Goal: Task Accomplishment & Management: Complete application form

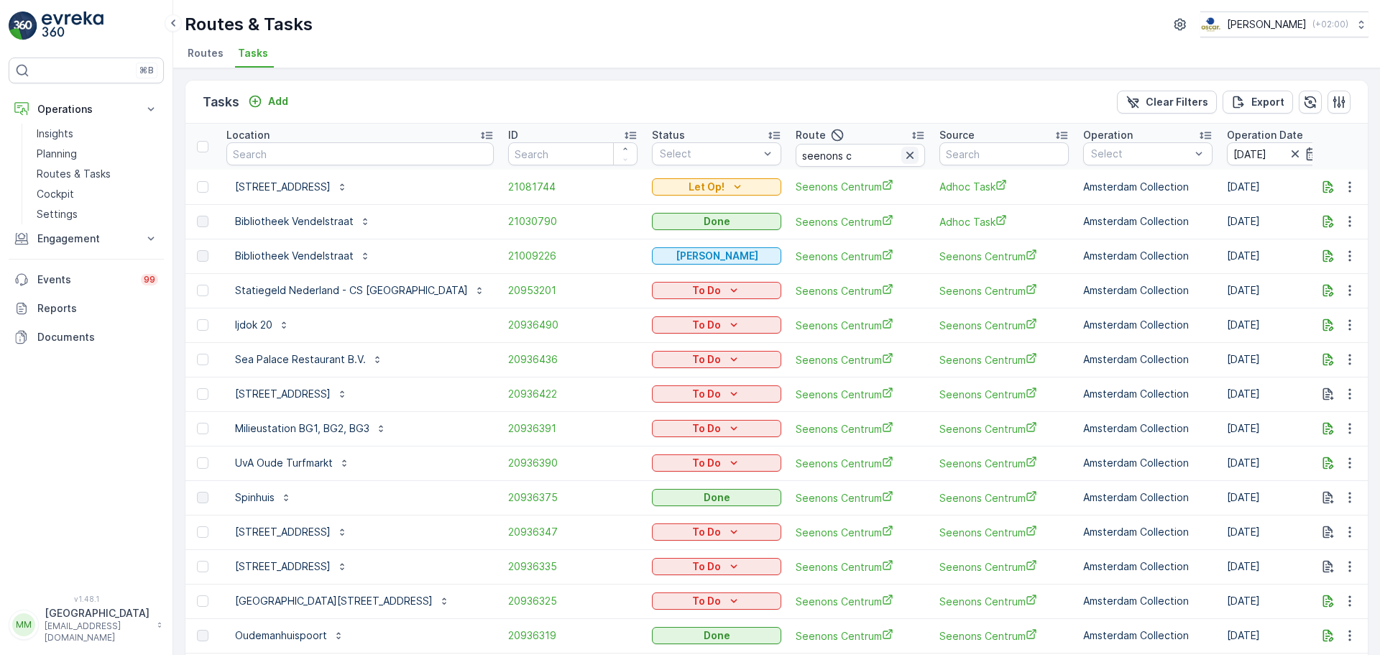
click at [903, 150] on icon "button" at bounding box center [910, 155] width 14 height 14
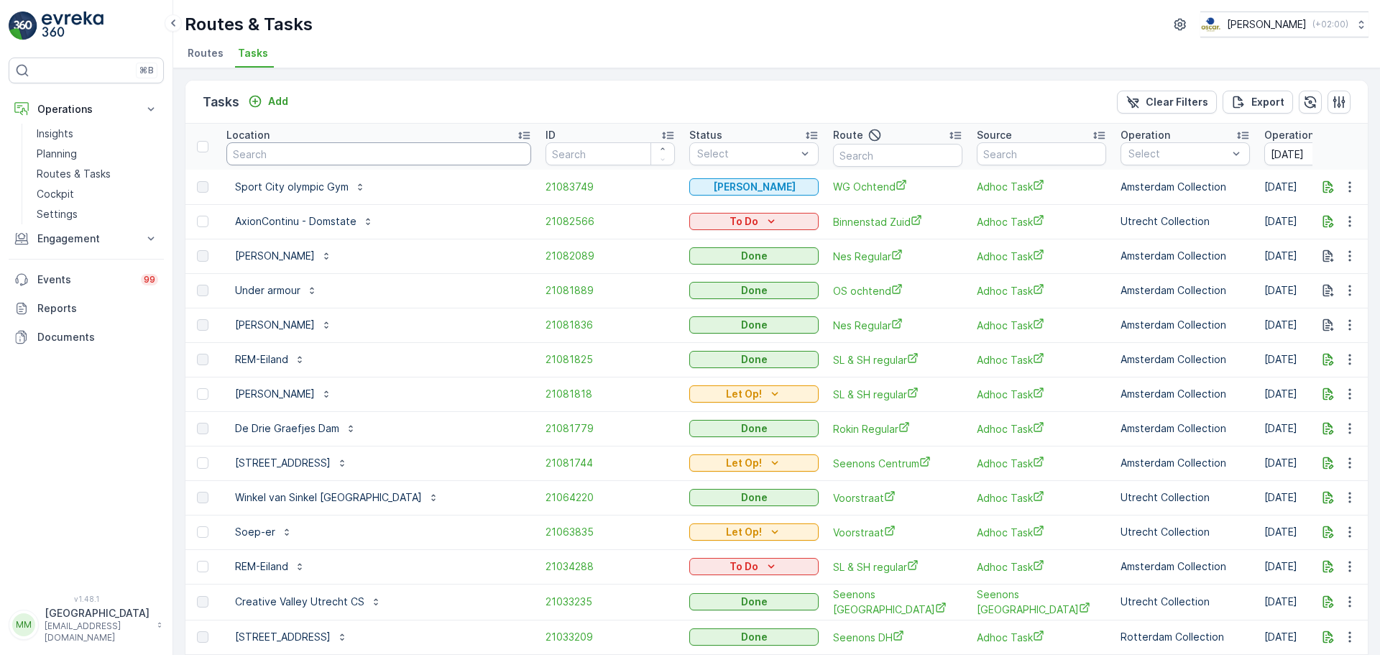
click at [369, 149] on input "text" at bounding box center [378, 153] width 305 height 23
type input "vve"
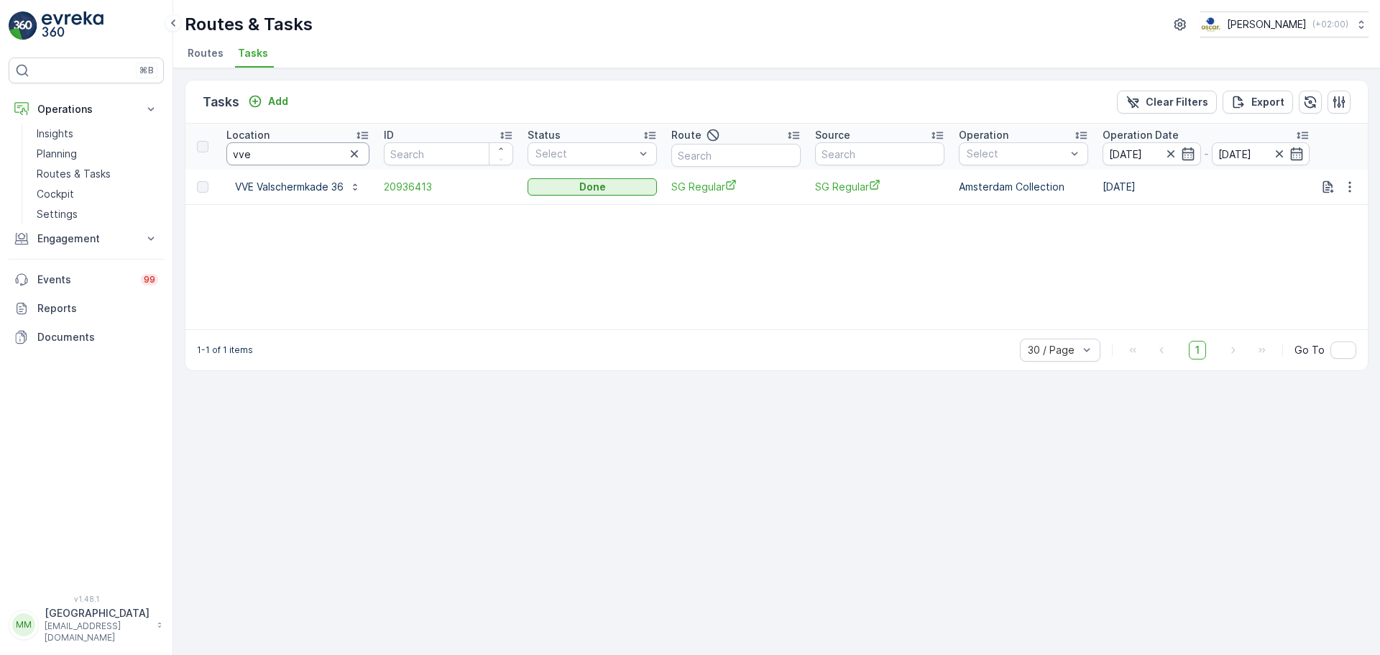
click at [275, 153] on input "vve" at bounding box center [297, 153] width 143 height 23
type input "vv"
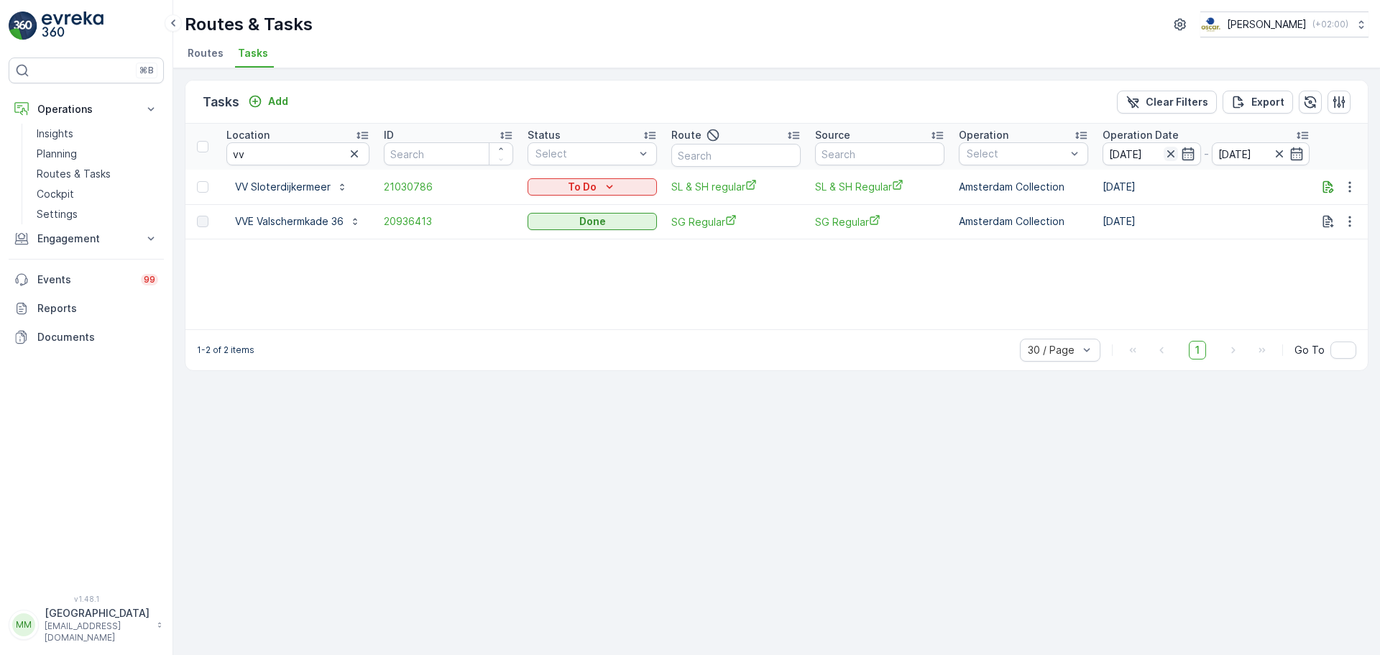
click at [1104, 155] on icon "button" at bounding box center [1171, 154] width 14 height 14
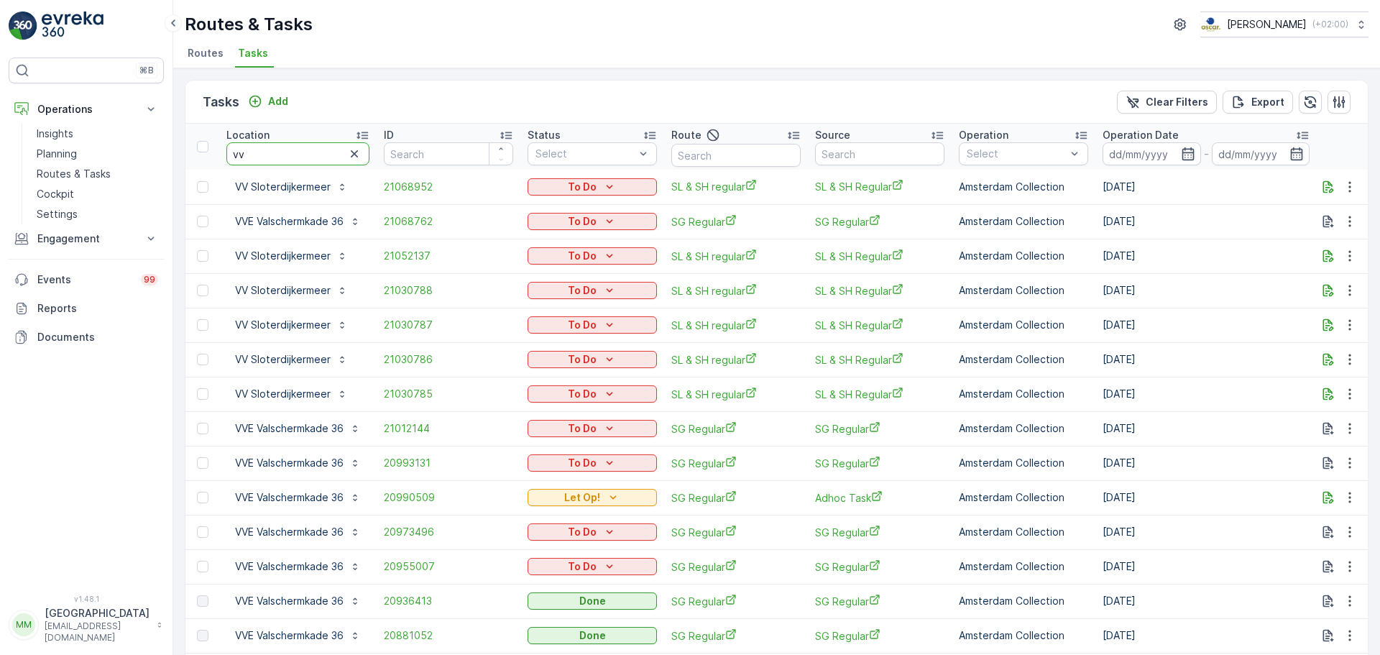
click at [269, 161] on input "vv" at bounding box center [297, 153] width 143 height 23
type input "vv sl"
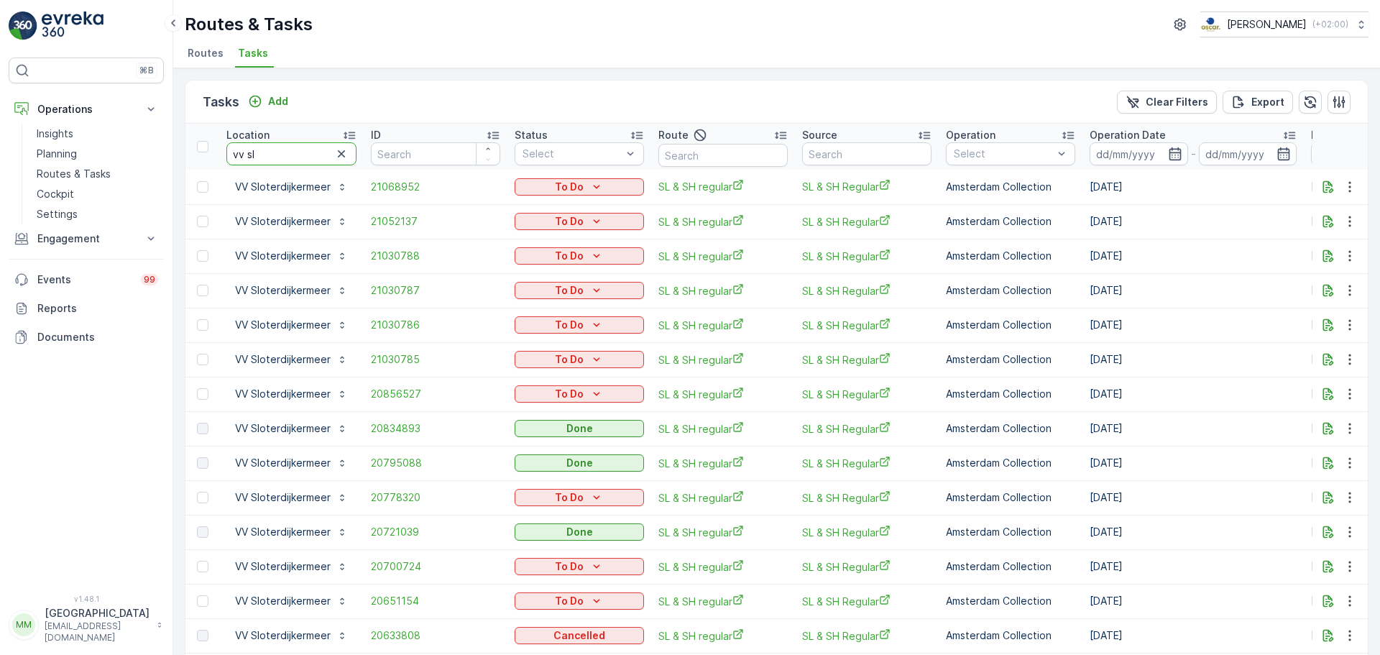
drag, startPoint x: 299, startPoint y: 161, endPoint x: 187, endPoint y: 166, distance: 112.3
click at [185, 166] on div "Tasks Add Clear Filters Export Location vv sl ID Status Select Route Source Ope…" at bounding box center [777, 664] width 1184 height 1168
type input "rino"
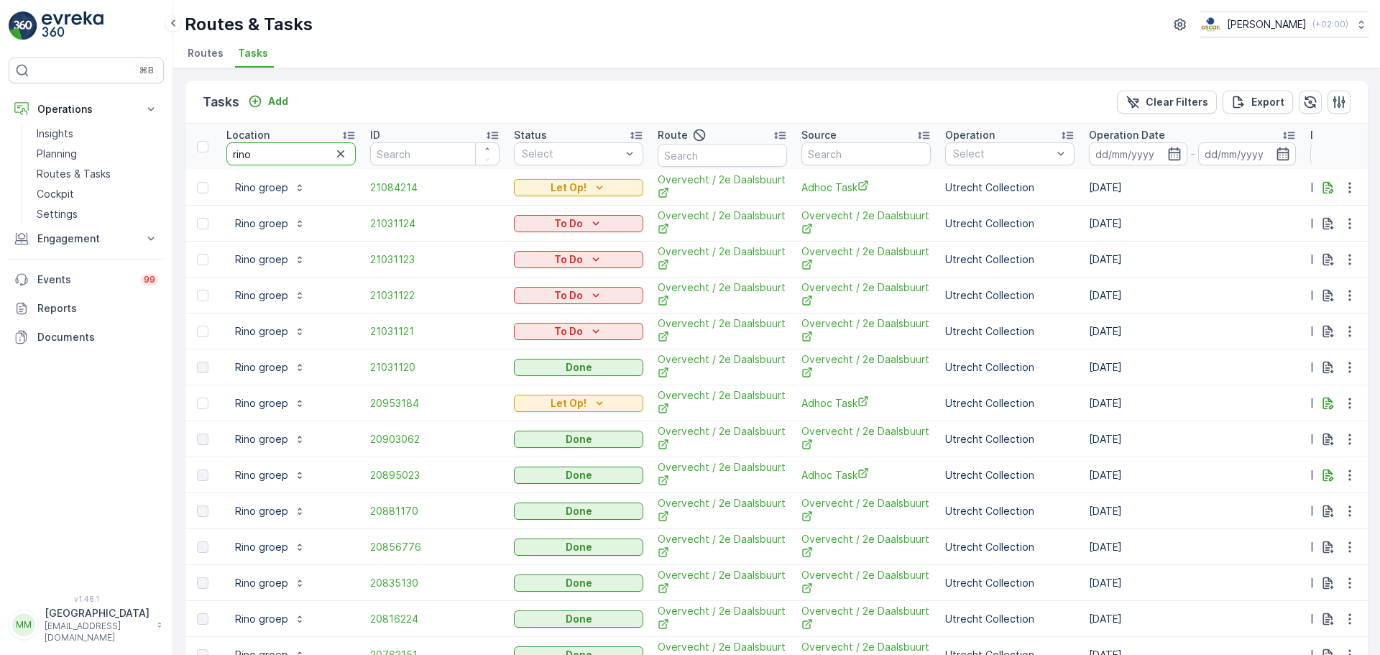
drag, startPoint x: 278, startPoint y: 152, endPoint x: 215, endPoint y: 150, distance: 63.3
click at [215, 150] on tr "Location rino ID Status Select Route Source Operation Select Operation Date - D…" at bounding box center [1294, 147] width 2218 height 46
type input "noorder"
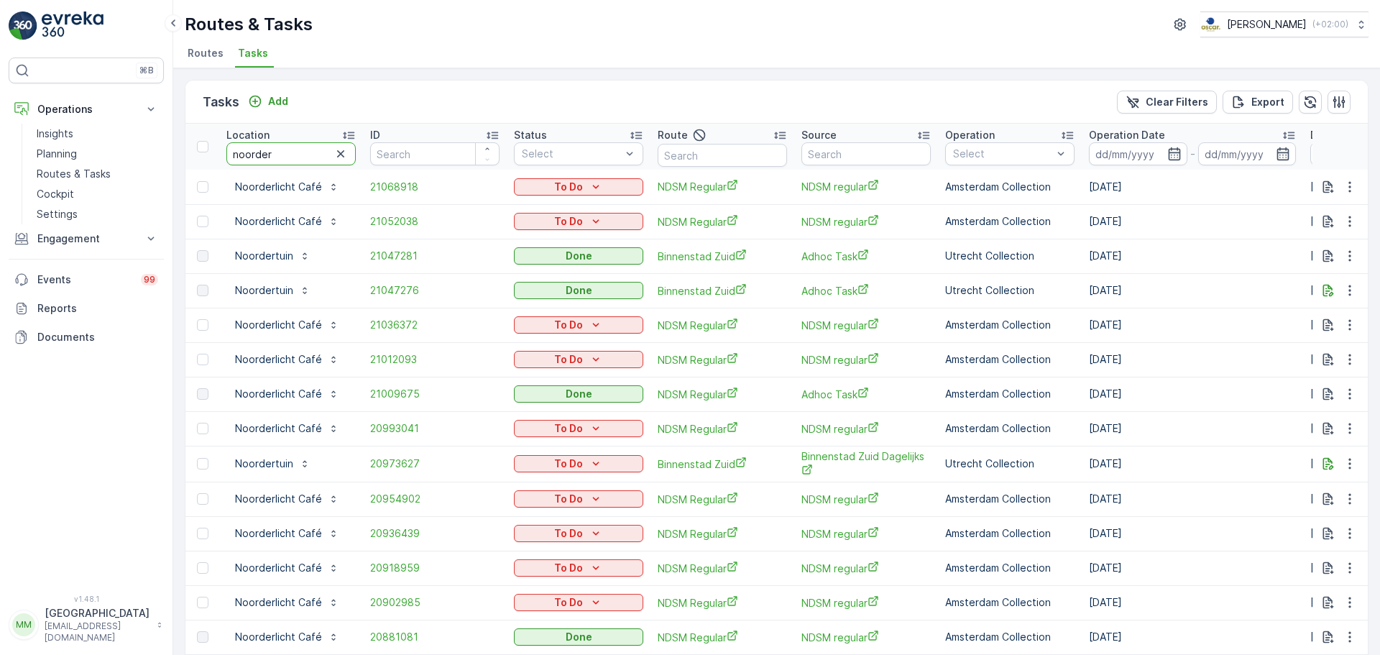
drag, startPoint x: 295, startPoint y: 156, endPoint x: 251, endPoint y: 118, distance: 58.6
click at [198, 151] on tr "Location noorder ID Status Select Route Source Operation Select Operation Date …" at bounding box center [1294, 147] width 2218 height 46
type input "karel"
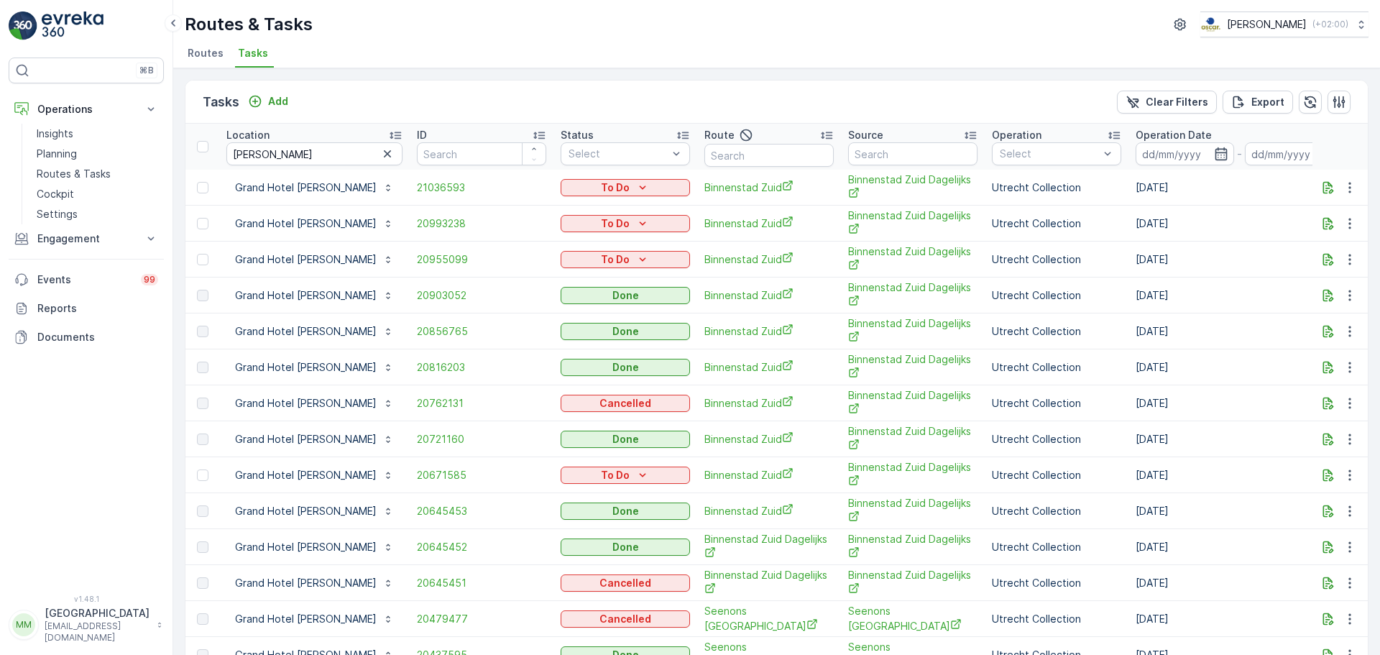
click at [579, 88] on div "Tasks Add Clear Filters Export" at bounding box center [776, 102] width 1183 height 43
click at [267, 103] on div "Add" at bounding box center [268, 101] width 40 height 14
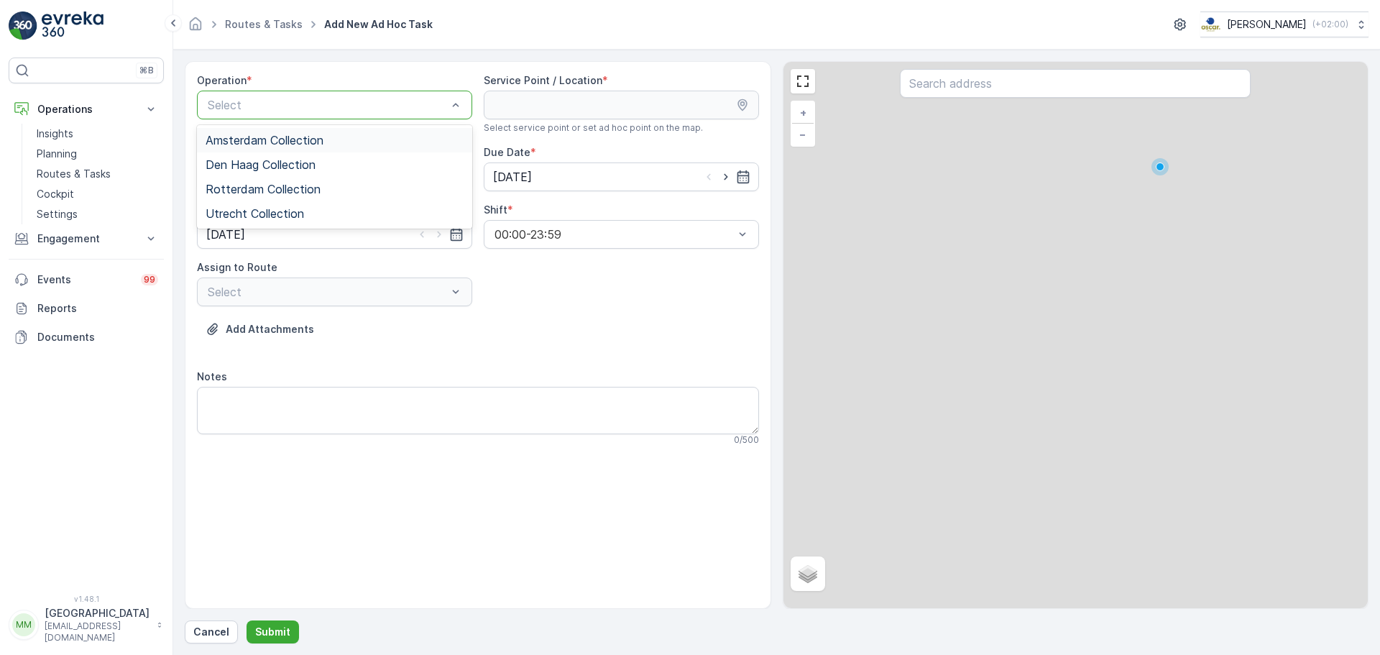
click at [338, 109] on div at bounding box center [327, 104] width 242 height 13
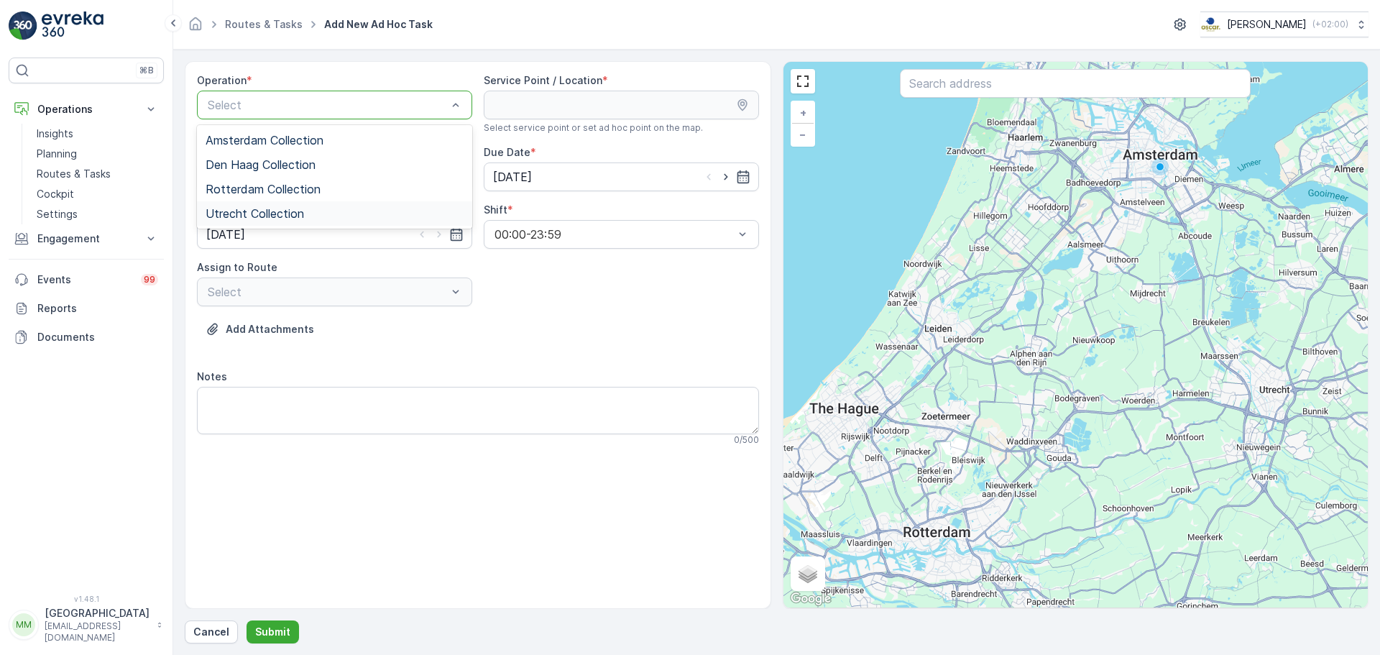
click at [311, 211] on div "Utrecht Collection" at bounding box center [335, 213] width 258 height 13
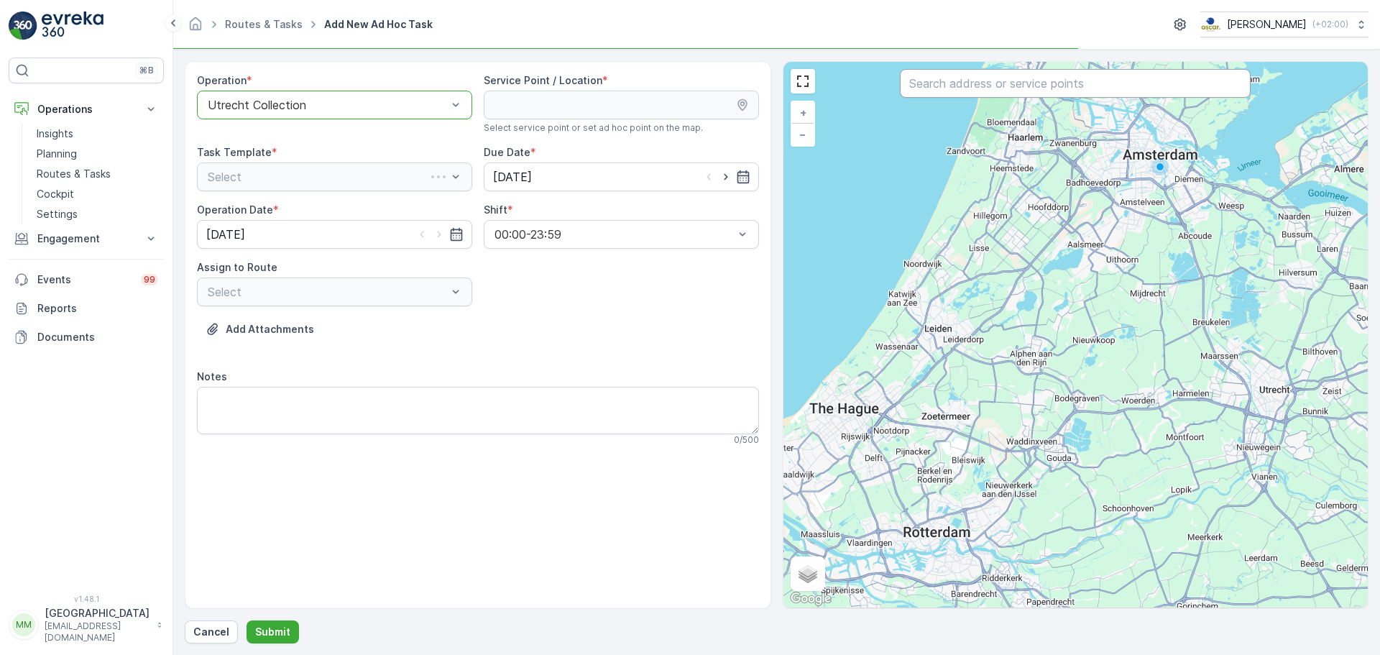
click at [947, 85] on input "text" at bounding box center [1075, 83] width 351 height 29
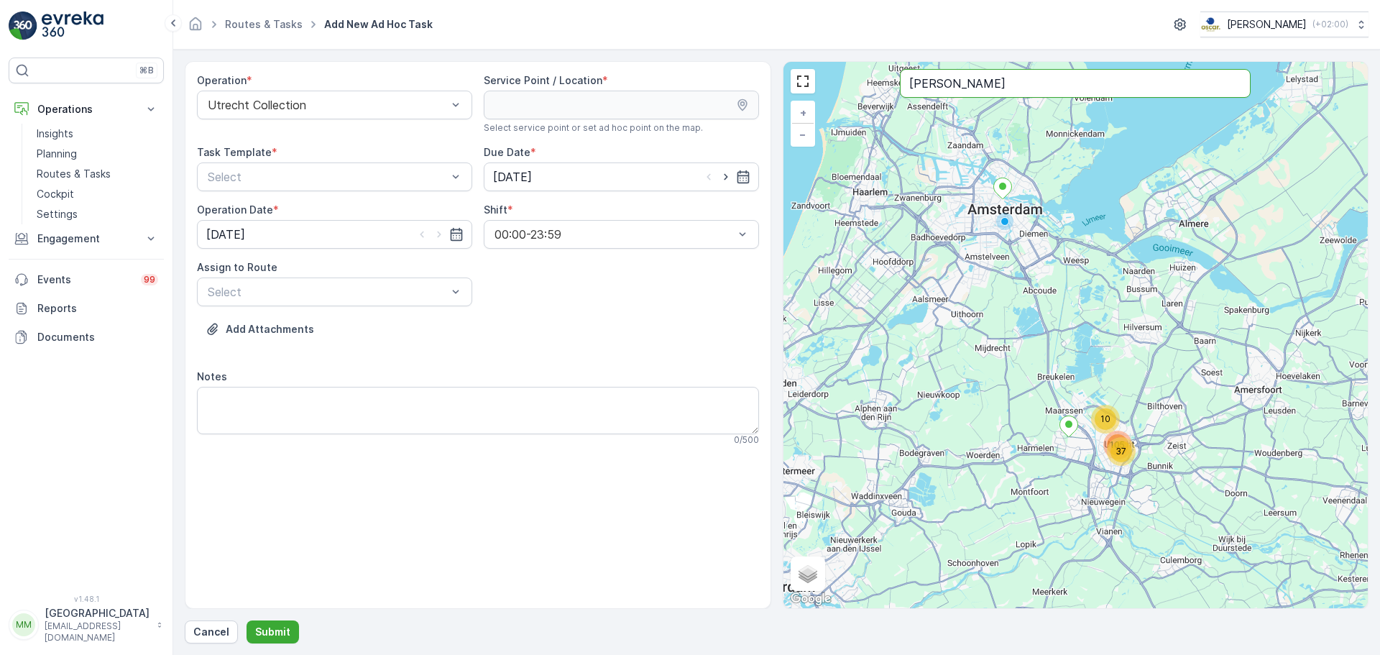
type input "karel"
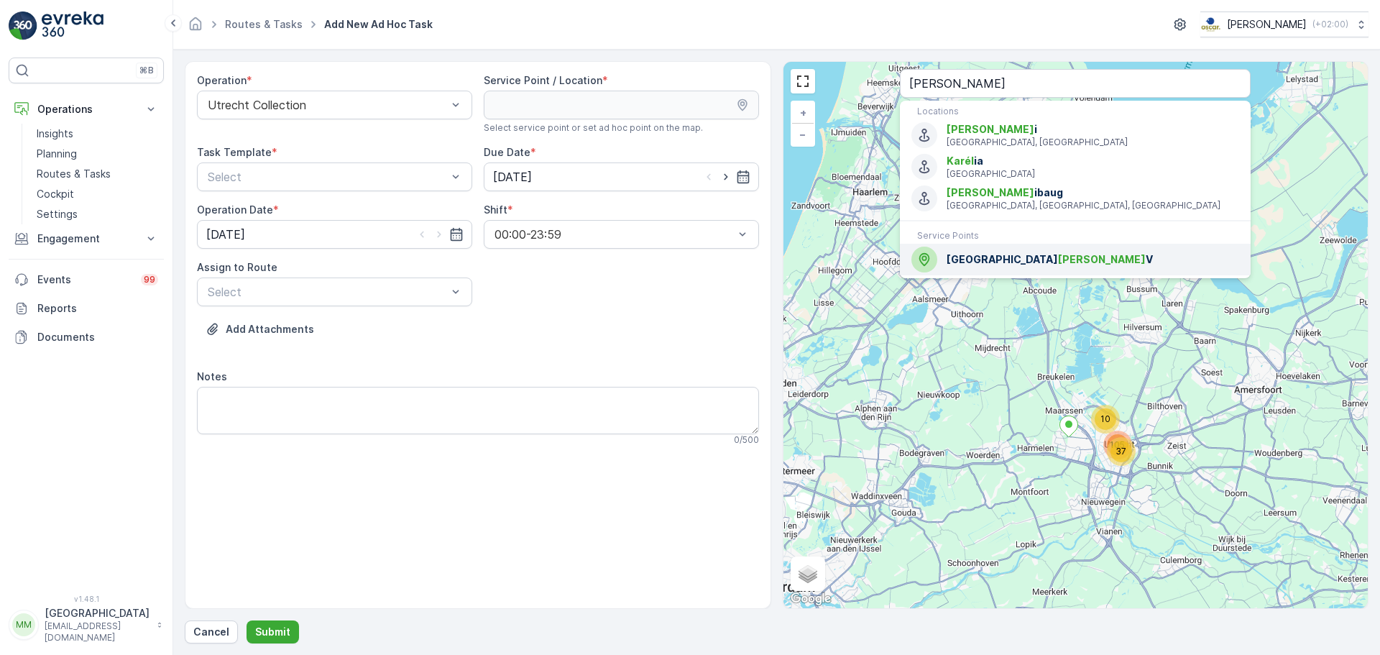
click at [996, 265] on span "Grand Hotel Karel V" at bounding box center [1093, 259] width 293 height 14
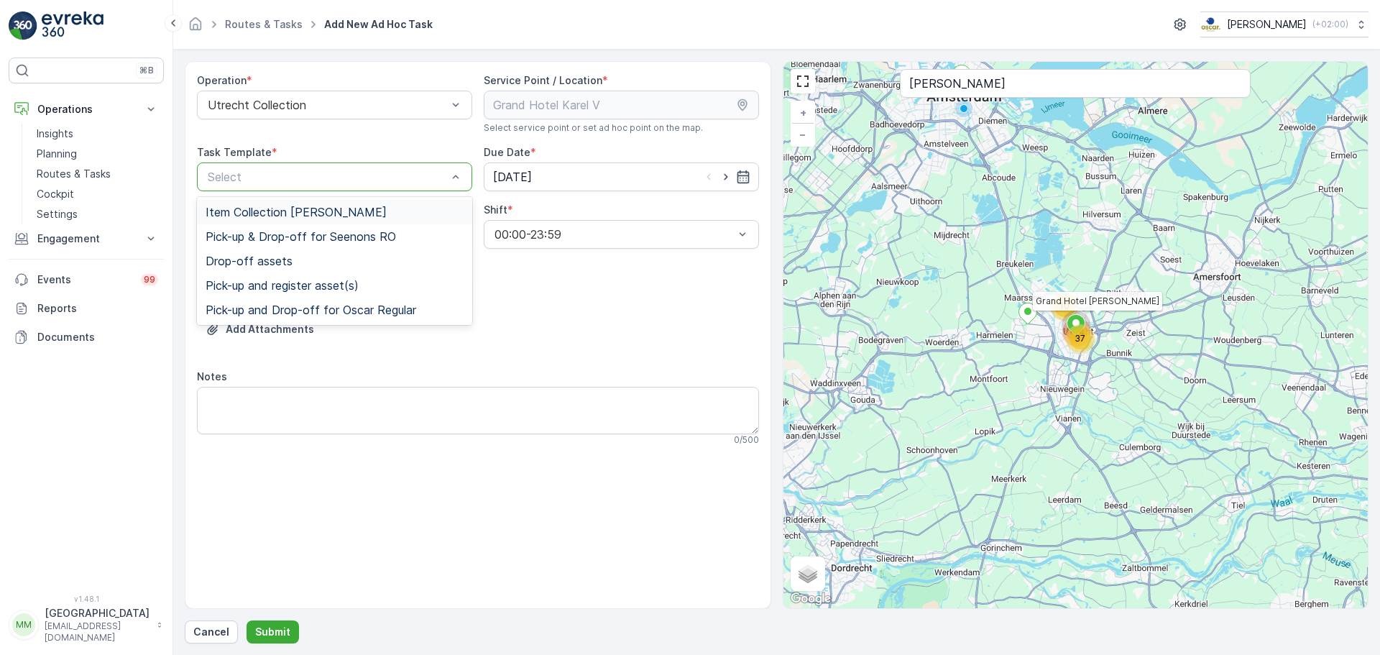
click at [316, 214] on span "Item Collection [PERSON_NAME]" at bounding box center [296, 212] width 181 height 13
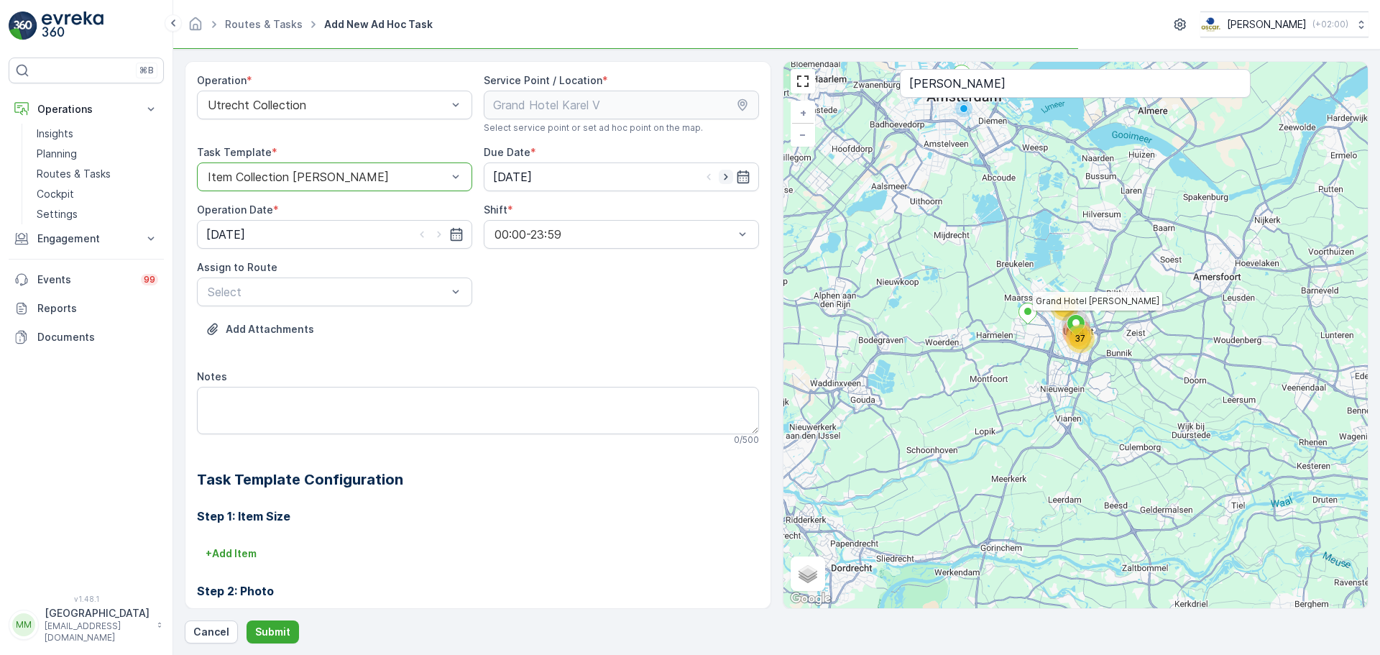
click at [720, 176] on icon "button" at bounding box center [726, 177] width 14 height 14
type input "[DATE]"
click at [439, 235] on icon "button" at bounding box center [439, 235] width 4 height 6
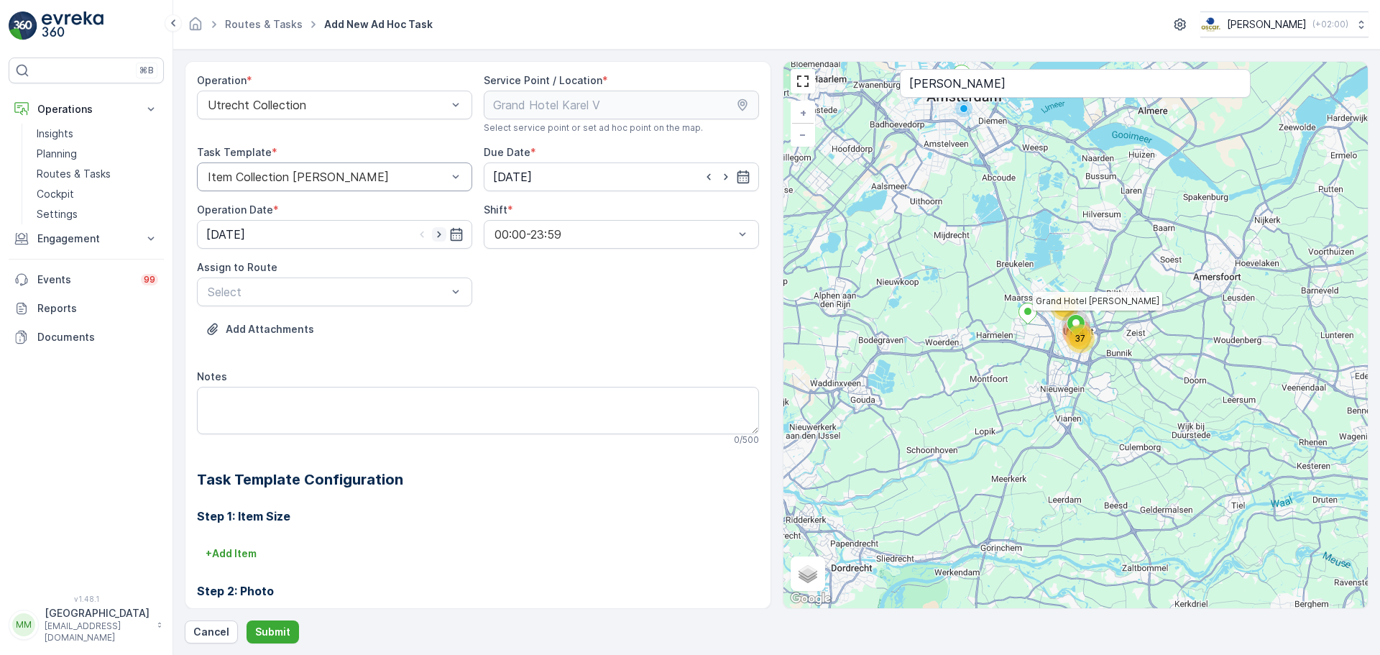
type input "[DATE]"
click at [333, 289] on div at bounding box center [327, 291] width 242 height 13
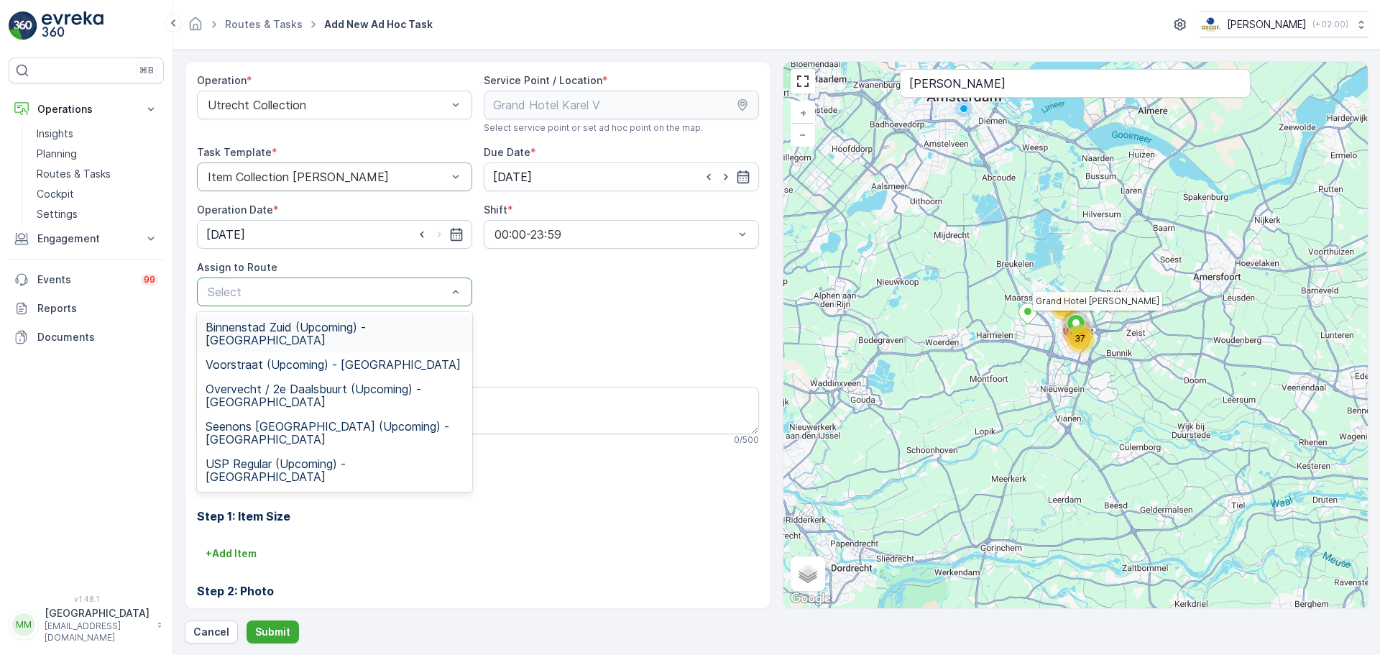
click at [323, 324] on span "Binnenstad Zuid (Upcoming) - Utrecht" at bounding box center [335, 334] width 258 height 26
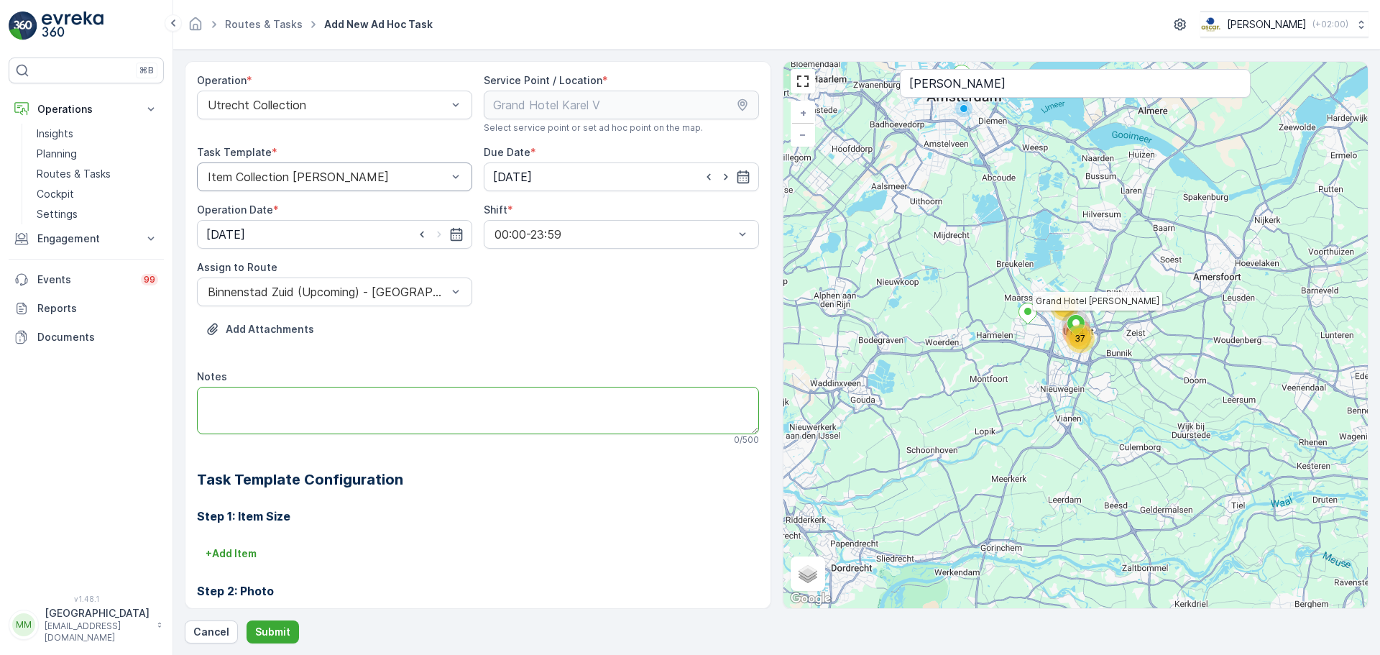
click at [352, 408] on textarea "Notes" at bounding box center [478, 410] width 562 height 47
type textarea "Graag bestelling leveren."
click at [250, 499] on p "+ Add Item" at bounding box center [231, 553] width 51 height 14
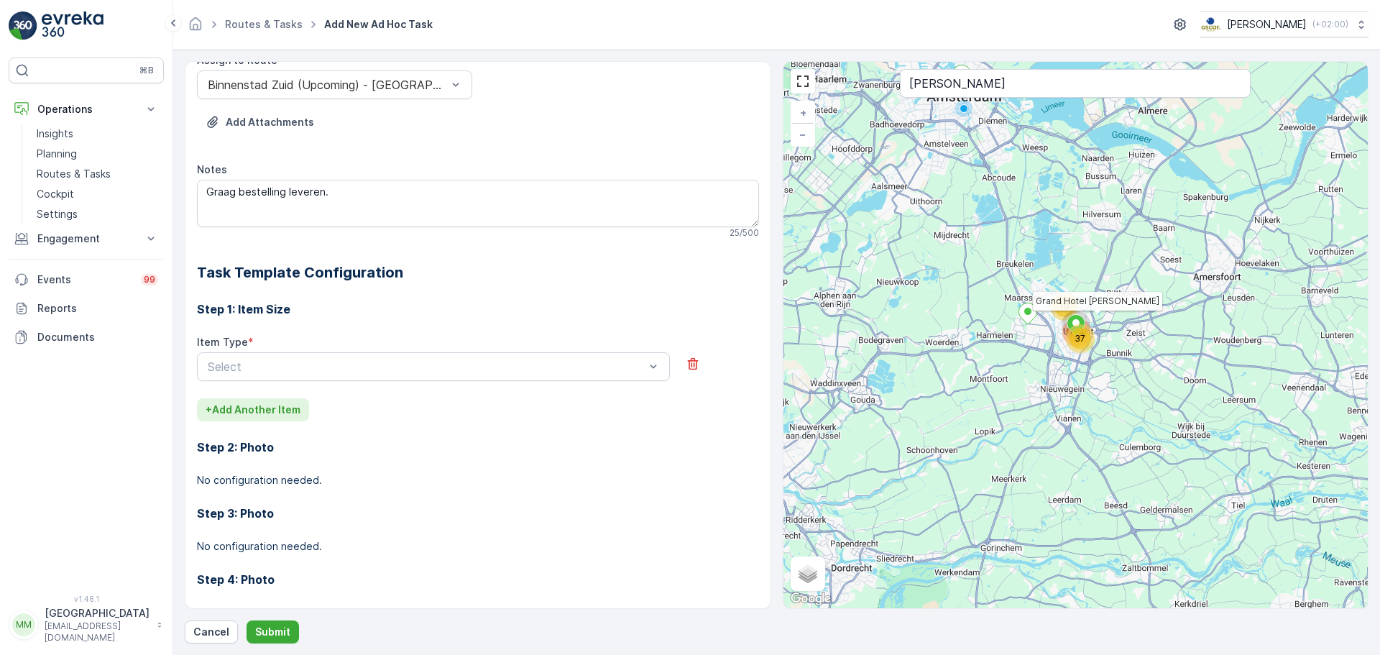
scroll to position [216, 0]
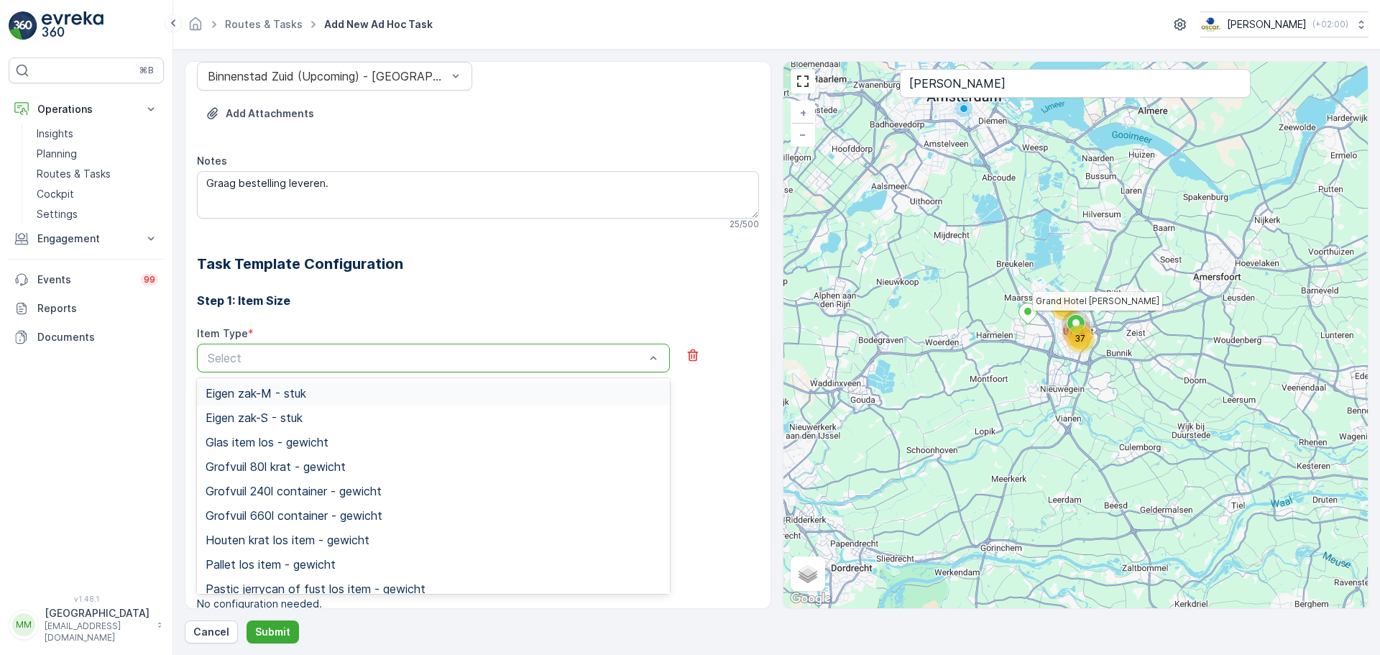
click at [275, 362] on div at bounding box center [426, 358] width 440 height 13
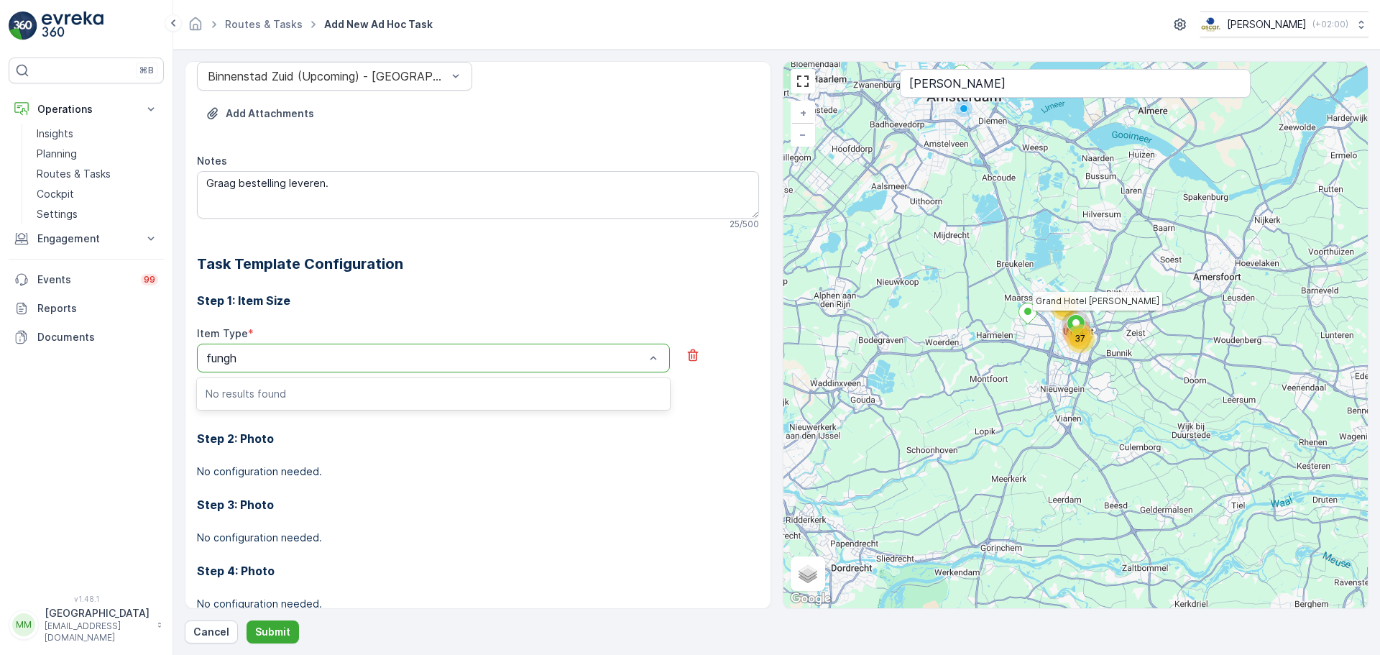
type input "fung"
click at [279, 412] on span "Fungi oz-bitterballen - 80x - doos" at bounding box center [297, 417] width 183 height 13
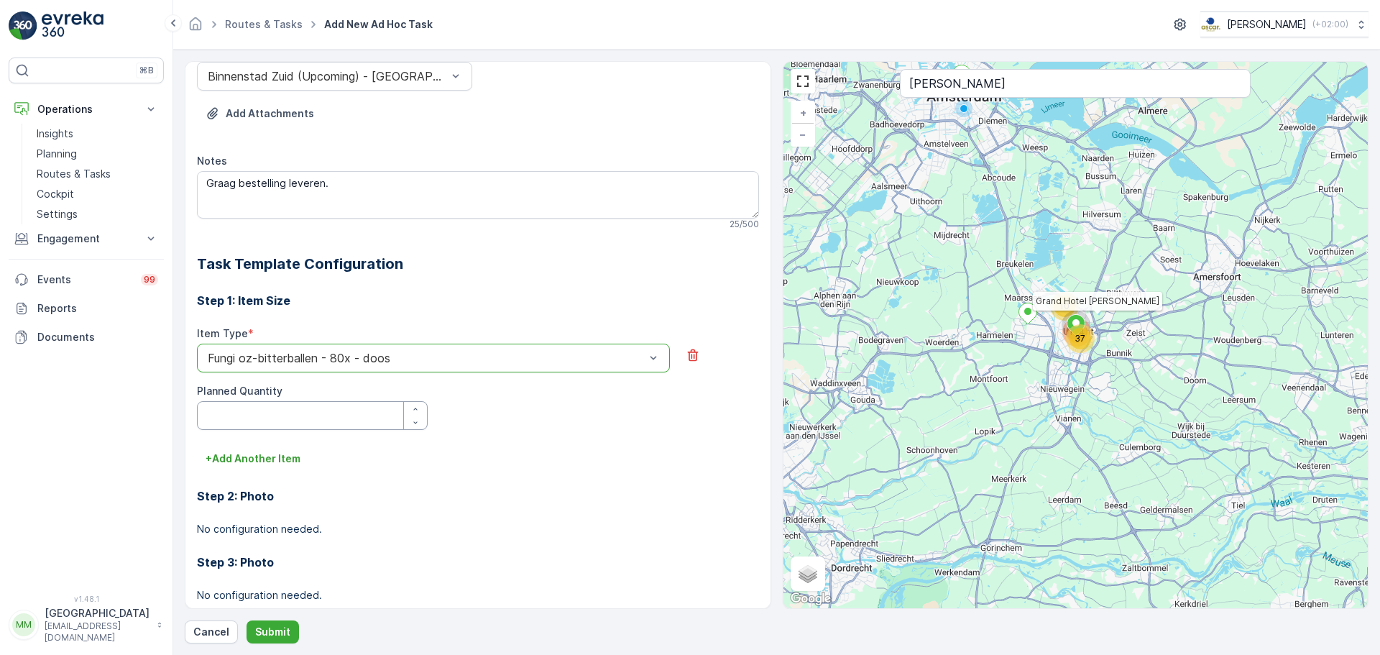
click at [265, 421] on Quantity "Planned Quantity" at bounding box center [312, 415] width 231 height 29
type Quantity "10"
click at [267, 499] on p "Submit" at bounding box center [272, 632] width 35 height 14
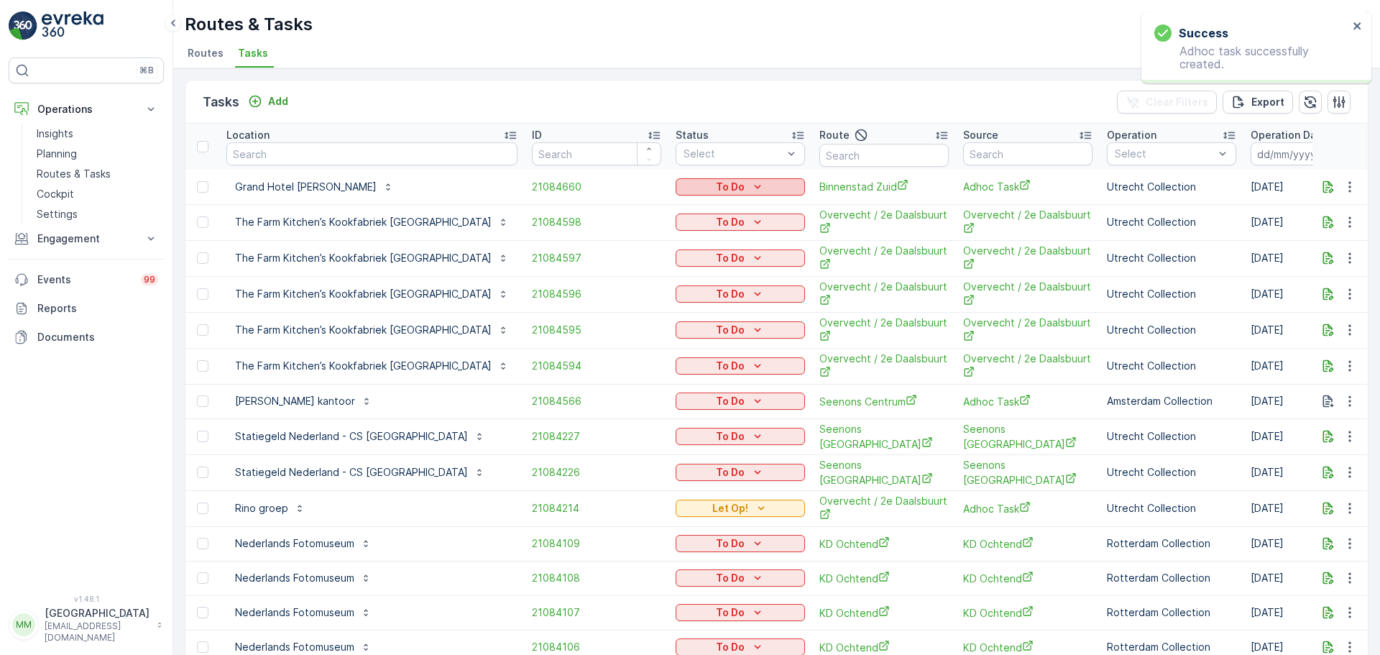
click at [697, 188] on div "To Do" at bounding box center [741, 187] width 118 height 14
click at [634, 251] on span "Let Op!" at bounding box center [634, 249] width 36 height 14
click at [820, 157] on input "text" at bounding box center [884, 155] width 129 height 23
type input "seenons"
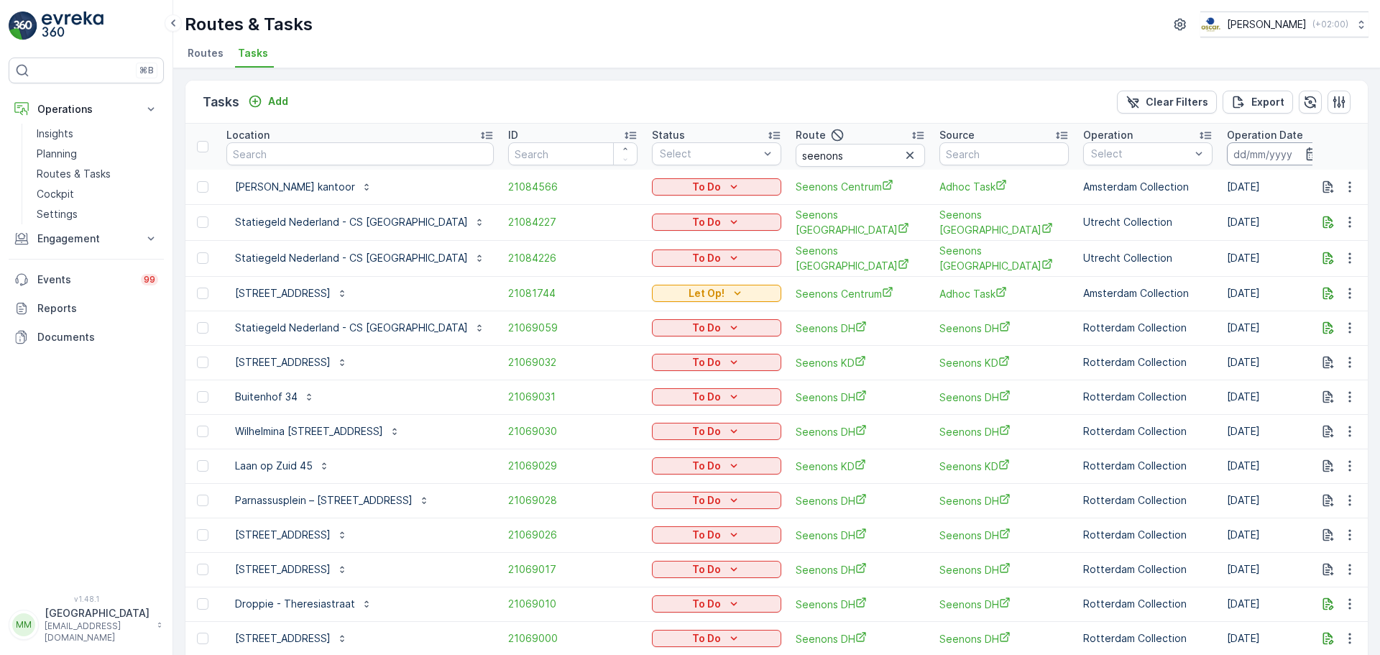
click at [1104, 157] on input at bounding box center [1276, 153] width 98 height 23
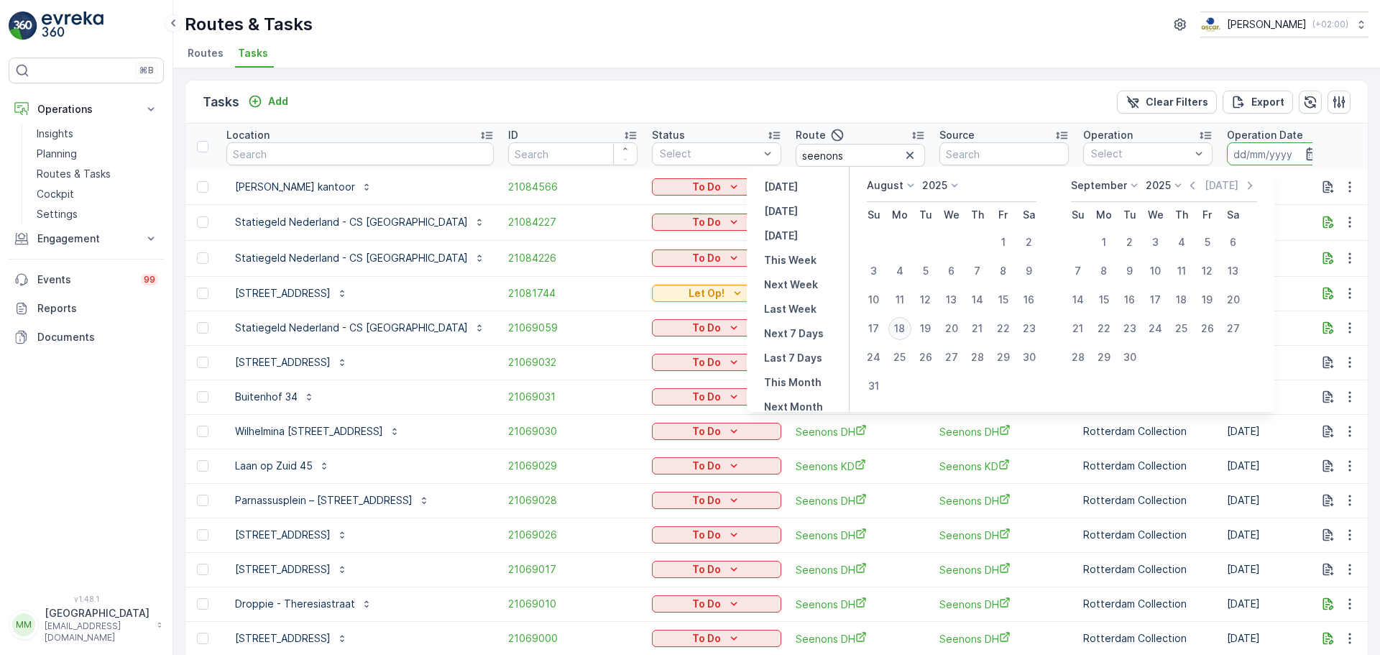
click at [912, 330] on div "18" at bounding box center [900, 328] width 23 height 23
type input "18.08.2025"
click at [912, 330] on div "18" at bounding box center [900, 328] width 23 height 23
type input "18.08.2025"
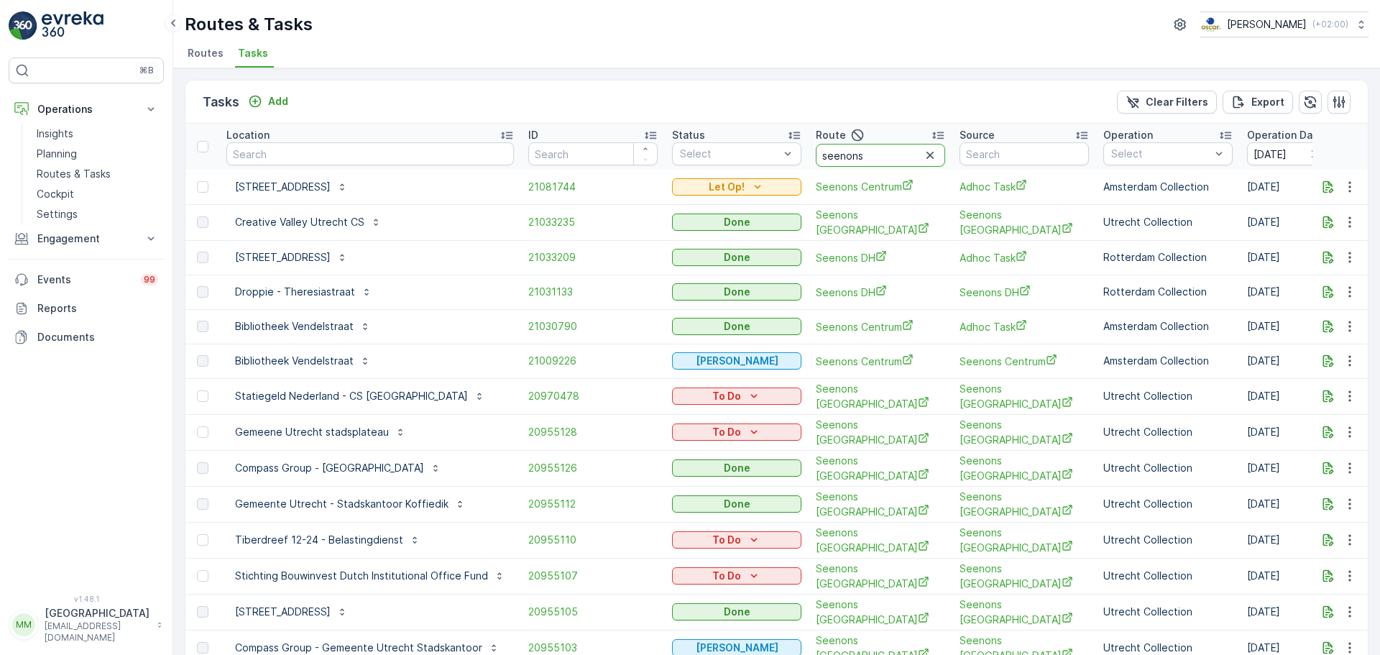
click at [881, 160] on input "seenons" at bounding box center [880, 155] width 129 height 23
type input "seenons c"
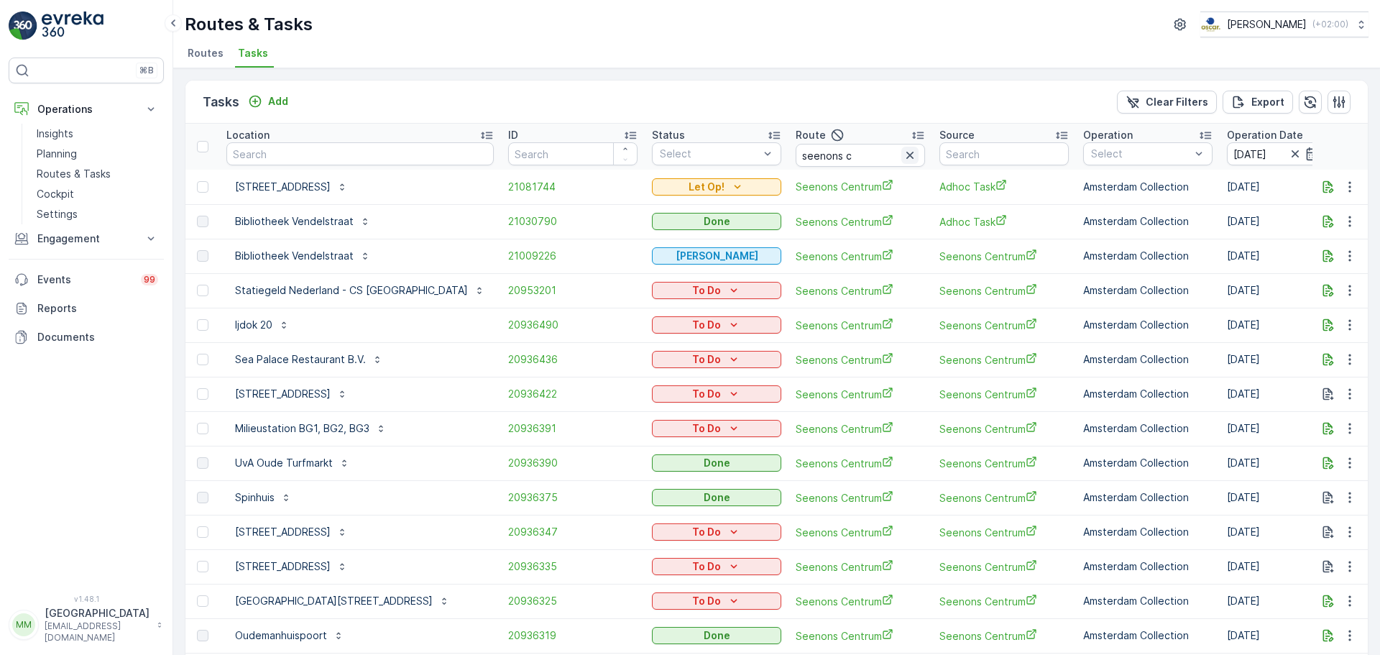
click at [903, 148] on icon "button" at bounding box center [910, 155] width 14 height 14
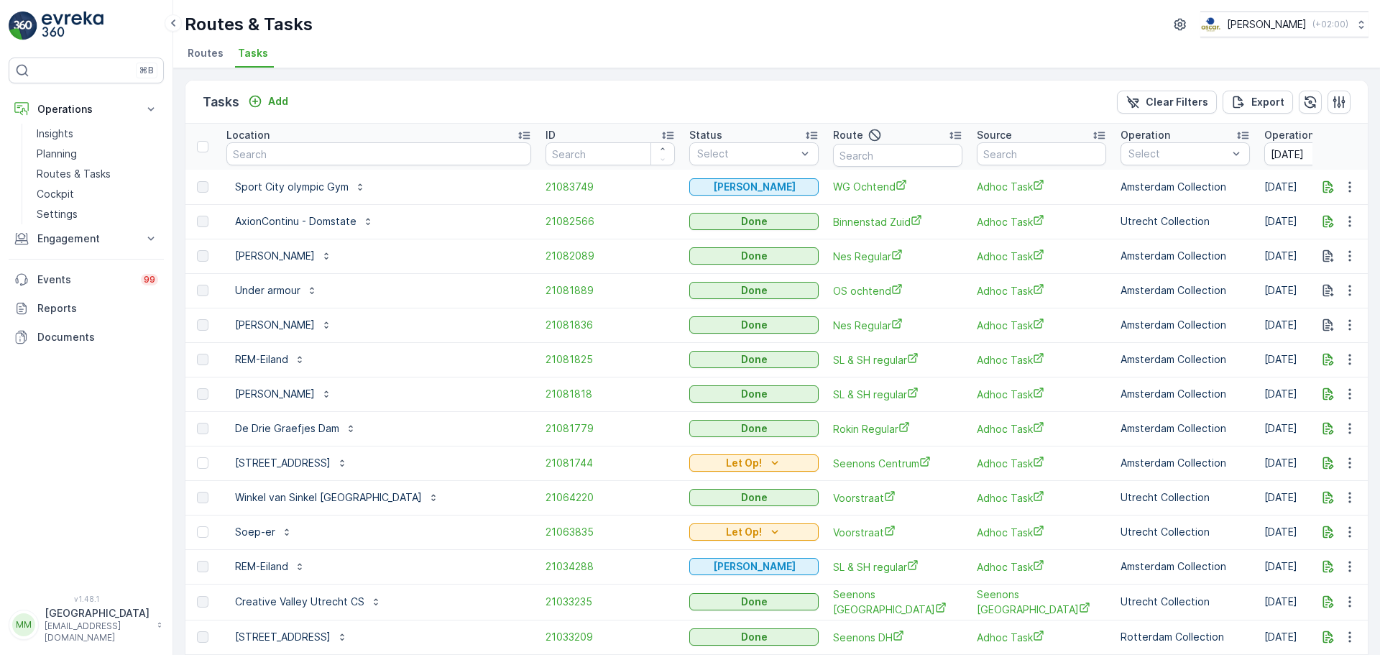
click at [1104, 154] on icon "button" at bounding box center [1332, 153] width 7 height 7
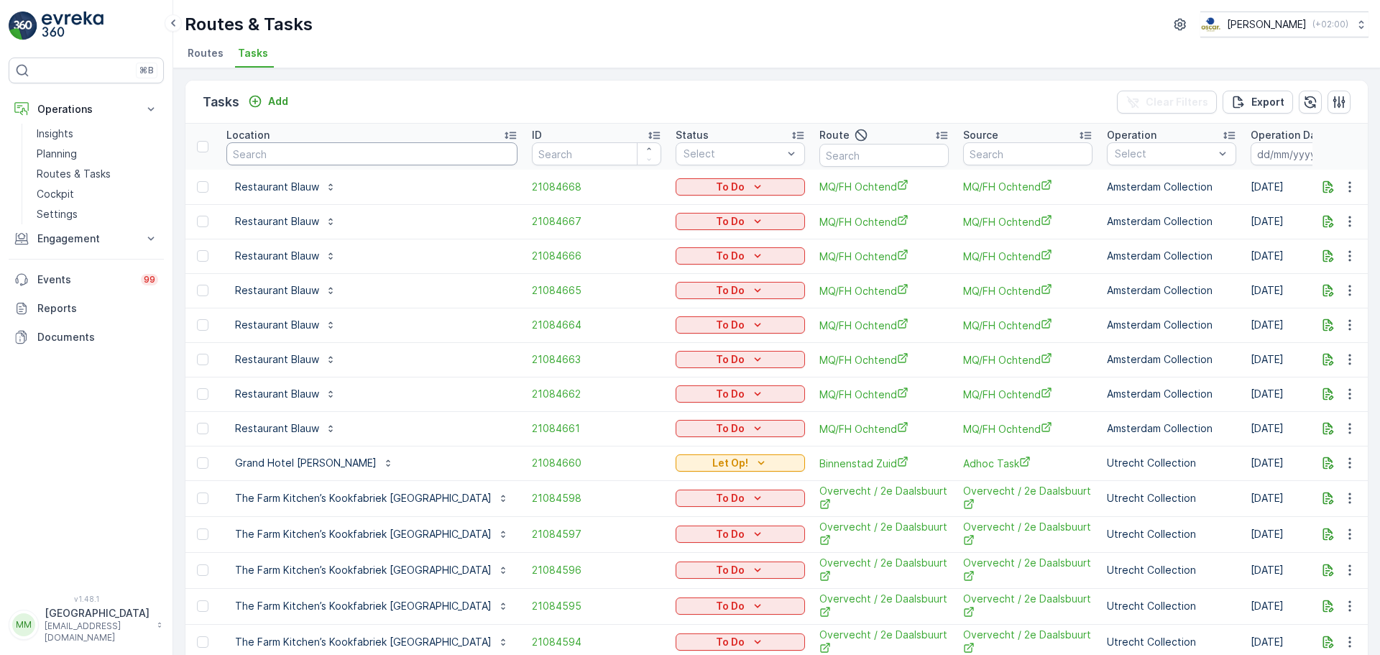
click at [375, 162] on input "text" at bounding box center [371, 153] width 291 height 23
type input "la dillet"
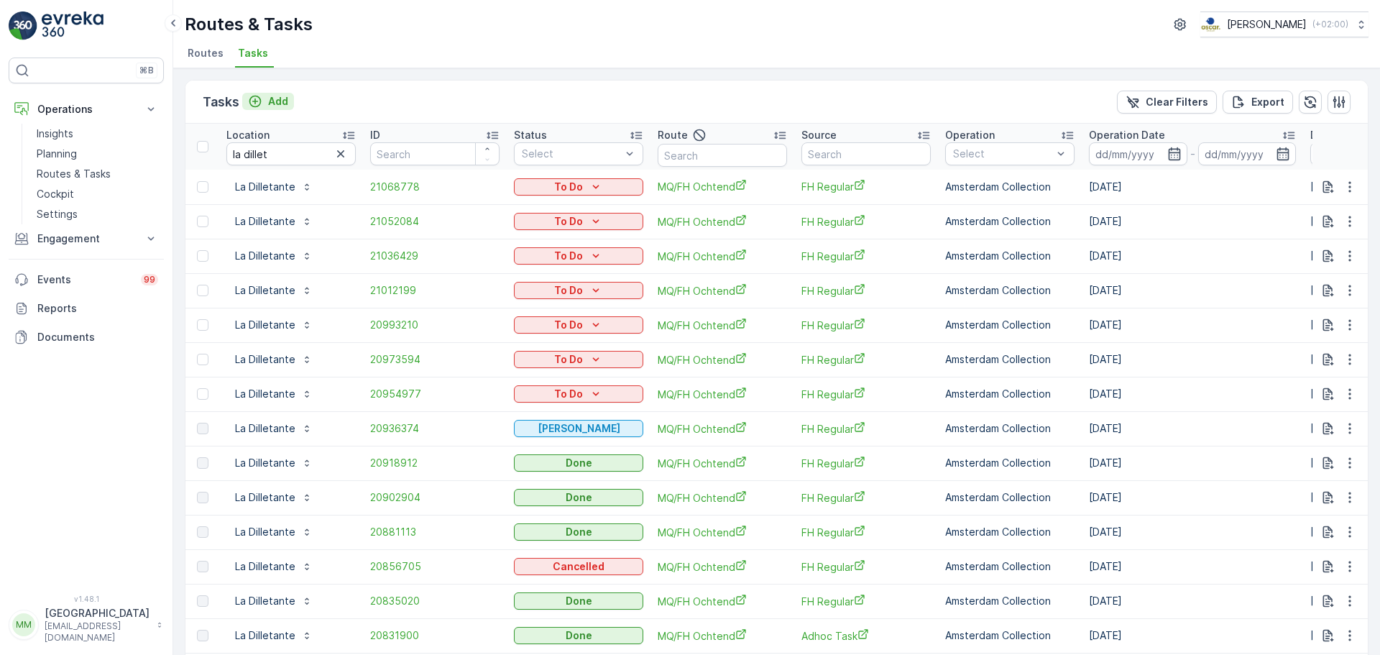
click at [286, 101] on p "Add" at bounding box center [278, 101] width 20 height 14
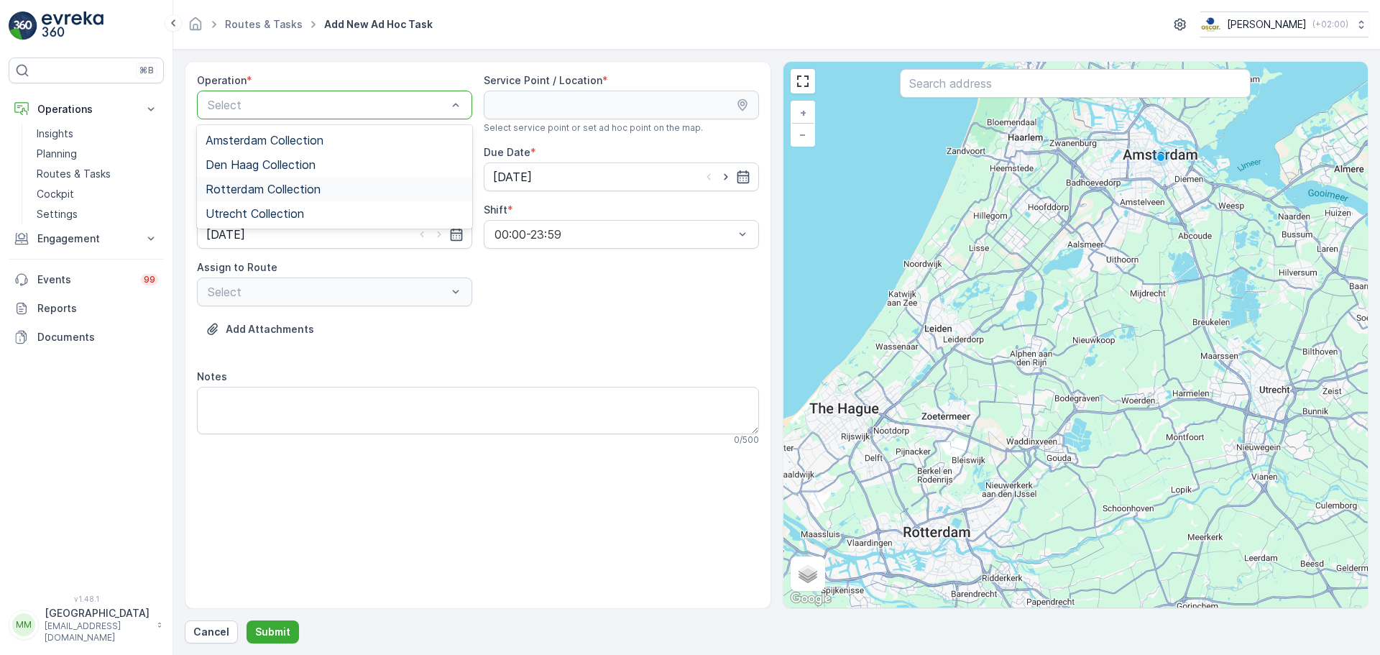
click at [926, 97] on input "text" at bounding box center [1075, 83] width 351 height 29
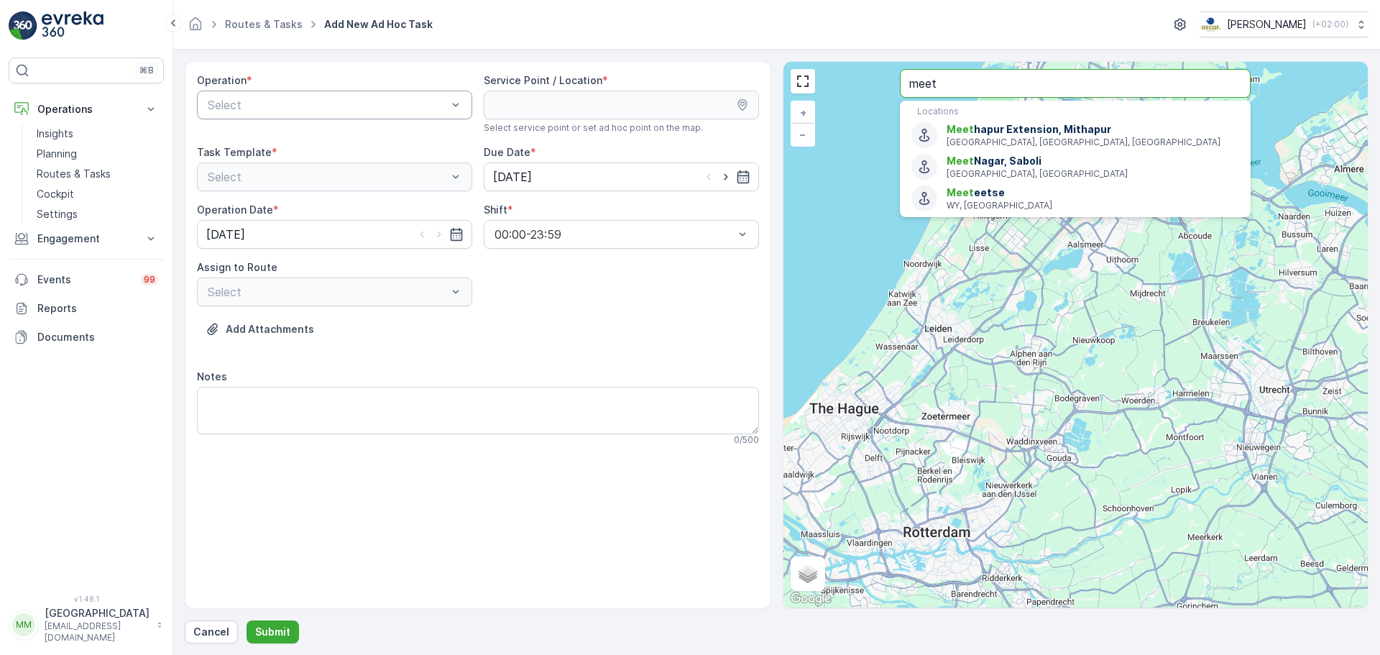
click at [326, 114] on div "Select" at bounding box center [334, 105] width 275 height 29
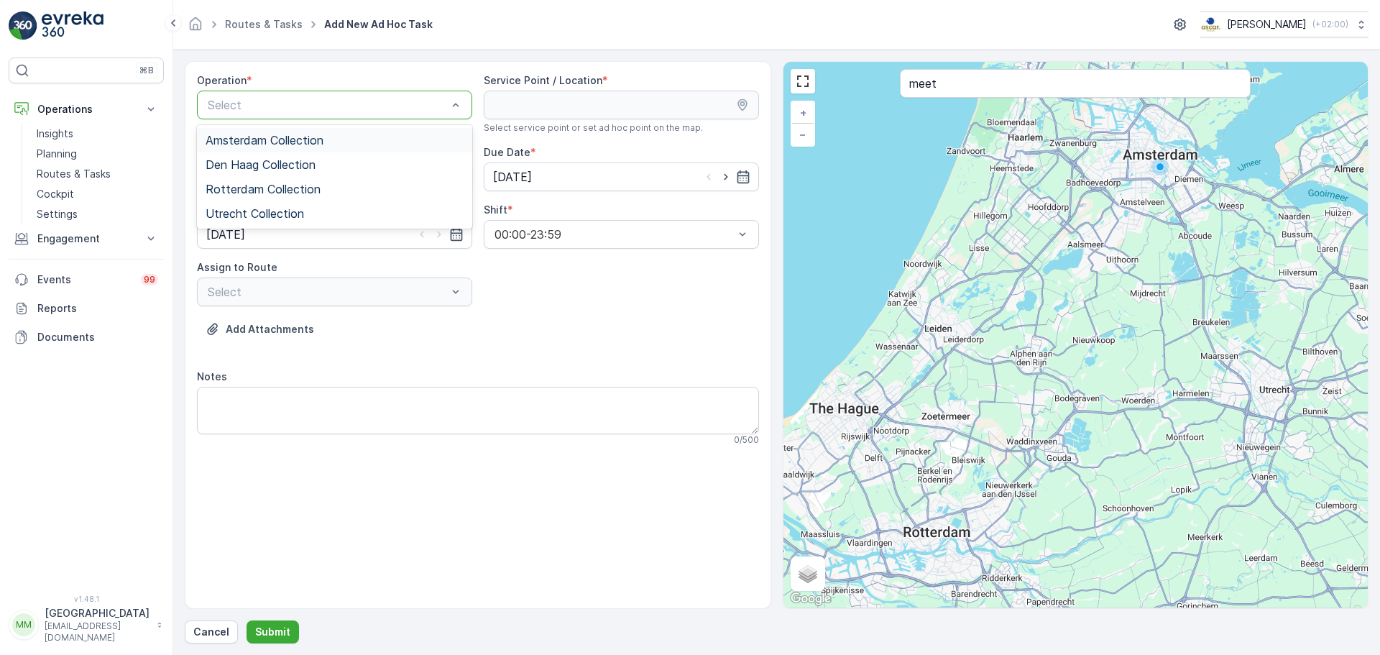
click at [301, 140] on span "Amsterdam Collection" at bounding box center [265, 140] width 118 height 13
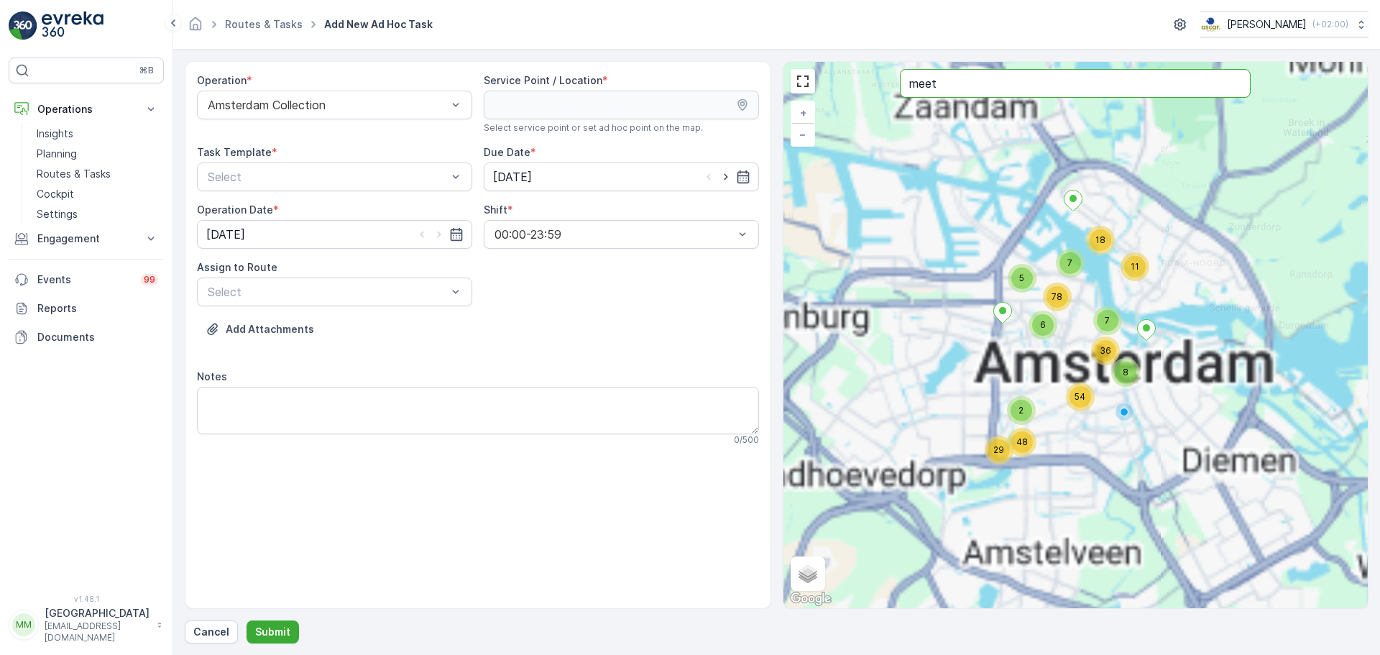
click at [971, 90] on input "meet" at bounding box center [1075, 83] width 351 height 29
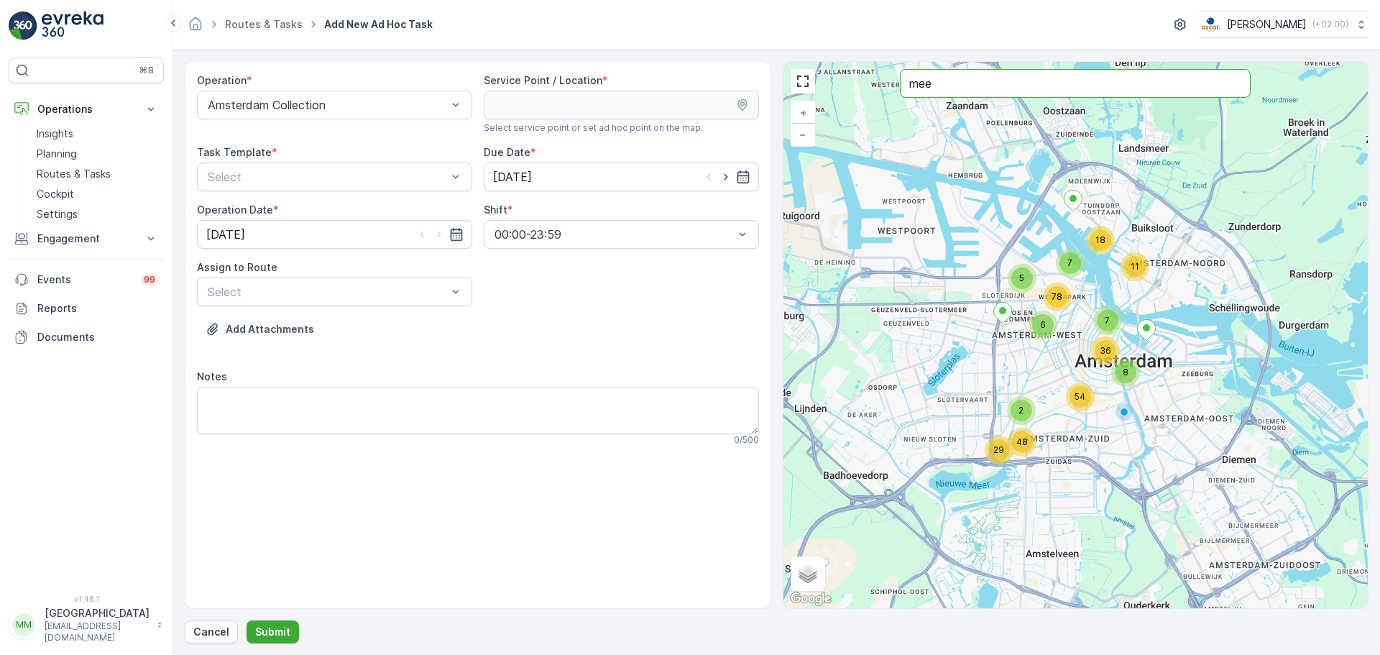
type input "meet"
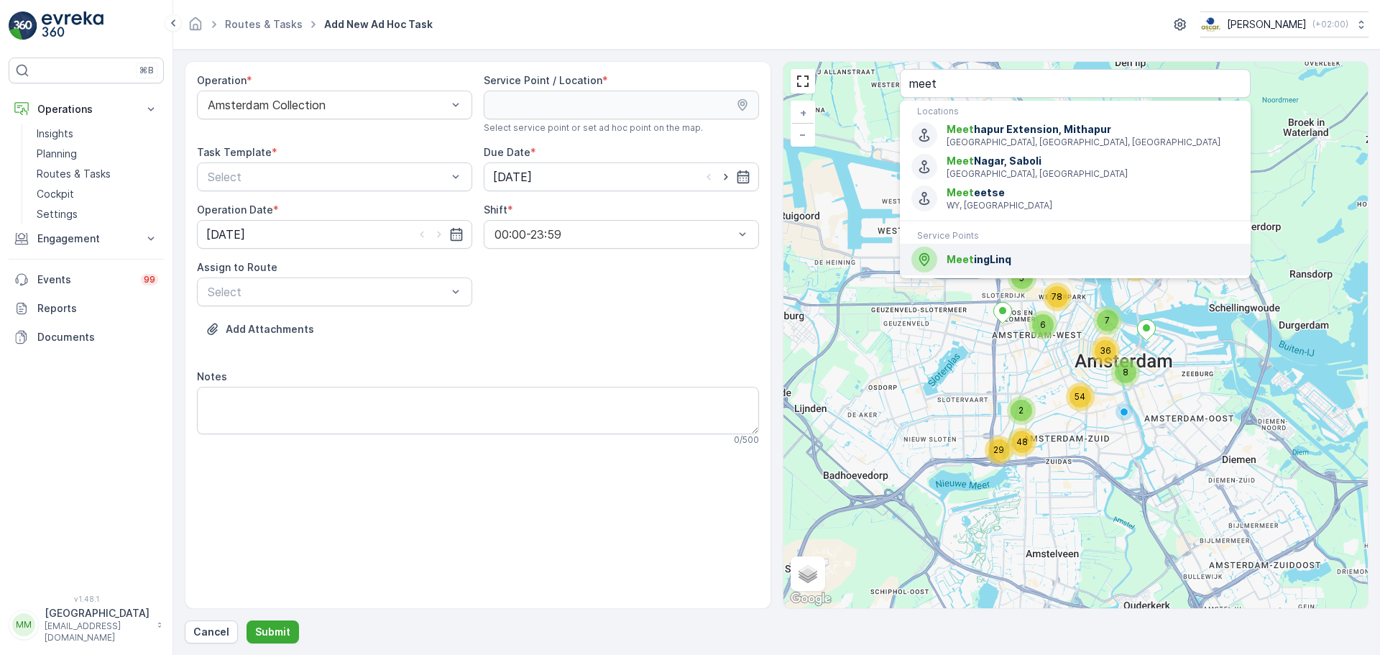
click at [996, 259] on span "Meet ingLinq" at bounding box center [1093, 259] width 293 height 14
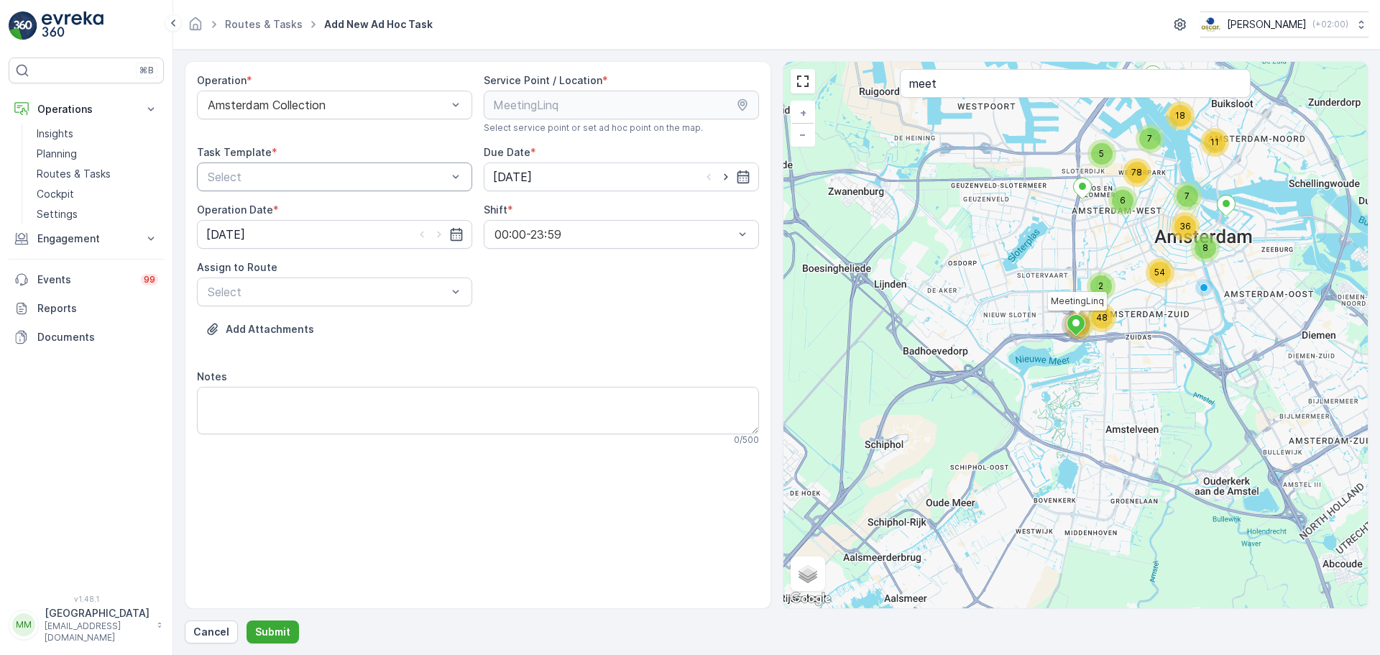
click at [305, 179] on div at bounding box center [327, 176] width 242 height 13
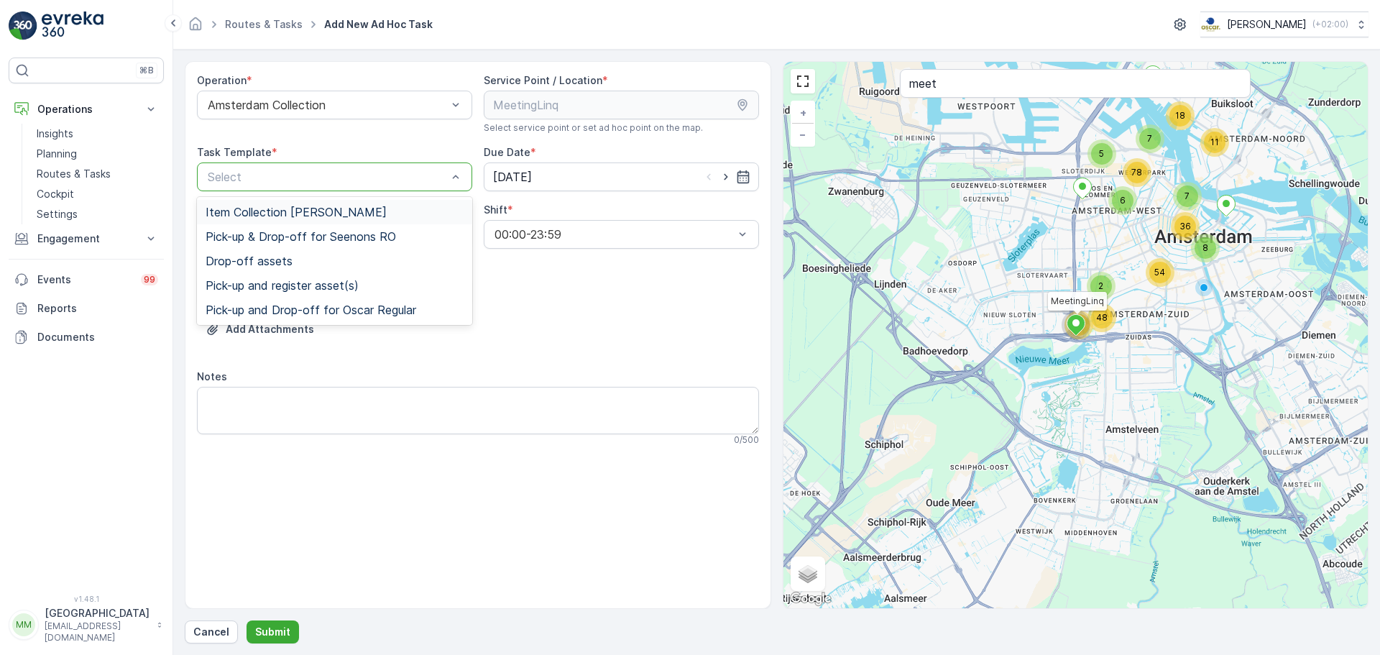
click at [292, 211] on span "Item Collection [PERSON_NAME]" at bounding box center [296, 212] width 181 height 13
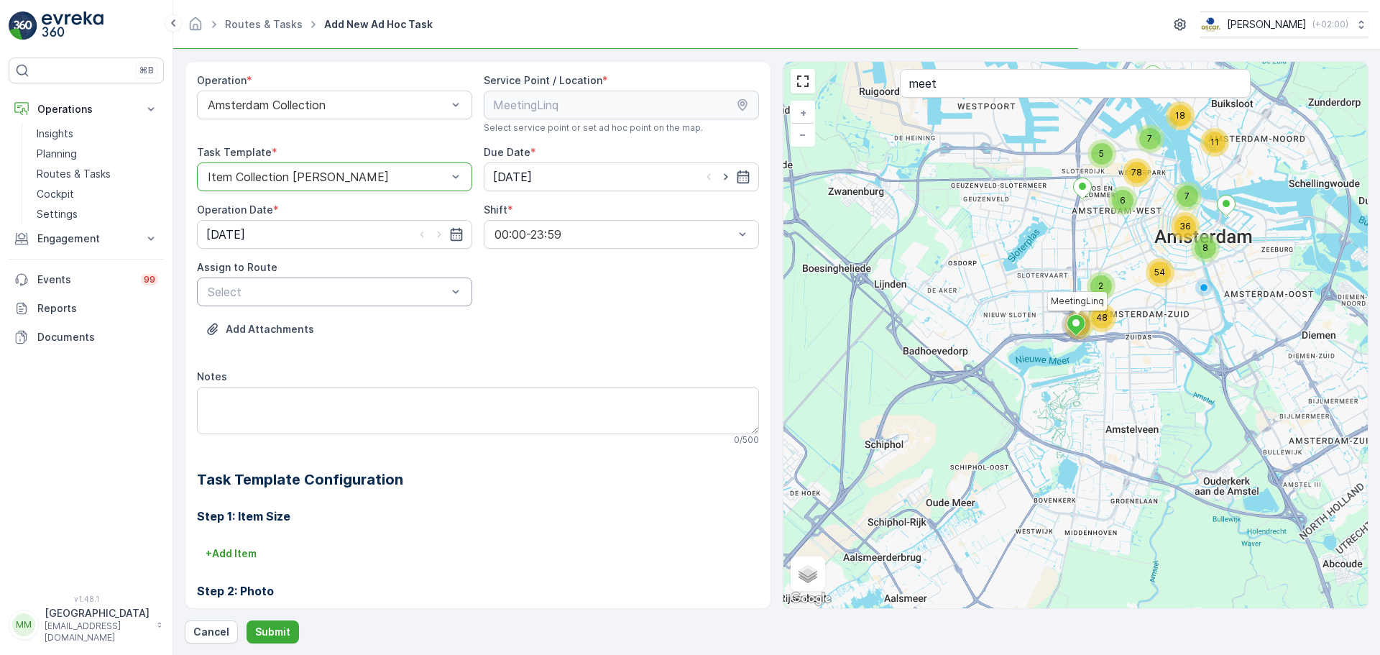
click at [302, 292] on div at bounding box center [327, 291] width 242 height 13
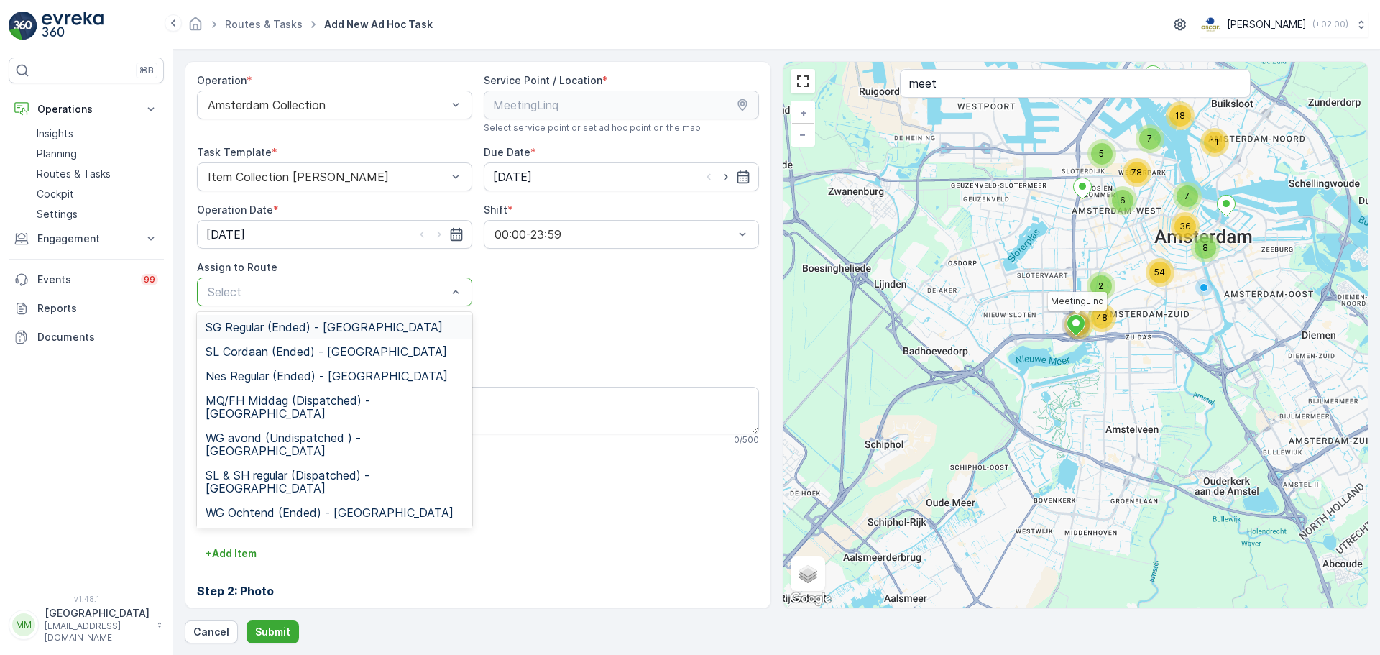
click at [280, 321] on span "SG Regular (Ended) - Amsterdam" at bounding box center [324, 327] width 237 height 13
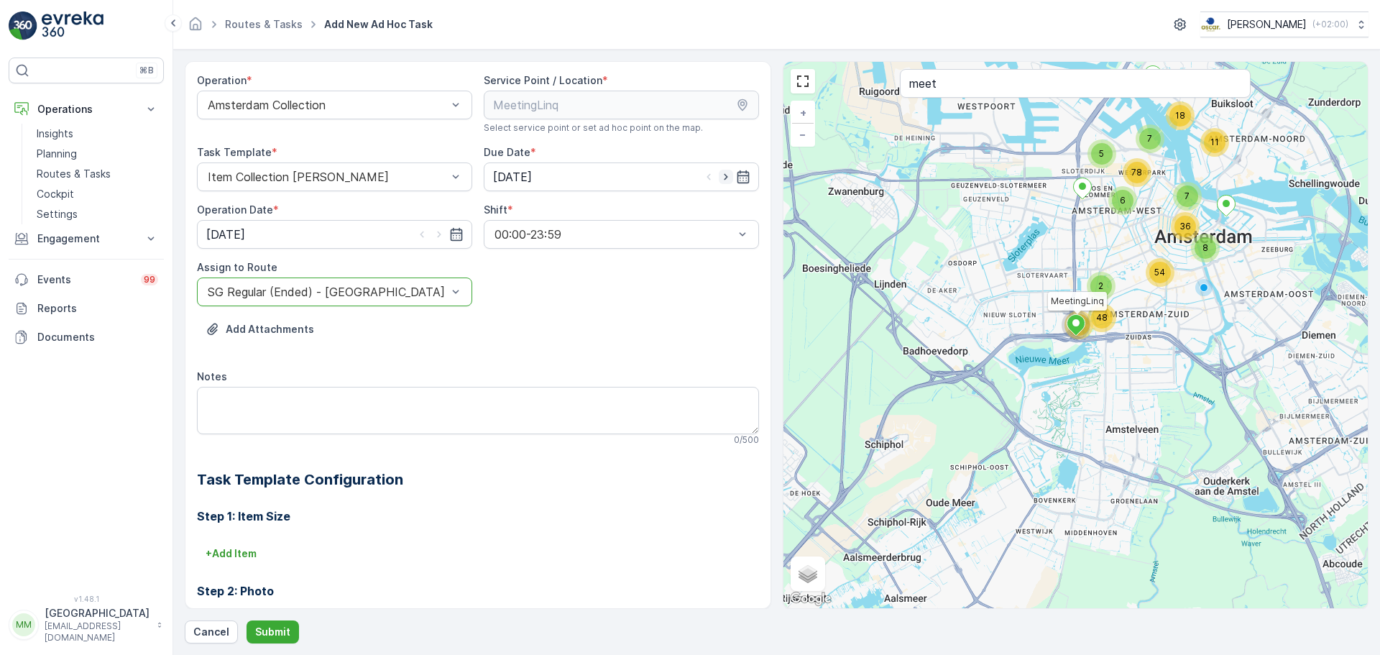
click at [724, 177] on icon "button" at bounding box center [726, 177] width 4 height 6
type input "19.08.2025"
click at [439, 230] on icon "button" at bounding box center [439, 234] width 14 height 14
type input "19.08.2025"
click at [359, 398] on textarea "Notes" at bounding box center [478, 410] width 562 height 47
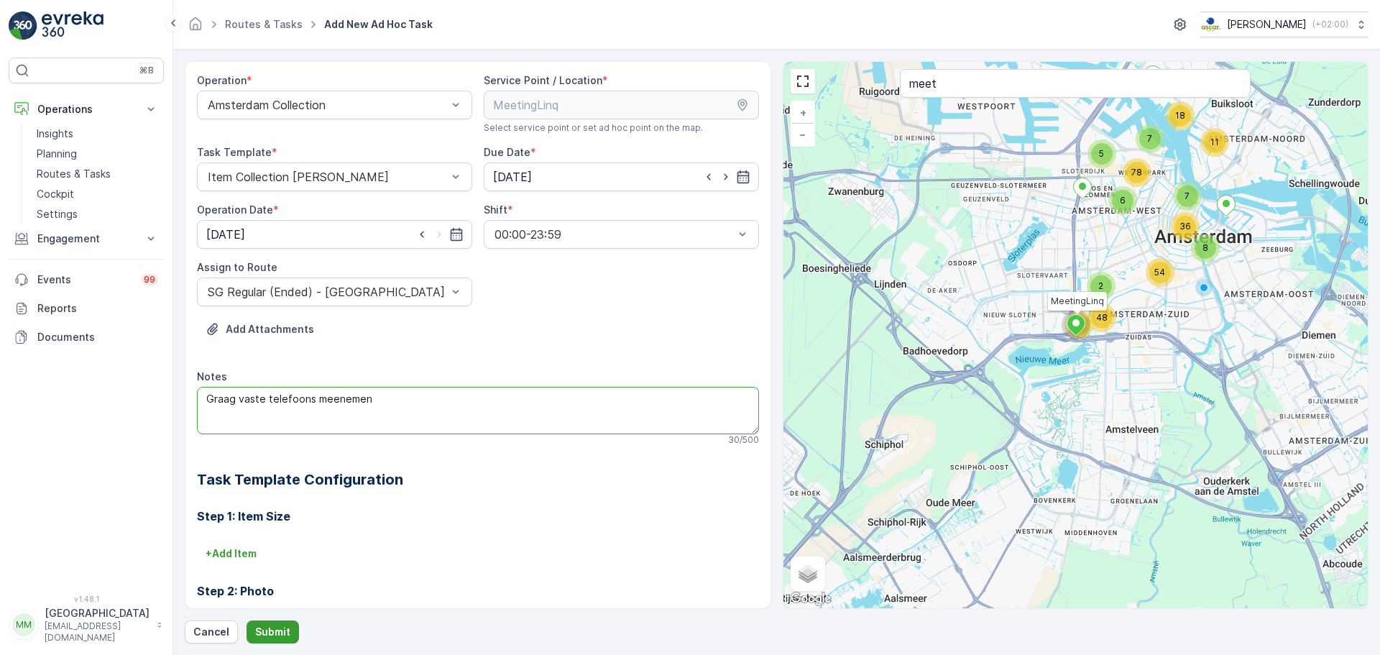
type textarea "Graag vaste telefoons meenemen"
click at [272, 499] on p "Submit" at bounding box center [272, 632] width 35 height 14
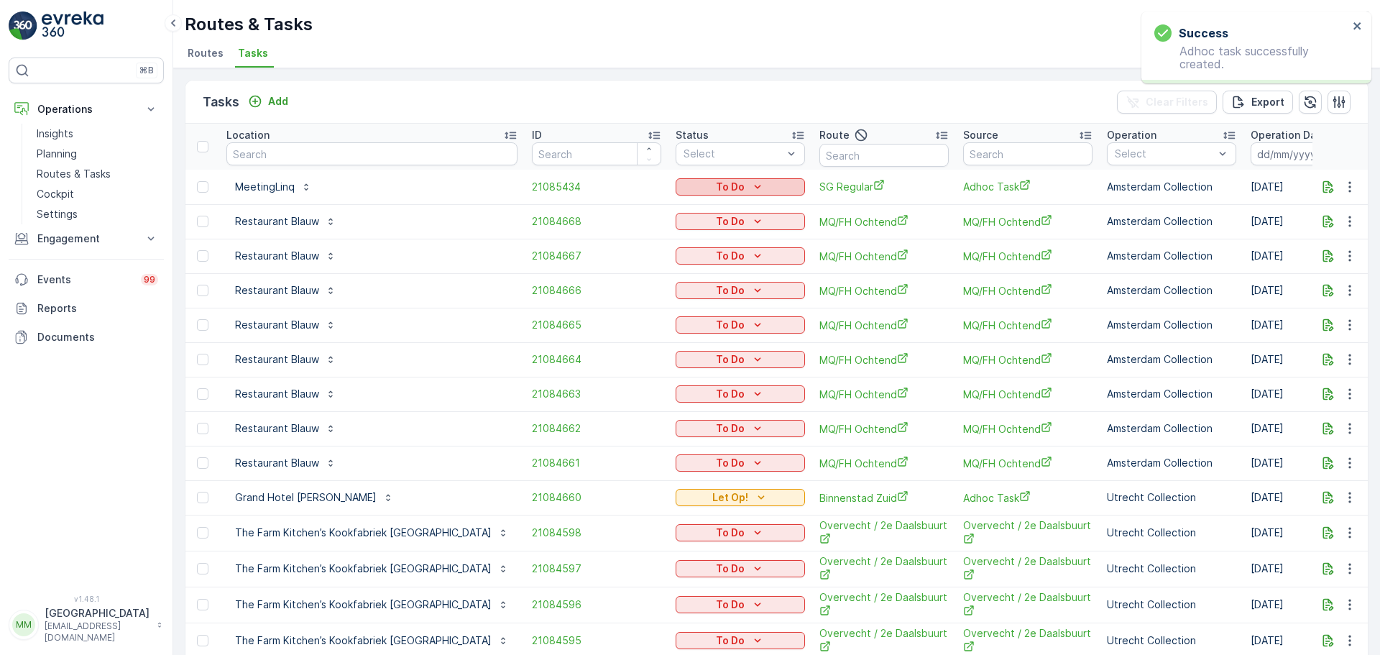
click at [703, 189] on div "To Do" at bounding box center [741, 187] width 118 height 14
click at [639, 212] on span "Let Op!" at bounding box center [634, 208] width 36 height 14
click at [676, 139] on div "Status" at bounding box center [740, 135] width 129 height 14
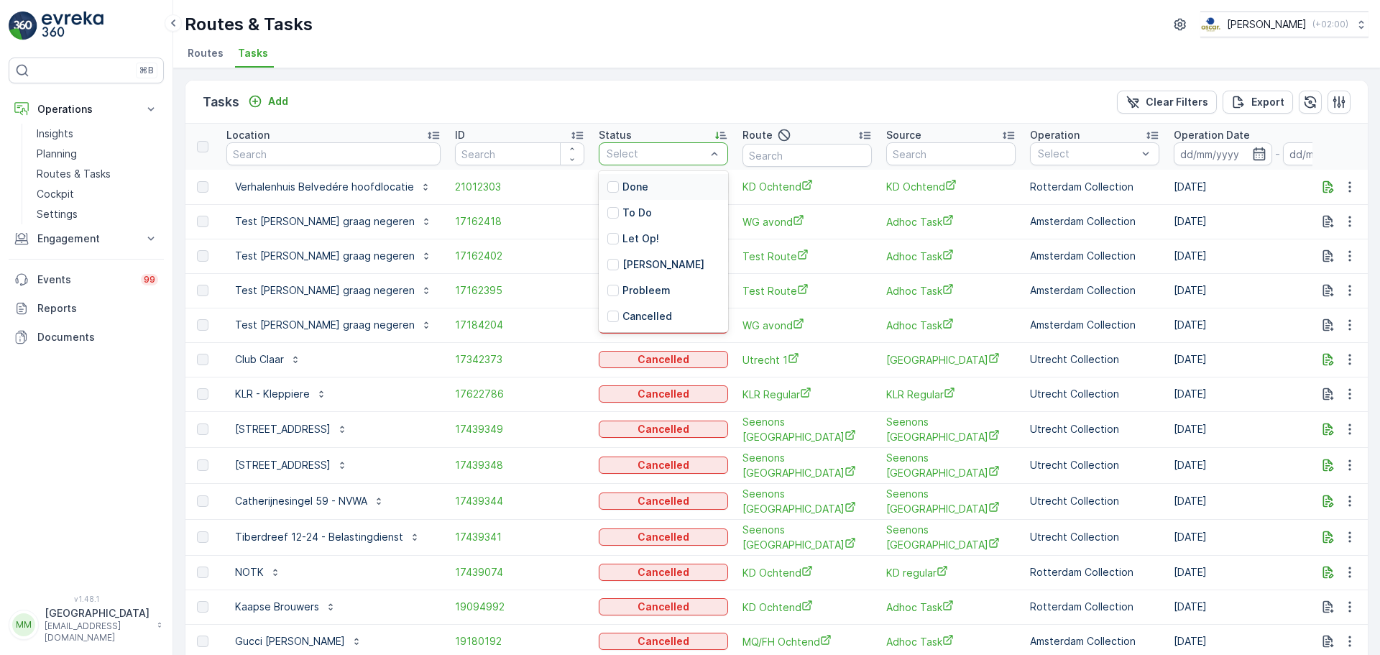
click at [675, 148] on div at bounding box center [656, 154] width 102 height 12
click at [652, 211] on p "To Do" at bounding box center [637, 213] width 29 height 14
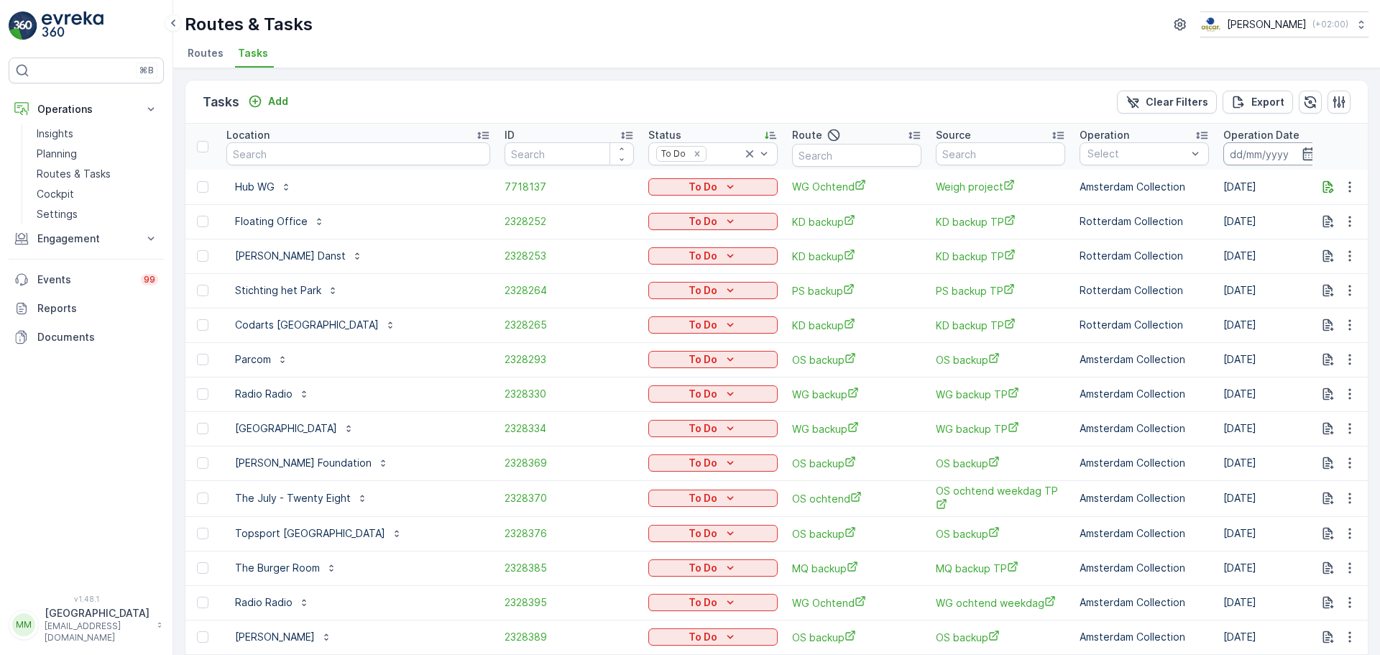
click at [1104, 146] on input at bounding box center [1273, 153] width 98 height 23
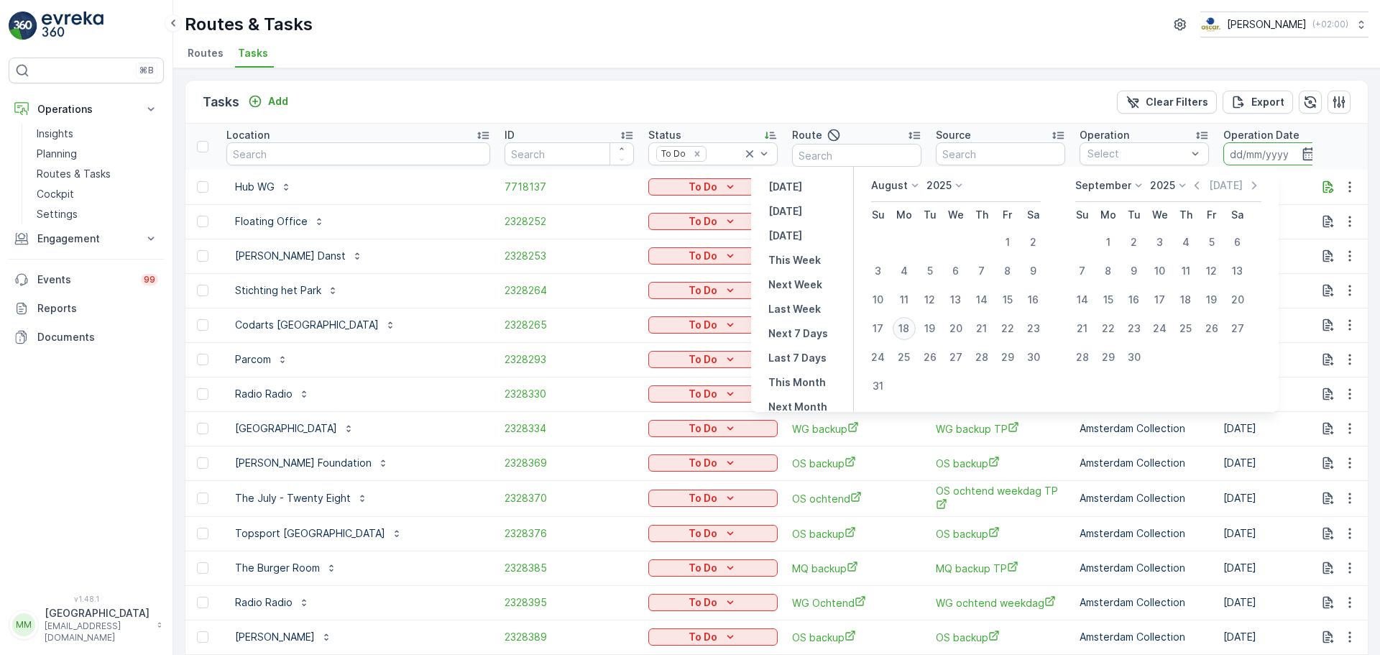
click at [916, 326] on div "18" at bounding box center [904, 328] width 23 height 23
type input "18.08.2025"
click at [916, 326] on div "18" at bounding box center [904, 328] width 23 height 23
type input "18.08.2025"
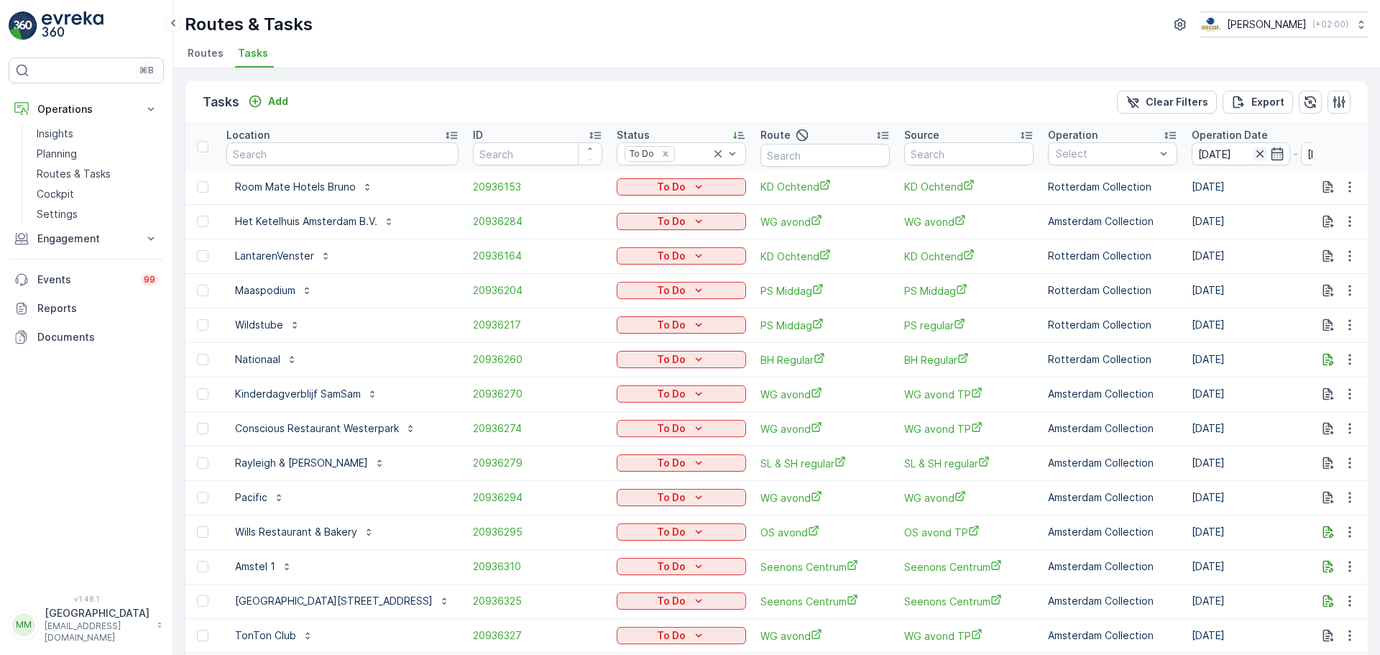
click at [1104, 151] on icon "button" at bounding box center [1260, 154] width 14 height 14
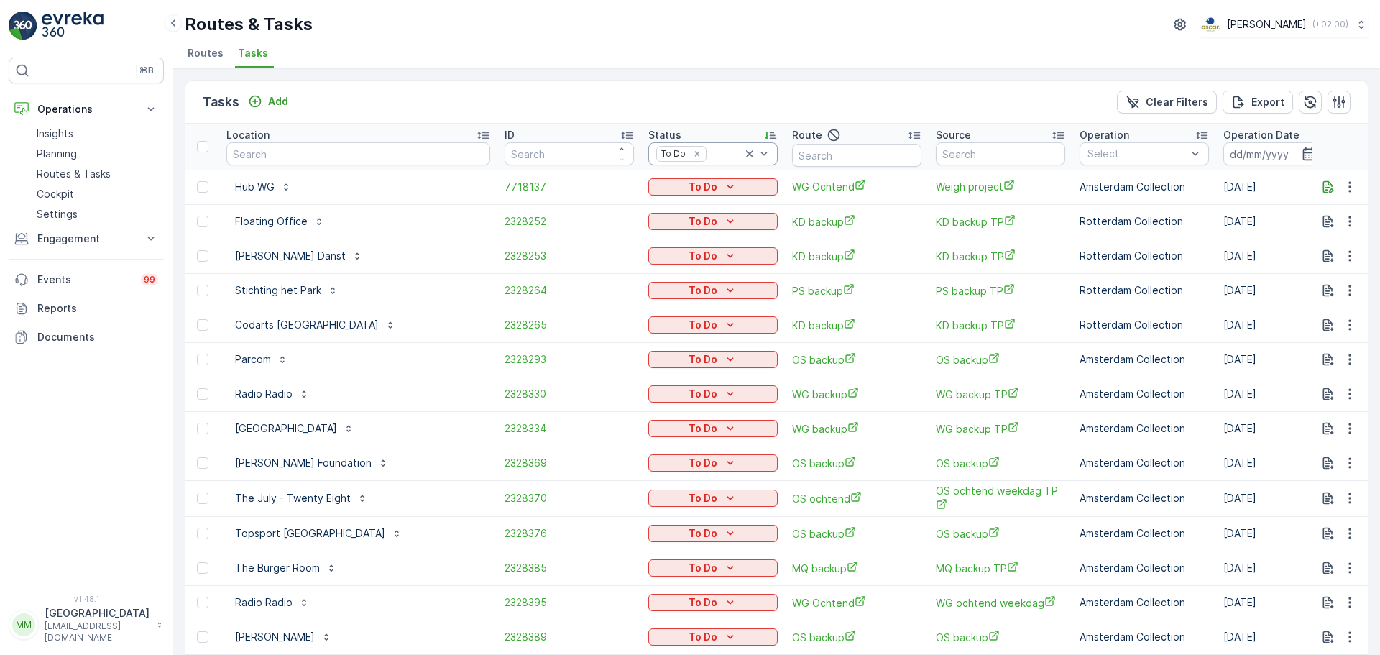
click at [743, 151] on icon at bounding box center [750, 154] width 14 height 14
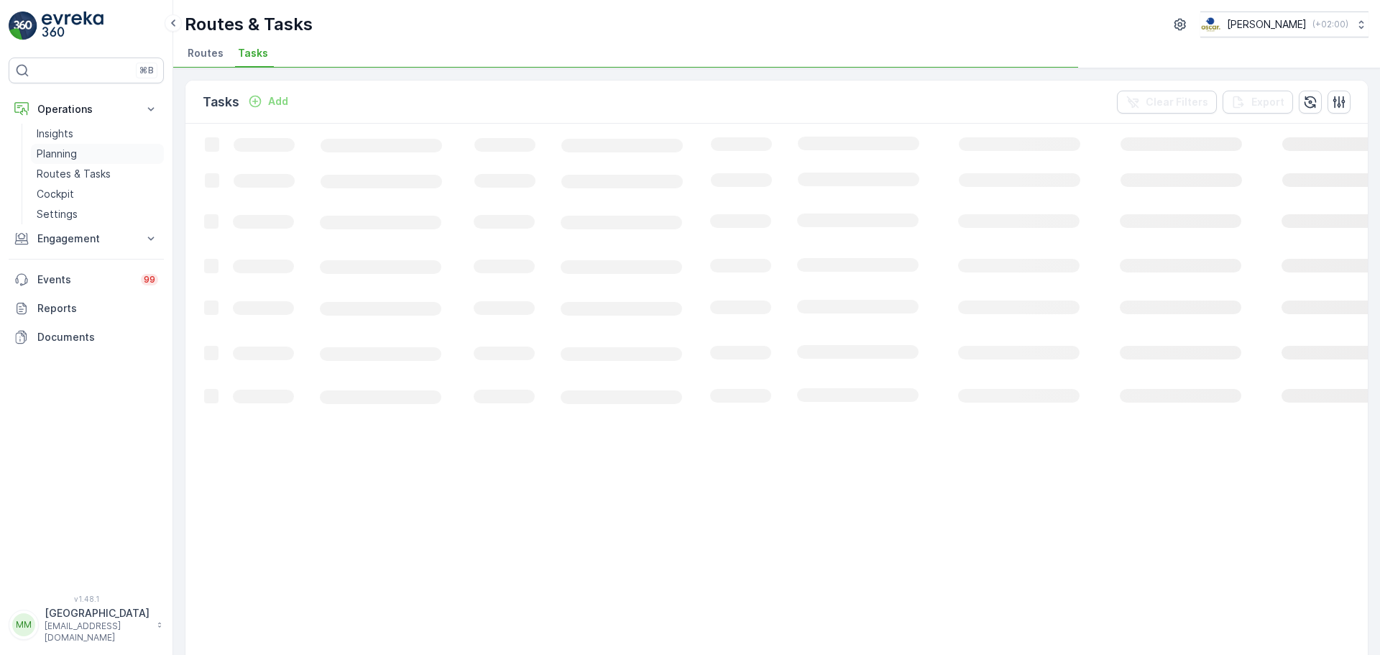
click at [97, 152] on link "Planning" at bounding box center [97, 154] width 133 height 20
click at [280, 57] on span "Task Plans" at bounding box center [289, 53] width 55 height 14
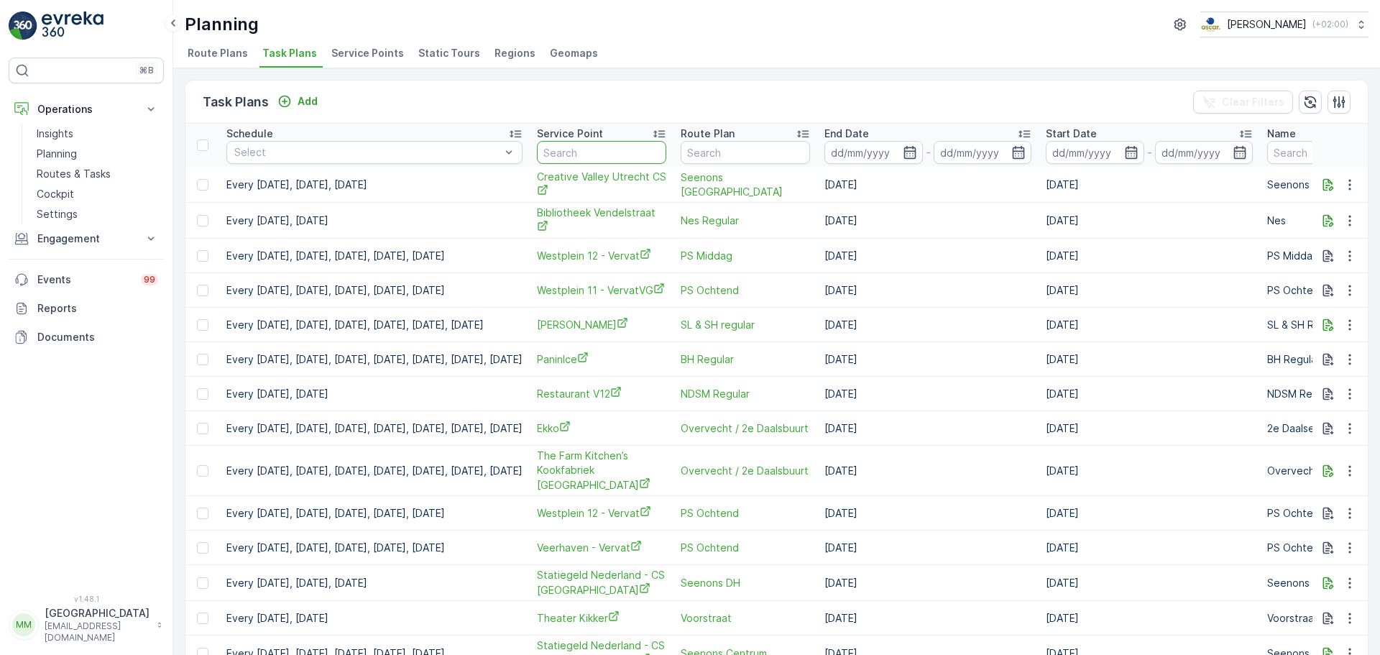
click at [654, 151] on input "text" at bounding box center [601, 152] width 129 height 23
type input "o"
type input "ijdok"
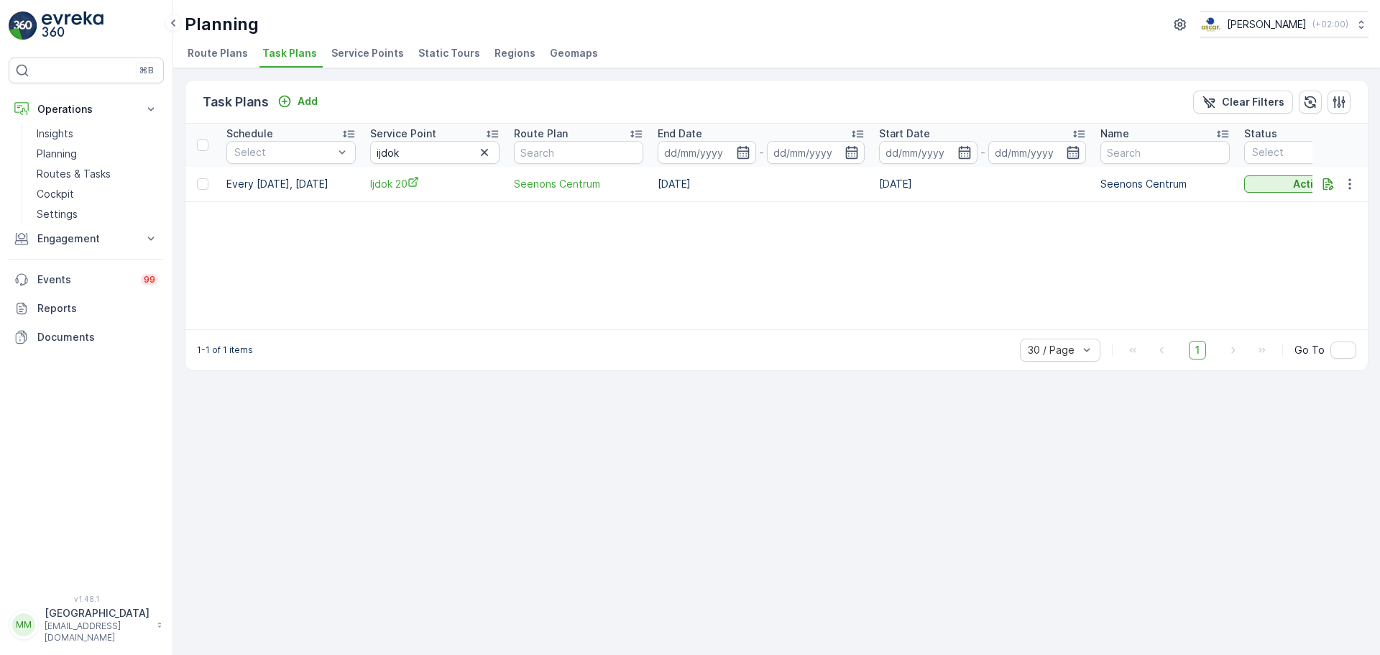
drag, startPoint x: 634, startPoint y: 314, endPoint x: 738, endPoint y: 311, distance: 103.6
click at [738, 311] on div "Schedule Select Service Point ijdok Route Plan End Date - Start Date - Name Sta…" at bounding box center [776, 227] width 1183 height 206
drag, startPoint x: 685, startPoint y: 321, endPoint x: 588, endPoint y: 162, distance: 186.2
click at [840, 314] on div "Schedule Select Service Point ijdok Route Plan End Date - Start Date - Name Sta…" at bounding box center [776, 227] width 1183 height 206
click at [89, 179] on p "Routes & Tasks" at bounding box center [74, 174] width 74 height 14
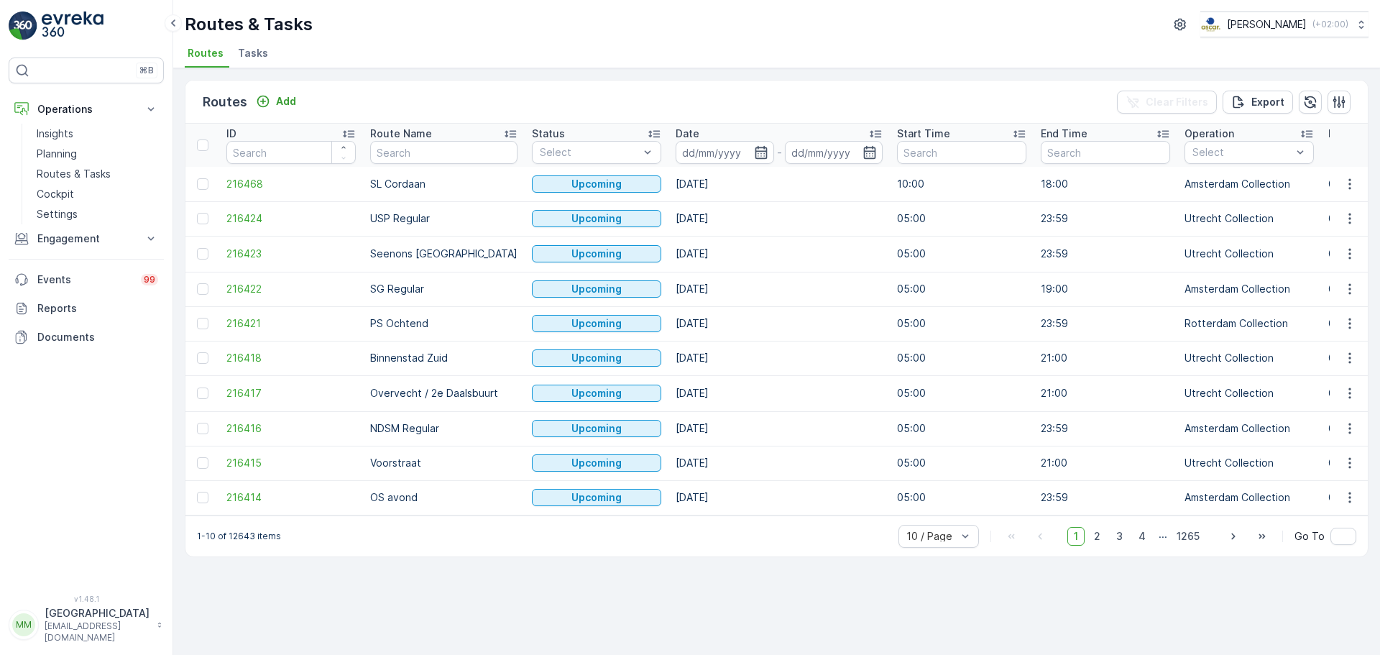
click at [252, 60] on span "Tasks" at bounding box center [253, 53] width 30 height 14
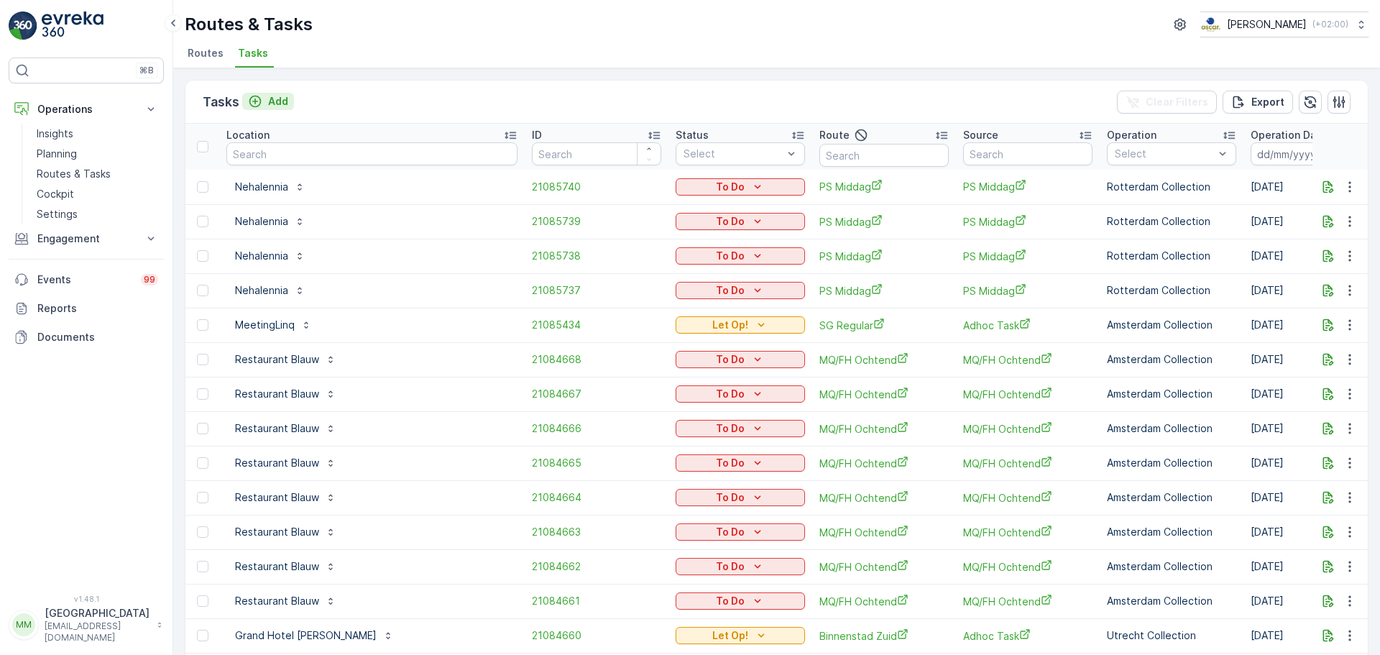
click at [272, 106] on p "Add" at bounding box center [278, 101] width 20 height 14
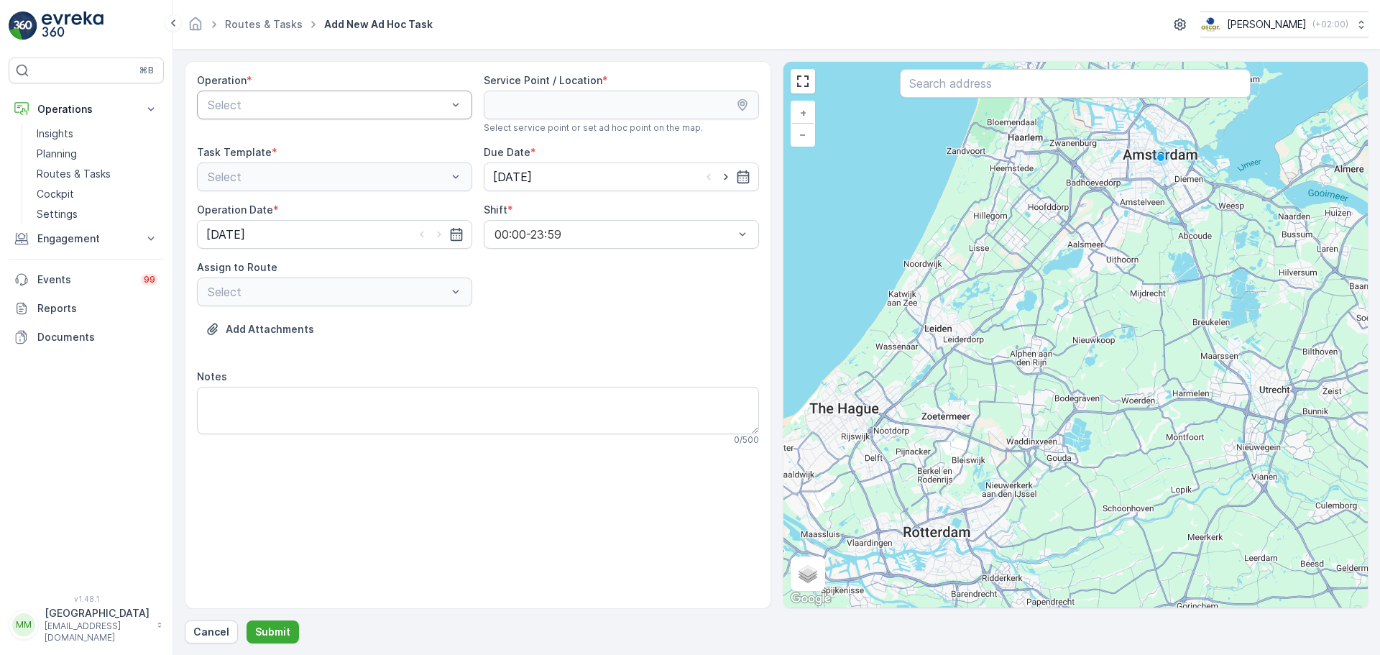
click at [311, 114] on div "Select" at bounding box center [334, 105] width 275 height 29
click at [280, 216] on span "Utrecht Collection" at bounding box center [255, 213] width 98 height 13
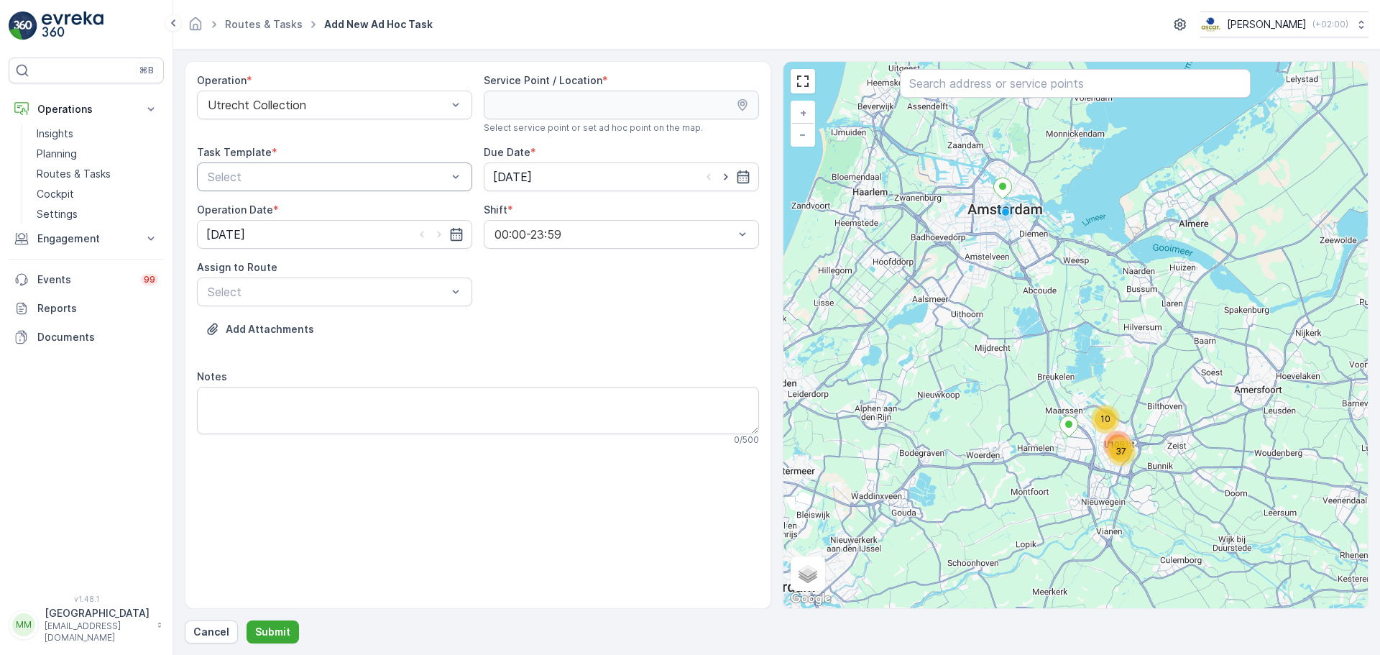
click at [352, 174] on div at bounding box center [327, 176] width 242 height 13
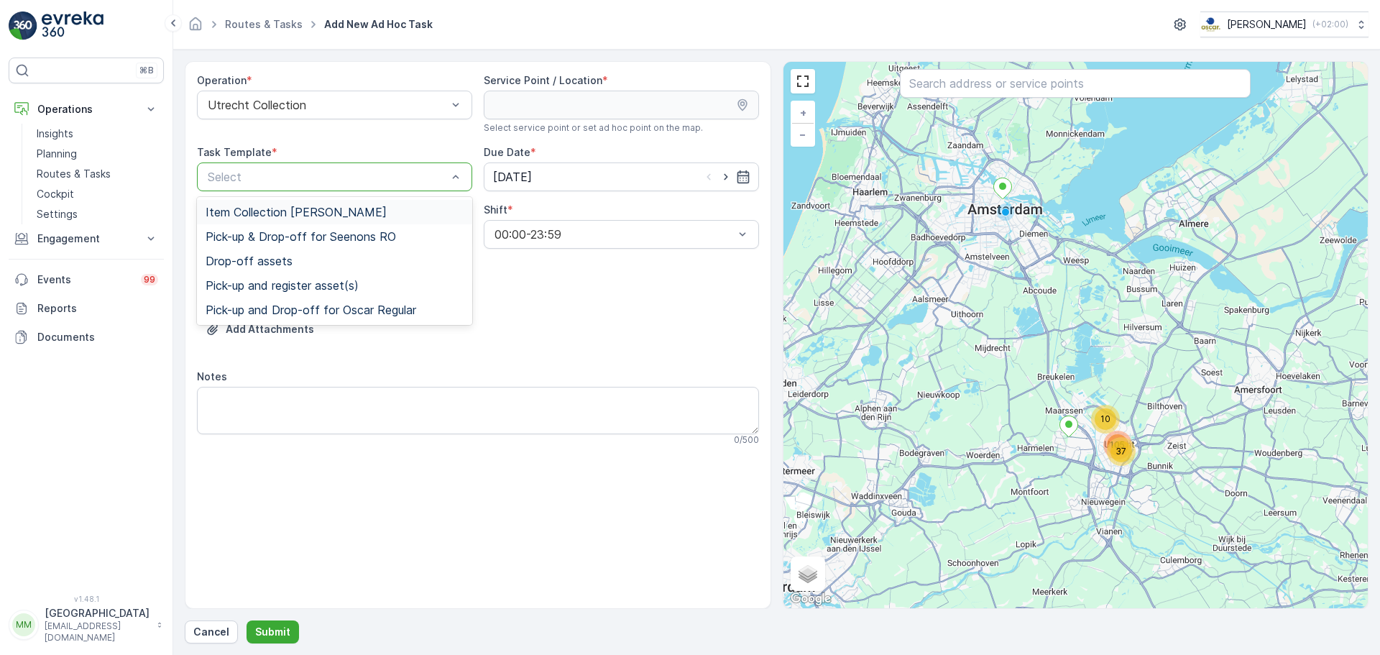
click at [319, 213] on span "Item Collection [PERSON_NAME]" at bounding box center [296, 212] width 181 height 13
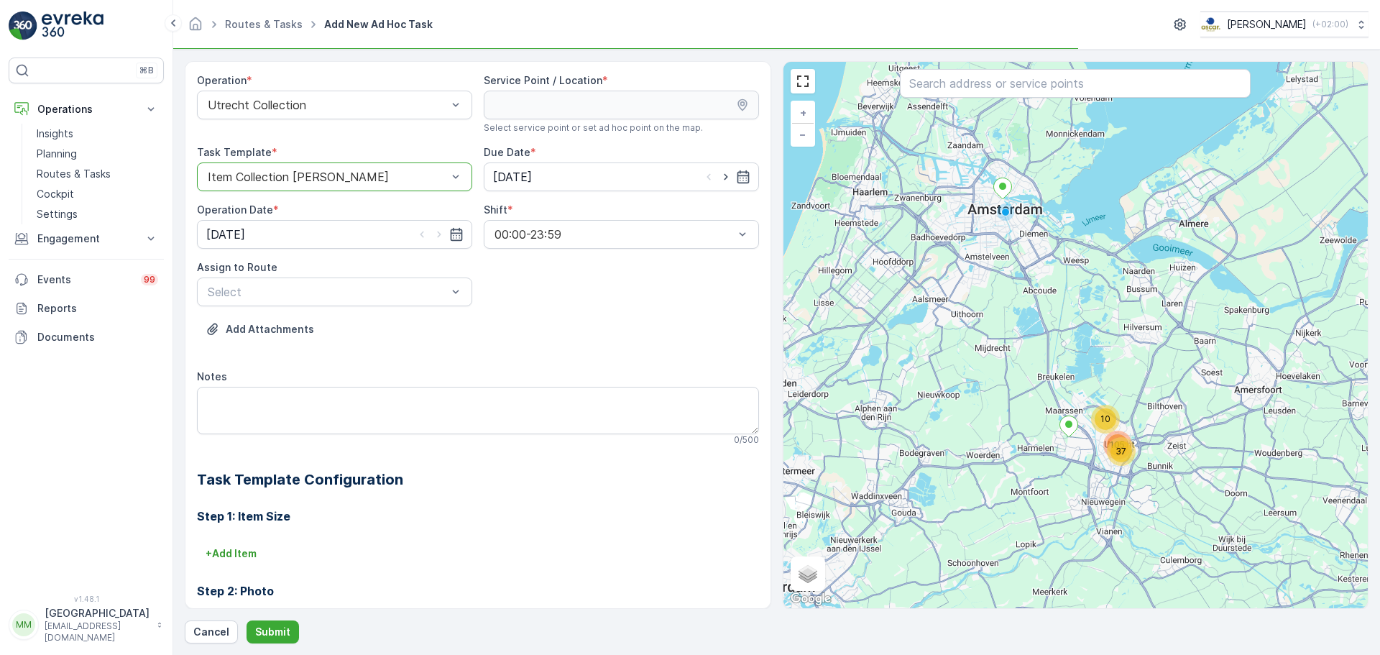
click at [722, 170] on icon "button" at bounding box center [726, 177] width 14 height 14
type input "19.08.2025"
click at [437, 234] on icon "button" at bounding box center [439, 234] width 14 height 14
type input "19.08.2025"
click at [372, 293] on div at bounding box center [327, 291] width 242 height 13
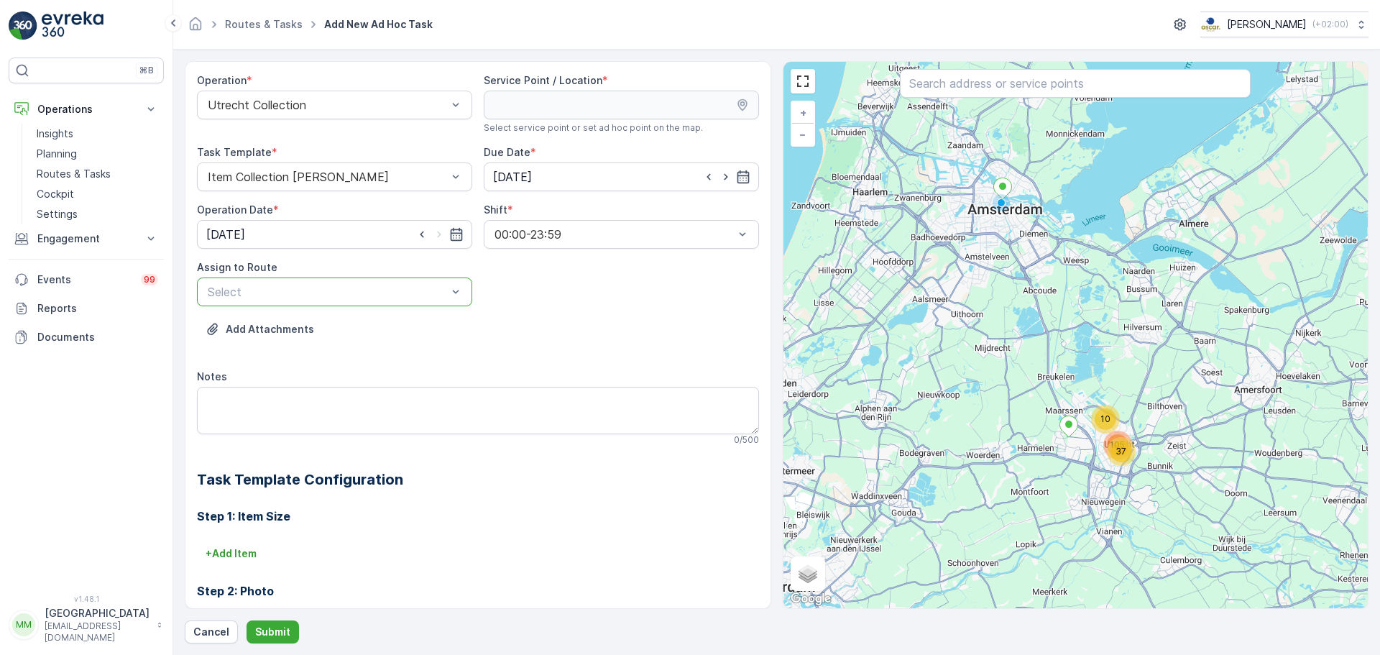
drag, startPoint x: 85, startPoint y: 161, endPoint x: 789, endPoint y: 71, distance: 710.3
click at [86, 161] on link "Planning" at bounding box center [97, 154] width 133 height 20
click at [97, 171] on p "Routes & Tasks" at bounding box center [74, 174] width 74 height 14
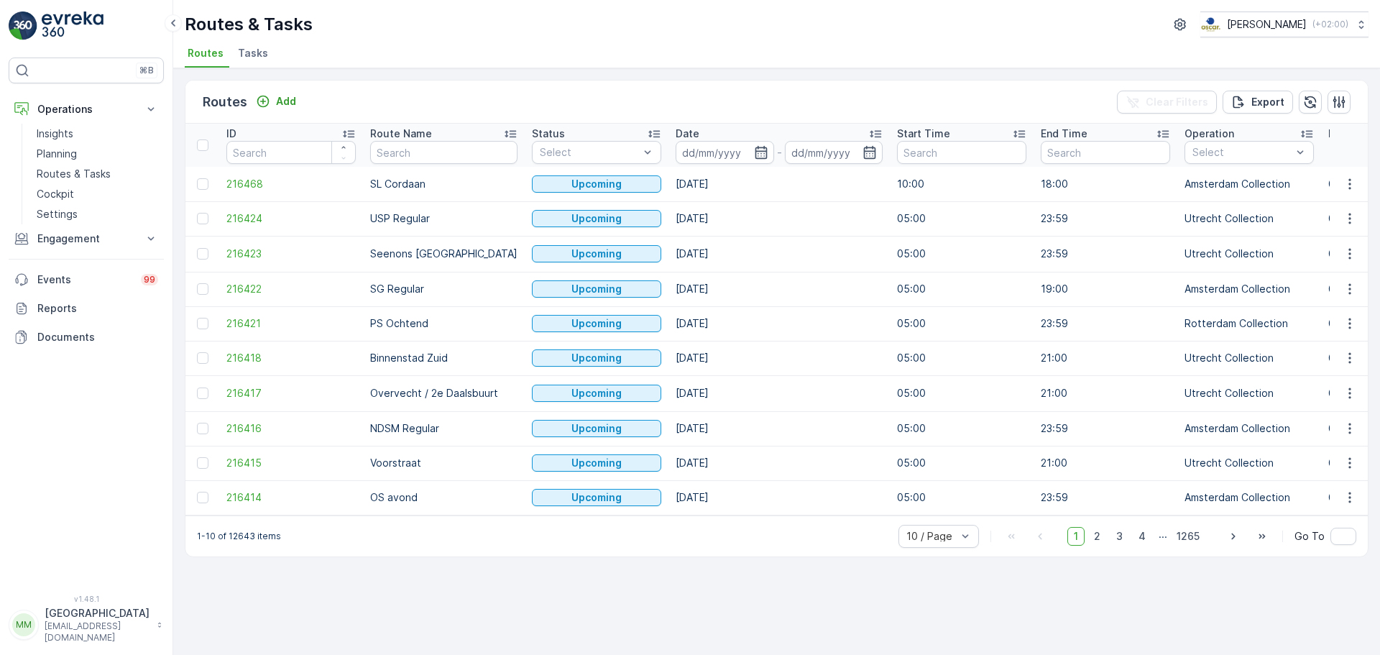
click at [252, 58] on span "Tasks" at bounding box center [253, 53] width 30 height 14
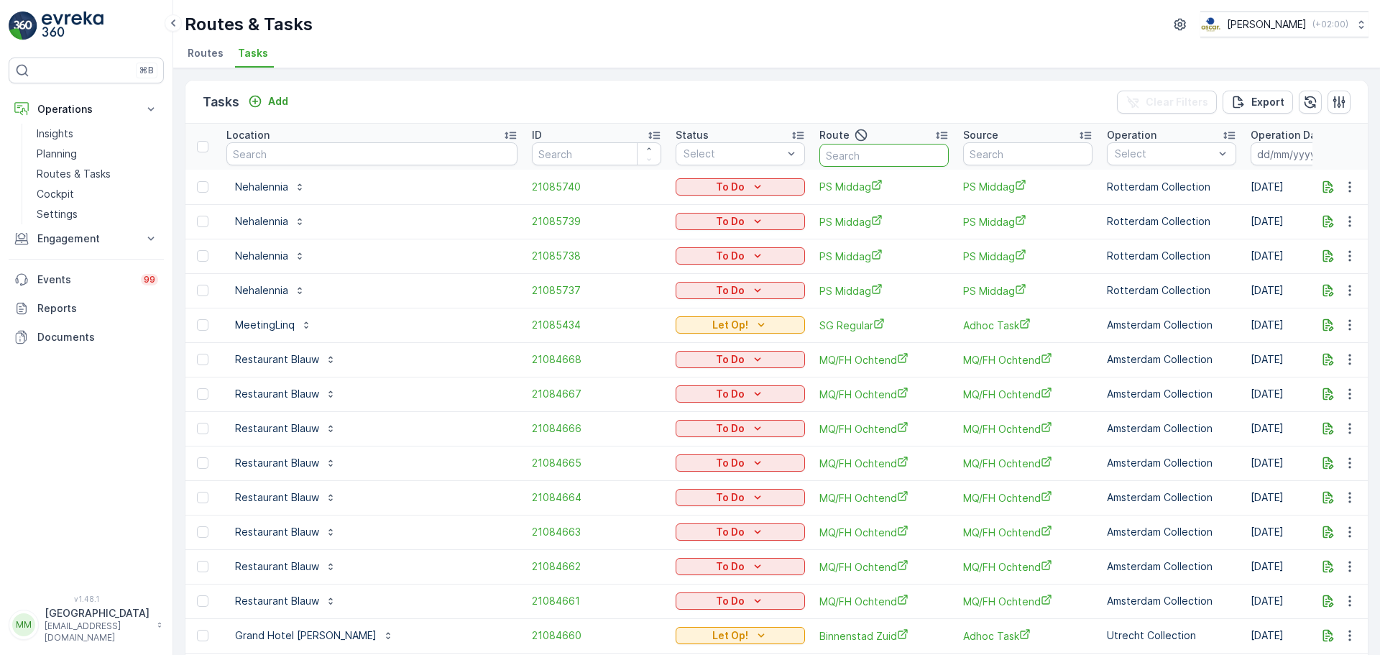
click at [820, 159] on input "text" at bounding box center [884, 155] width 129 height 23
type input "kd o"
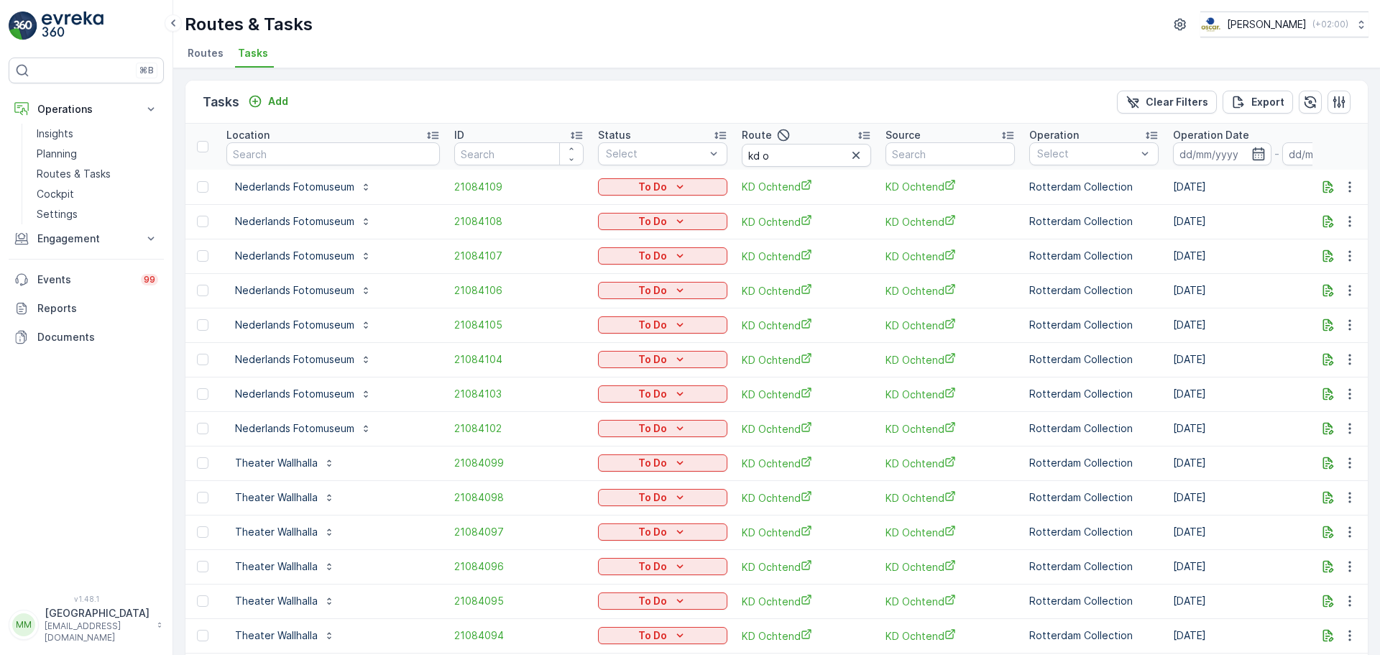
click at [1104, 159] on input at bounding box center [1222, 153] width 98 height 23
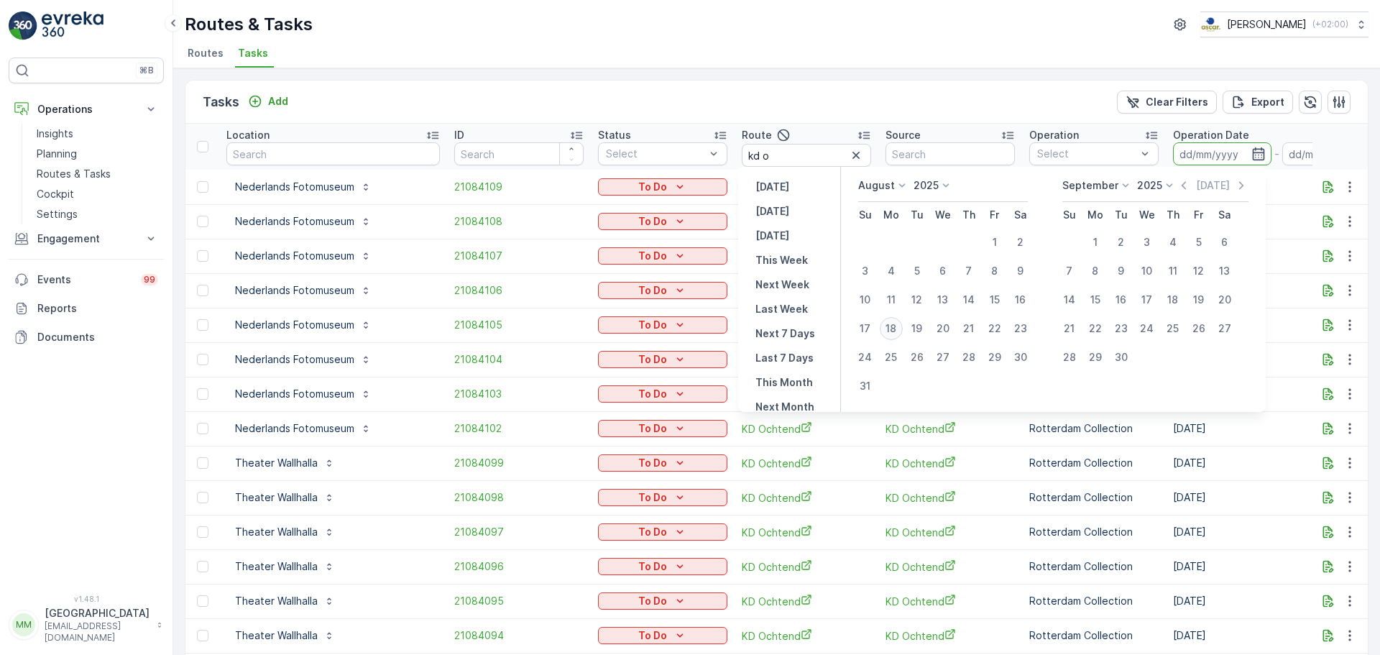
click at [891, 328] on div "18" at bounding box center [891, 328] width 23 height 23
type input "18.08.2025"
click at [891, 328] on div "18" at bounding box center [891, 328] width 23 height 23
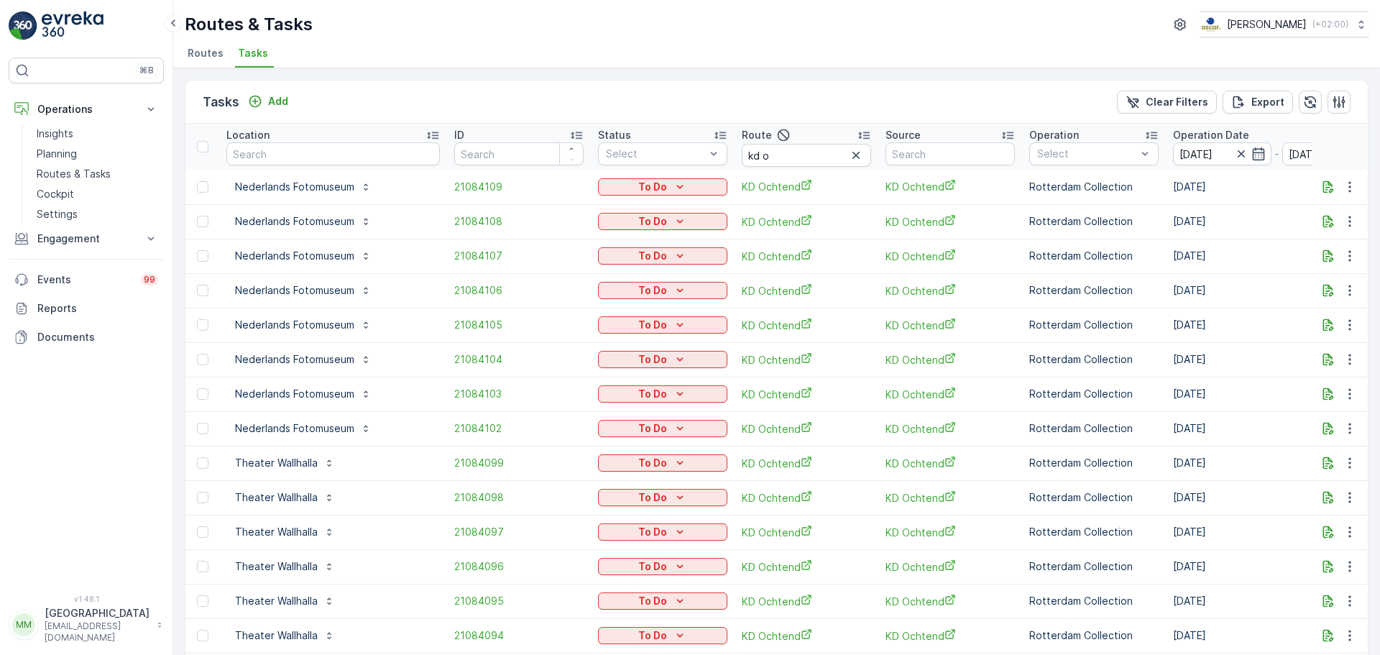
type input "18.08.2025"
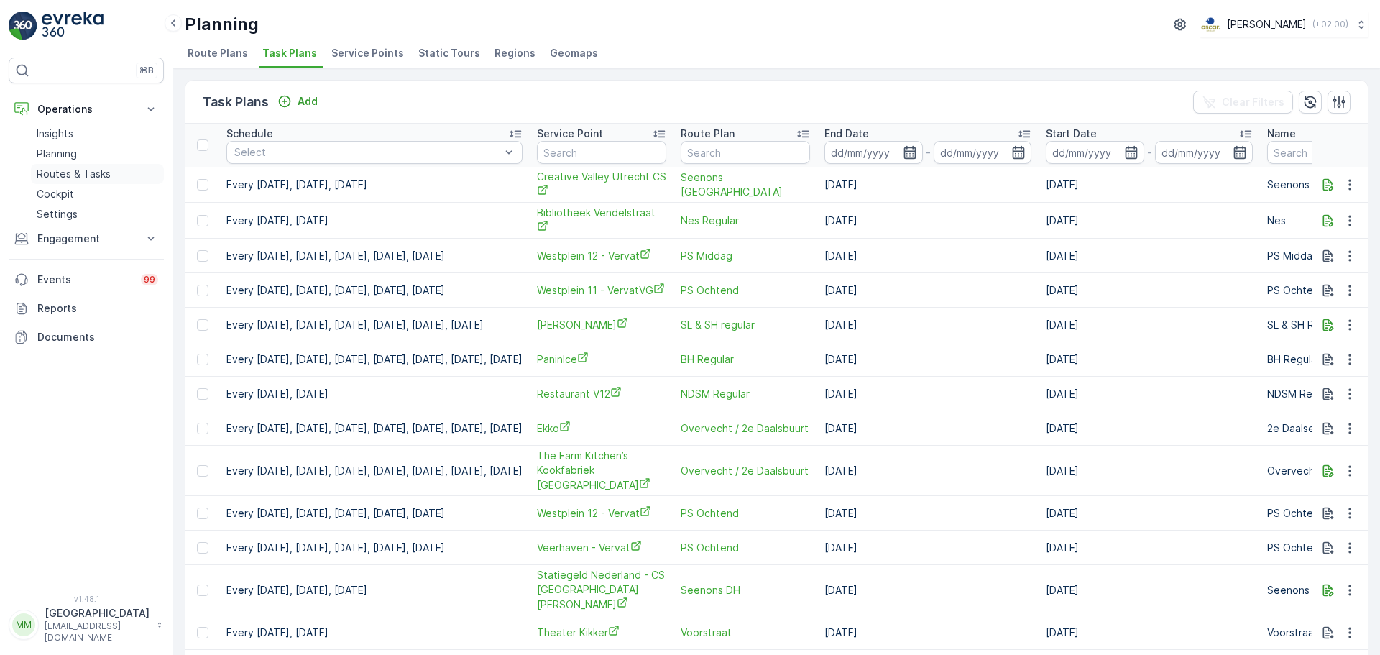
click at [56, 175] on p "Routes & Tasks" at bounding box center [74, 174] width 74 height 14
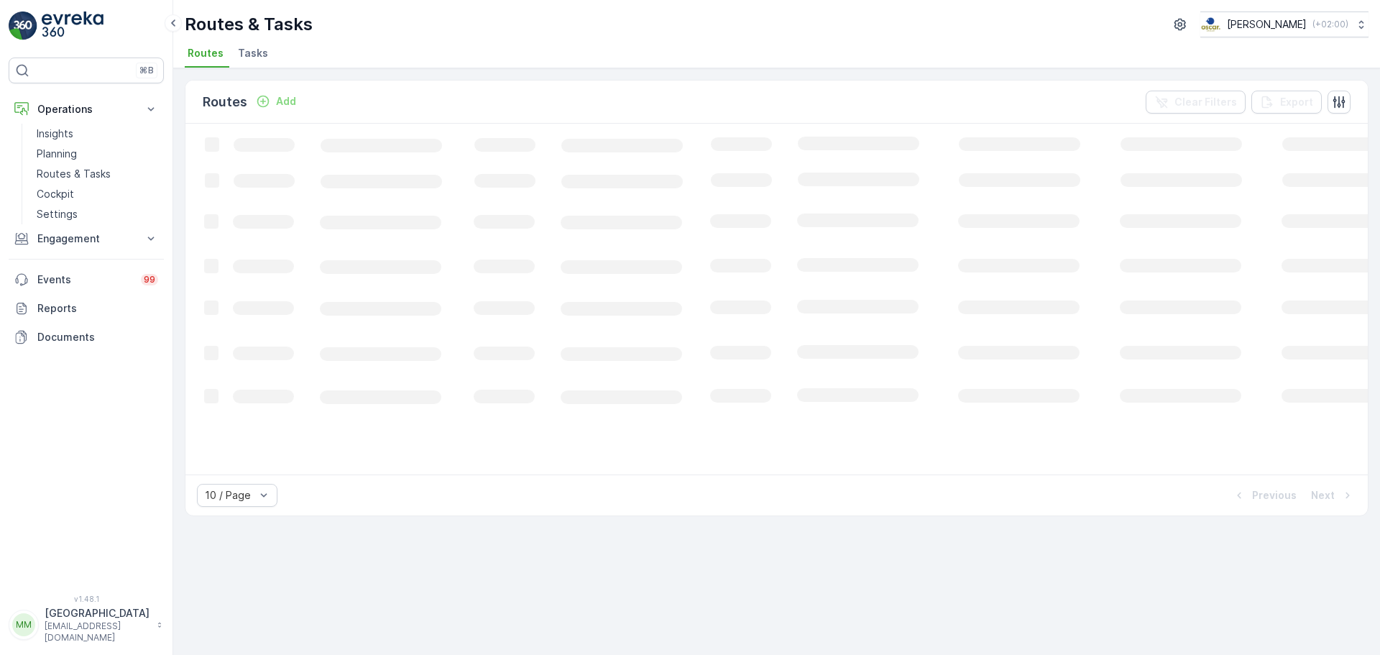
click at [257, 59] on span "Tasks" at bounding box center [253, 53] width 30 height 14
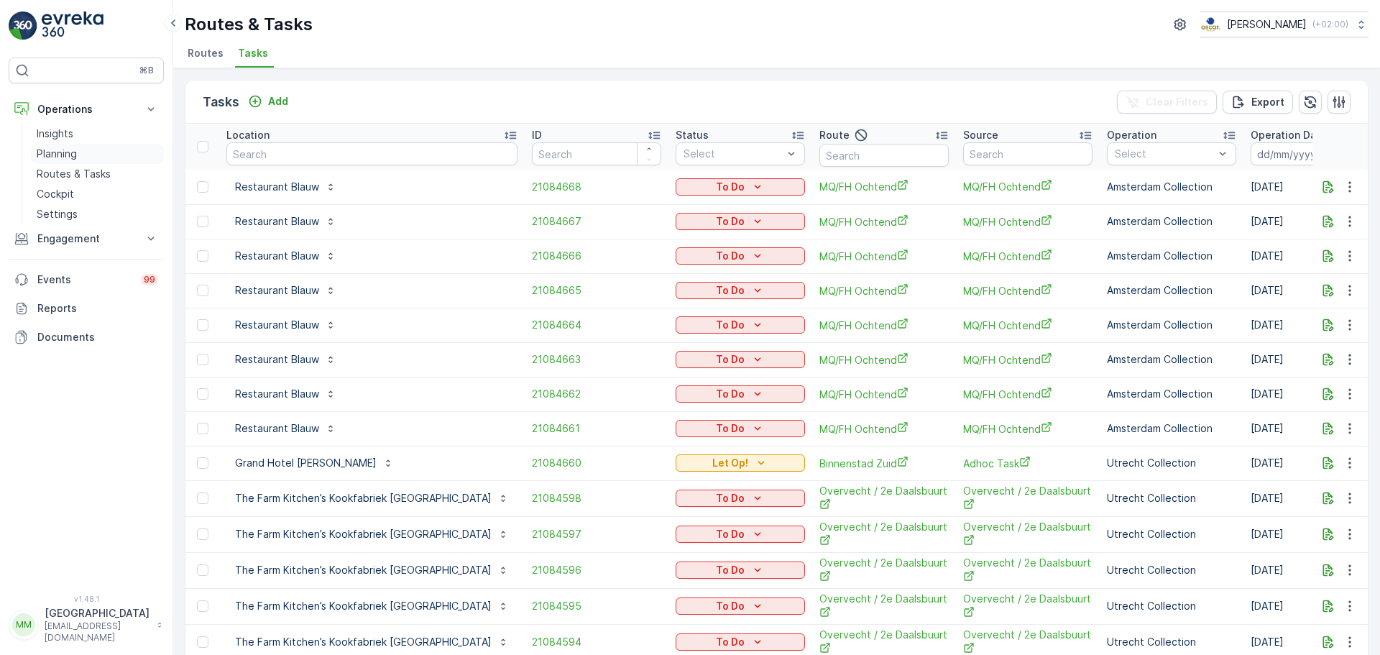
click at [94, 152] on link "Planning" at bounding box center [97, 154] width 133 height 20
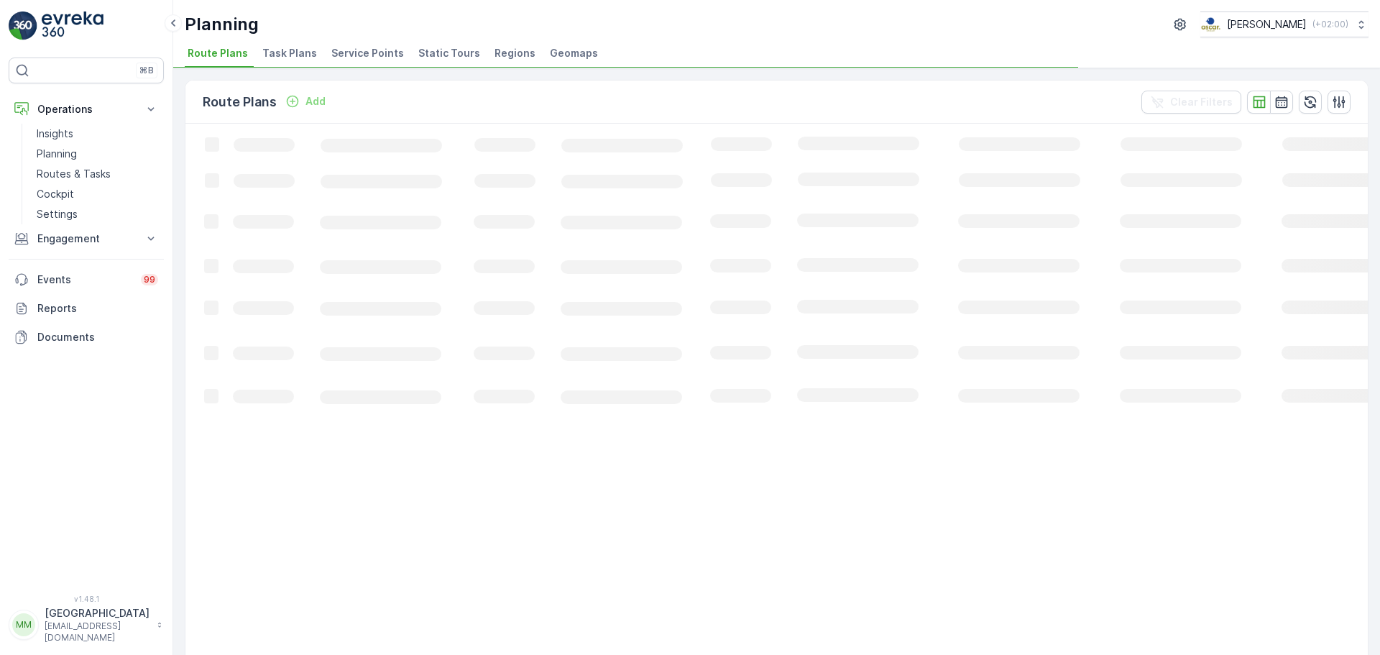
click at [319, 48] on ul "Route Plans Task Plans Service Points Static Tours Regions Geomaps" at bounding box center [771, 55] width 1173 height 24
click at [306, 42] on div "Planning Oscar Circulair ( +02:00 ) Route Plans Task Plans Service Points Stati…" at bounding box center [776, 34] width 1207 height 68
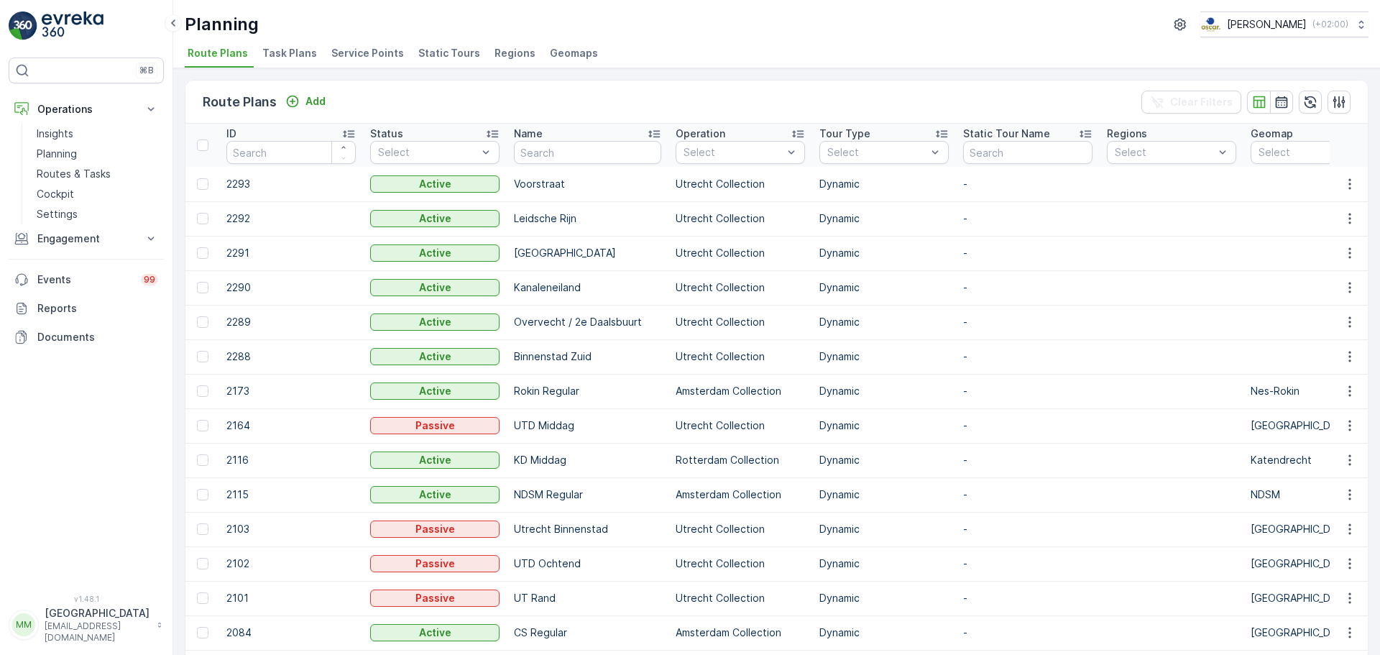
click at [290, 52] on span "Task Plans" at bounding box center [289, 53] width 55 height 14
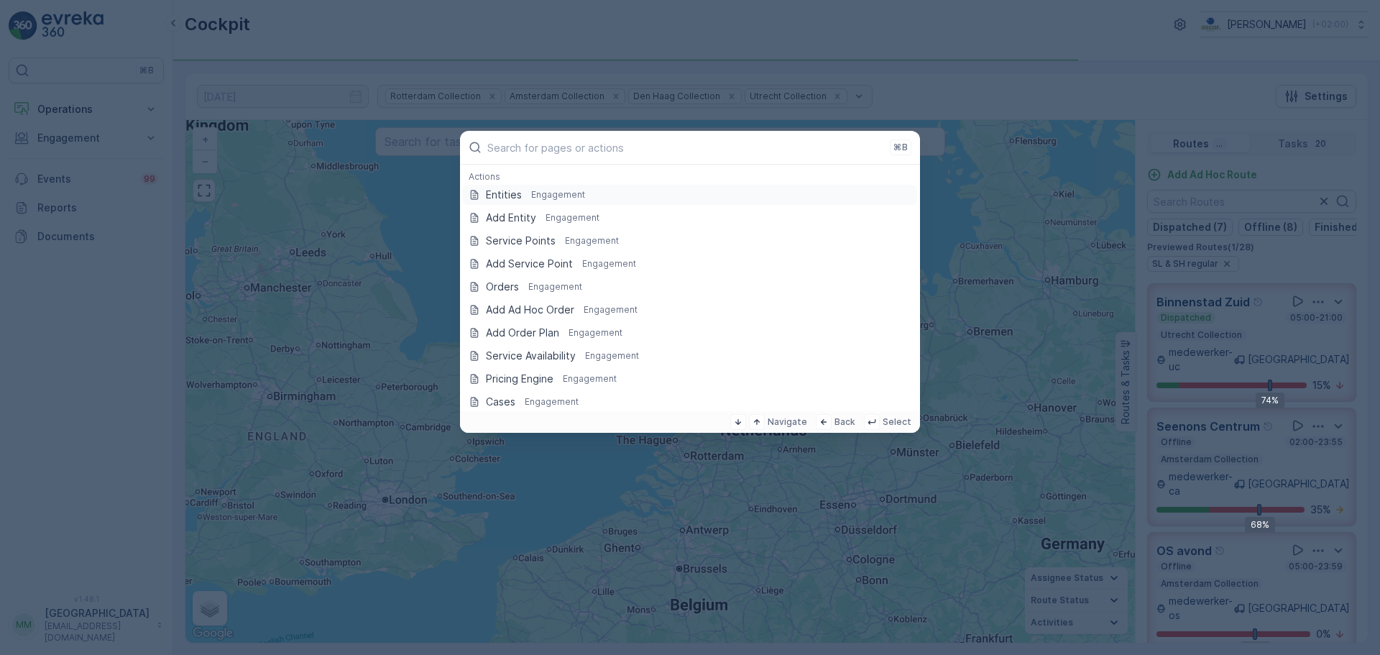
click at [37, 37] on div at bounding box center [690, 327] width 1380 height 655
drag, startPoint x: 974, startPoint y: 78, endPoint x: 948, endPoint y: 91, distance: 29.3
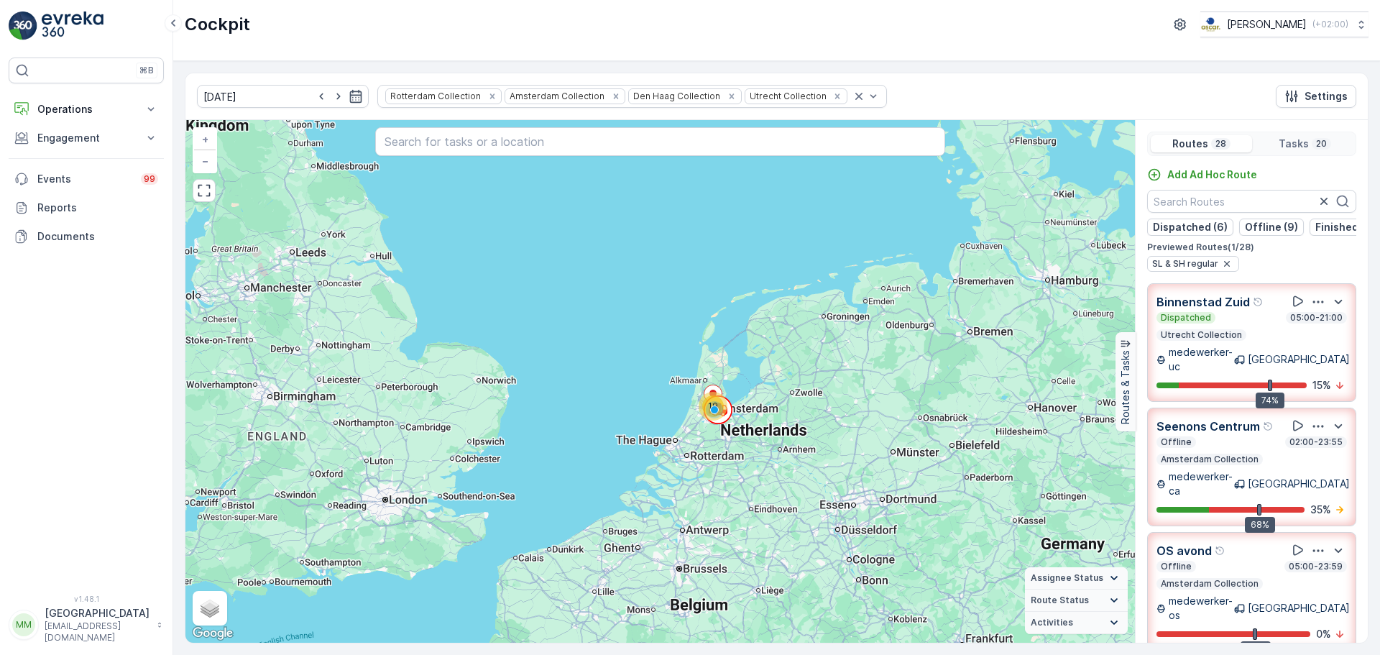
click at [50, 17] on img at bounding box center [73, 26] width 62 height 29
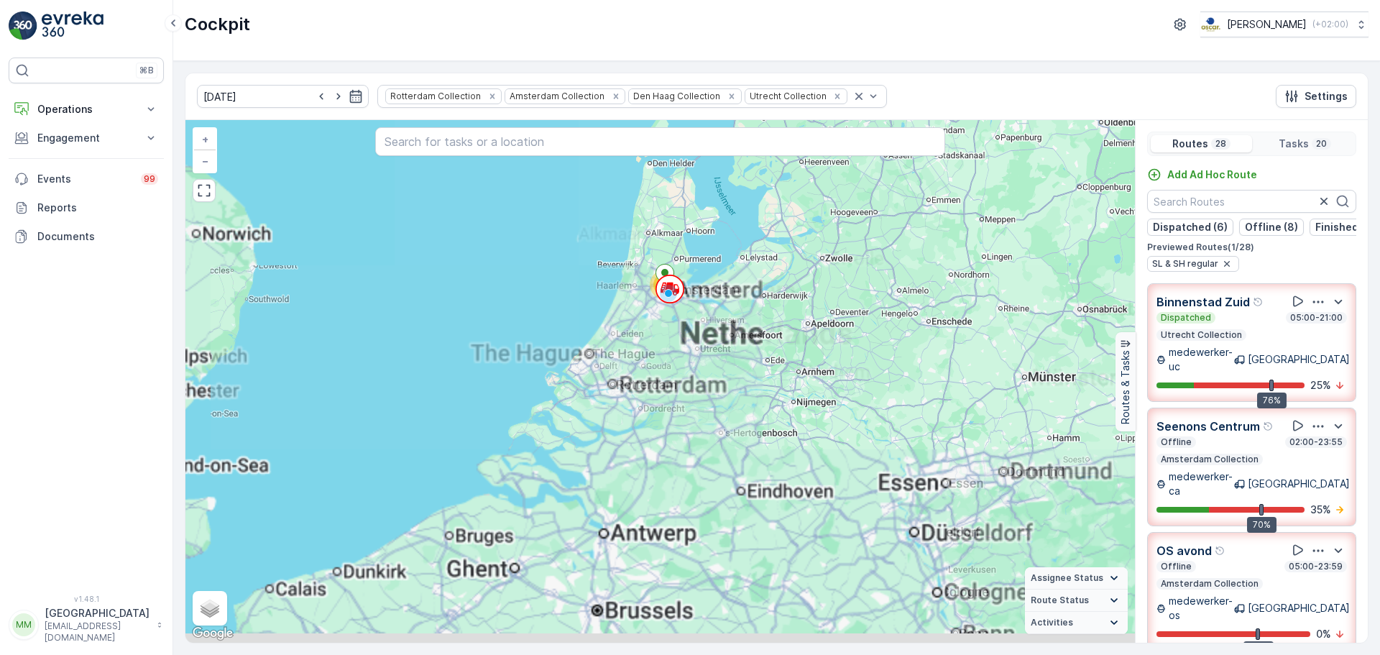
drag, startPoint x: 588, startPoint y: 490, endPoint x: 727, endPoint y: 293, distance: 240.4
click at [727, 293] on div "19 + − Satellite Roadmap Terrain Hybrid Leaflet Keyboard shortcuts Map Data Map…" at bounding box center [660, 381] width 950 height 523
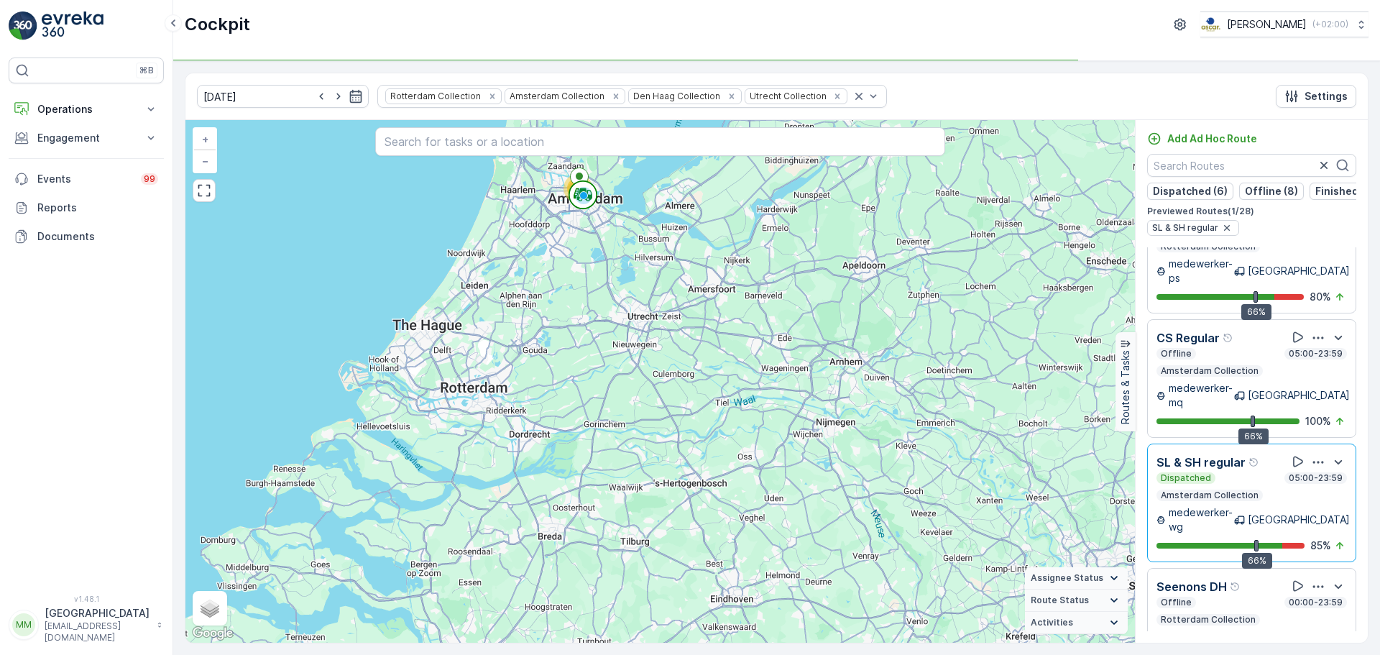
scroll to position [2604, 0]
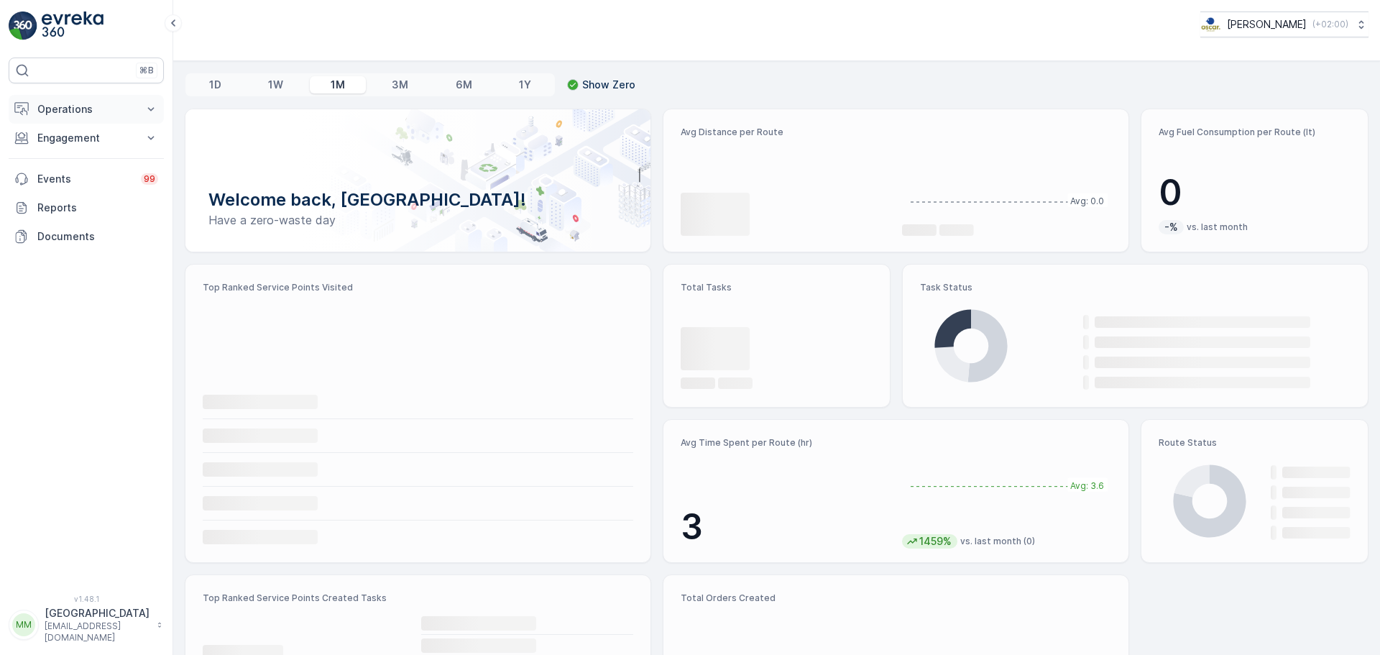
click at [84, 110] on p "Operations" at bounding box center [86, 109] width 98 height 14
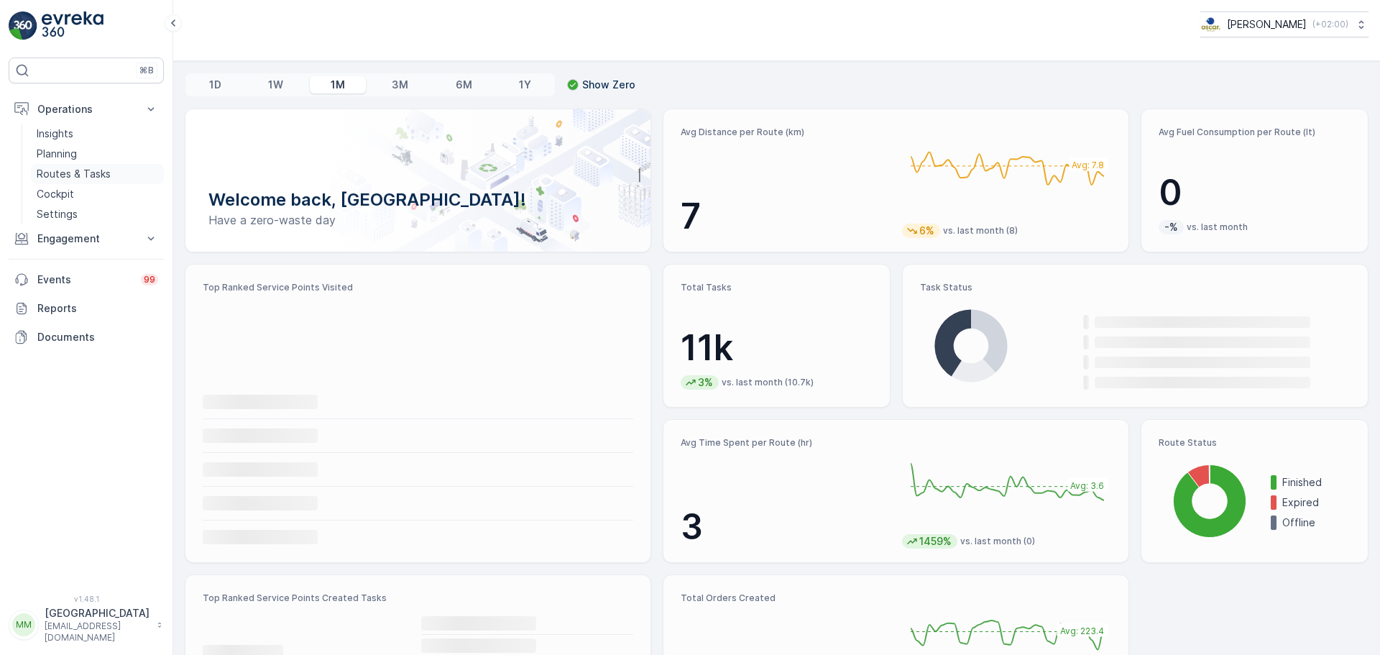
click at [75, 171] on p "Routes & Tasks" at bounding box center [74, 174] width 74 height 14
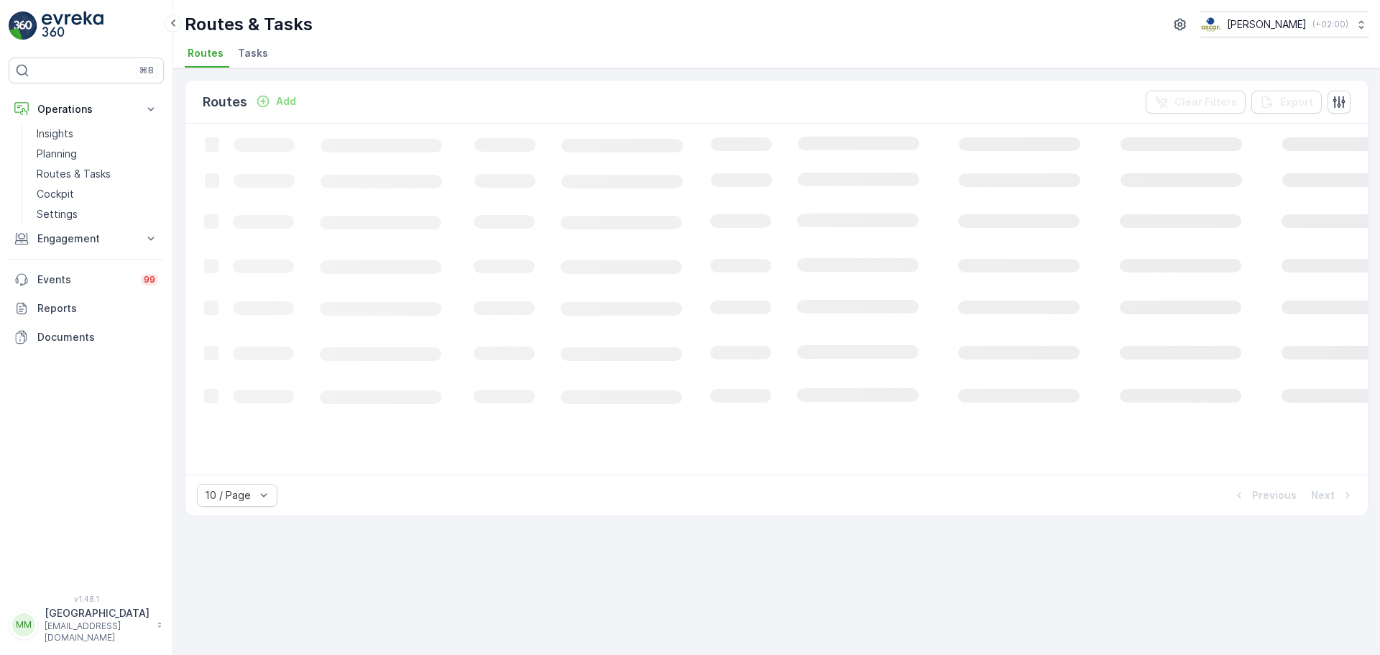
click at [240, 49] on span "Tasks" at bounding box center [253, 53] width 30 height 14
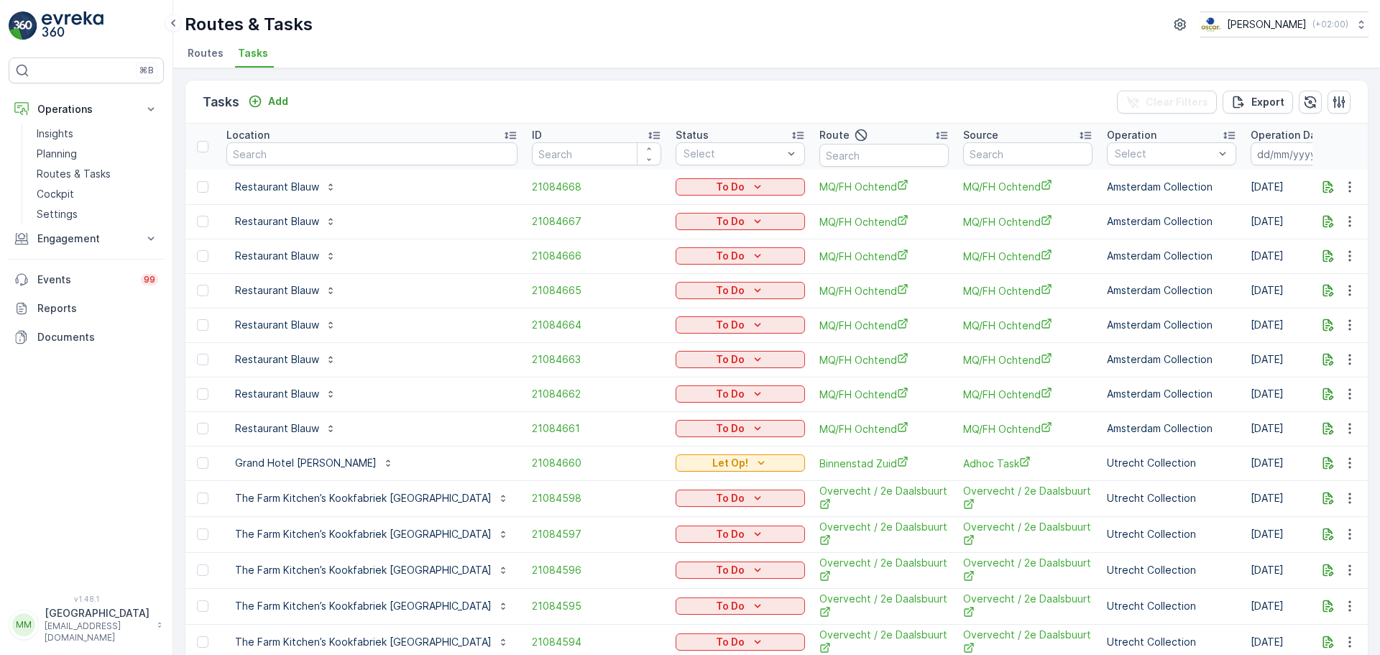
click at [316, 164] on input "text" at bounding box center [371, 153] width 291 height 23
type input "meeting"
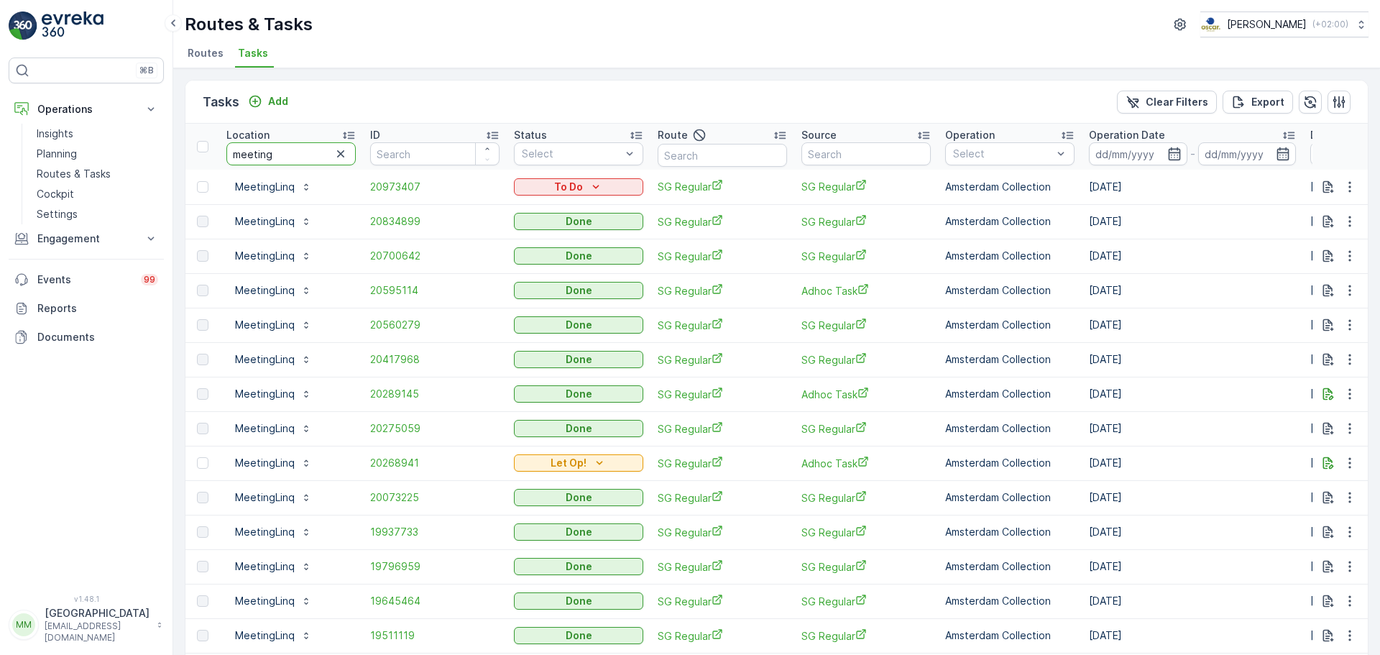
drag, startPoint x: 291, startPoint y: 150, endPoint x: 417, endPoint y: 99, distance: 135.5
click at [369, 108] on div "Tasks Add Clear Filters Export Location meeting ID Status Select Route Source O…" at bounding box center [777, 664] width 1184 height 1168
click at [339, 155] on icon "button" at bounding box center [340, 153] width 7 height 7
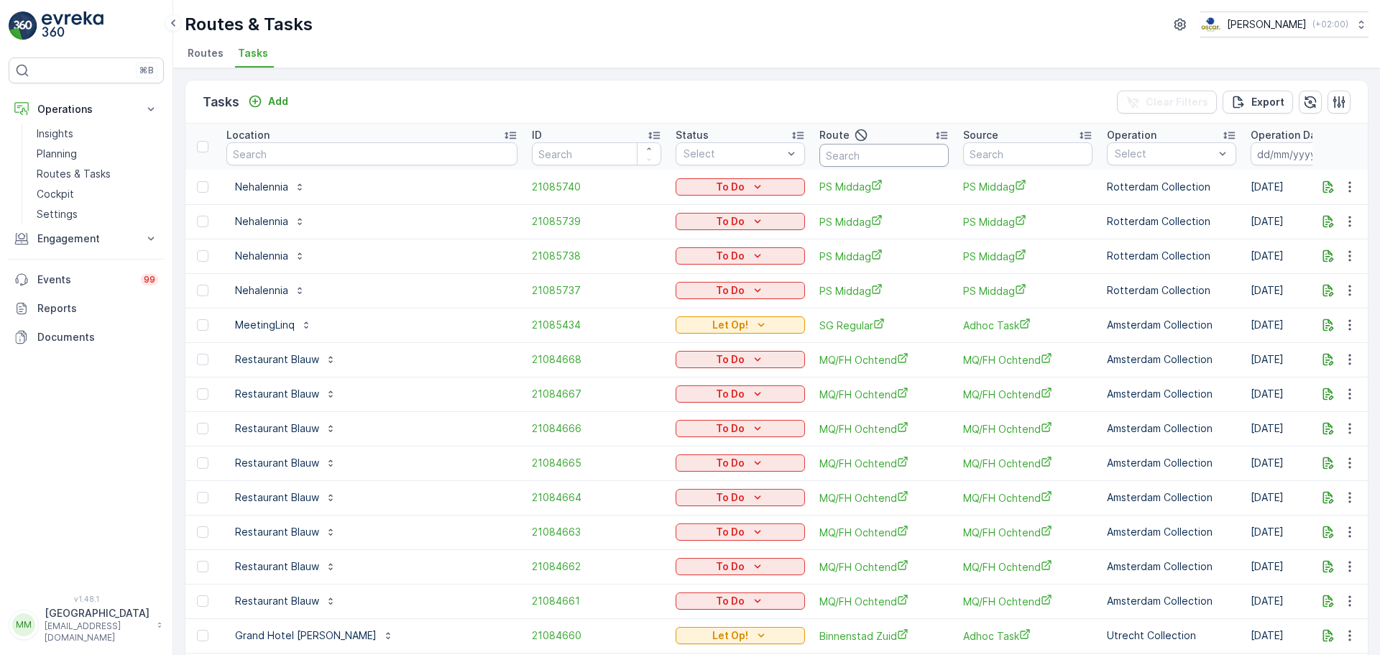
click at [820, 148] on input "text" at bounding box center [884, 155] width 129 height 23
click at [278, 162] on input "text" at bounding box center [371, 153] width 291 height 23
type input "domstate"
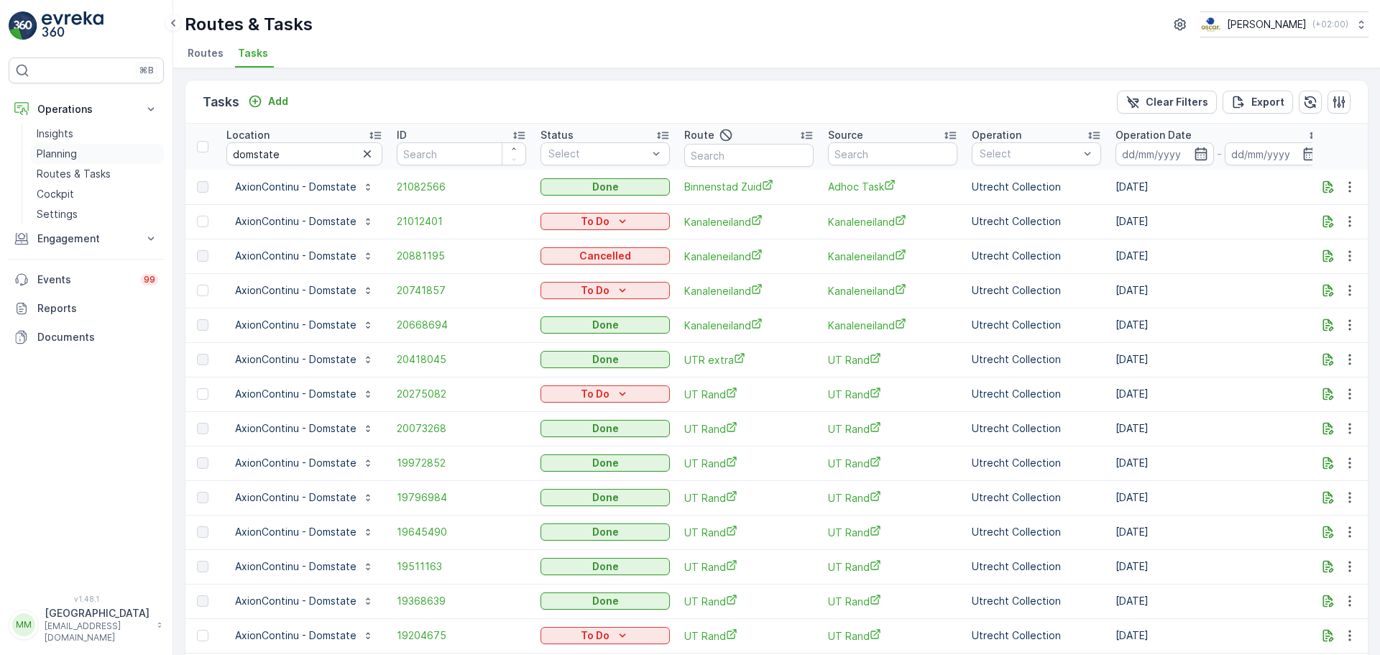
drag, startPoint x: 68, startPoint y: 164, endPoint x: 78, endPoint y: 160, distance: 10.7
click at [68, 164] on link "Routes & Tasks" at bounding box center [97, 174] width 133 height 20
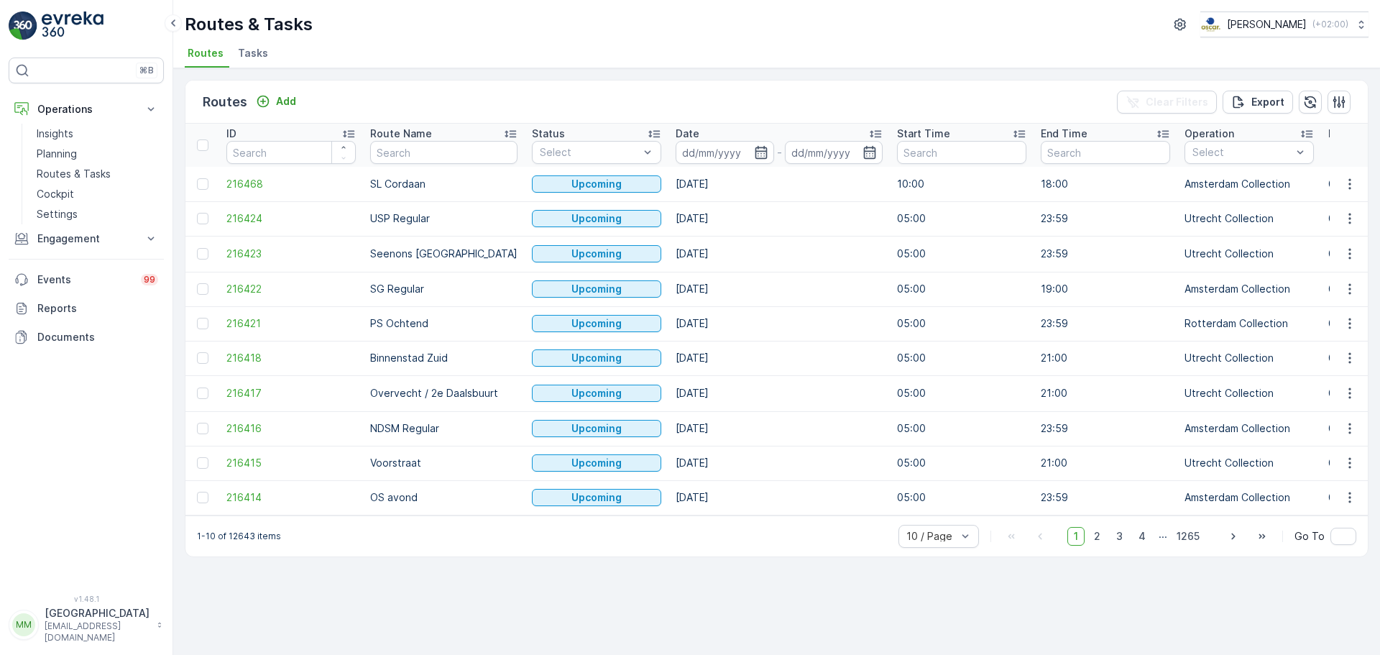
click at [253, 45] on li "Tasks" at bounding box center [254, 55] width 39 height 24
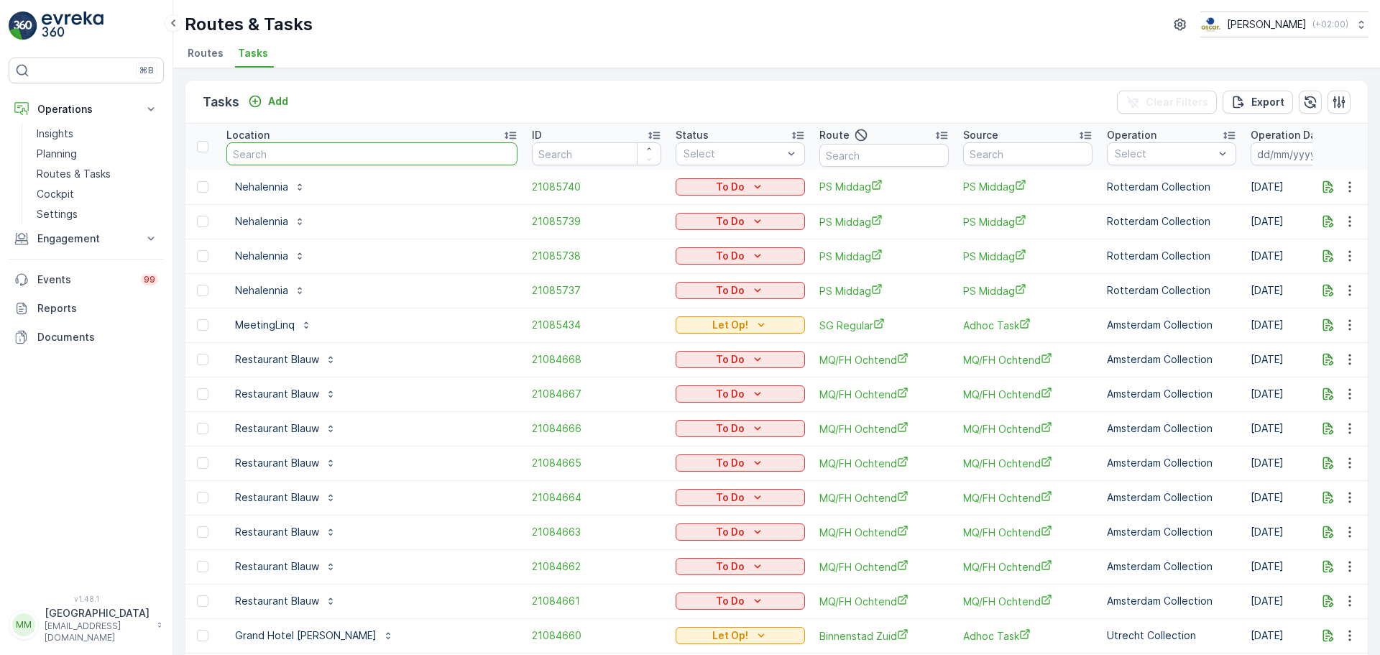
click at [290, 161] on input "text" at bounding box center [371, 153] width 291 height 23
type input "droppi"
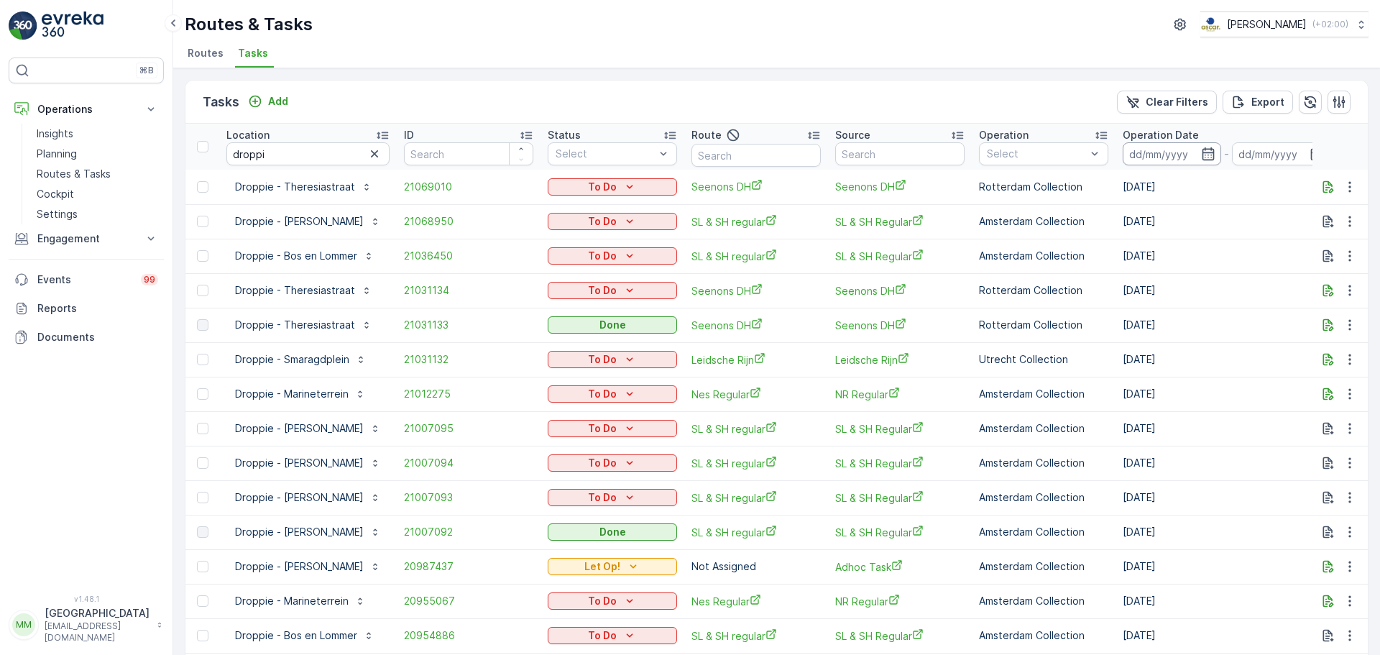
click at [1188, 143] on input at bounding box center [1172, 153] width 98 height 23
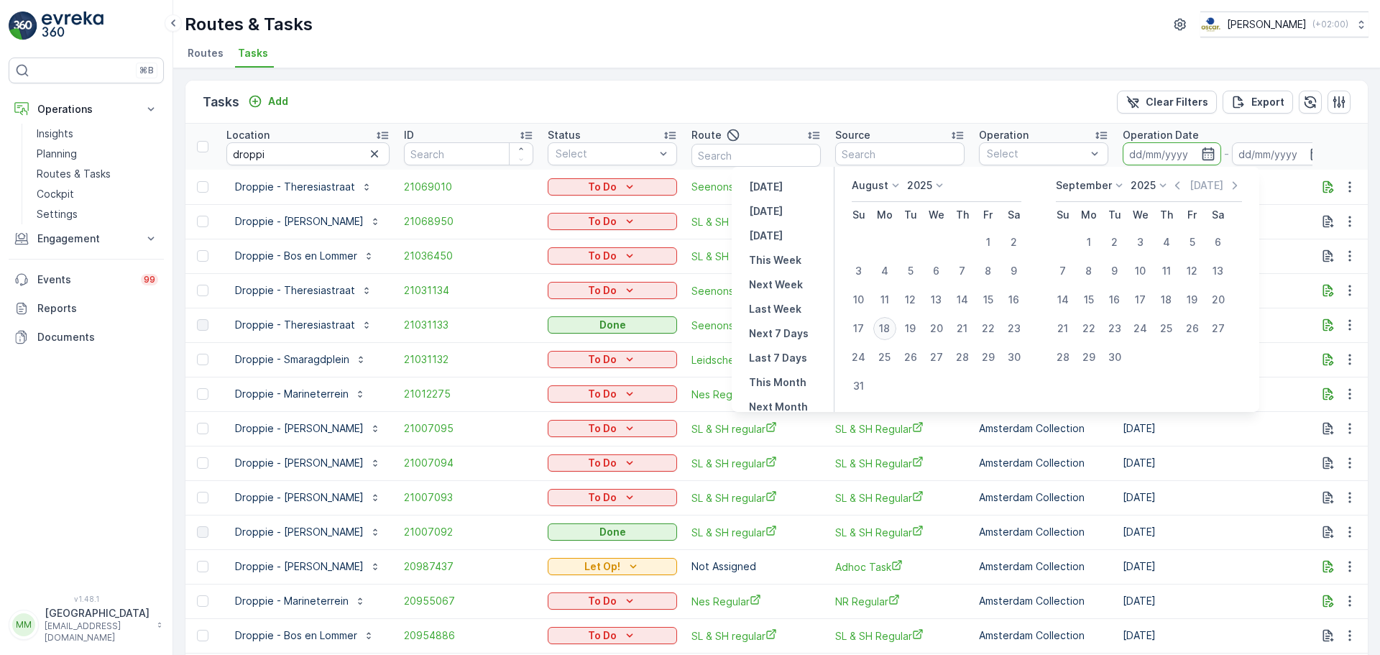
click at [889, 332] on div "18" at bounding box center [885, 328] width 23 height 23
type input "18.08.2025"
click at [889, 332] on div "18" at bounding box center [885, 328] width 23 height 23
type input "18.08.2025"
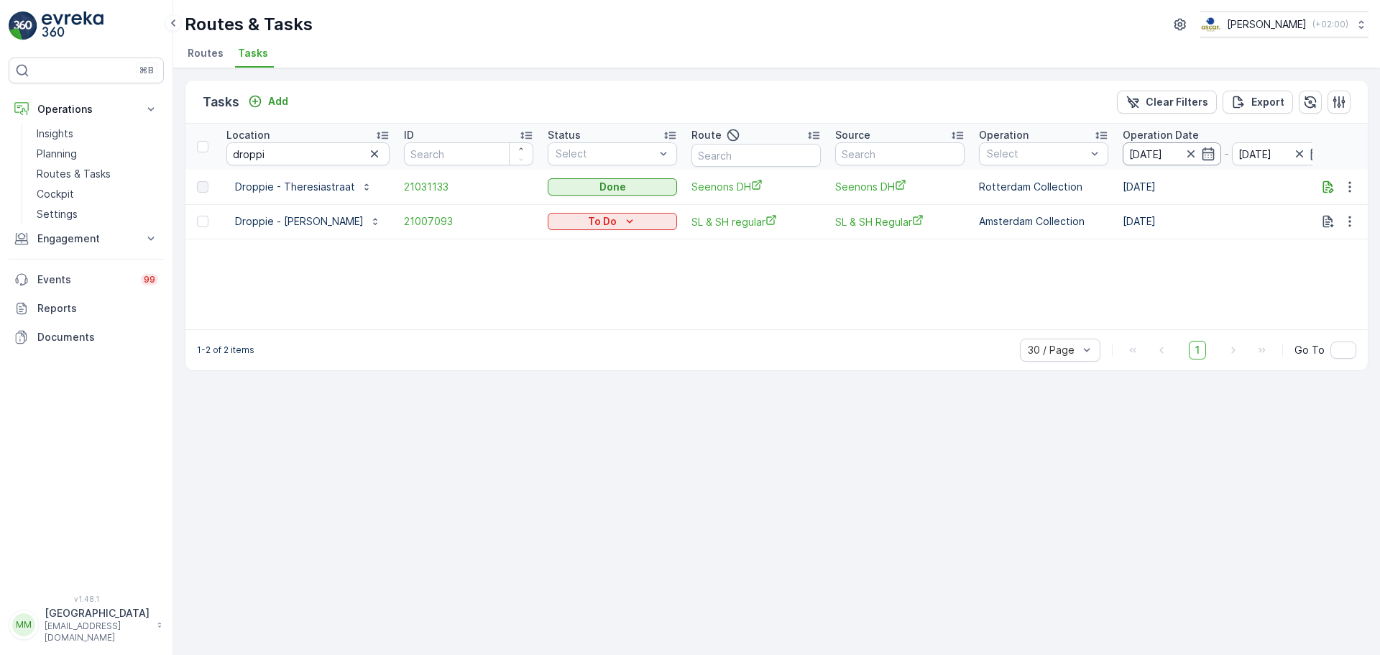
click at [1196, 155] on input "18.08.2025" at bounding box center [1172, 153] width 98 height 23
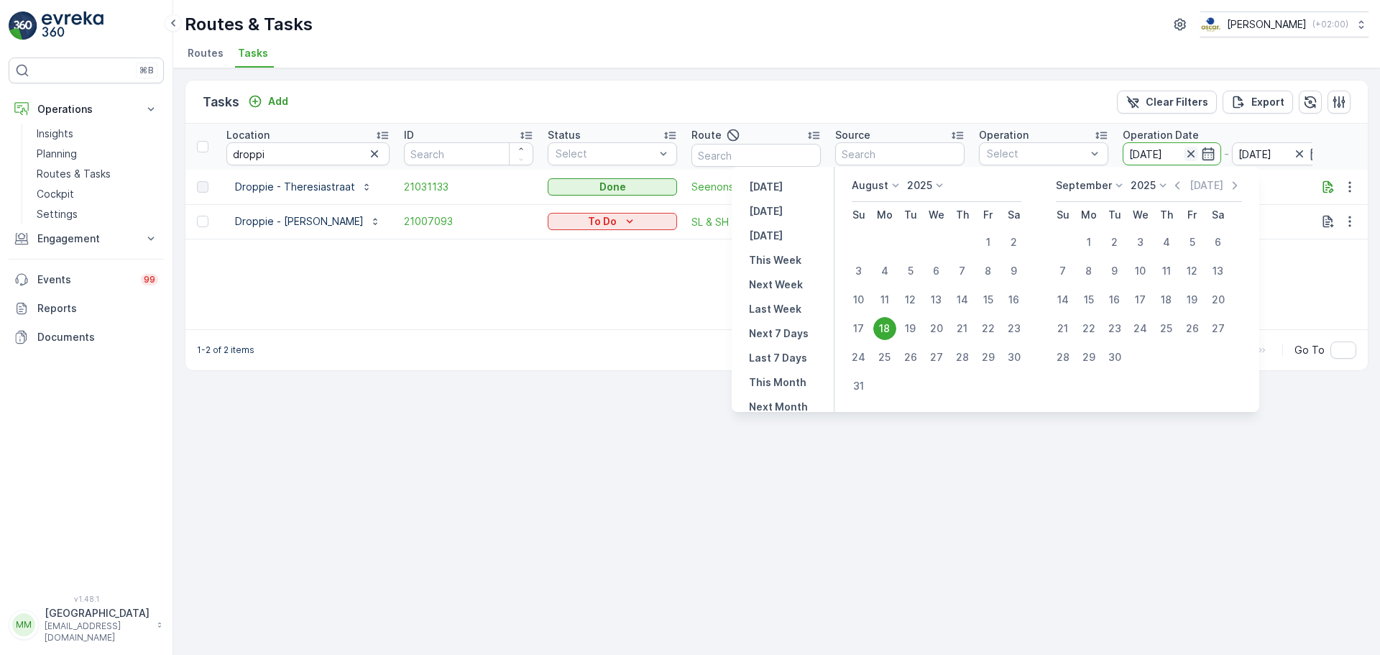
click at [1194, 152] on icon "button" at bounding box center [1190, 153] width 7 height 7
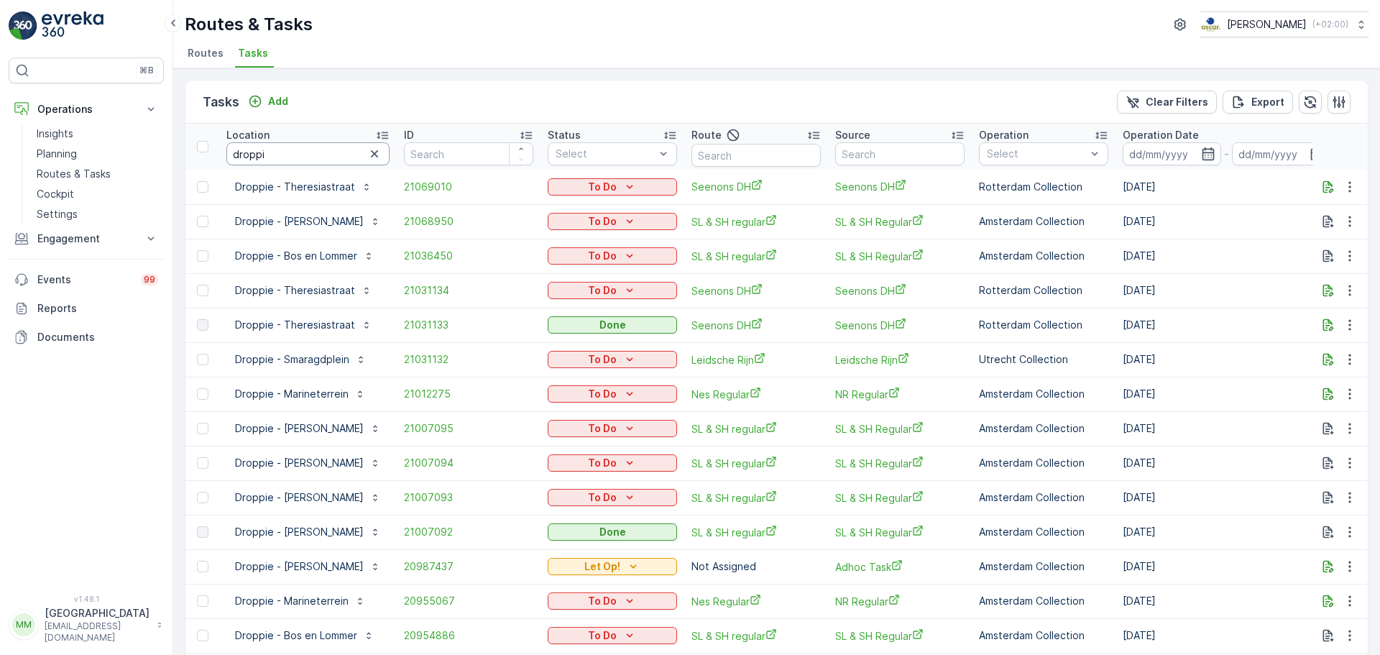
click at [291, 157] on input "droppi" at bounding box center [307, 153] width 163 height 23
type input "droppie"
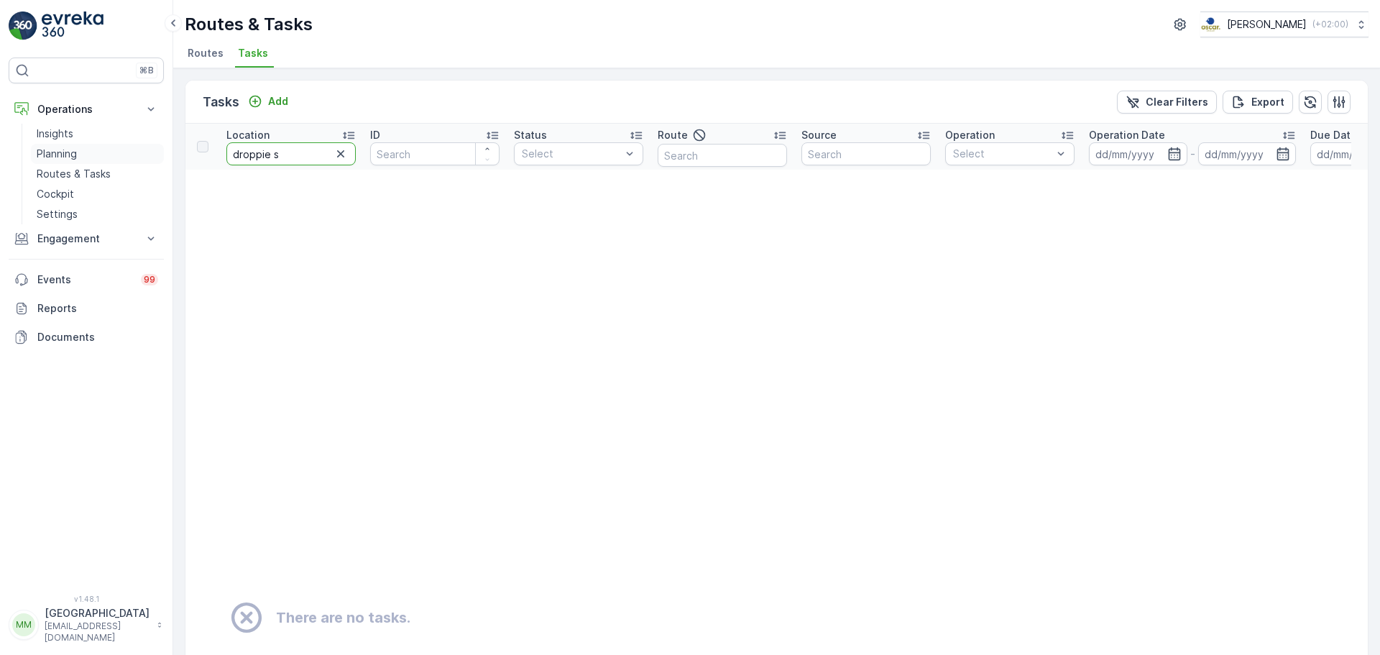
drag, startPoint x: 291, startPoint y: 157, endPoint x: 145, endPoint y: 159, distance: 146.7
click at [145, 159] on div "⌘B Operations Insights Planning Routes & Tasks Cockpit Settings Engagement Insi…" at bounding box center [690, 327] width 1380 height 655
type input "sma"
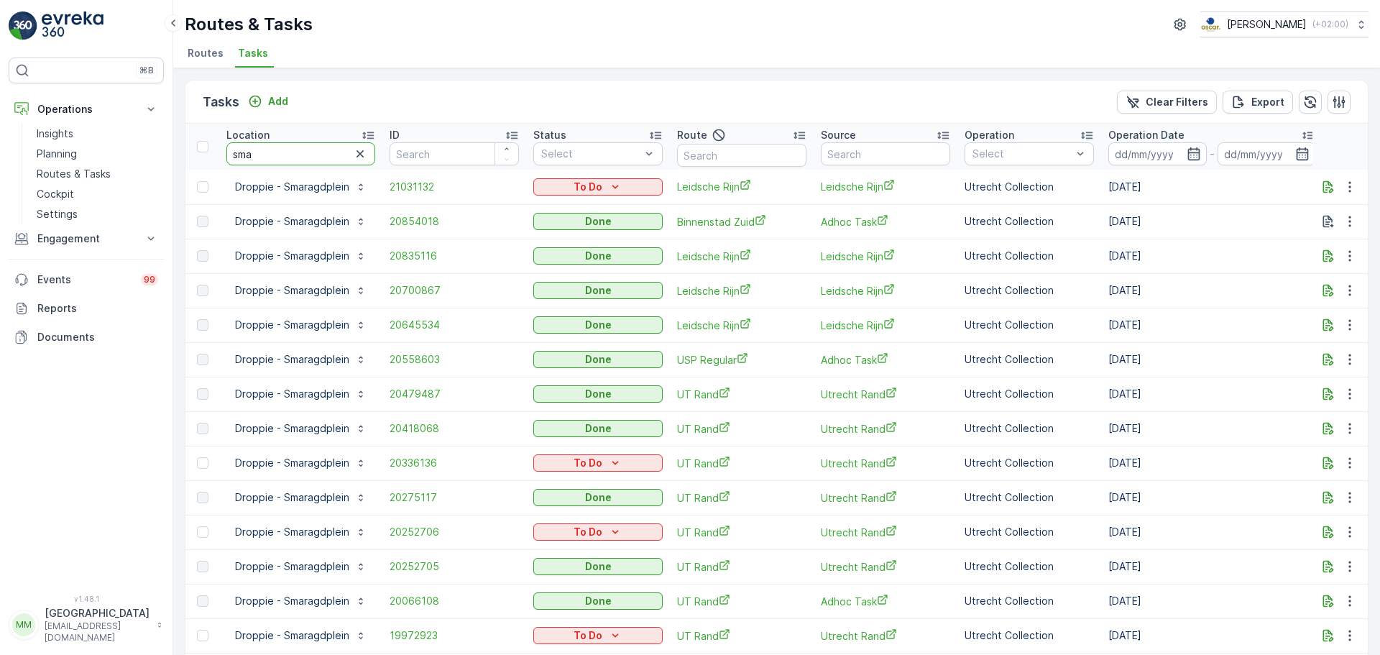
drag, startPoint x: 262, startPoint y: 156, endPoint x: 194, endPoint y: 137, distance: 71.0
click at [170, 159] on div "⌘B Operations Insights Planning Routes & Tasks Cockpit Settings Engagement Insi…" at bounding box center [690, 327] width 1380 height 655
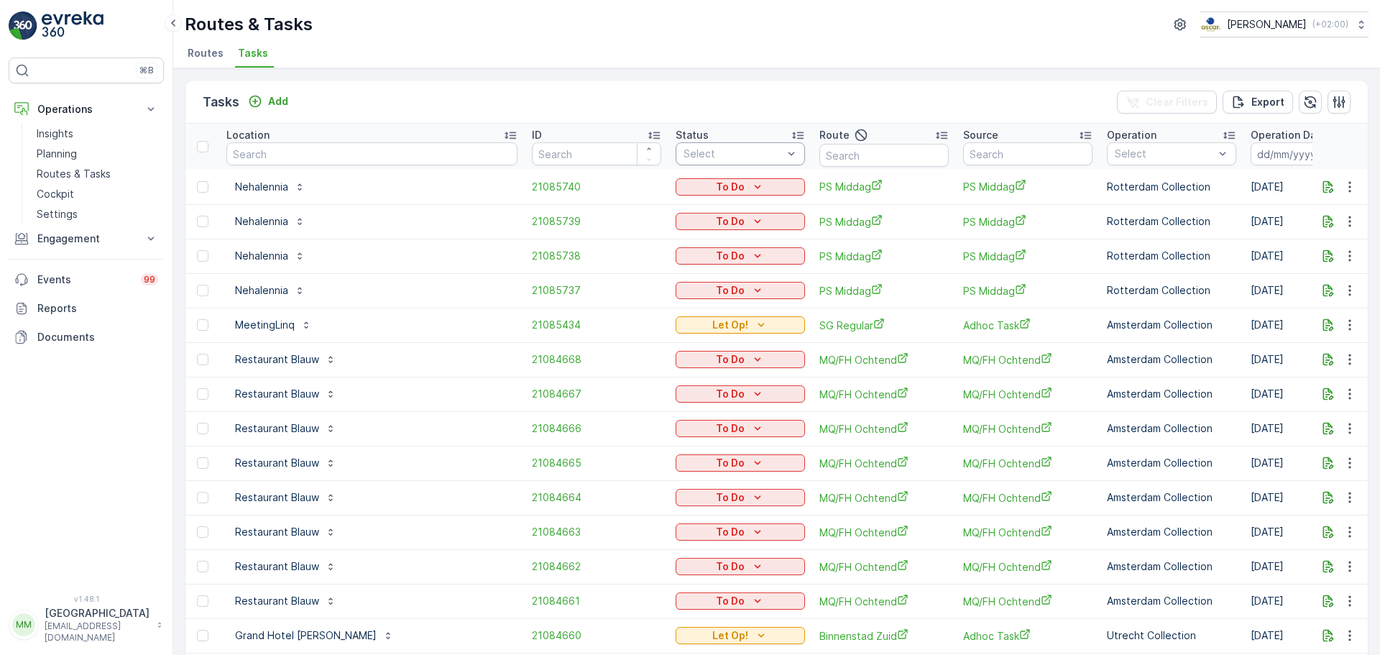
click at [682, 157] on div at bounding box center [733, 154] width 102 height 12
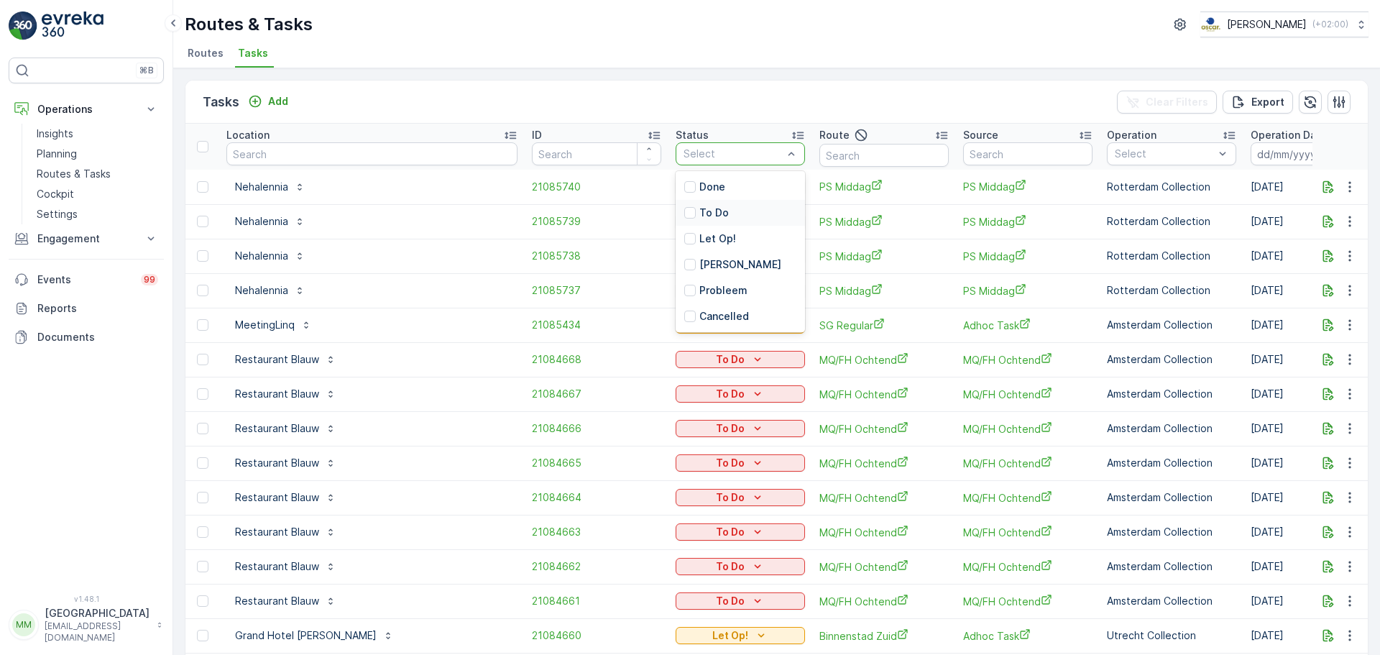
click at [700, 212] on p "To Do" at bounding box center [714, 213] width 29 height 14
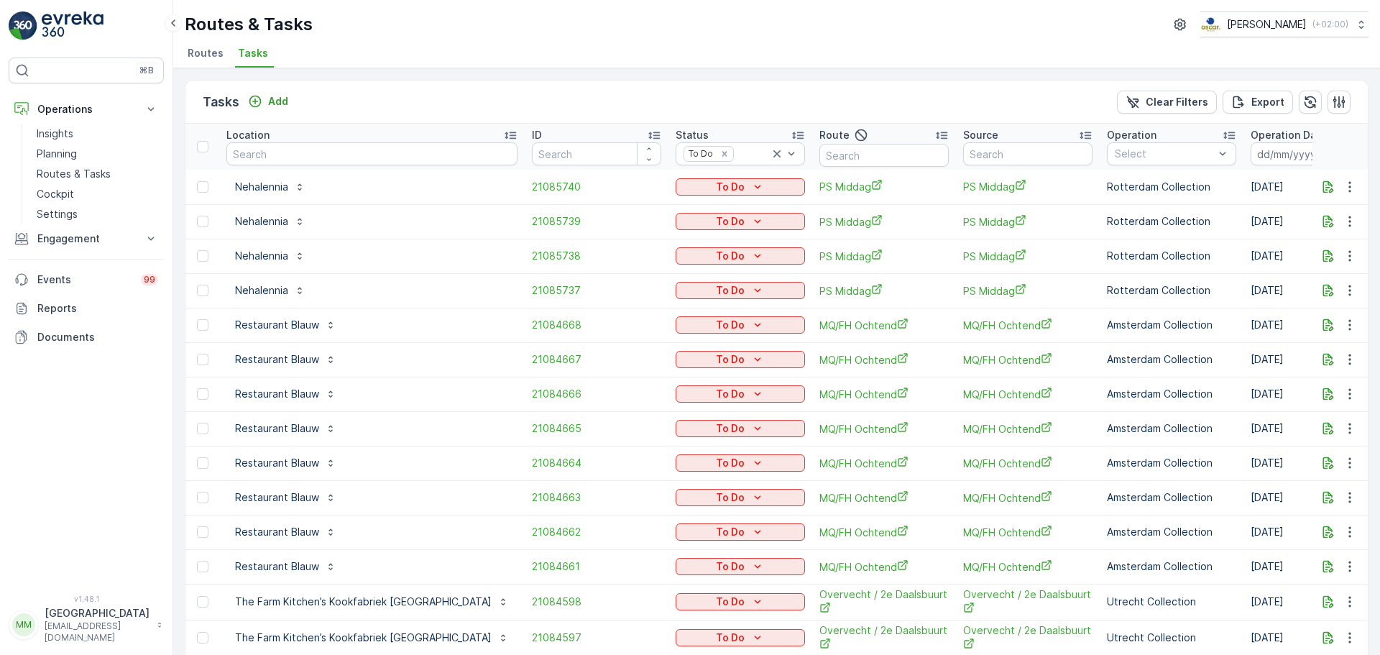
click at [820, 155] on input "text" at bounding box center [884, 155] width 129 height 23
type input "ndsm r"
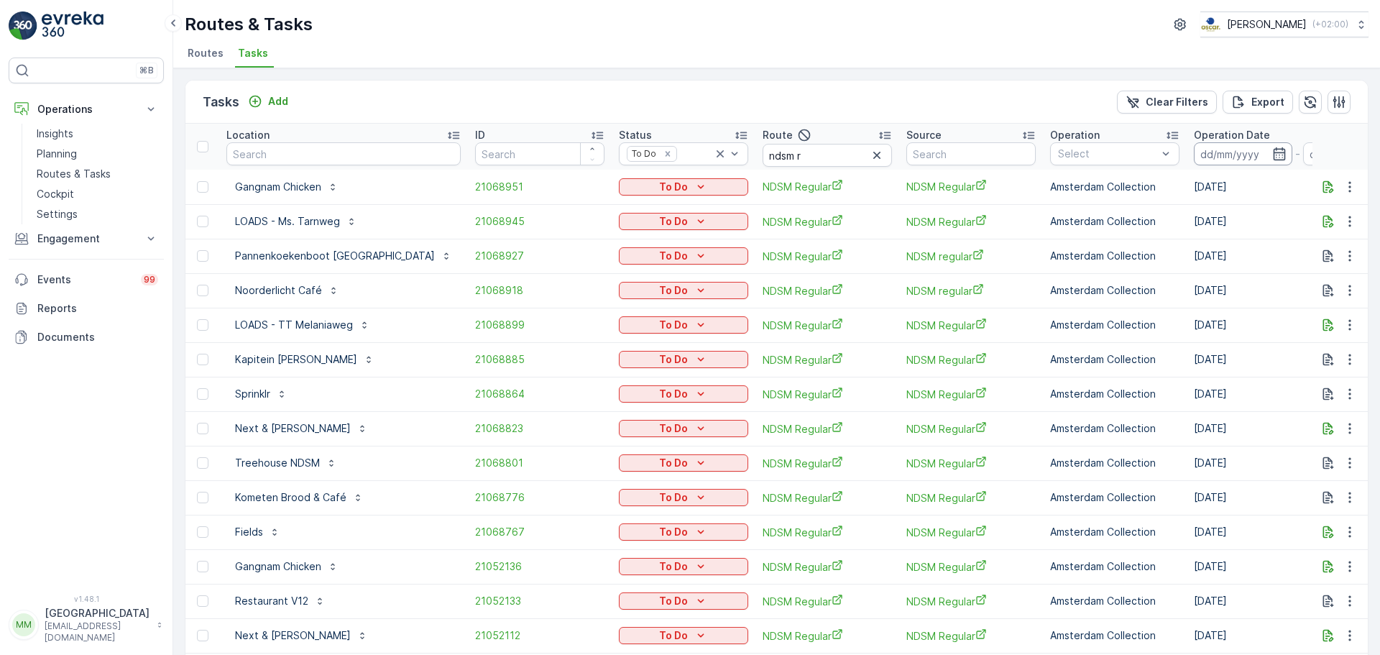
click at [1194, 150] on input at bounding box center [1243, 153] width 98 height 23
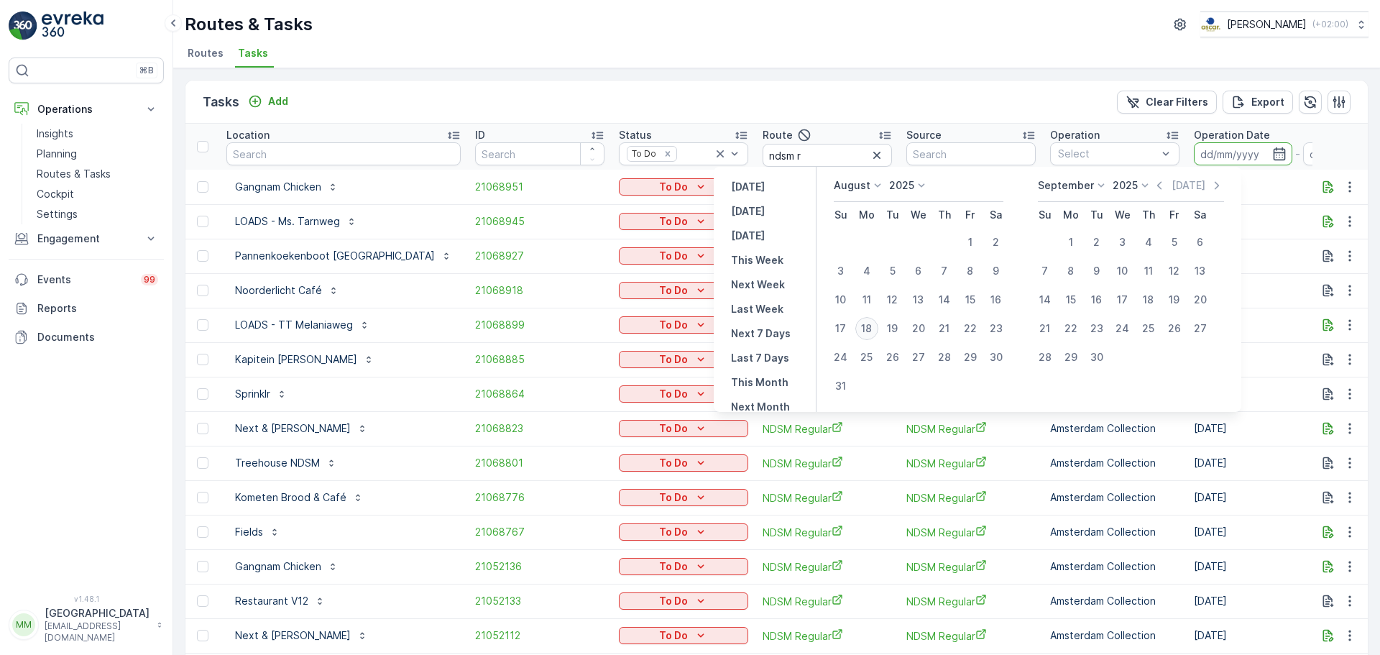
click at [866, 331] on div "18" at bounding box center [867, 328] width 23 height 23
type input "18.08.2025"
click at [866, 331] on div "18" at bounding box center [867, 328] width 23 height 23
type input "18.08.2025"
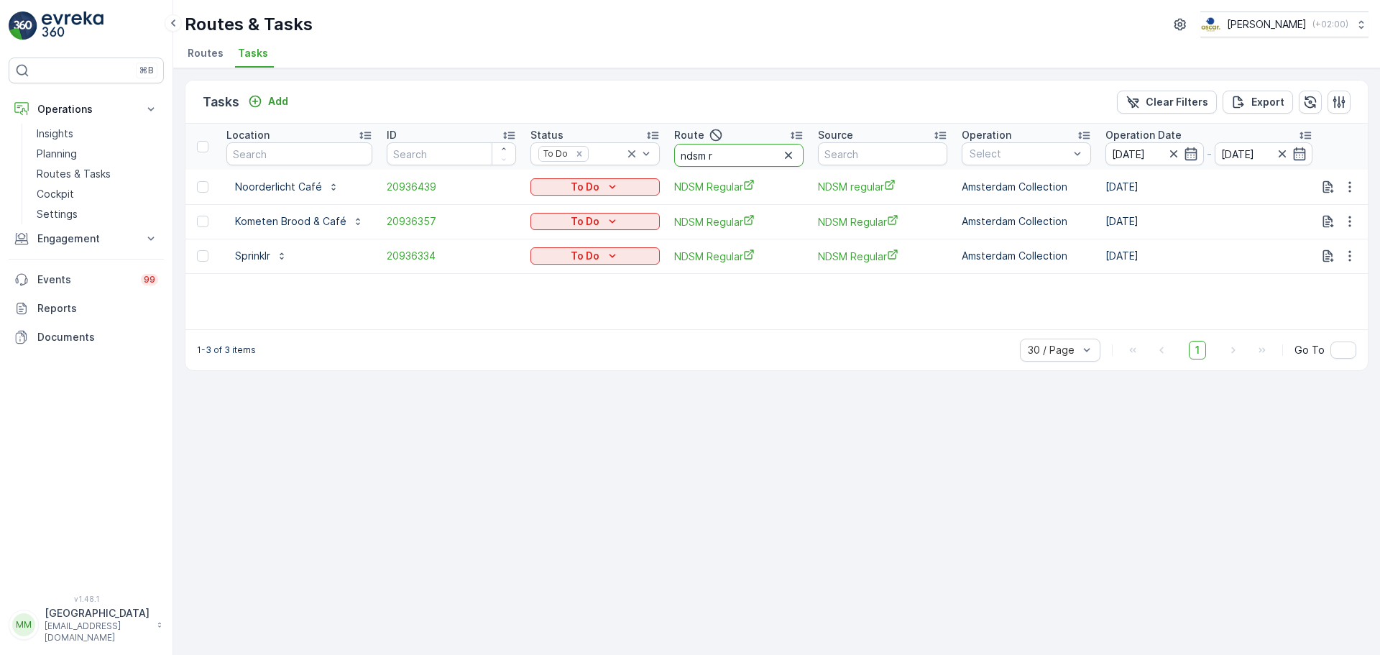
drag, startPoint x: 734, startPoint y: 158, endPoint x: 697, endPoint y: 137, distance: 42.5
click at [649, 151] on tr "Location ID Status To Do Route ndsm r Source Operation Select Operation Date 18…" at bounding box center [1302, 147] width 2235 height 46
type input "seenons c"
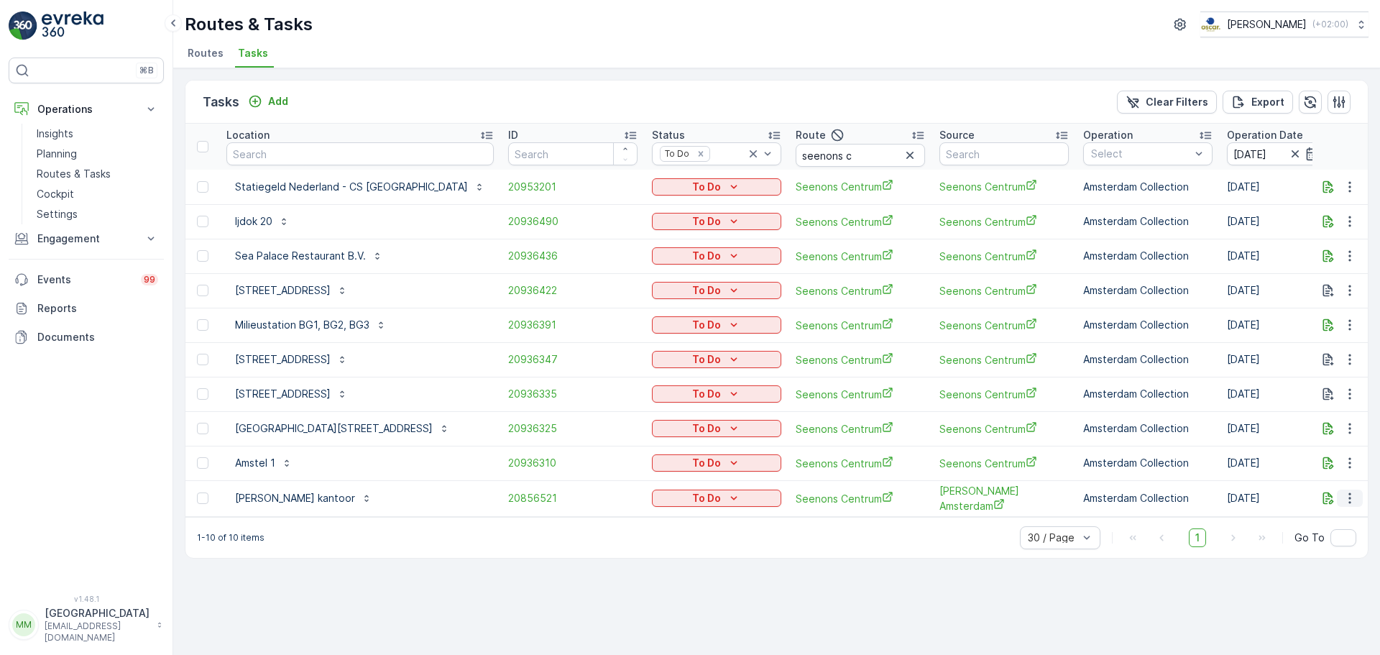
click at [1352, 495] on icon "button" at bounding box center [1350, 498] width 14 height 14
click at [1325, 554] on span "Change Route" at bounding box center [1313, 560] width 70 height 14
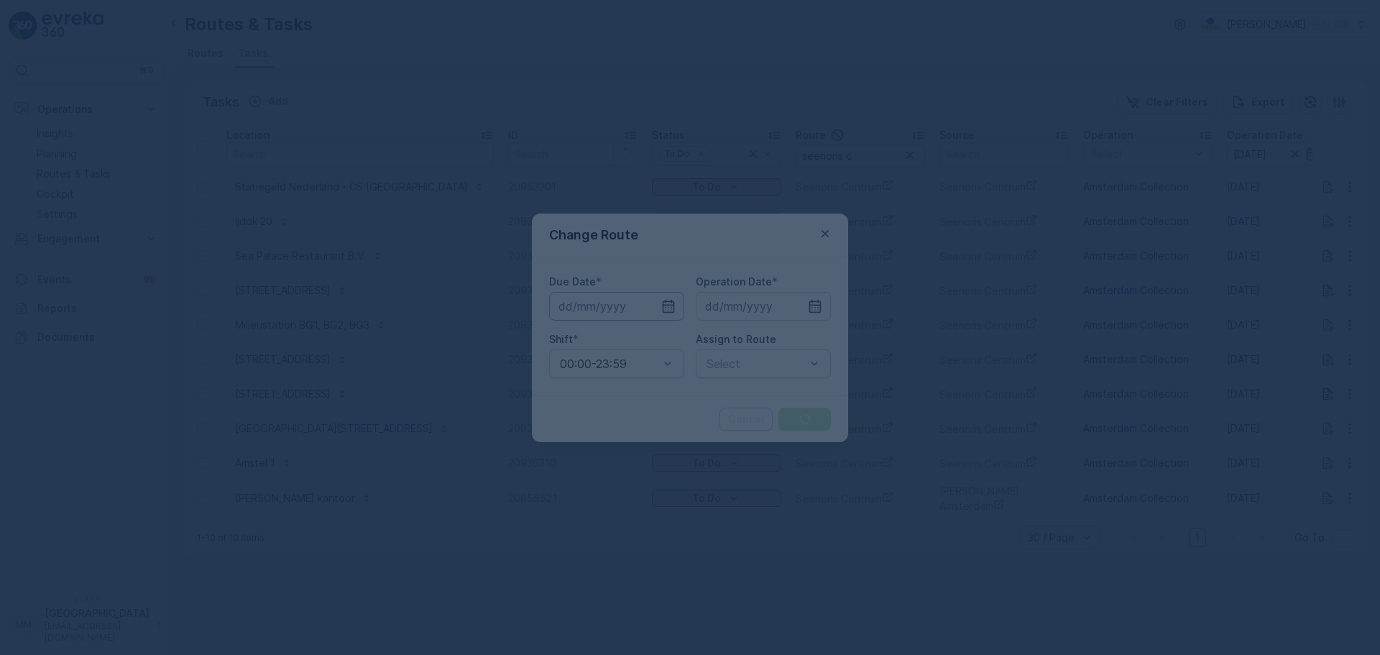
type input "18.08.2025"
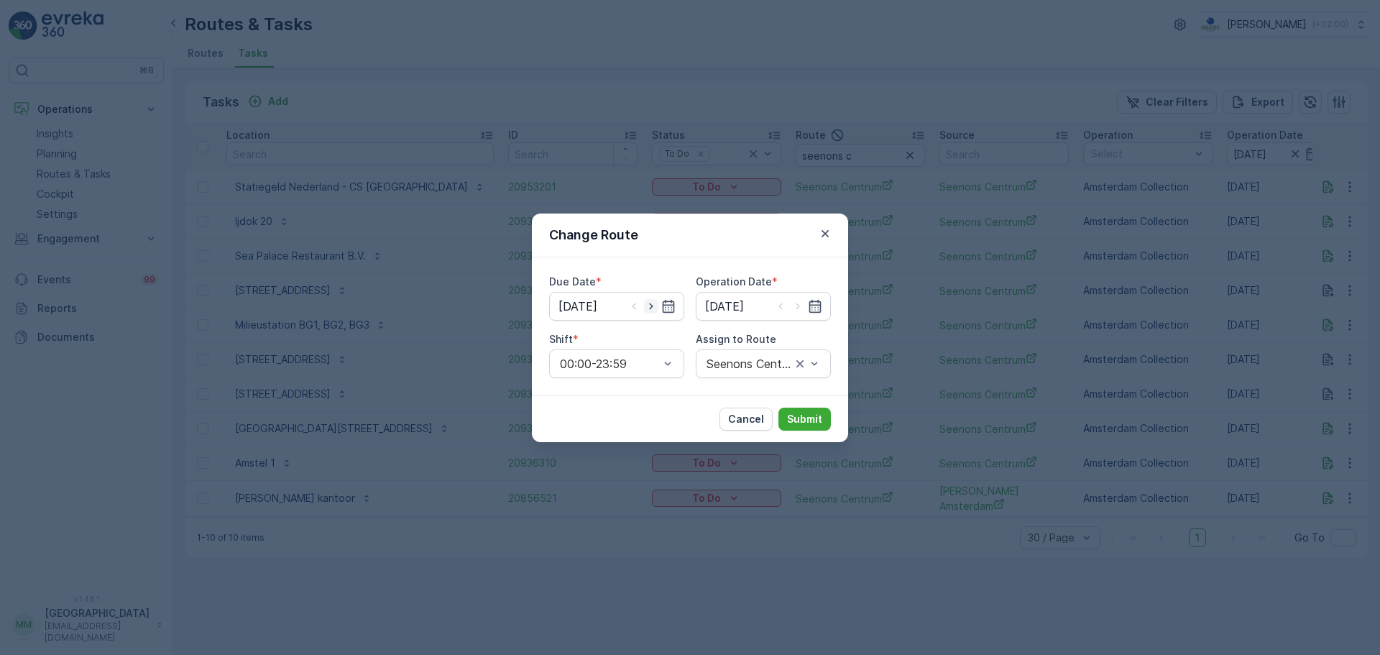
click at [653, 309] on icon "button" at bounding box center [651, 306] width 14 height 14
type input "19.08.2025"
click at [796, 311] on icon "button" at bounding box center [798, 306] width 14 height 14
type input "19.08.2025"
click at [759, 365] on div at bounding box center [756, 363] width 102 height 13
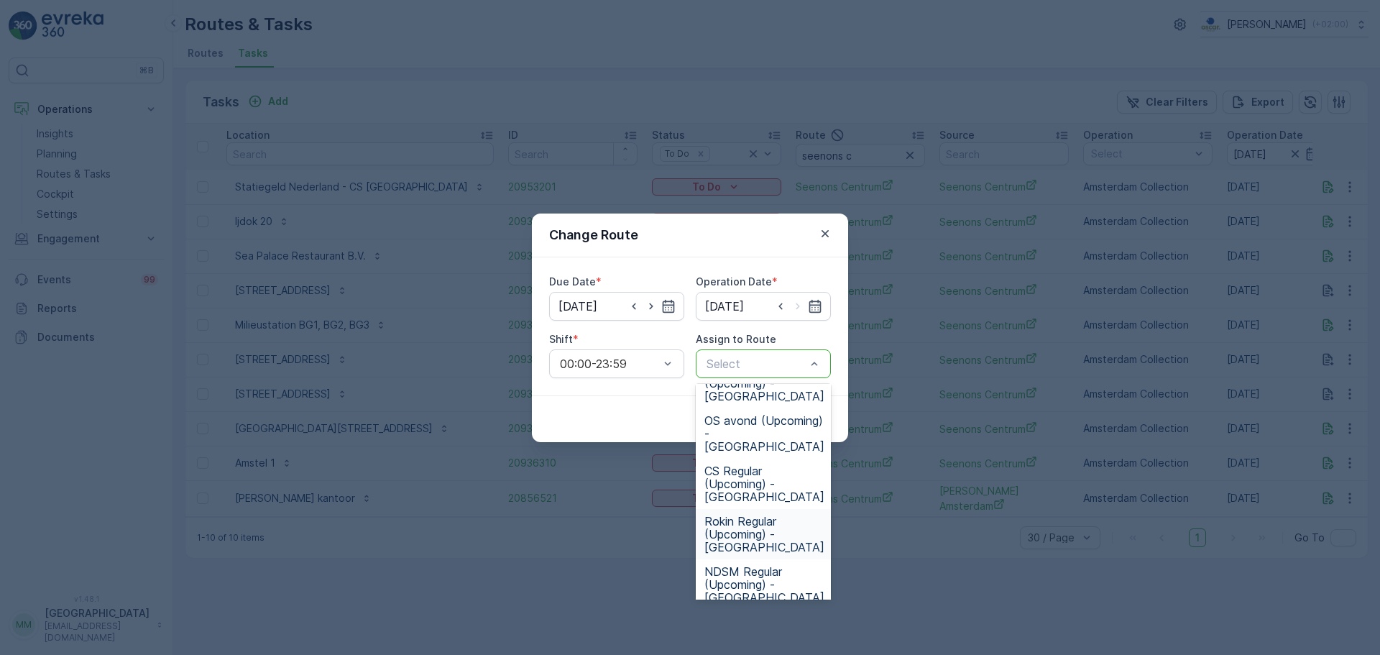
scroll to position [545, 0]
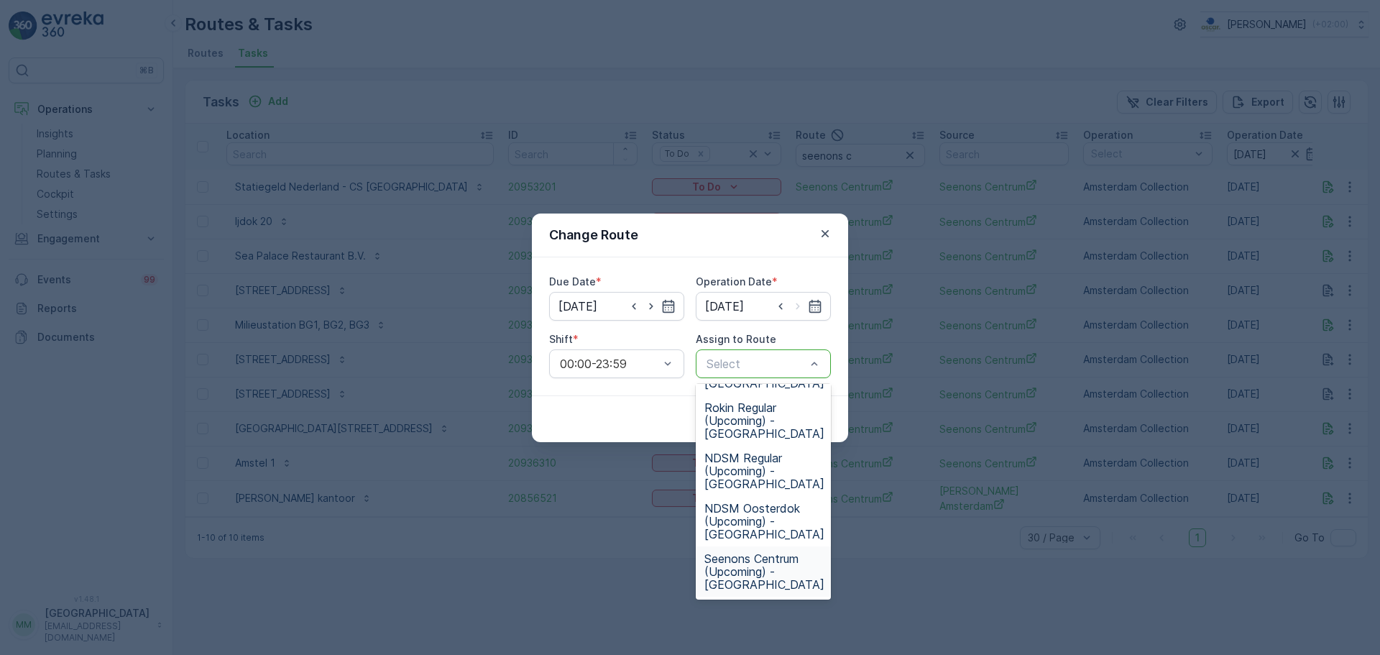
click at [769, 564] on span "Seenons Centrum (Upcoming) - Amsterdam" at bounding box center [765, 571] width 120 height 39
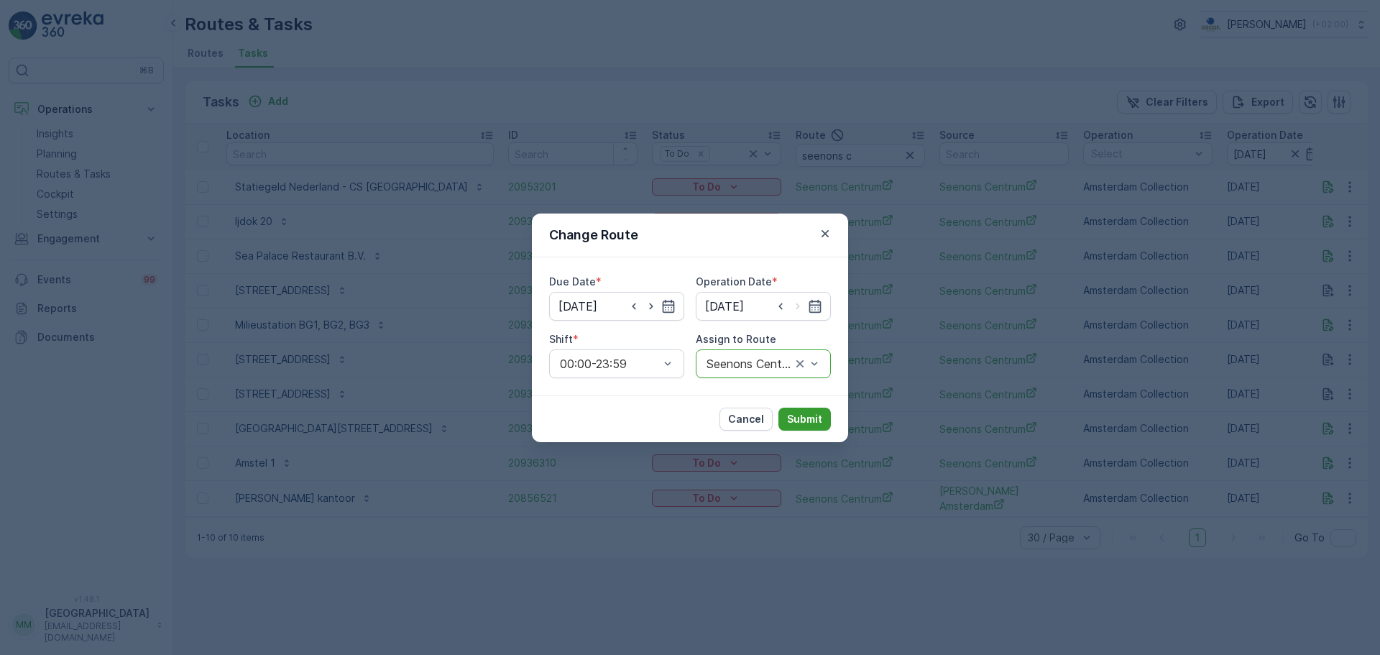
click at [797, 416] on p "Submit" at bounding box center [804, 419] width 35 height 14
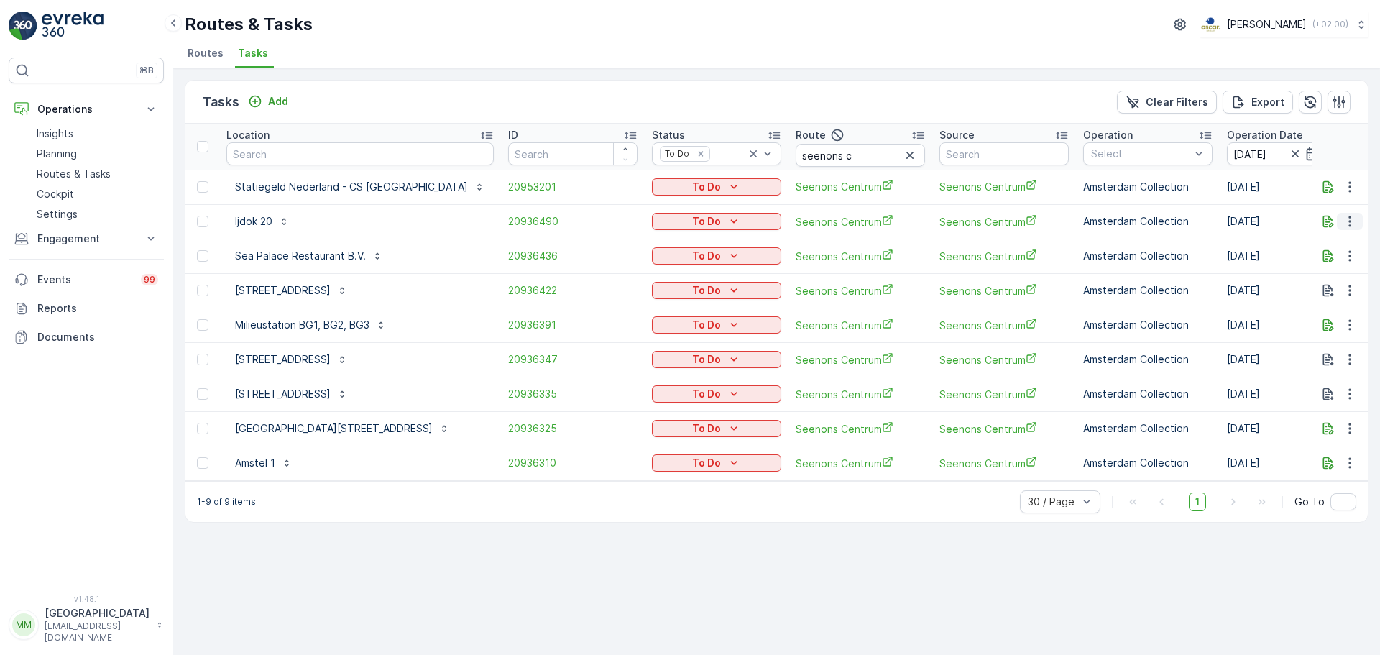
click at [1343, 221] on icon "button" at bounding box center [1350, 221] width 14 height 14
click at [1338, 286] on span "Change Route" at bounding box center [1313, 283] width 70 height 14
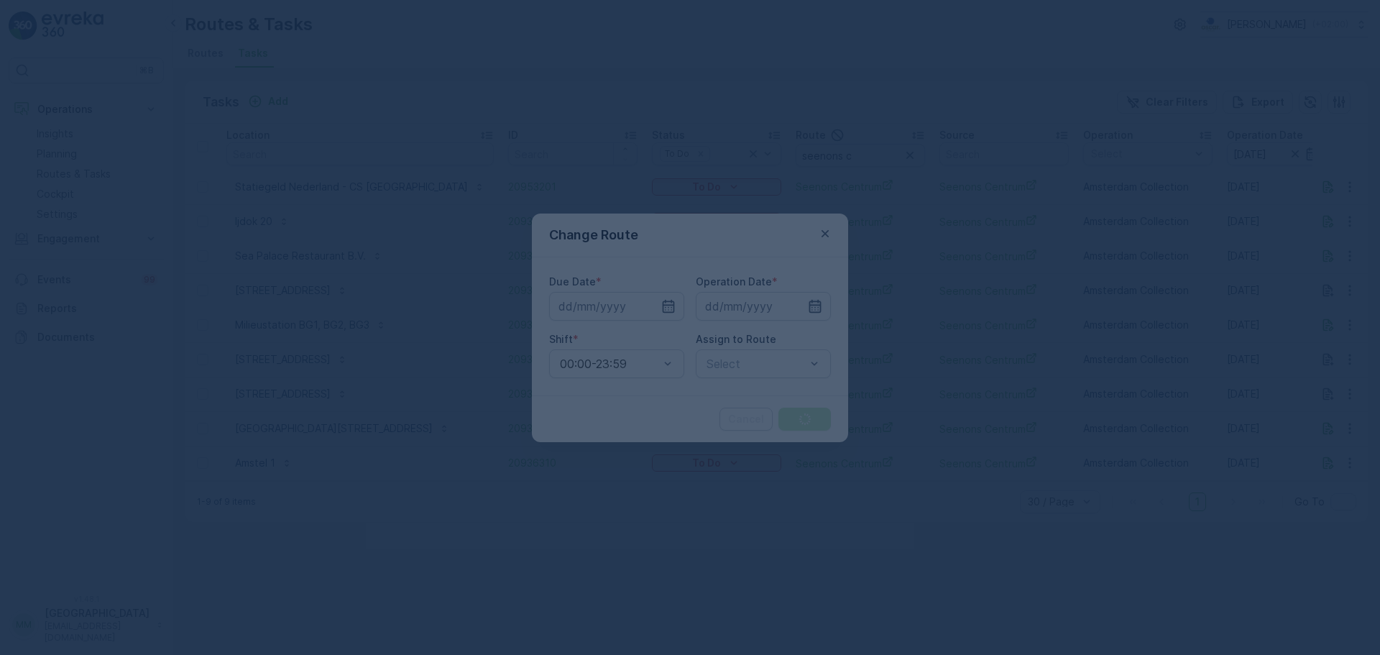
type input "18.08.2025"
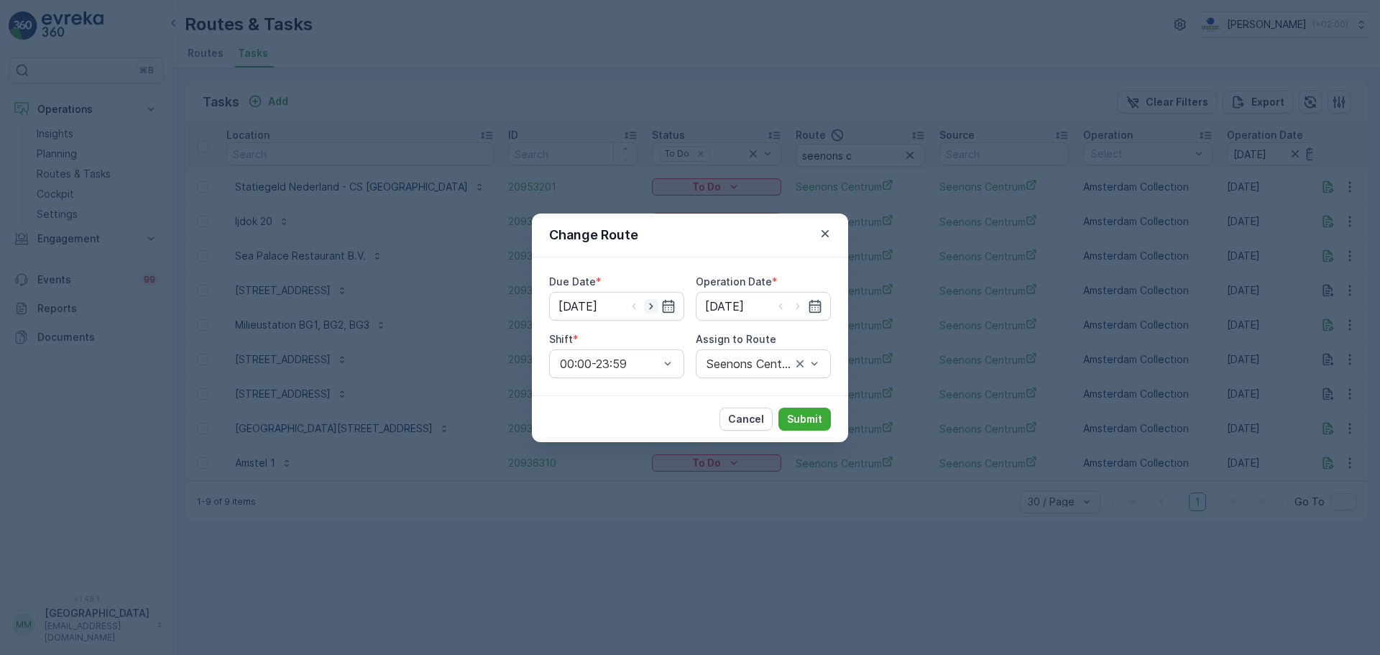
click at [654, 302] on icon "button" at bounding box center [651, 306] width 14 height 14
type input "19.08.2025"
click at [796, 306] on icon "button" at bounding box center [798, 306] width 14 height 14
type input "19.08.2025"
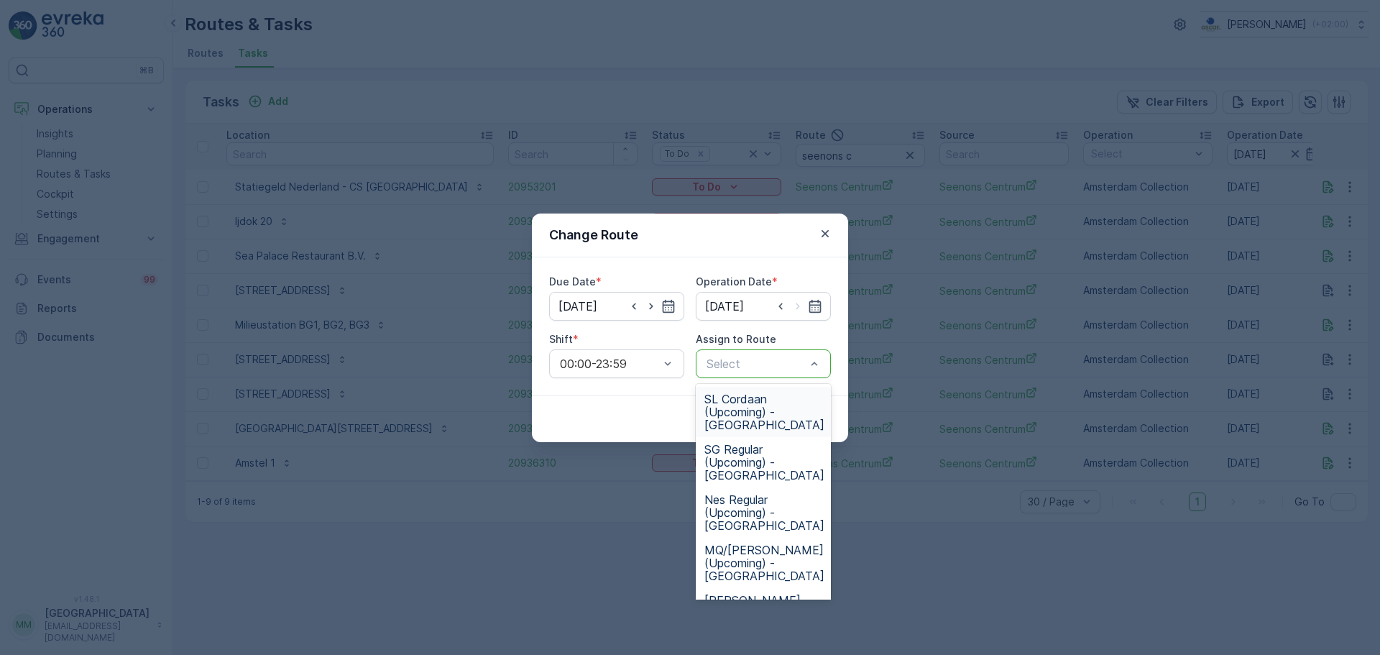
click at [769, 360] on div at bounding box center [756, 363] width 102 height 13
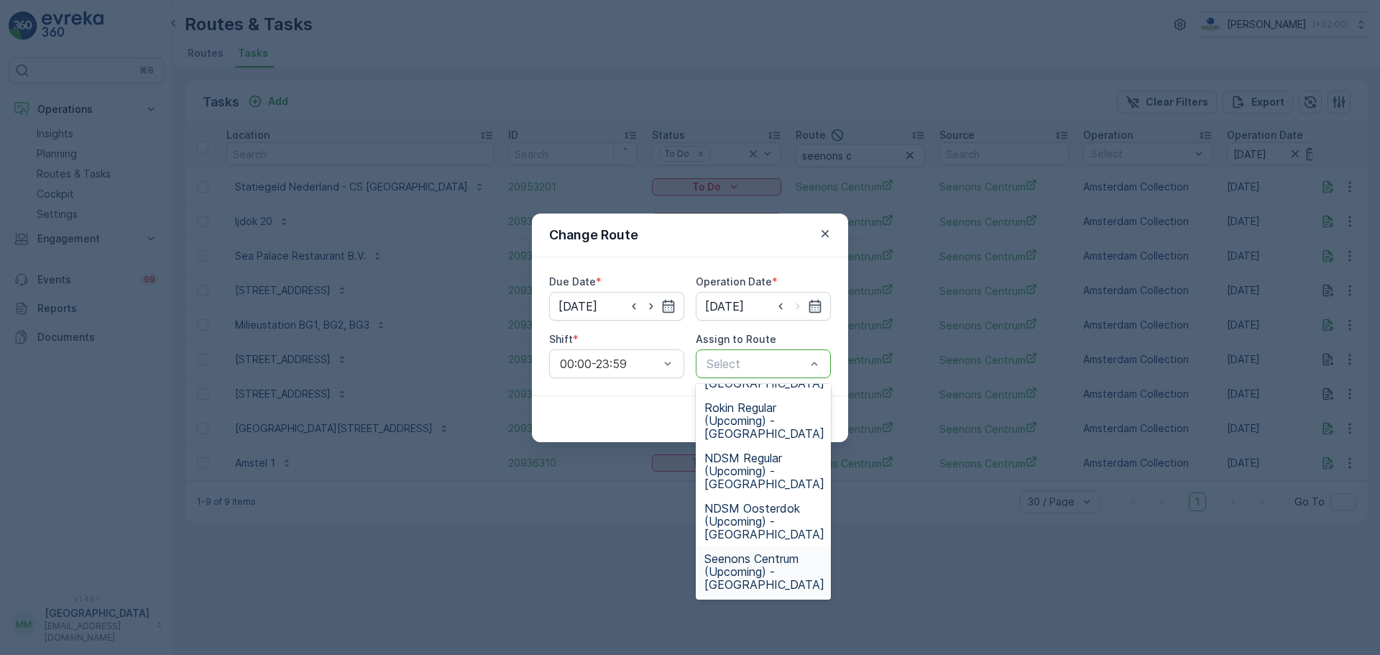
drag, startPoint x: 774, startPoint y: 572, endPoint x: 772, endPoint y: 546, distance: 26.6
click at [772, 570] on span "Seenons Centrum (Upcoming) - Amsterdam" at bounding box center [765, 571] width 120 height 39
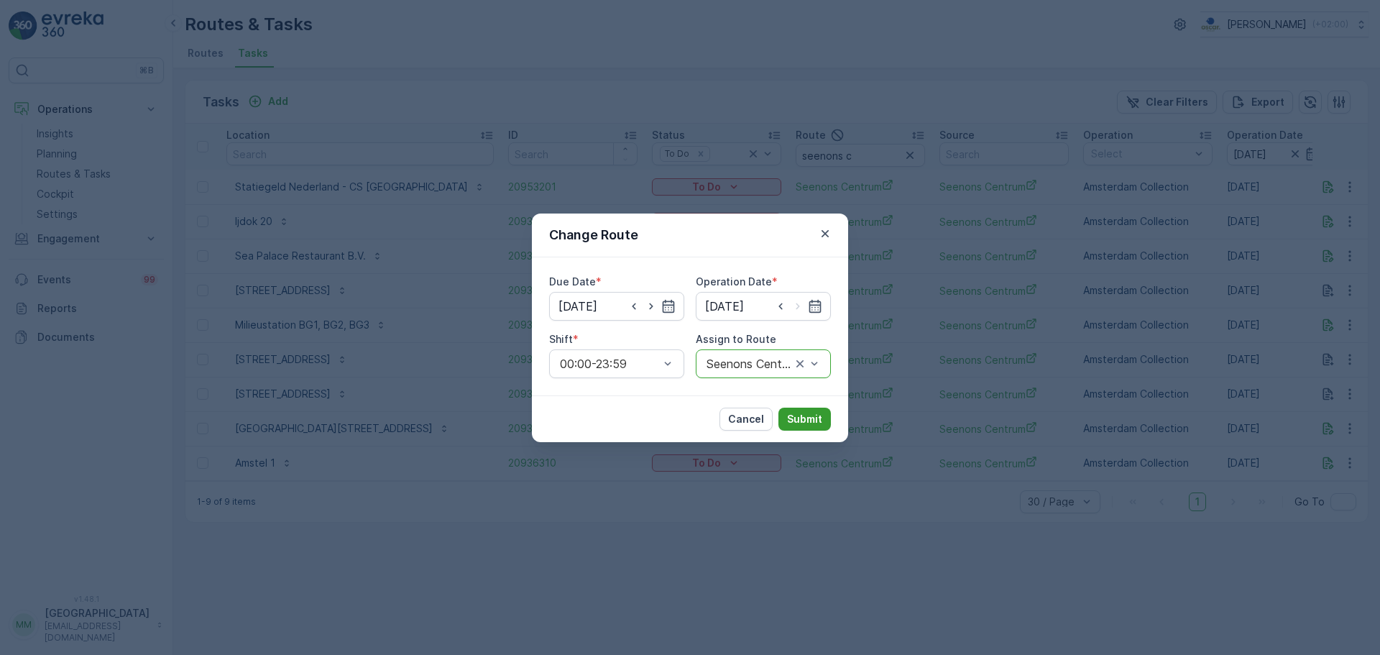
click at [830, 421] on button "Submit" at bounding box center [805, 419] width 52 height 23
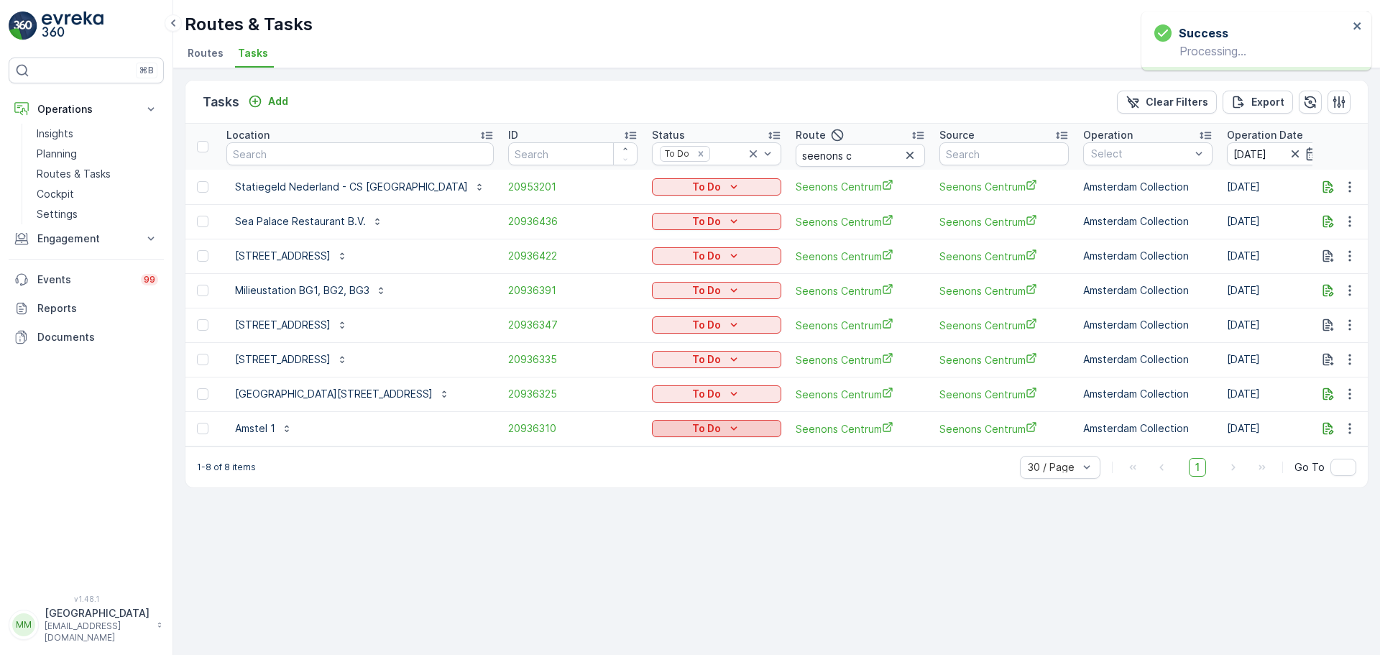
click at [692, 426] on p "To Do" at bounding box center [706, 428] width 29 height 14
click at [641, 508] on span "Cancelled" at bounding box center [634, 510] width 48 height 14
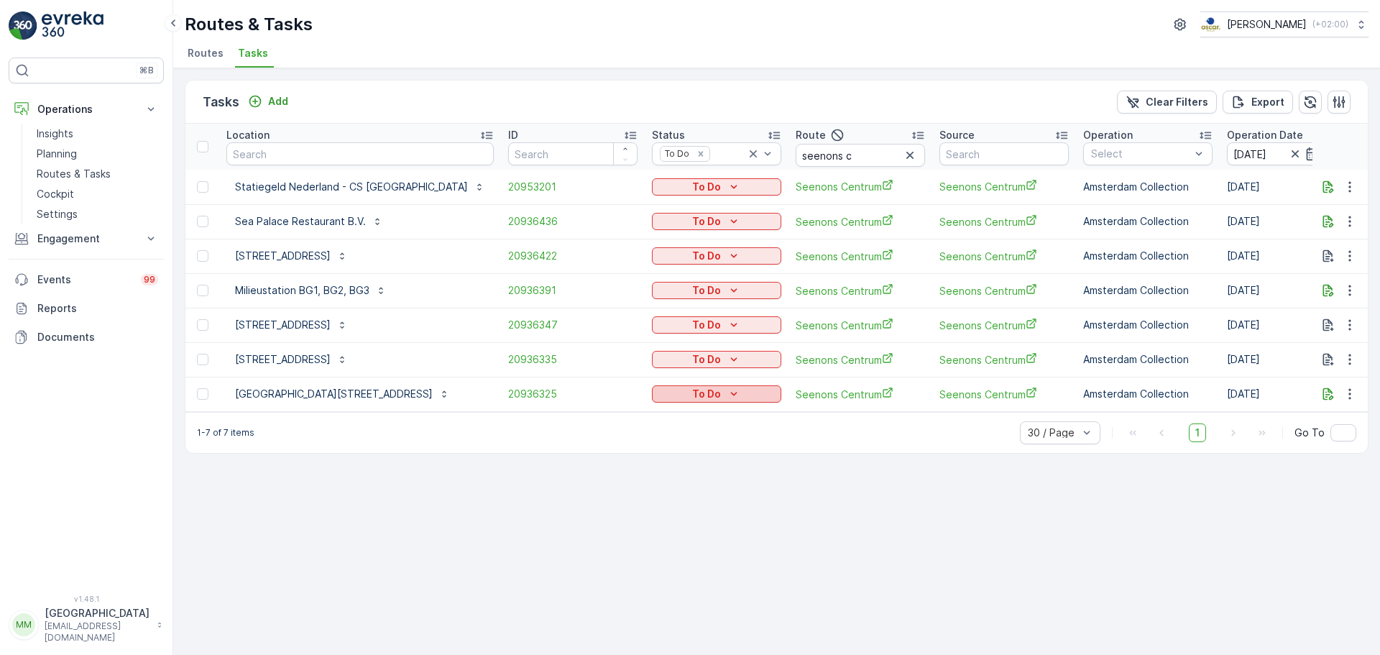
click at [672, 392] on div "To Do" at bounding box center [717, 394] width 118 height 14
drag, startPoint x: 649, startPoint y: 475, endPoint x: 643, endPoint y: 467, distance: 10.0
click at [643, 467] on div "Cancelled" at bounding box center [649, 476] width 91 height 20
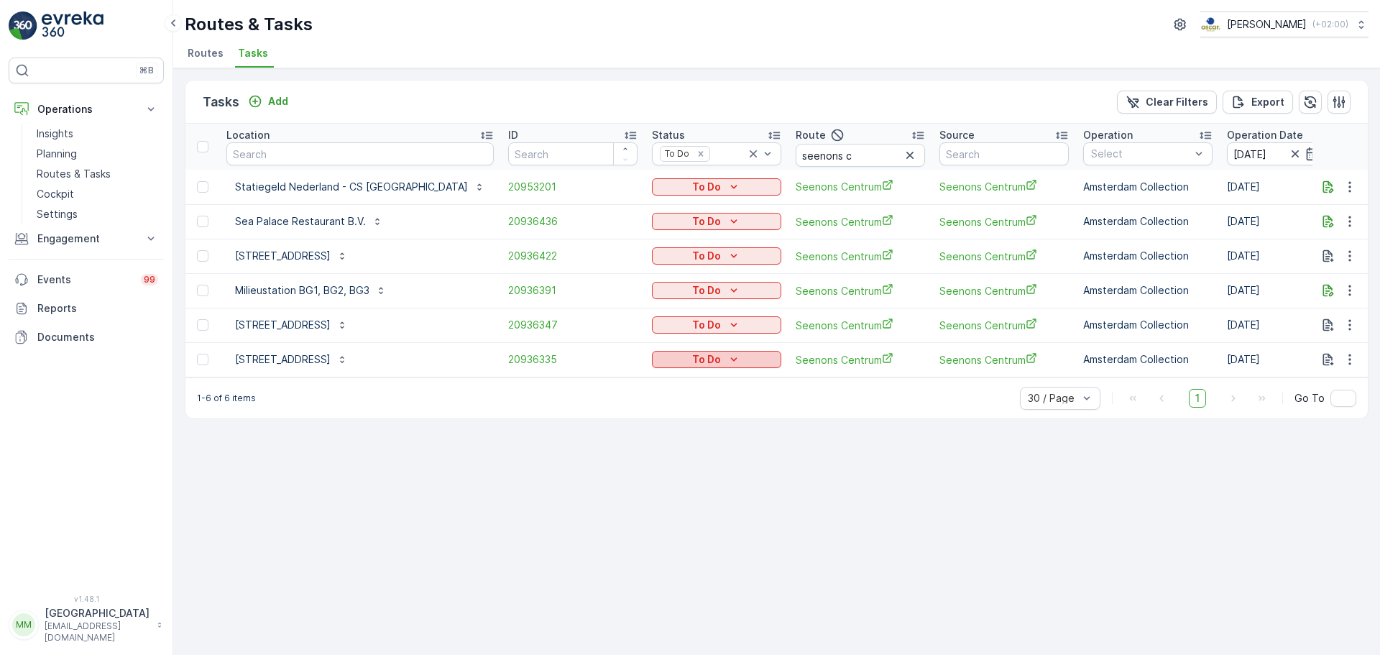
click at [692, 358] on p "To Do" at bounding box center [706, 359] width 29 height 14
click at [628, 437] on span "Cancelled" at bounding box center [634, 441] width 48 height 14
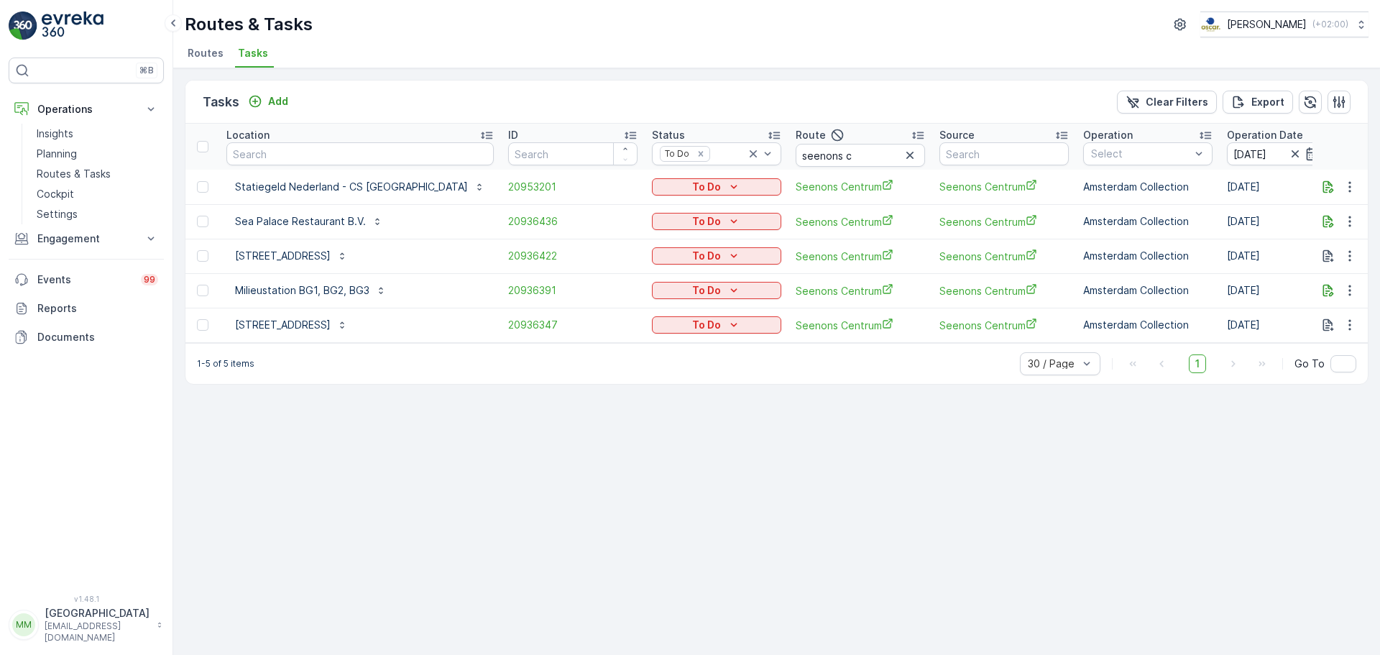
click at [692, 325] on p "To Do" at bounding box center [706, 325] width 29 height 14
click at [633, 402] on span "Cancelled" at bounding box center [634, 407] width 48 height 14
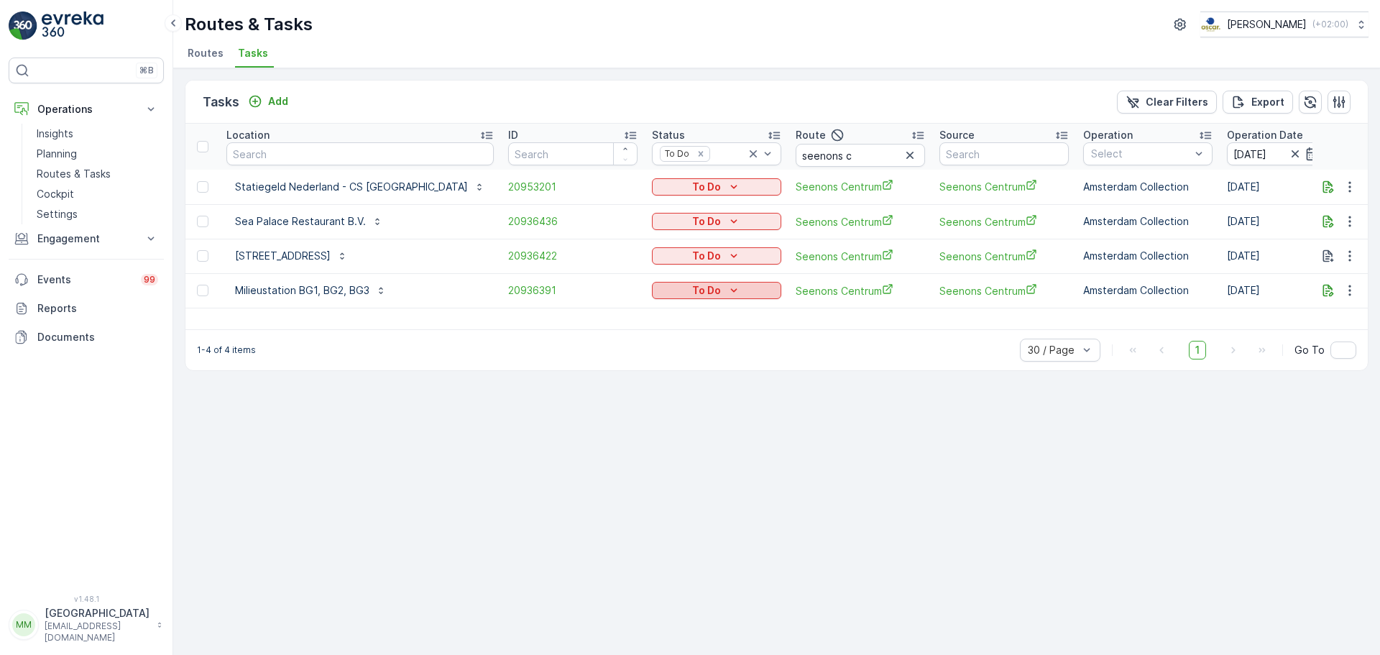
click at [692, 295] on p "To Do" at bounding box center [706, 290] width 29 height 14
click at [633, 372] on span "Cancelled" at bounding box center [634, 372] width 48 height 14
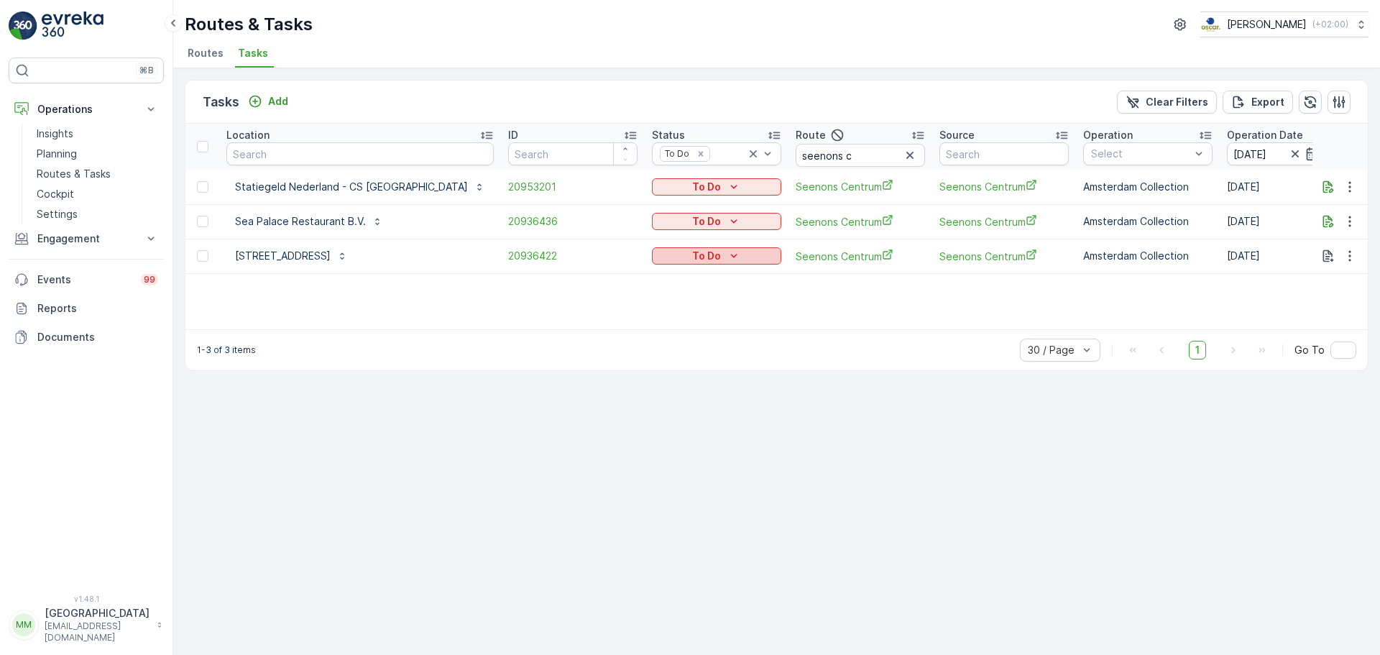
click at [692, 256] on p "To Do" at bounding box center [706, 256] width 29 height 14
click at [628, 338] on span "Cancelled" at bounding box center [634, 338] width 48 height 14
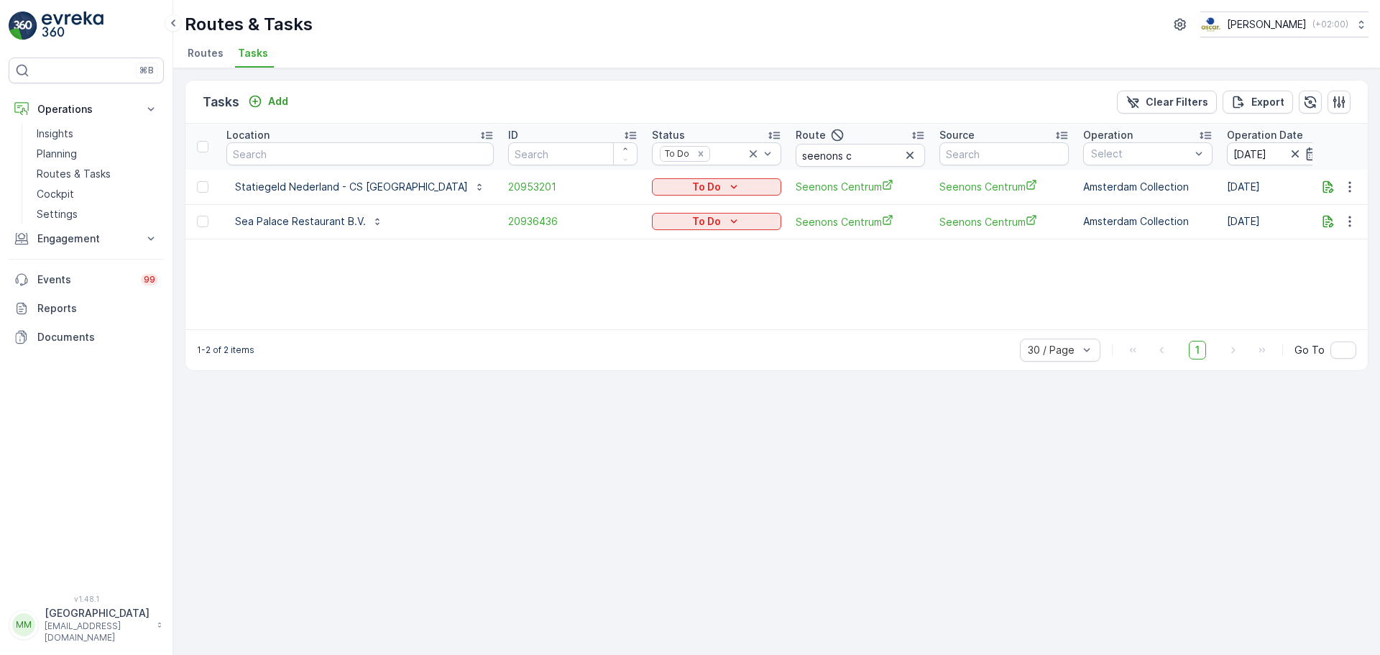
click at [692, 184] on p "To Do" at bounding box center [706, 187] width 29 height 14
click at [621, 269] on span "Cancelled" at bounding box center [634, 269] width 48 height 14
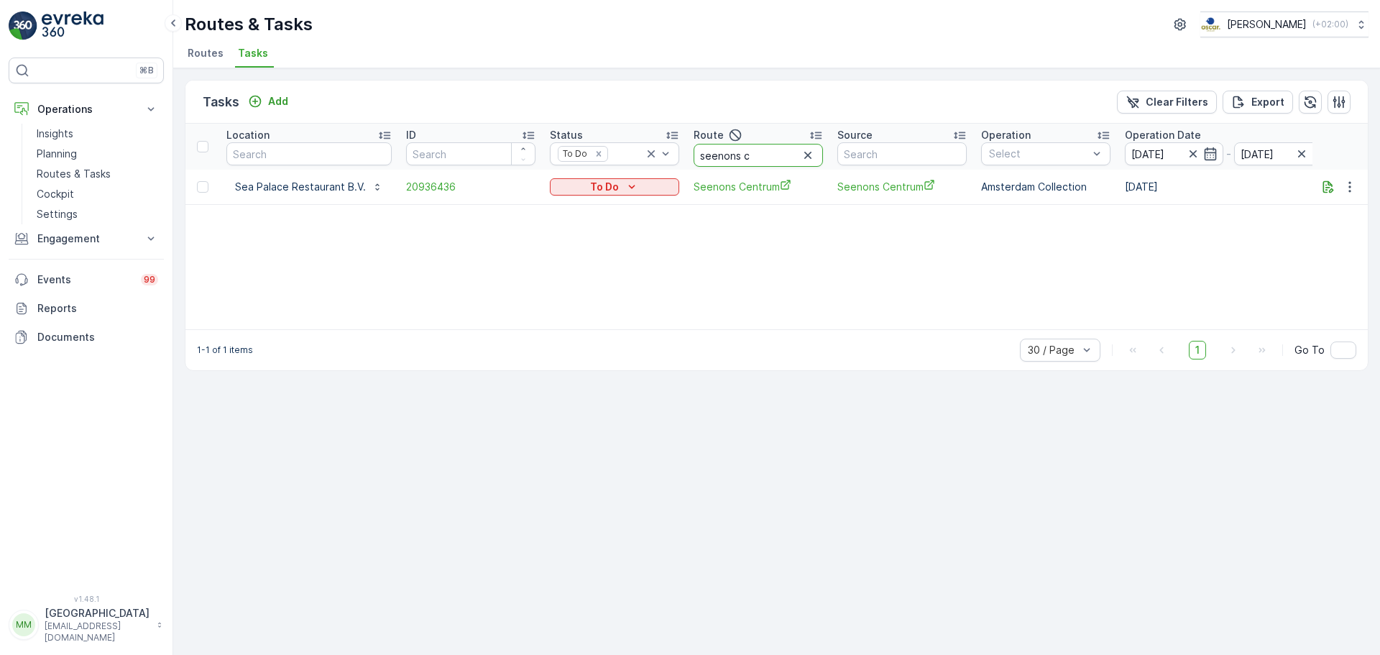
click at [763, 153] on input "seenons c" at bounding box center [758, 155] width 129 height 23
type input "seenons u"
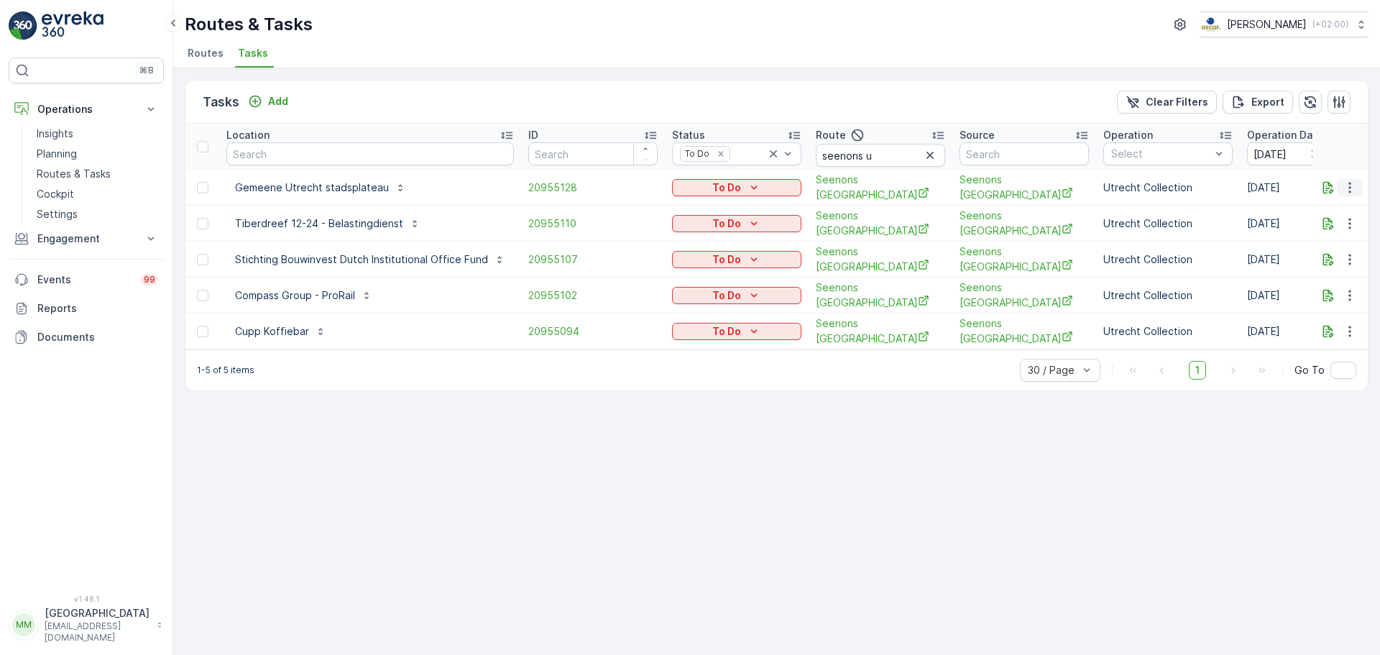
click at [1347, 185] on icon "button" at bounding box center [1350, 187] width 14 height 14
click at [1314, 246] on span "Change Route" at bounding box center [1313, 249] width 70 height 14
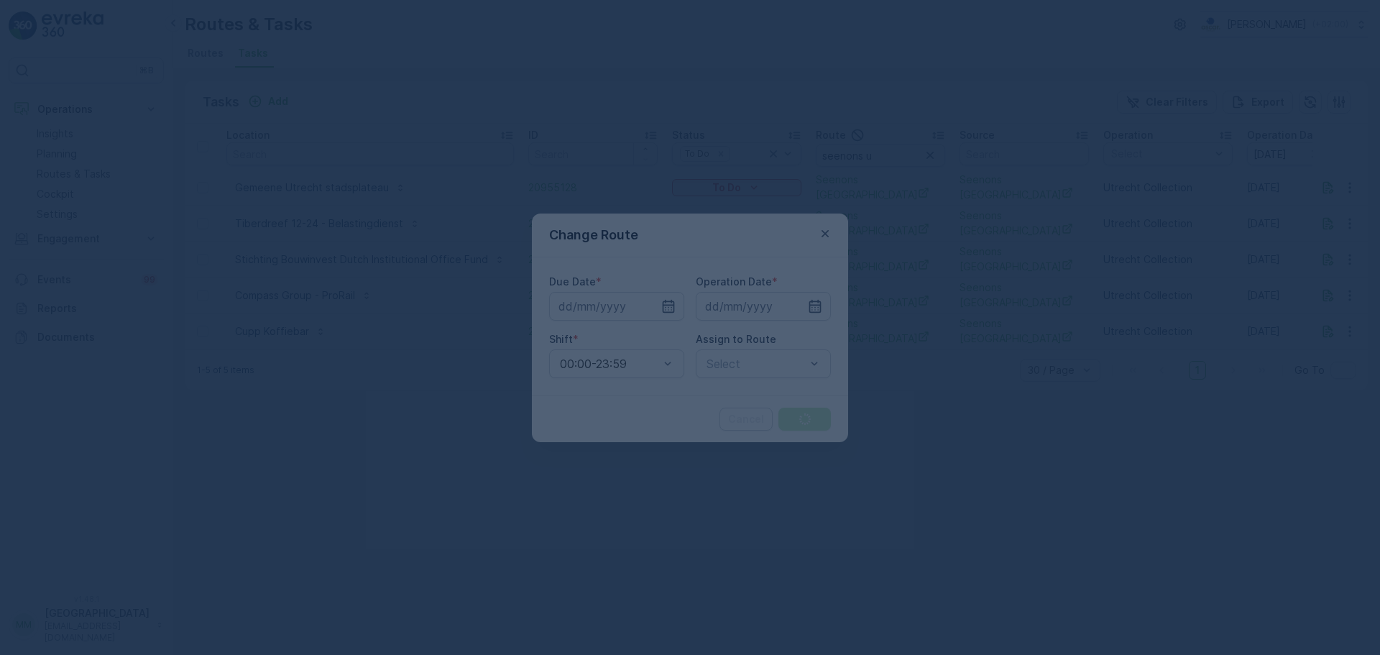
type input "18.08.2025"
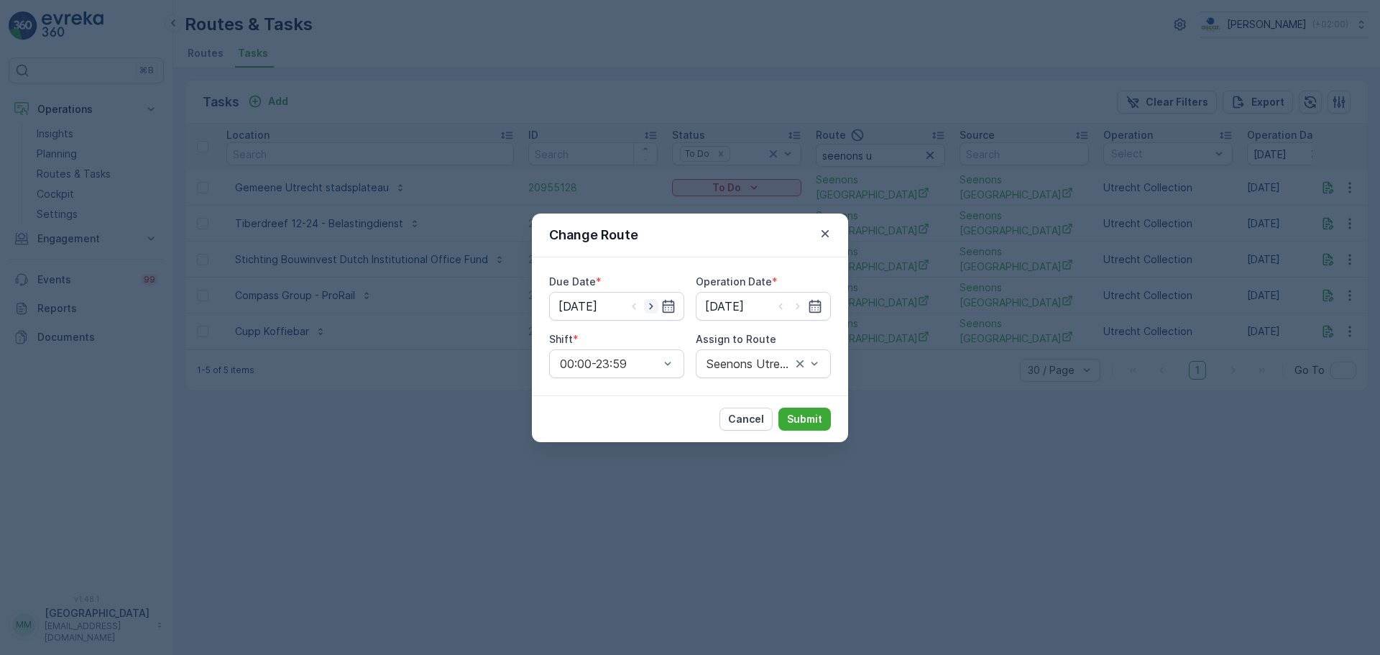
click at [654, 308] on icon "button" at bounding box center [651, 306] width 14 height 14
type input "19.08.2025"
click at [799, 306] on icon "button" at bounding box center [798, 306] width 4 height 6
type input "19.08.2025"
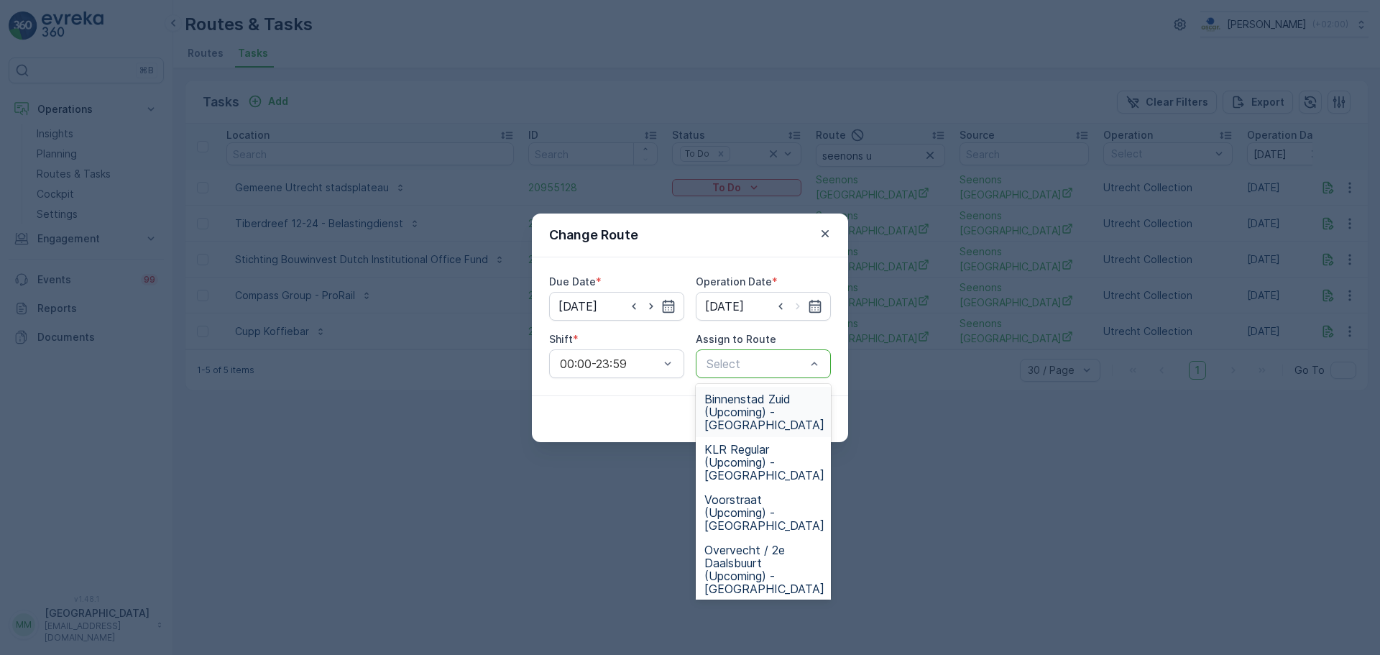
click at [777, 359] on div at bounding box center [756, 363] width 102 height 13
click at [889, 565] on div "Change Route Due Date * 19.08.2025 Operation Date * 19.08.2025 Shift * 00:00-23…" at bounding box center [690, 327] width 1380 height 655
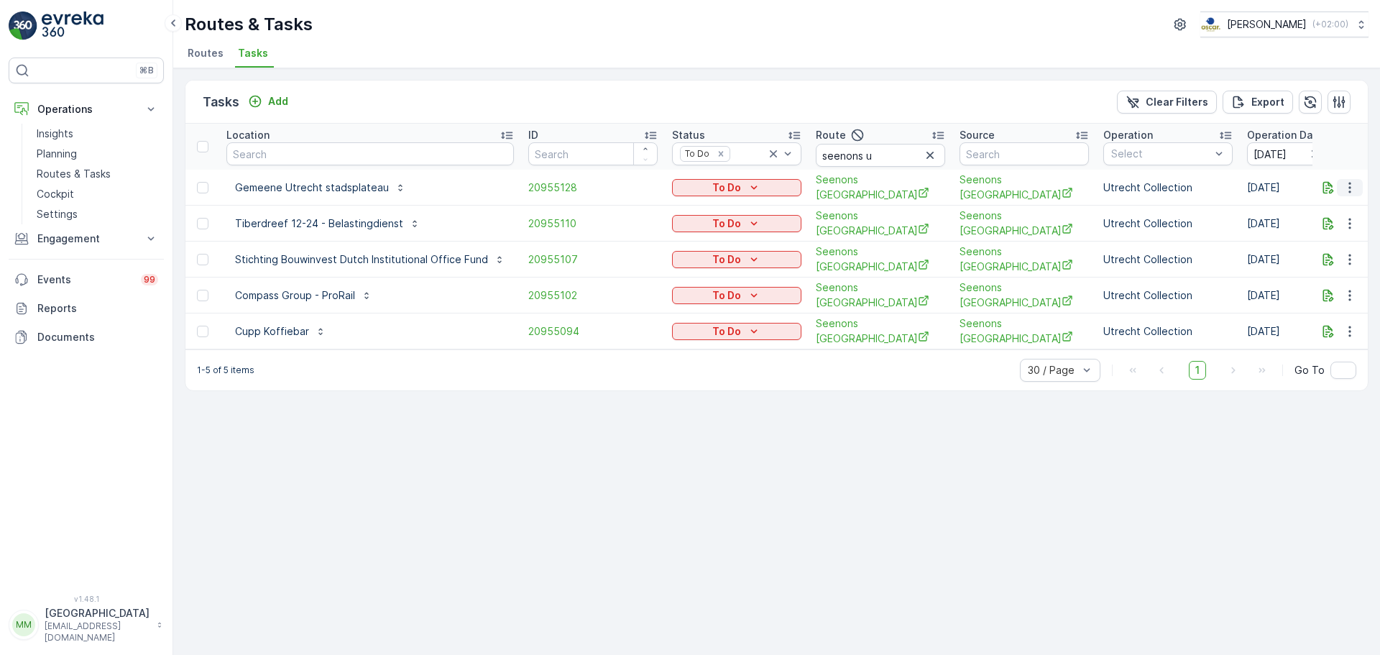
click at [1354, 190] on icon "button" at bounding box center [1350, 187] width 14 height 14
click at [1330, 242] on span "Change Route" at bounding box center [1313, 249] width 70 height 14
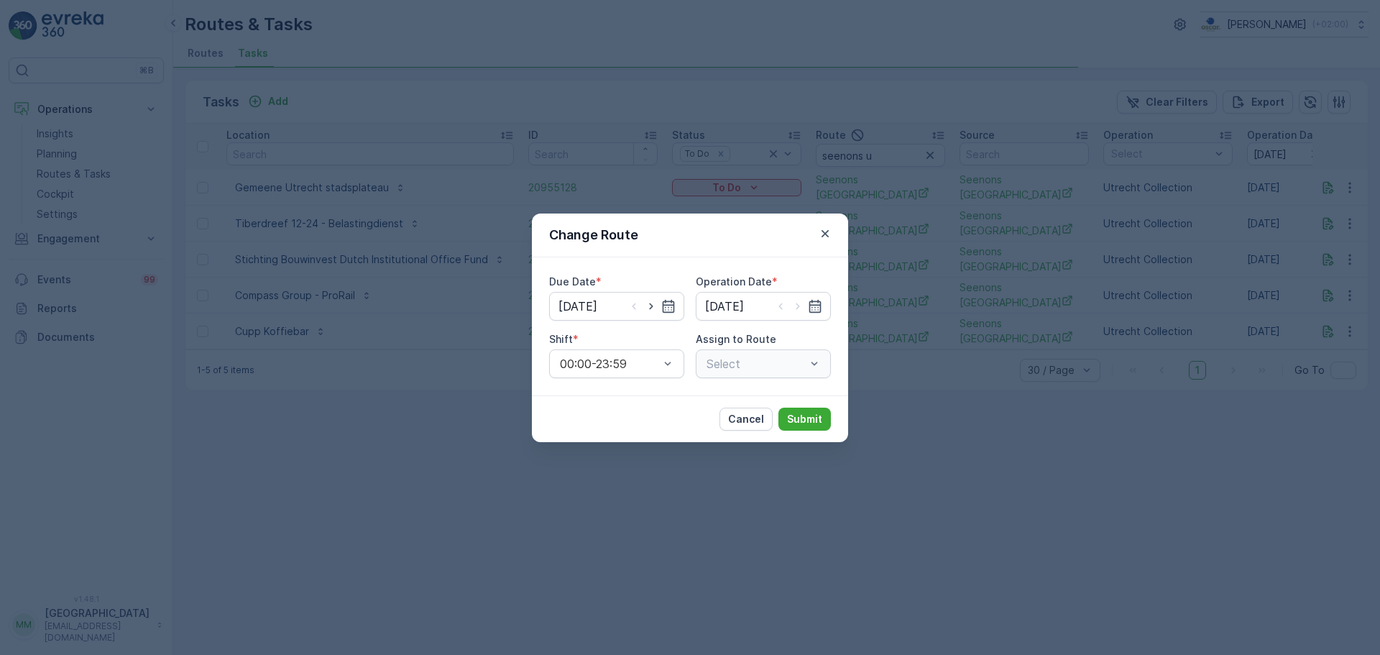
type input "18.08.2025"
click at [654, 305] on icon "button" at bounding box center [651, 306] width 14 height 14
type input "19.08.2025"
click at [802, 306] on icon "button" at bounding box center [798, 306] width 14 height 14
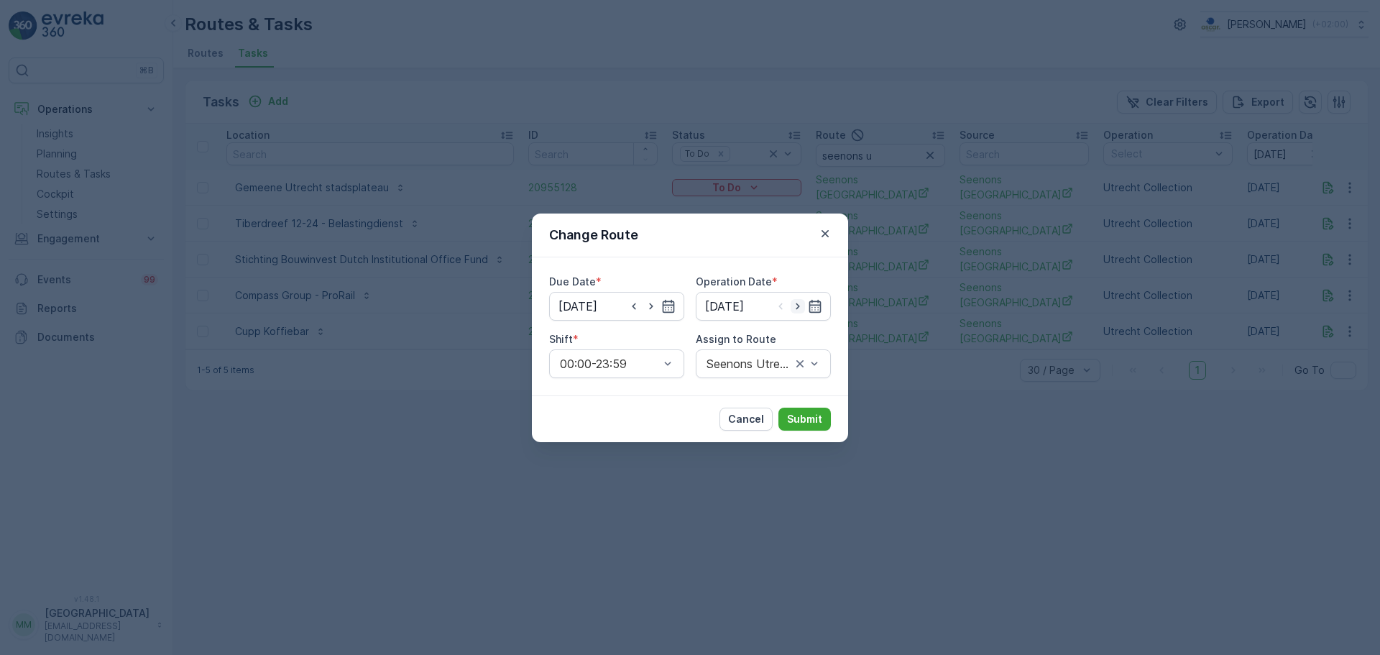
type input "19.08.2025"
click at [759, 364] on div at bounding box center [756, 363] width 102 height 13
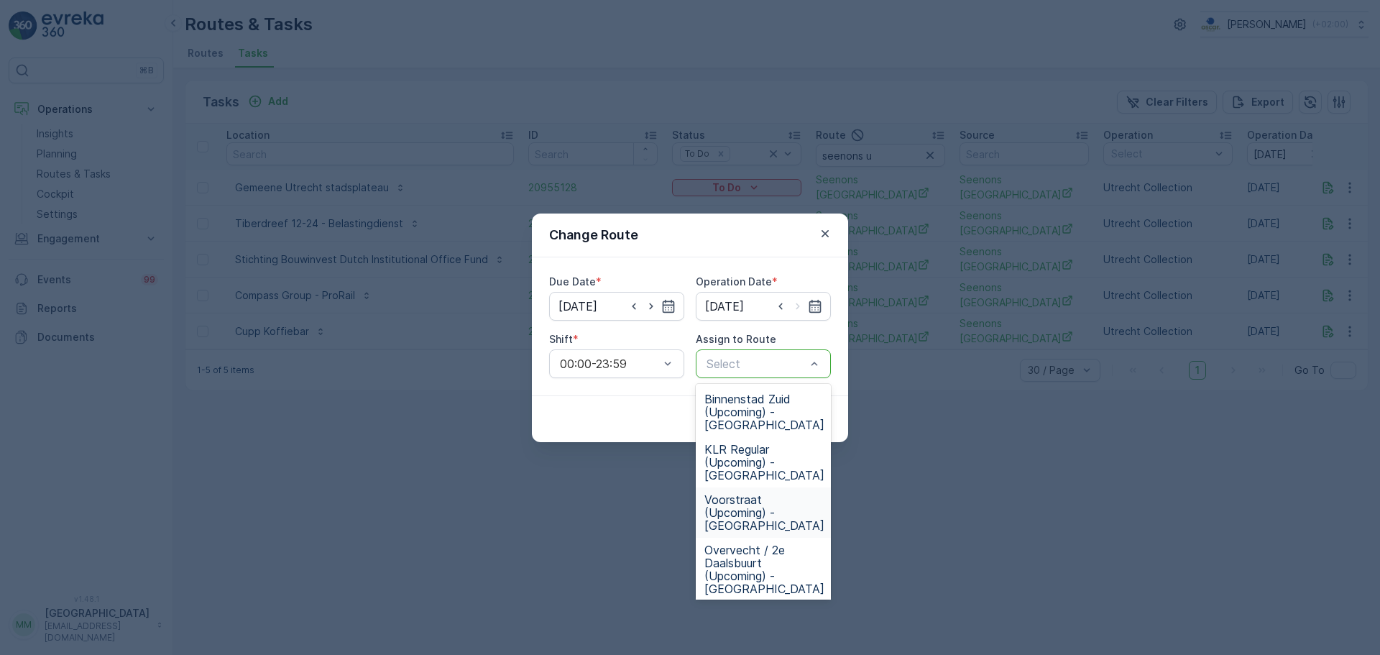
click at [462, 528] on div "Change Route Due Date * 19.08.2025 Operation Date * 19.08.2025 Shift * 00:00-23…" at bounding box center [690, 327] width 1380 height 655
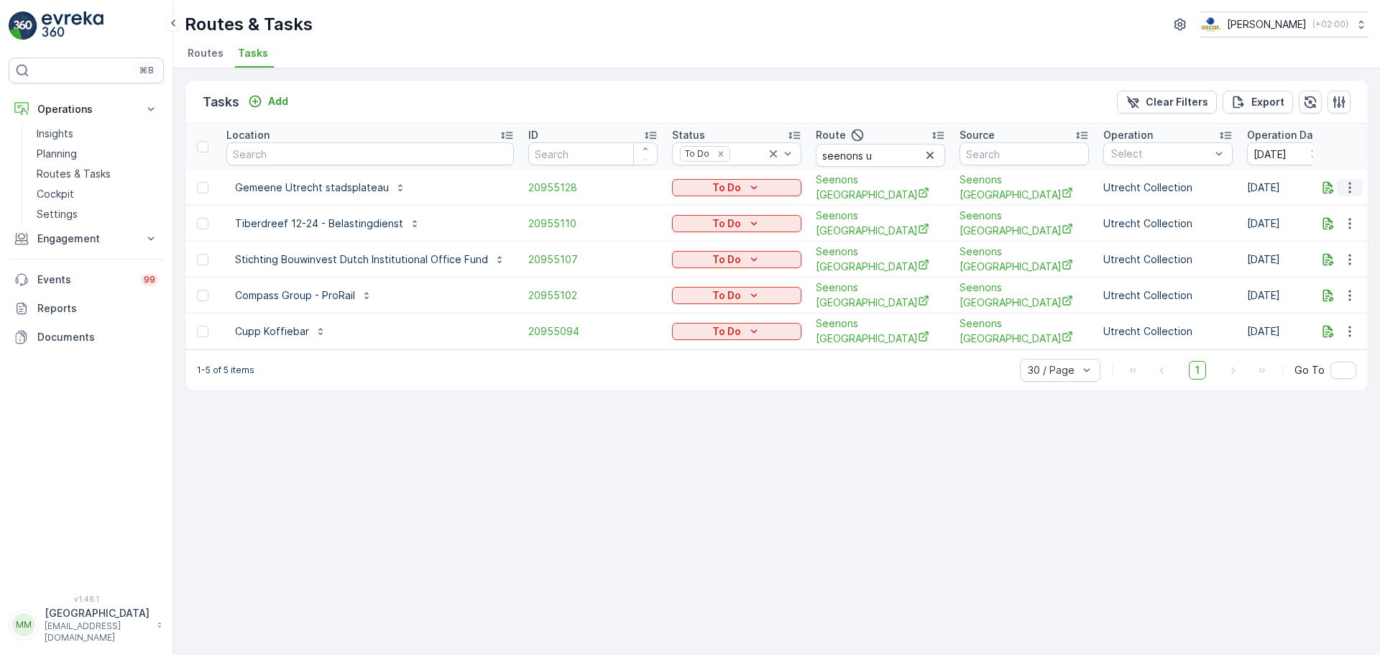
click at [1354, 182] on icon "button" at bounding box center [1350, 187] width 14 height 14
click at [853, 577] on div "Tasks Add Clear Filters Export Location ID Status To Do Route seenons u Source …" at bounding box center [776, 361] width 1207 height 587
click at [1354, 180] on icon "button" at bounding box center [1350, 187] width 14 height 14
click at [1319, 244] on span "Change Route" at bounding box center [1313, 249] width 70 height 14
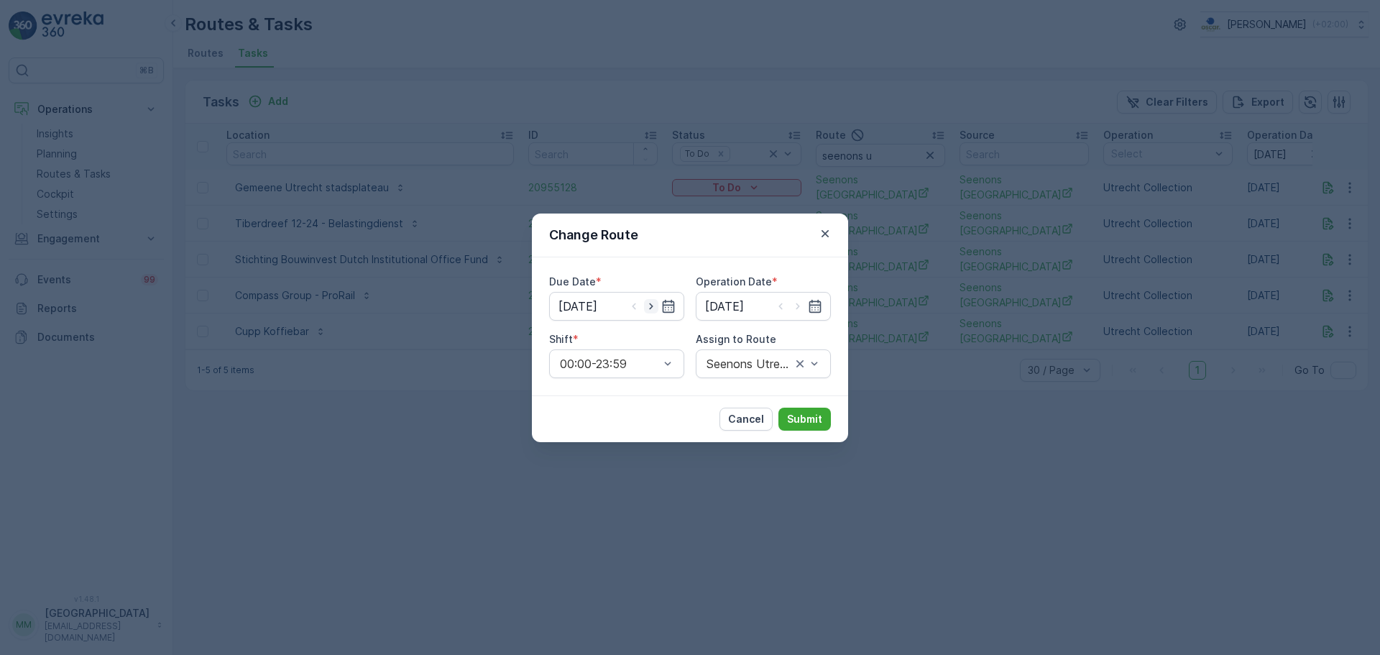
click at [646, 304] on icon "button" at bounding box center [651, 306] width 14 height 14
type input "19.08.2025"
click at [801, 310] on icon "button" at bounding box center [798, 306] width 14 height 14
type input "19.08.2025"
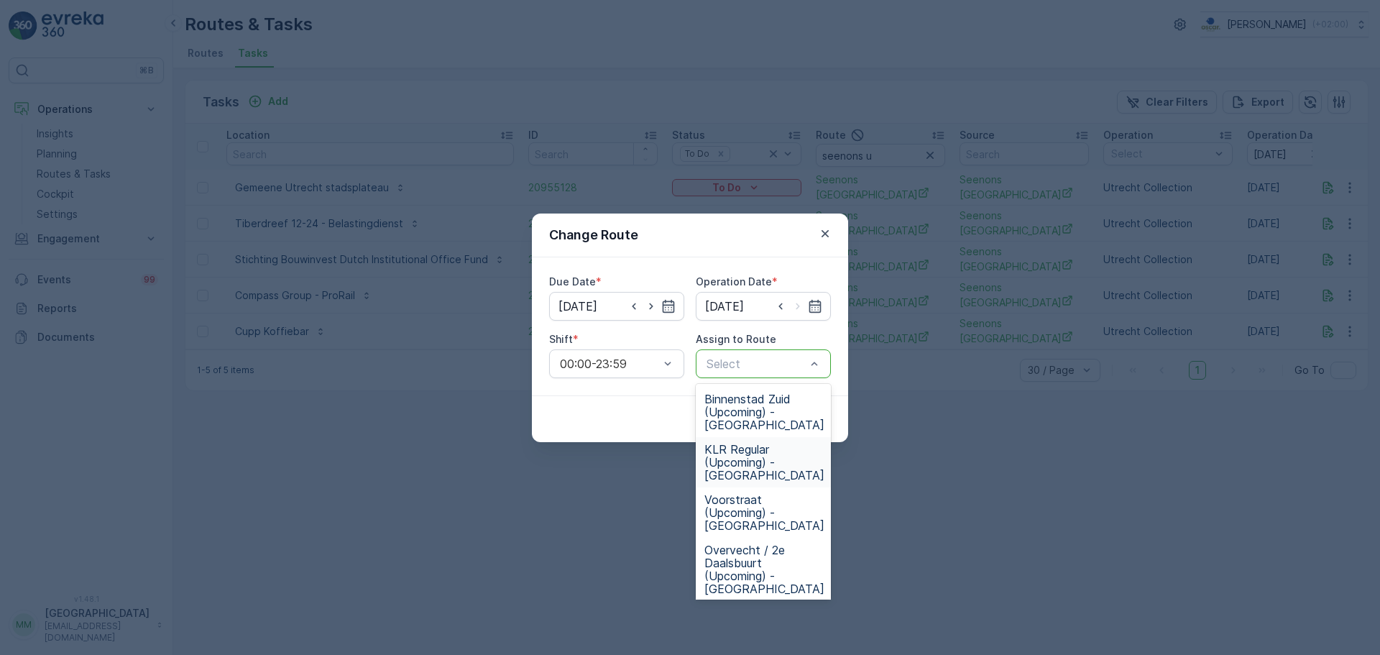
click at [788, 444] on span "KLR Regular (Upcoming) - Utrecht" at bounding box center [765, 462] width 120 height 39
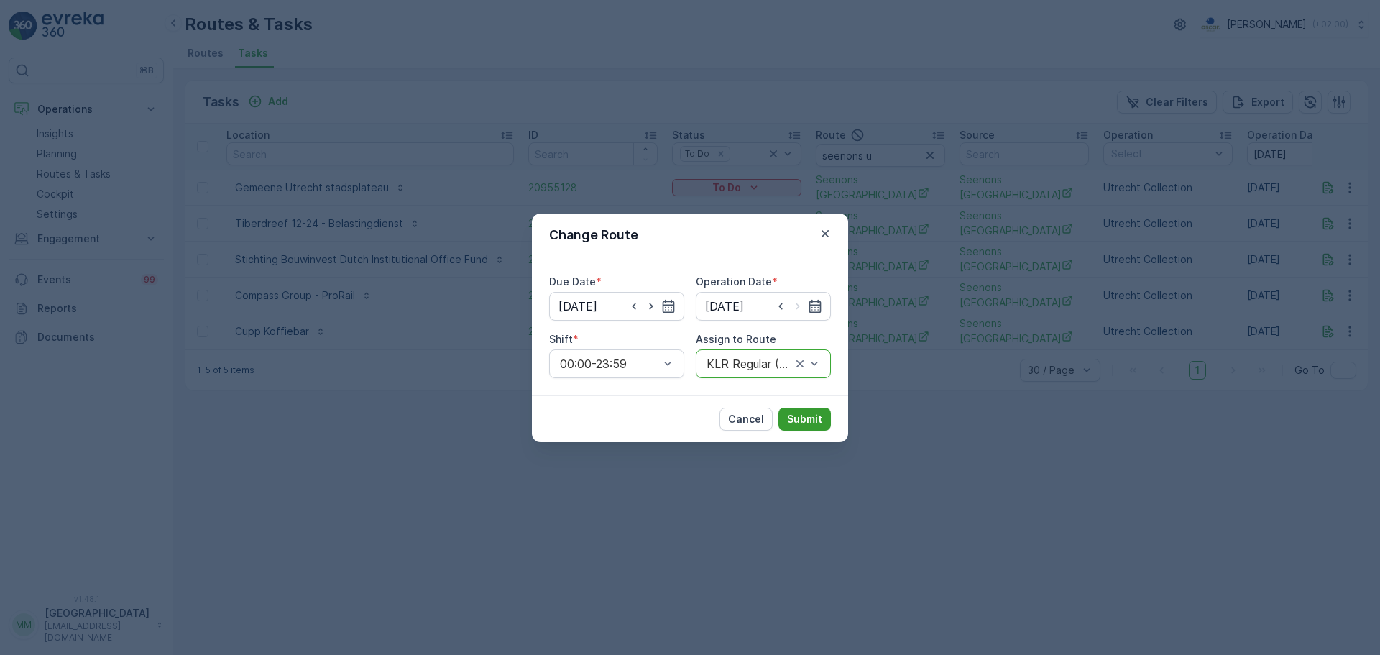
click at [815, 425] on p "Submit" at bounding box center [804, 419] width 35 height 14
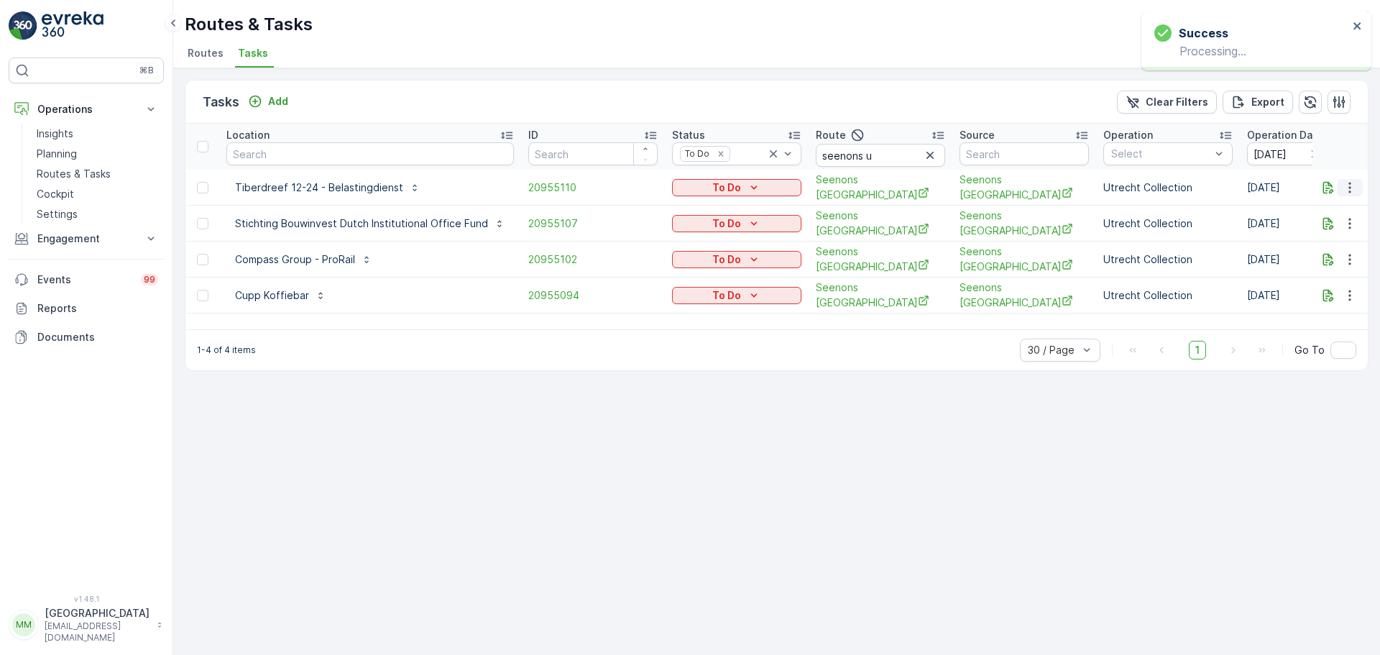
click at [1351, 191] on icon "button" at bounding box center [1350, 187] width 2 height 11
click at [1313, 252] on span "Change Route" at bounding box center [1313, 249] width 70 height 14
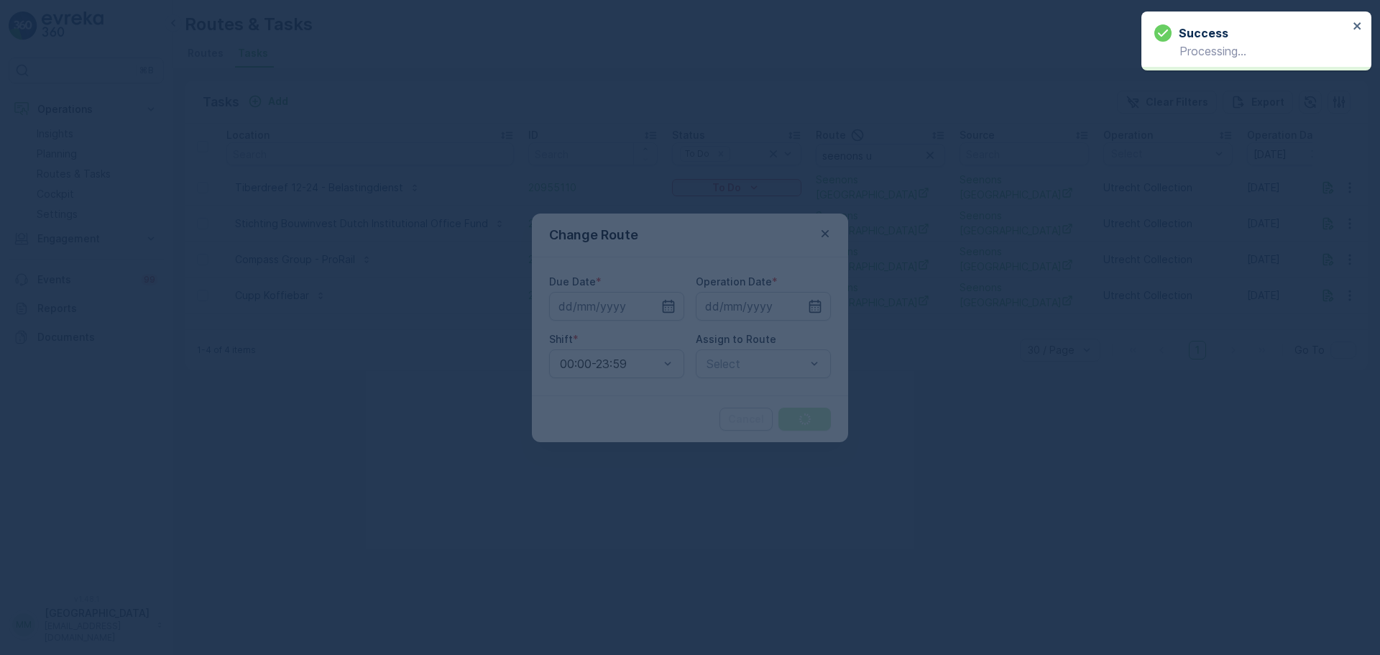
type input "18.08.2025"
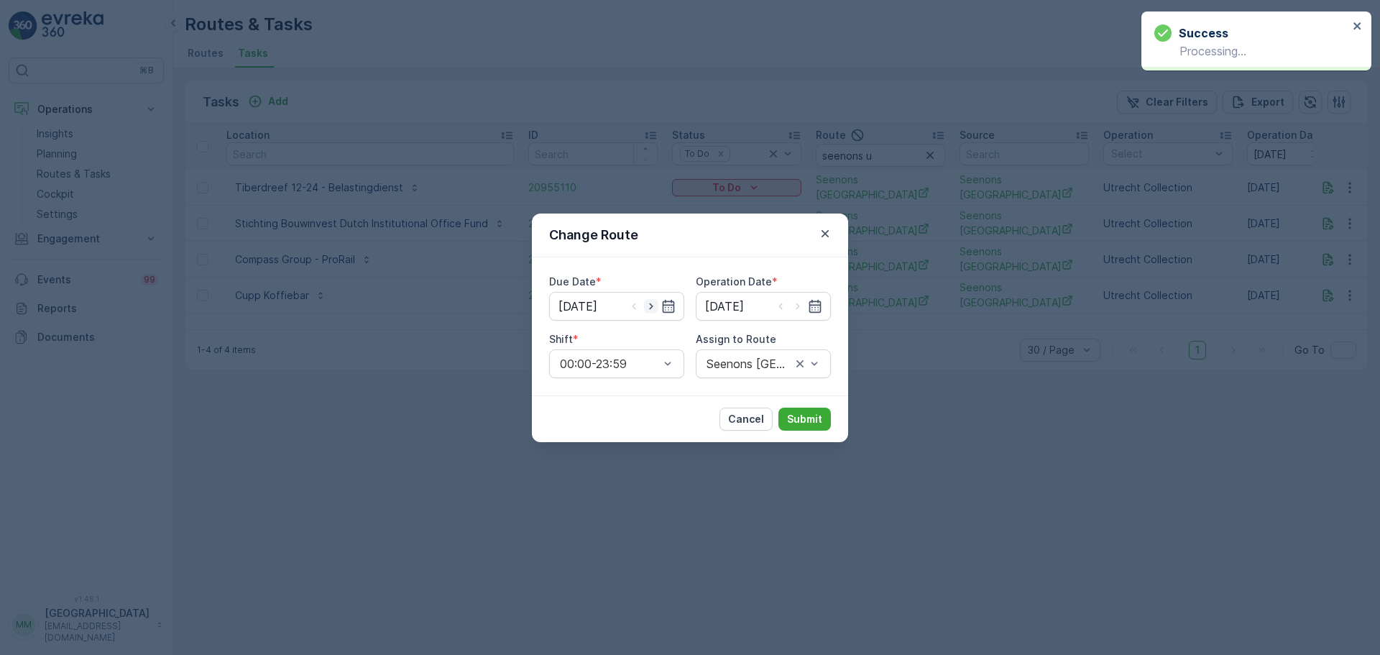
click at [645, 309] on icon "button" at bounding box center [651, 306] width 14 height 14
type input "19.08.2025"
click at [801, 304] on icon "button" at bounding box center [798, 306] width 14 height 14
type input "19.08.2025"
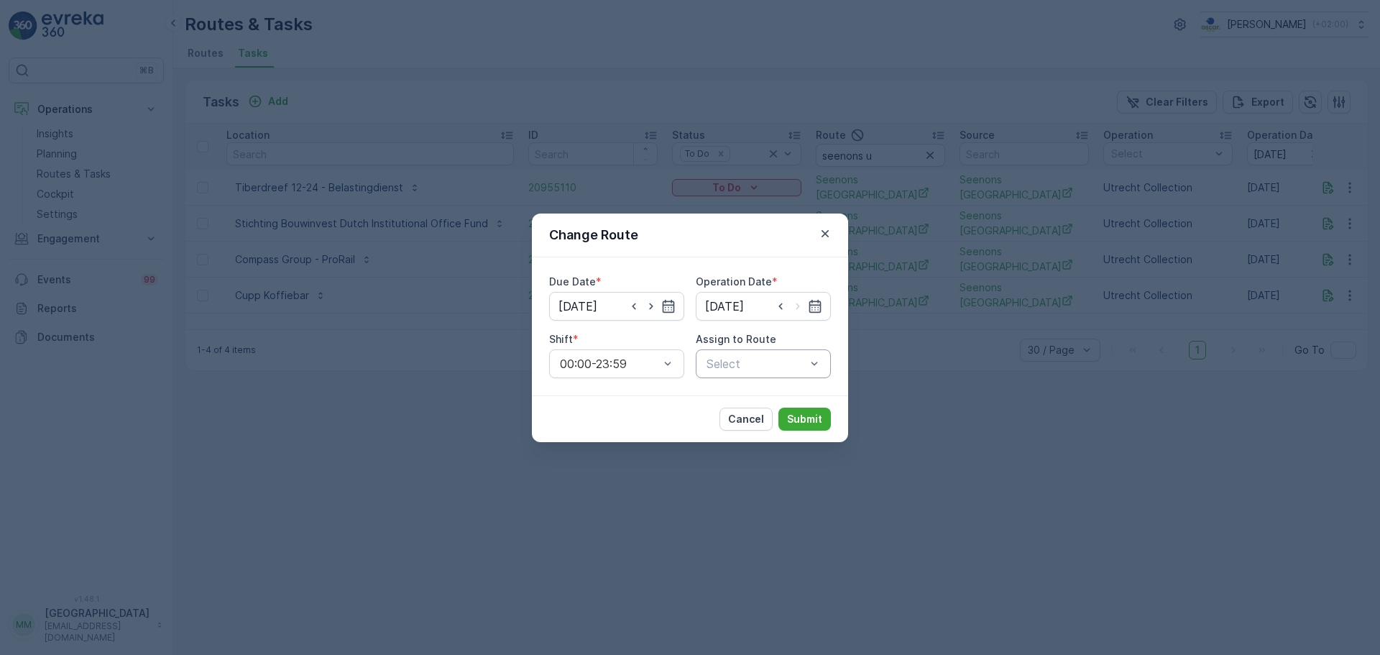
click at [758, 370] on div at bounding box center [756, 363] width 102 height 13
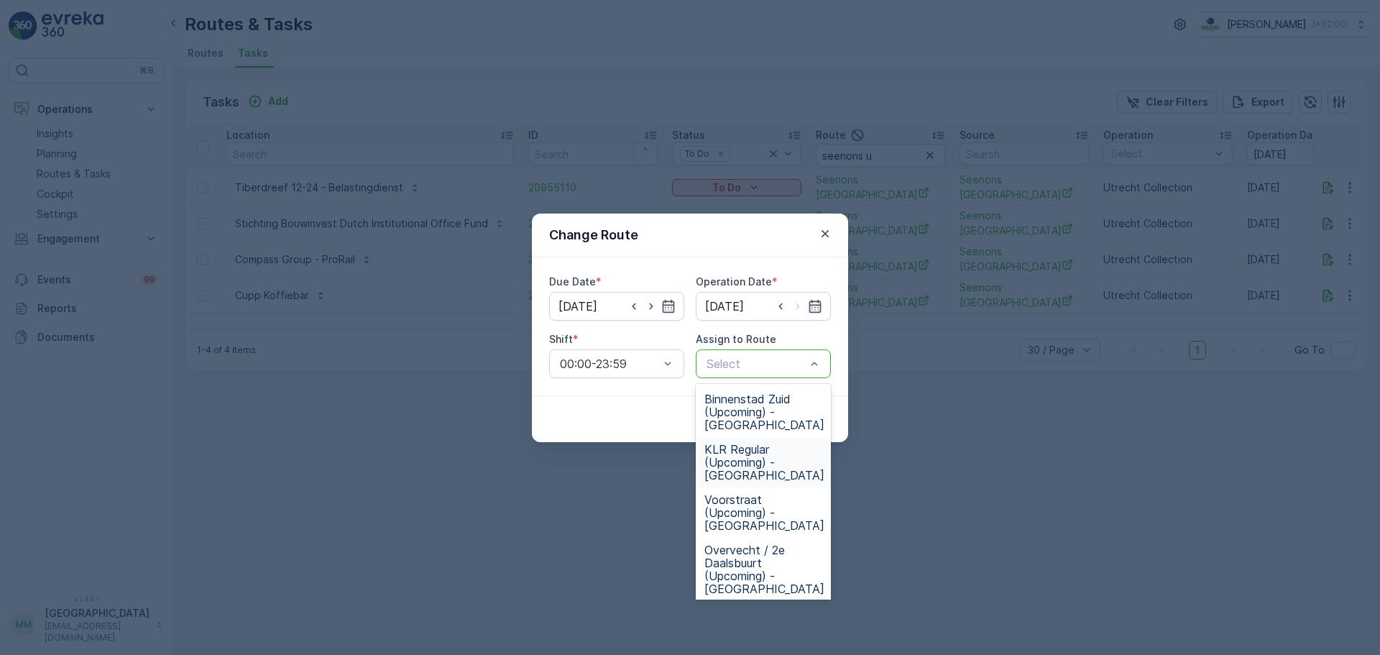
click at [768, 444] on span "KLR Regular (Upcoming) - Utrecht" at bounding box center [765, 462] width 120 height 39
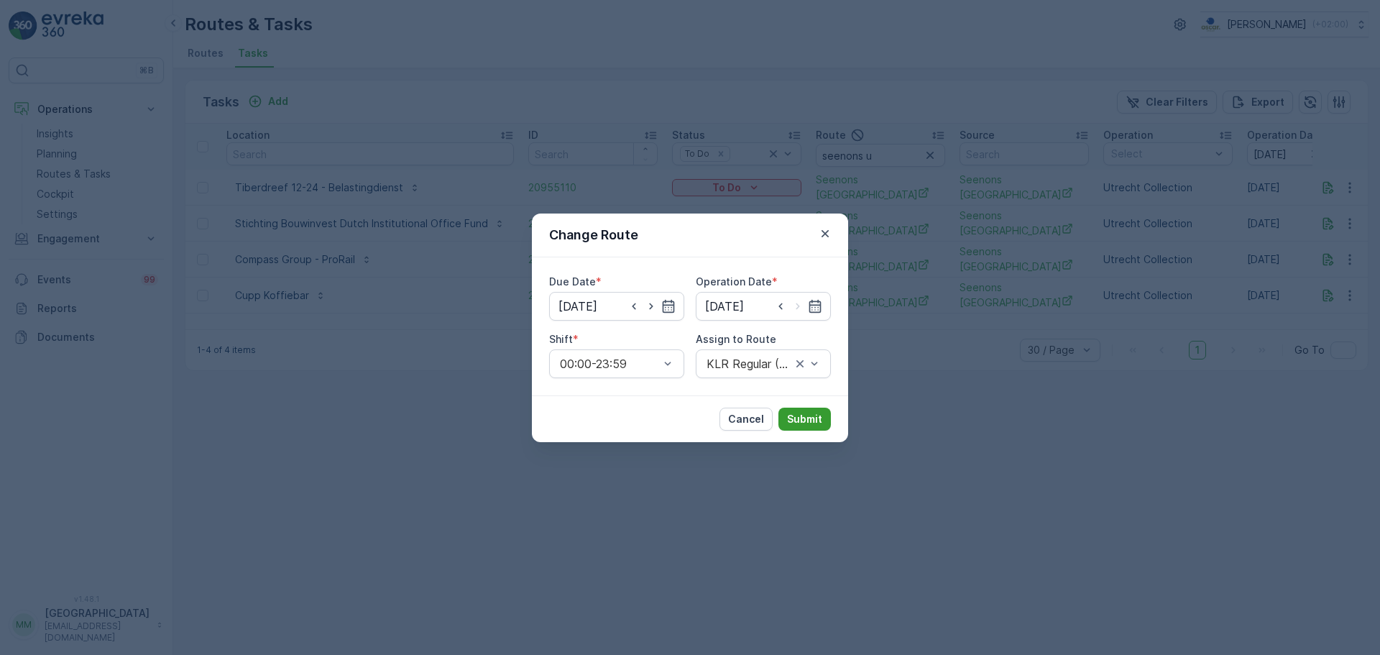
click at [802, 415] on p "Submit" at bounding box center [804, 419] width 35 height 14
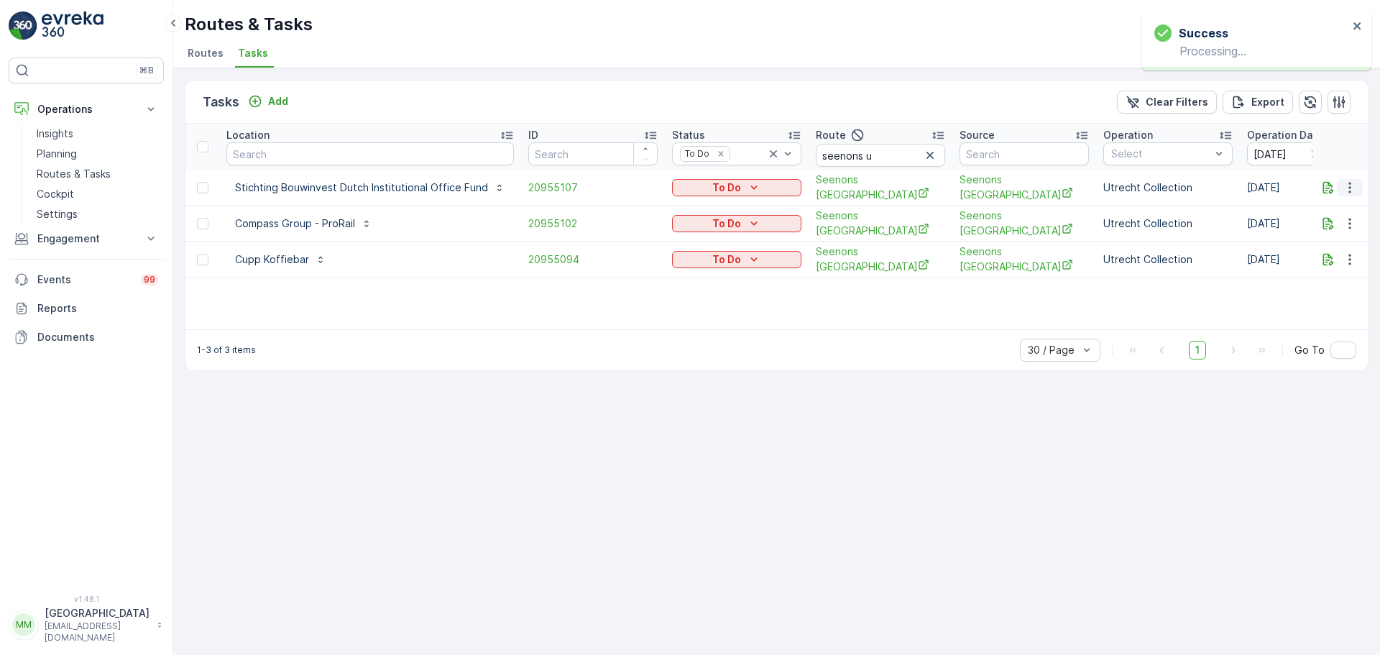
click at [1352, 183] on icon "button" at bounding box center [1350, 187] width 14 height 14
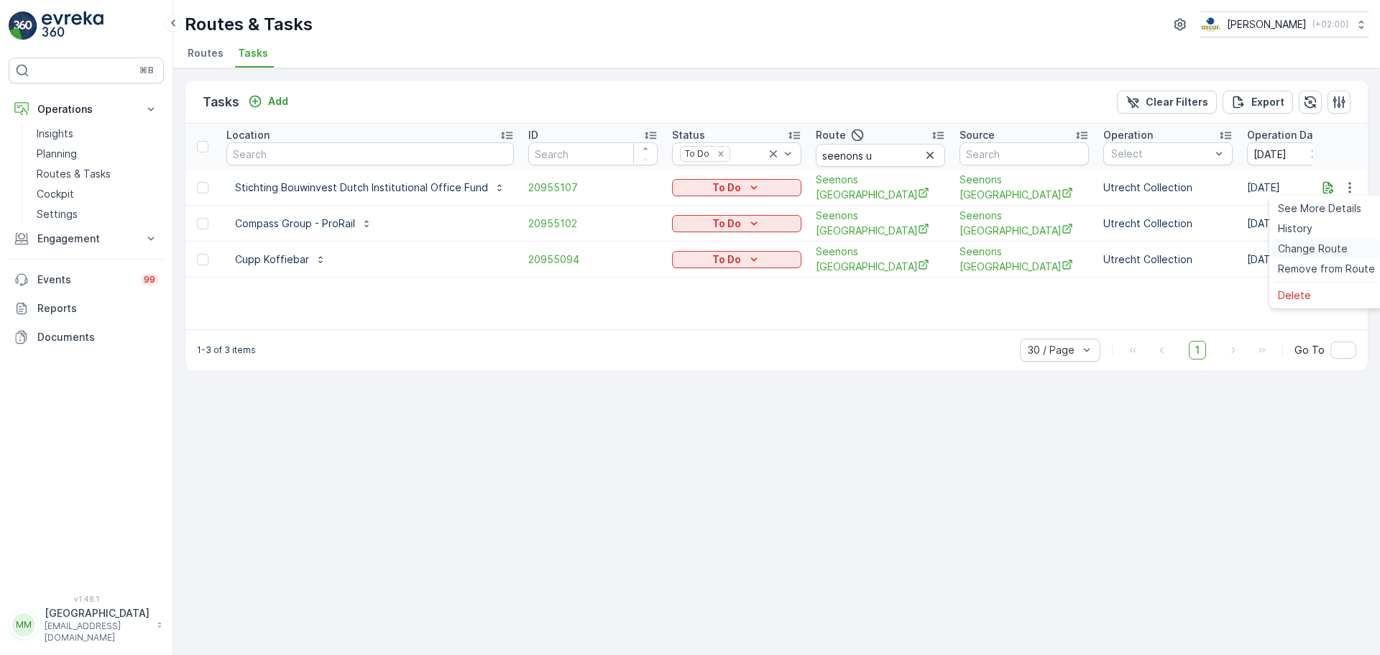
click at [1318, 254] on span "Change Route" at bounding box center [1313, 249] width 70 height 14
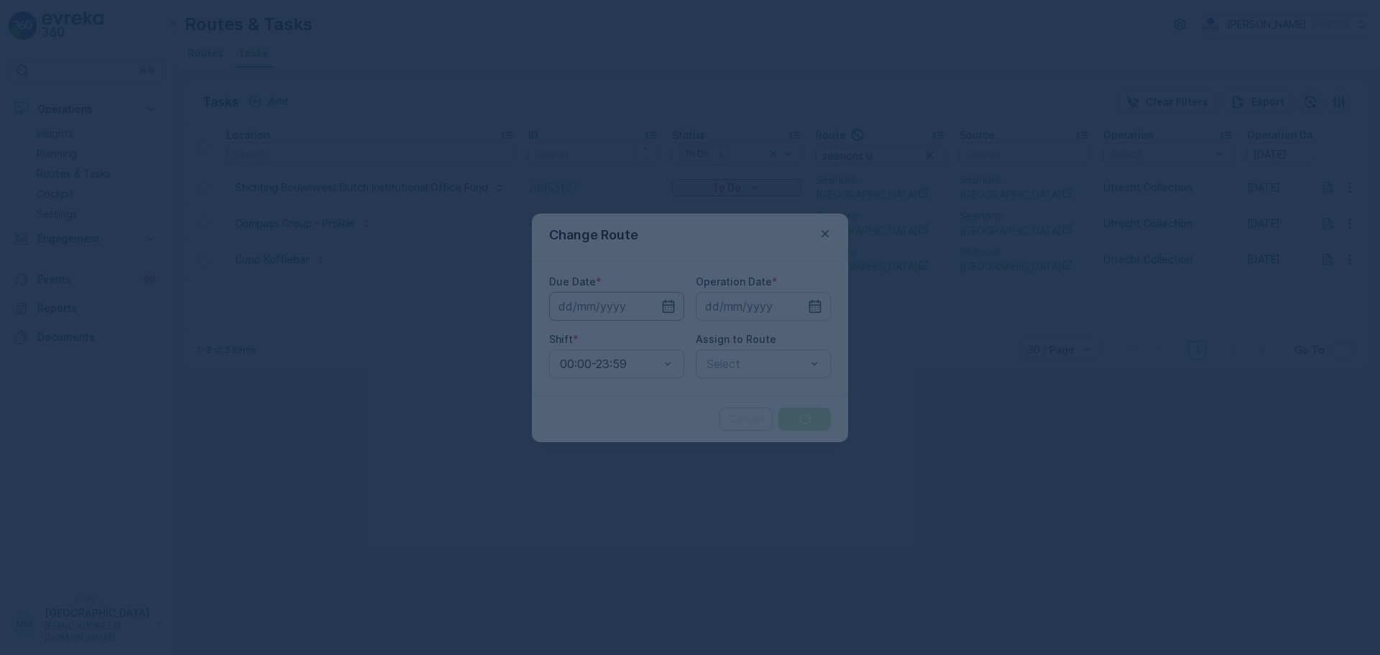
type input "18.08.2025"
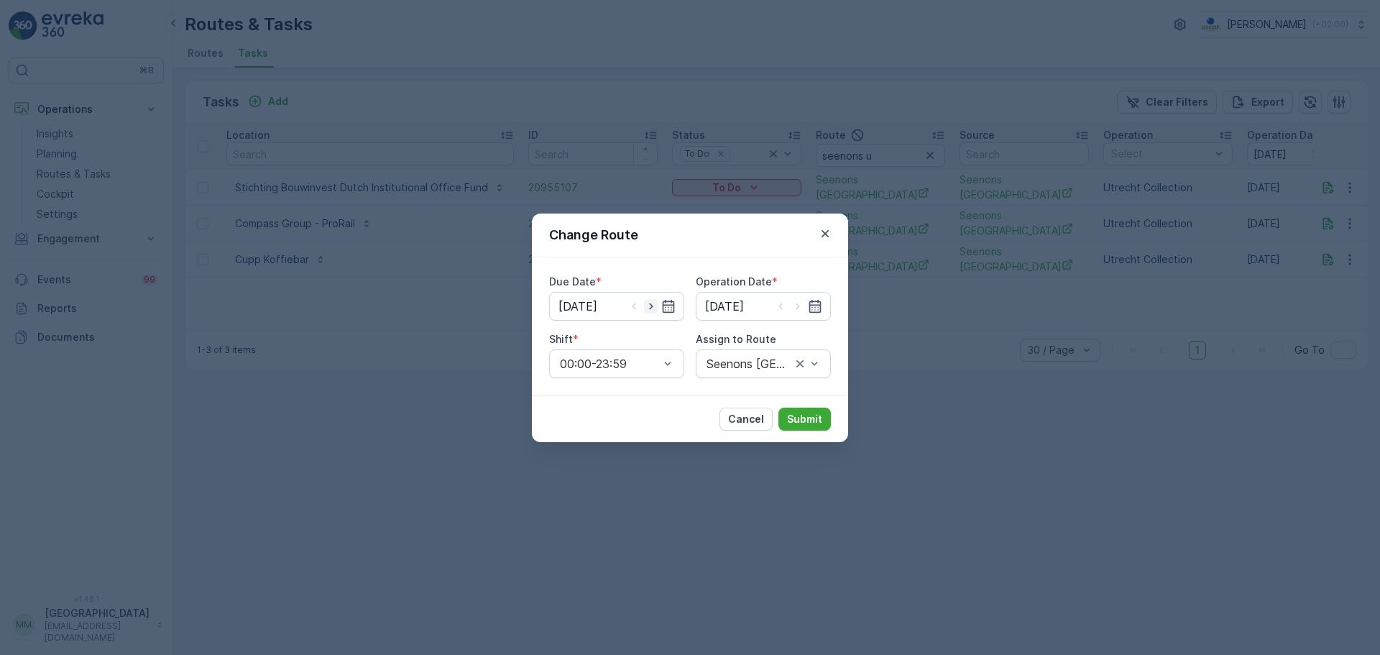
click at [654, 306] on icon "button" at bounding box center [651, 306] width 14 height 14
type input "19.08.2025"
click at [802, 305] on icon "button" at bounding box center [798, 306] width 14 height 14
type input "19.08.2025"
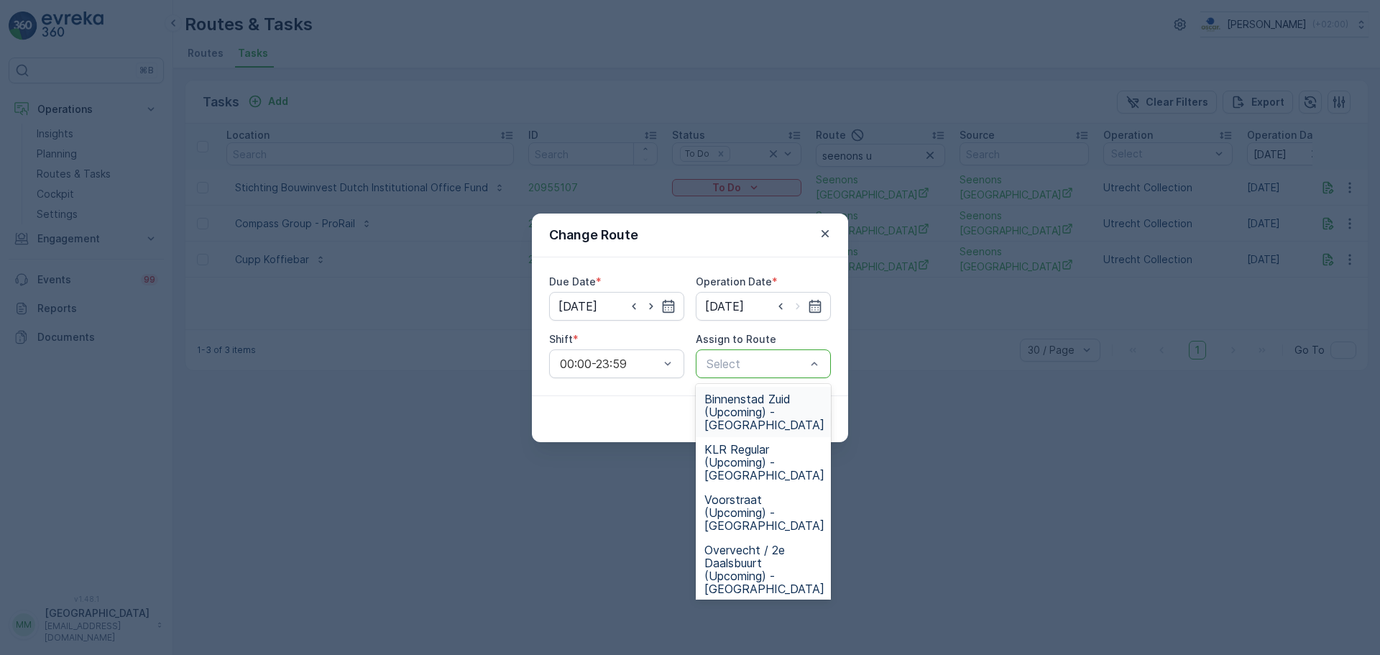
click at [772, 359] on div at bounding box center [756, 363] width 102 height 13
click at [774, 443] on span "KLR Regular (Upcoming) - Utrecht" at bounding box center [765, 462] width 120 height 39
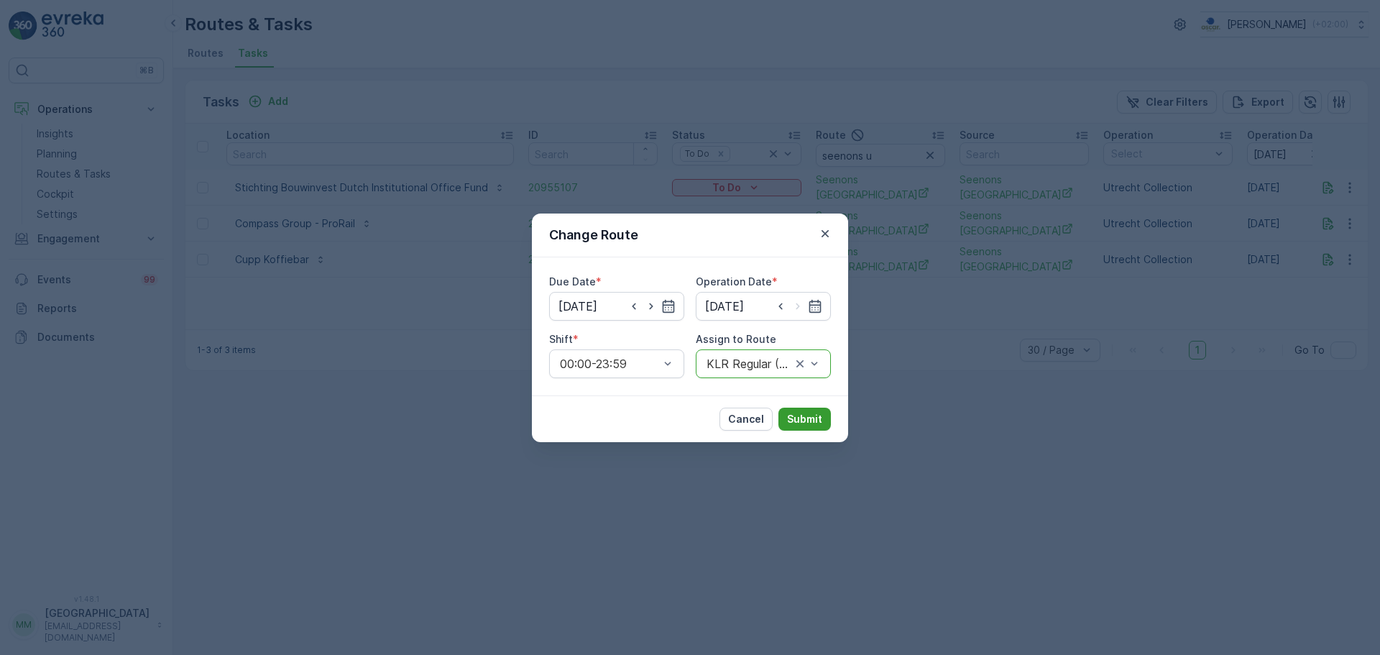
click at [803, 426] on button "Submit" at bounding box center [805, 419] width 52 height 23
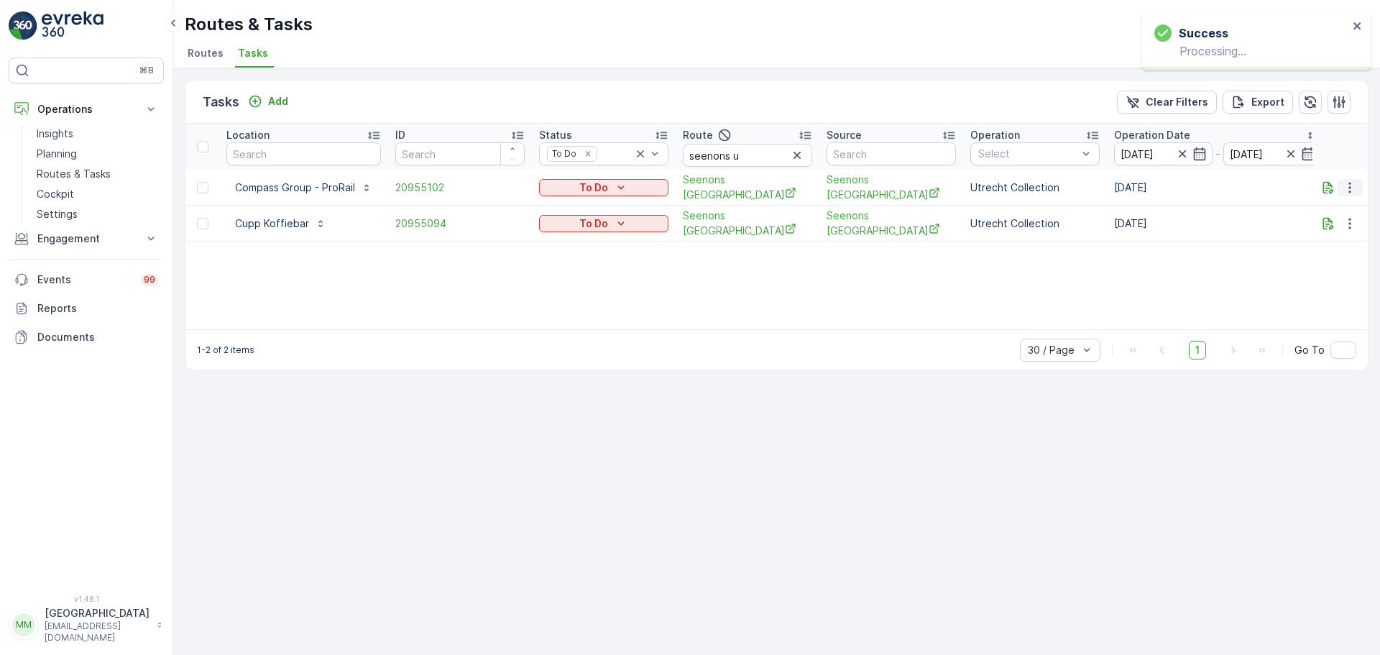
click at [1352, 185] on icon "button" at bounding box center [1350, 187] width 14 height 14
click at [1303, 250] on span "Change Route" at bounding box center [1313, 249] width 70 height 14
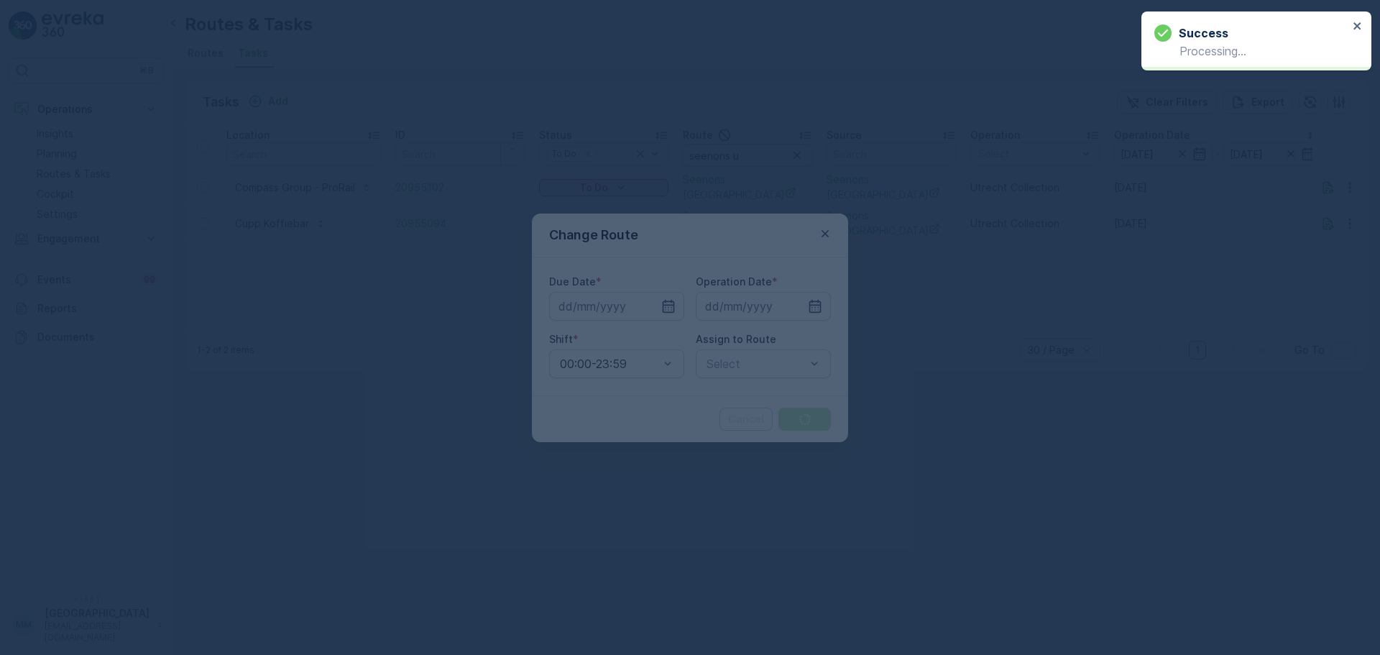
type input "18.08.2025"
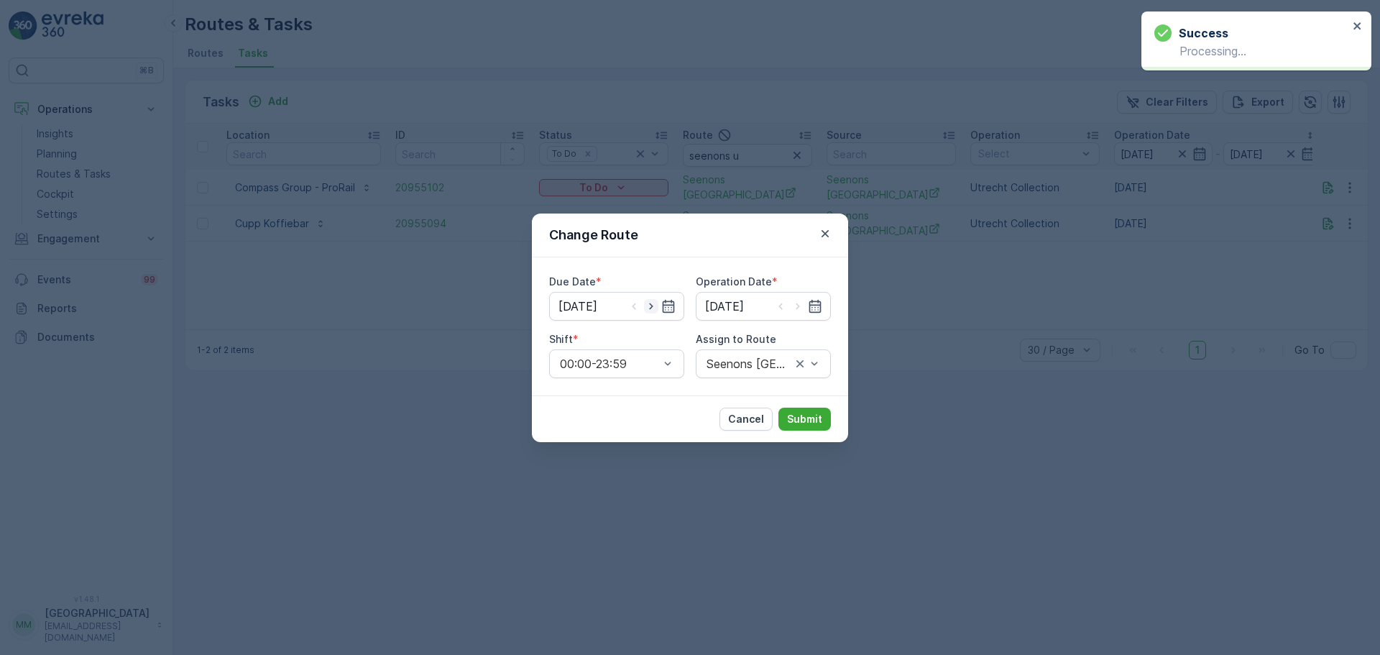
click at [655, 308] on icon "button" at bounding box center [651, 306] width 14 height 14
type input "19.08.2025"
click at [804, 307] on icon "button" at bounding box center [798, 306] width 14 height 14
type input "19.08.2025"
click at [636, 359] on div at bounding box center [610, 363] width 102 height 13
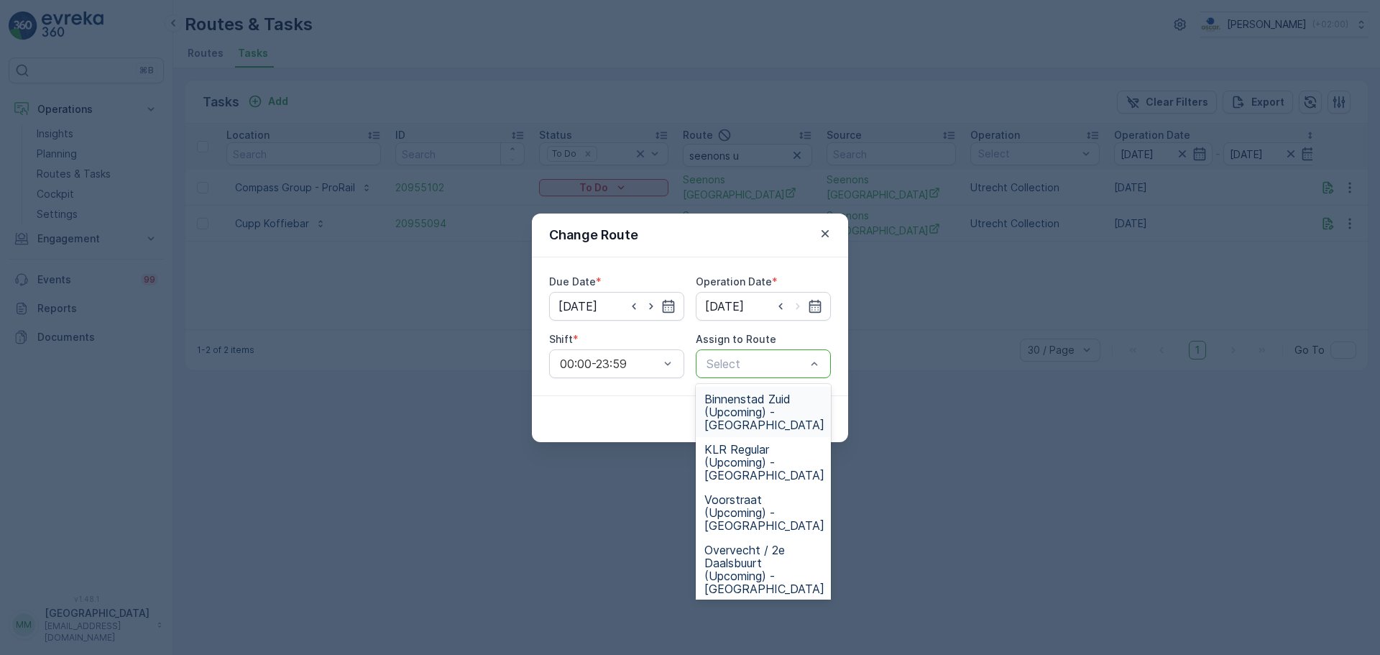
click at [764, 362] on div at bounding box center [756, 363] width 102 height 13
click at [747, 449] on span "KLR Regular (Upcoming) - Utrecht" at bounding box center [765, 462] width 120 height 39
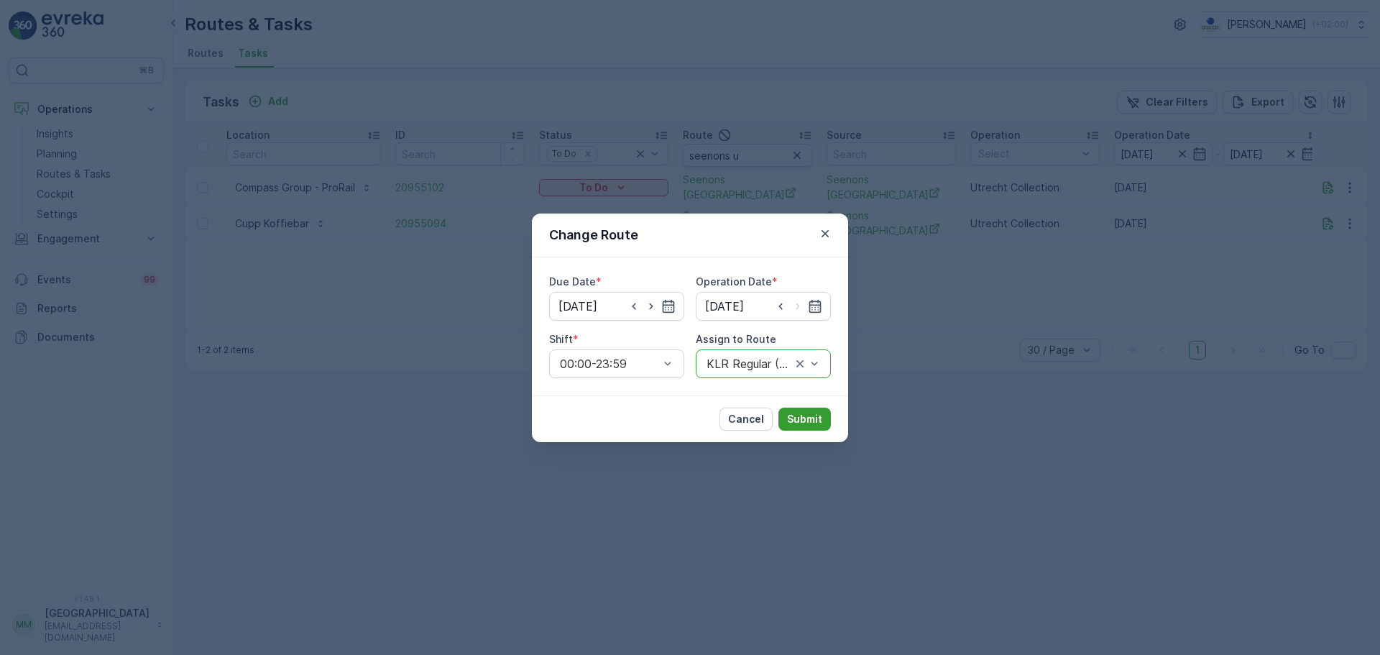
click at [818, 410] on button "Submit" at bounding box center [805, 419] width 52 height 23
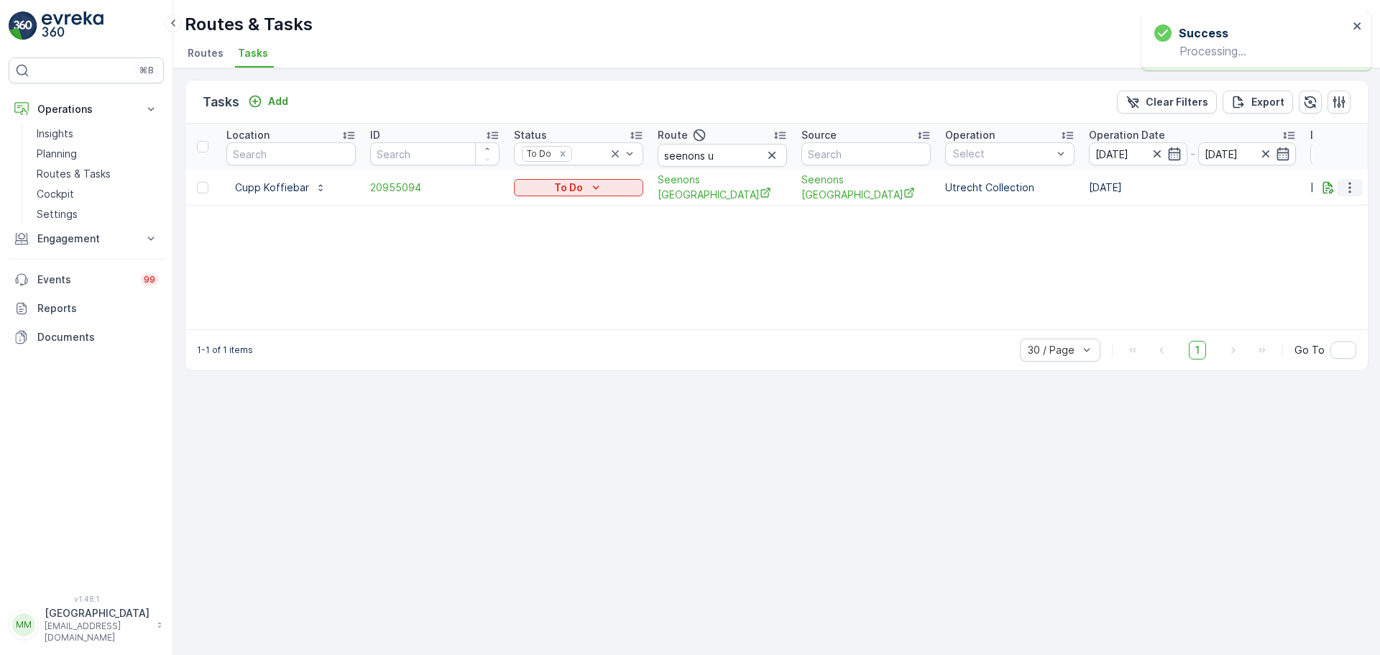
click at [1349, 187] on icon "button" at bounding box center [1350, 187] width 2 height 11
click at [1311, 247] on span "Change Route" at bounding box center [1313, 249] width 70 height 14
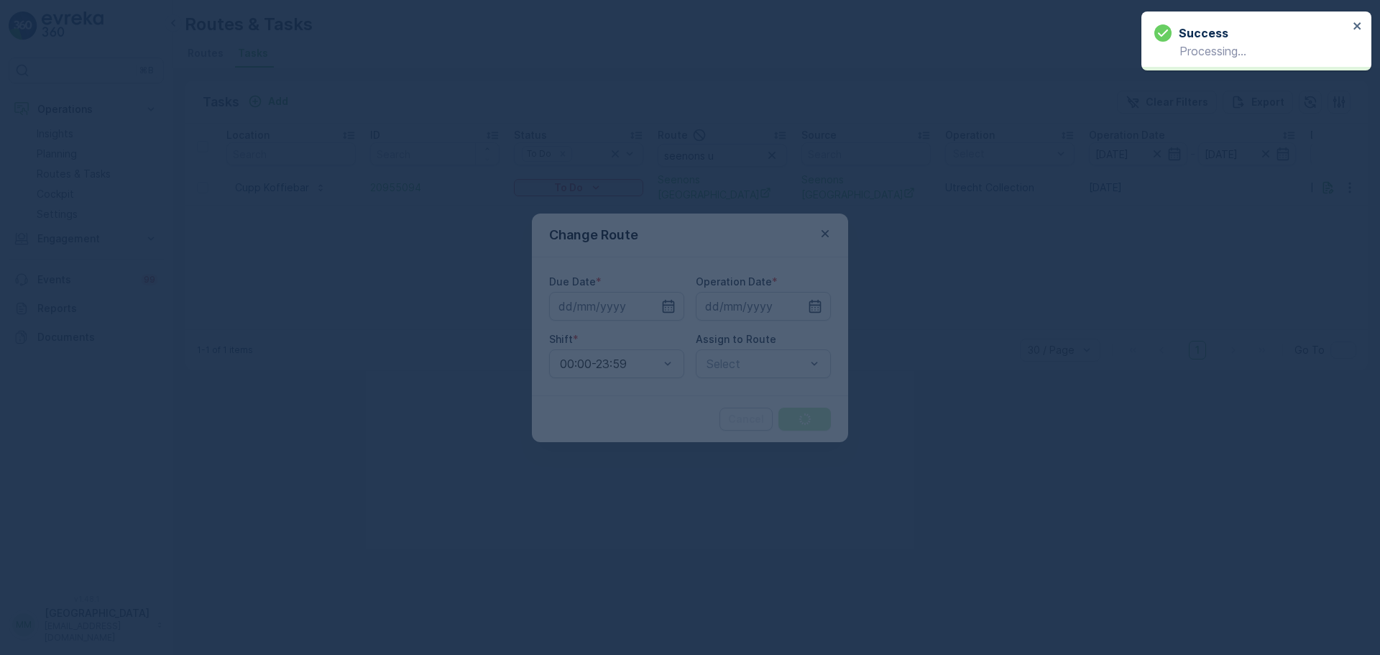
type input "18.08.2025"
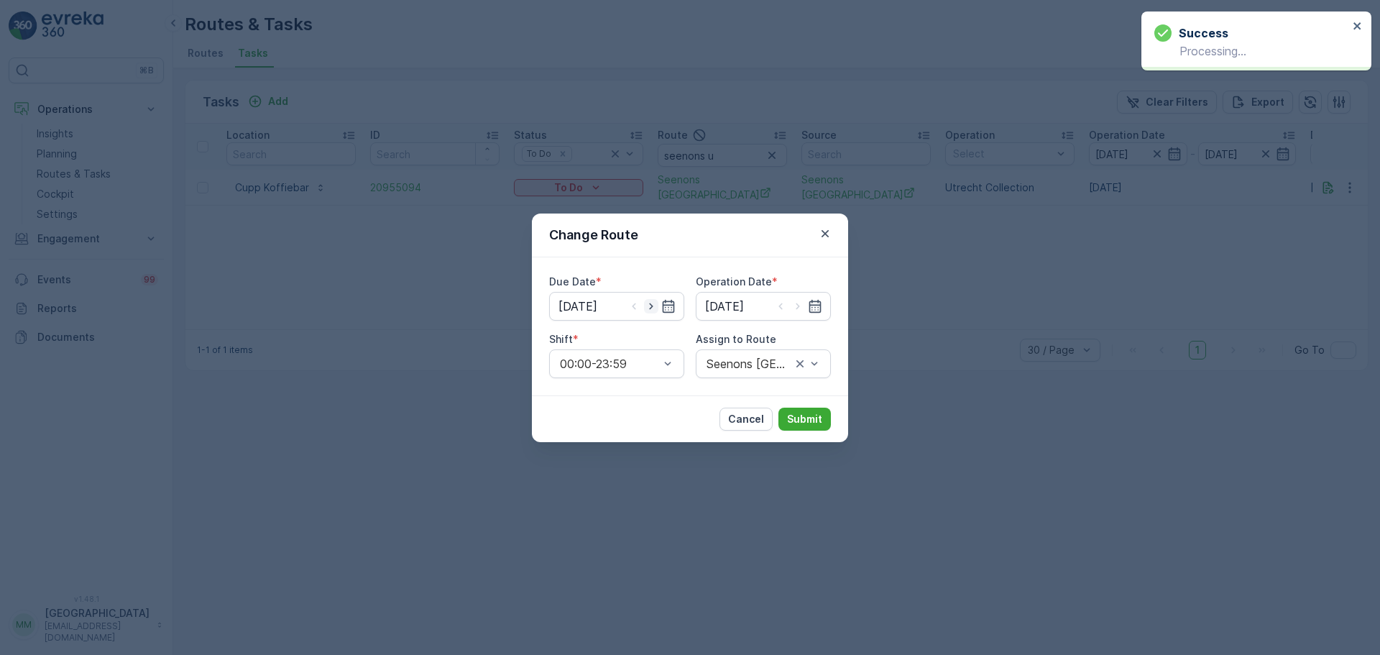
click at [651, 306] on icon "button" at bounding box center [651, 306] width 14 height 14
type input "19.08.2025"
click at [801, 308] on icon "button" at bounding box center [798, 306] width 14 height 14
type input "19.08.2025"
click at [773, 359] on div at bounding box center [749, 363] width 88 height 13
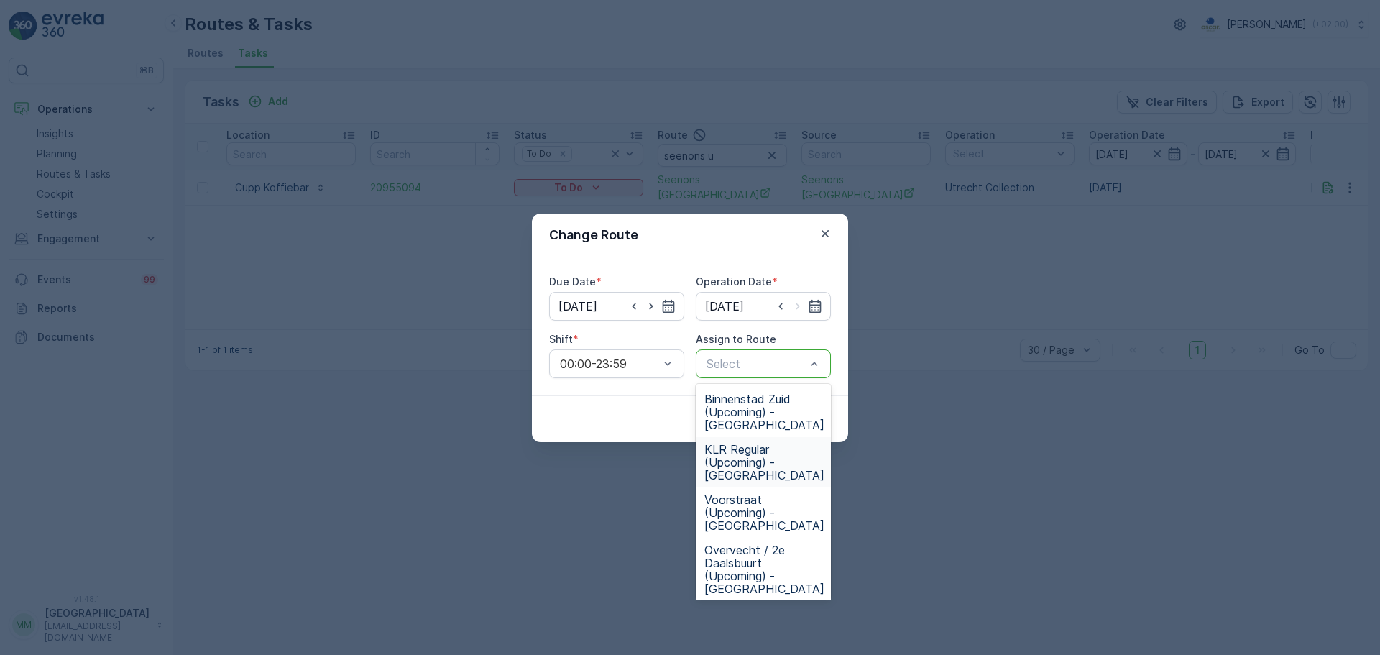
click at [761, 464] on span "KLR Regular (Upcoming) - Utrecht" at bounding box center [765, 462] width 120 height 39
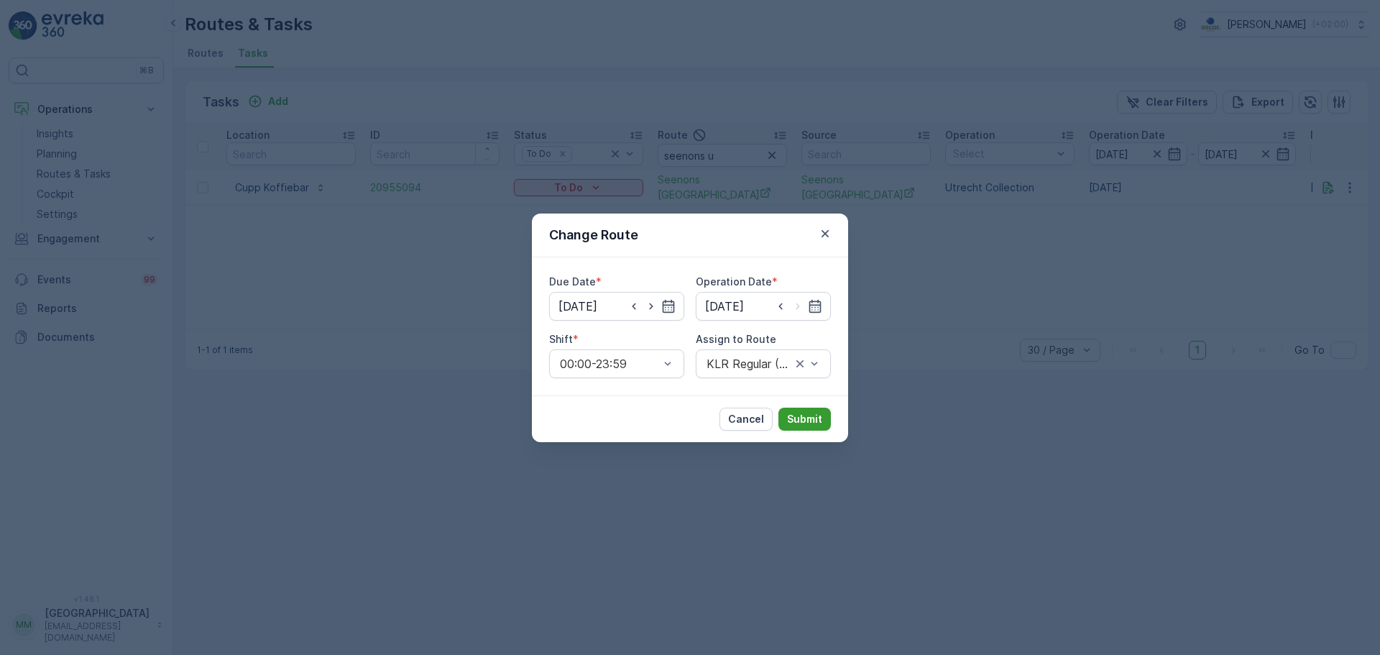
click at [799, 426] on button "Submit" at bounding box center [805, 419] width 52 height 23
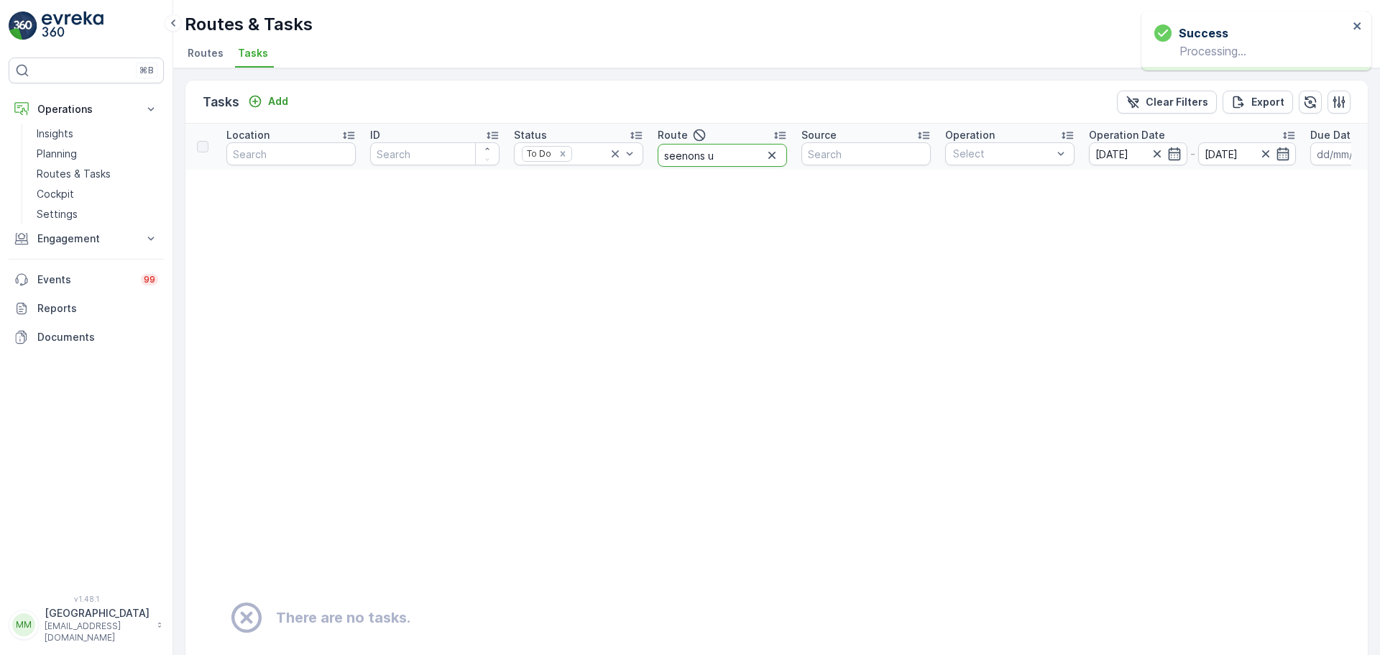
drag, startPoint x: 730, startPoint y: 155, endPoint x: 595, endPoint y: 119, distance: 139.9
click at [597, 140] on tr "Location ID Status To Do Route seenons u Source Operation Select Operation Date…" at bounding box center [1261, 147] width 2153 height 46
type input "binnenstad"
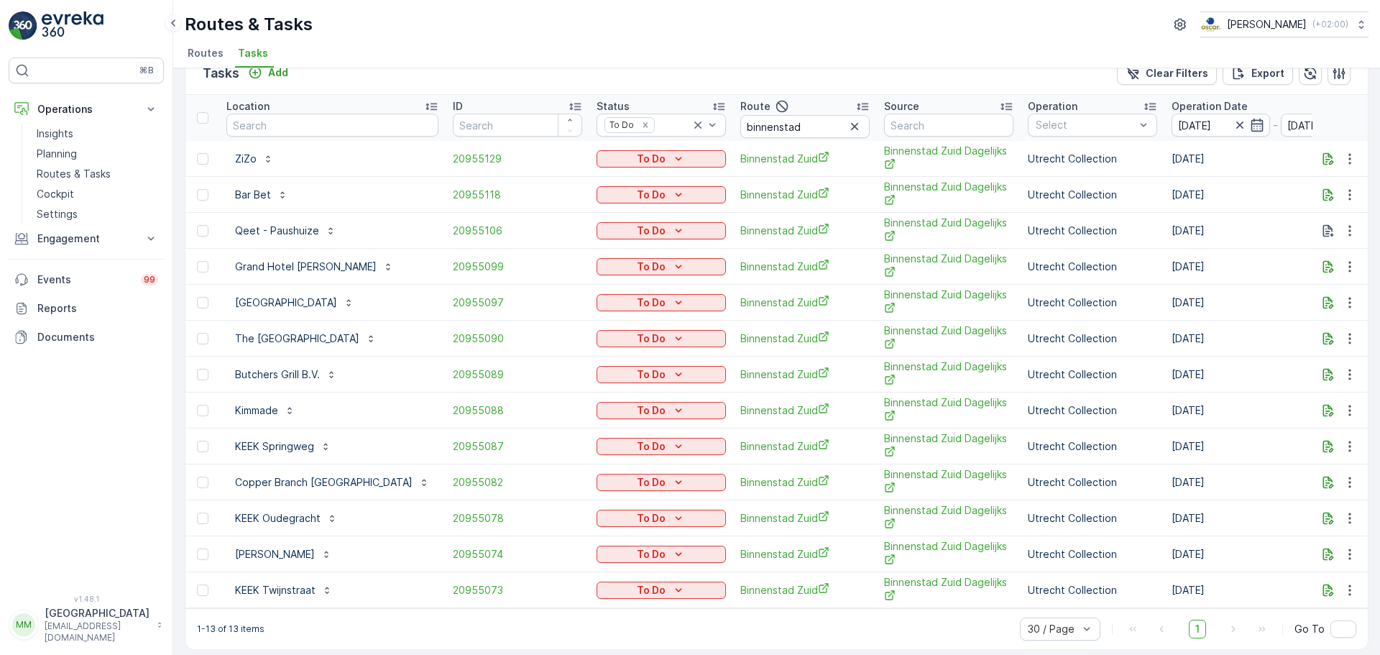
scroll to position [42, 0]
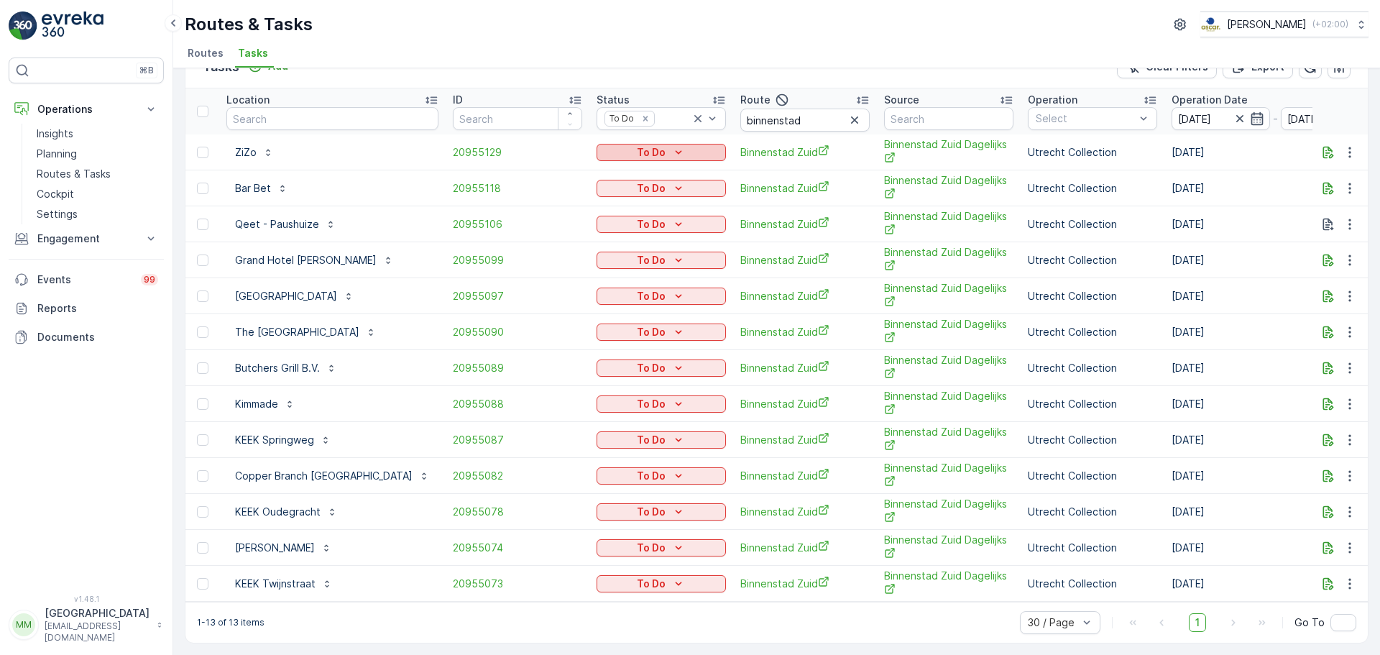
click at [605, 144] on button "To Do" at bounding box center [661, 152] width 129 height 17
click at [573, 225] on span "Cancelled" at bounding box center [575, 227] width 48 height 14
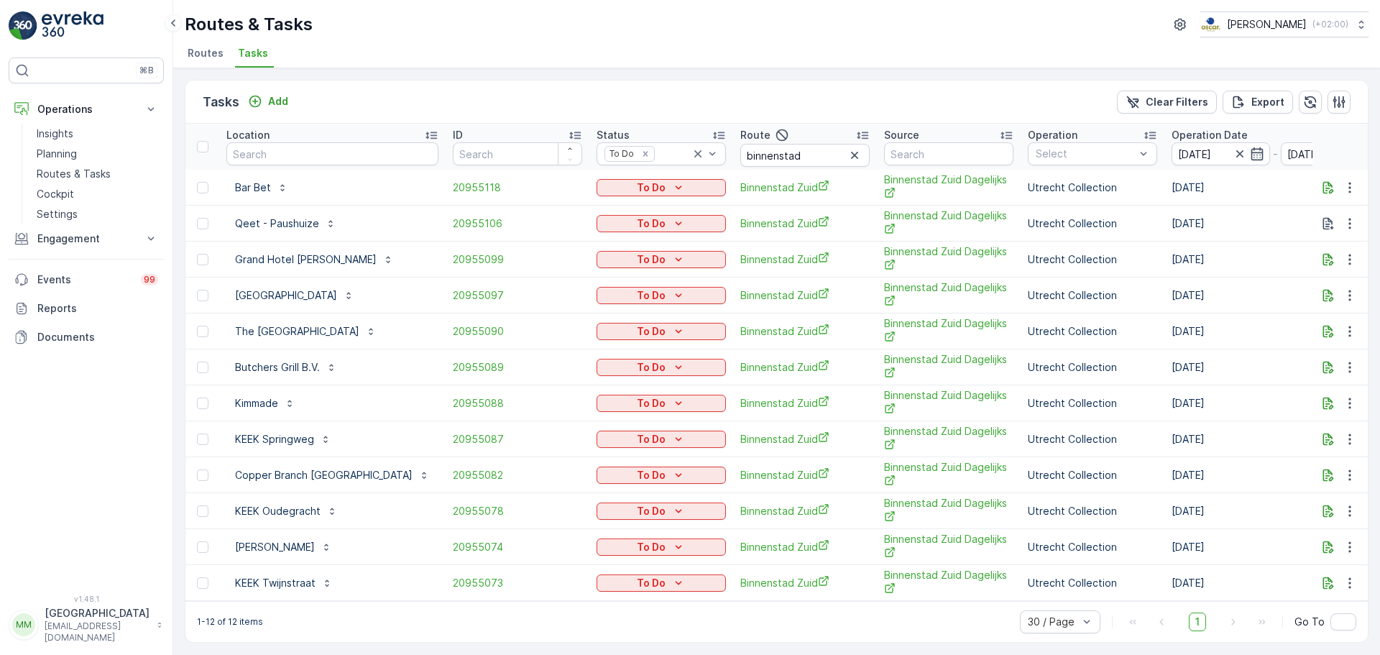
scroll to position [6, 0]
click at [597, 170] on td "To Do" at bounding box center [662, 188] width 144 height 36
click at [637, 180] on p "To Do" at bounding box center [651, 187] width 29 height 14
click at [582, 262] on span "Cancelled" at bounding box center [575, 263] width 48 height 14
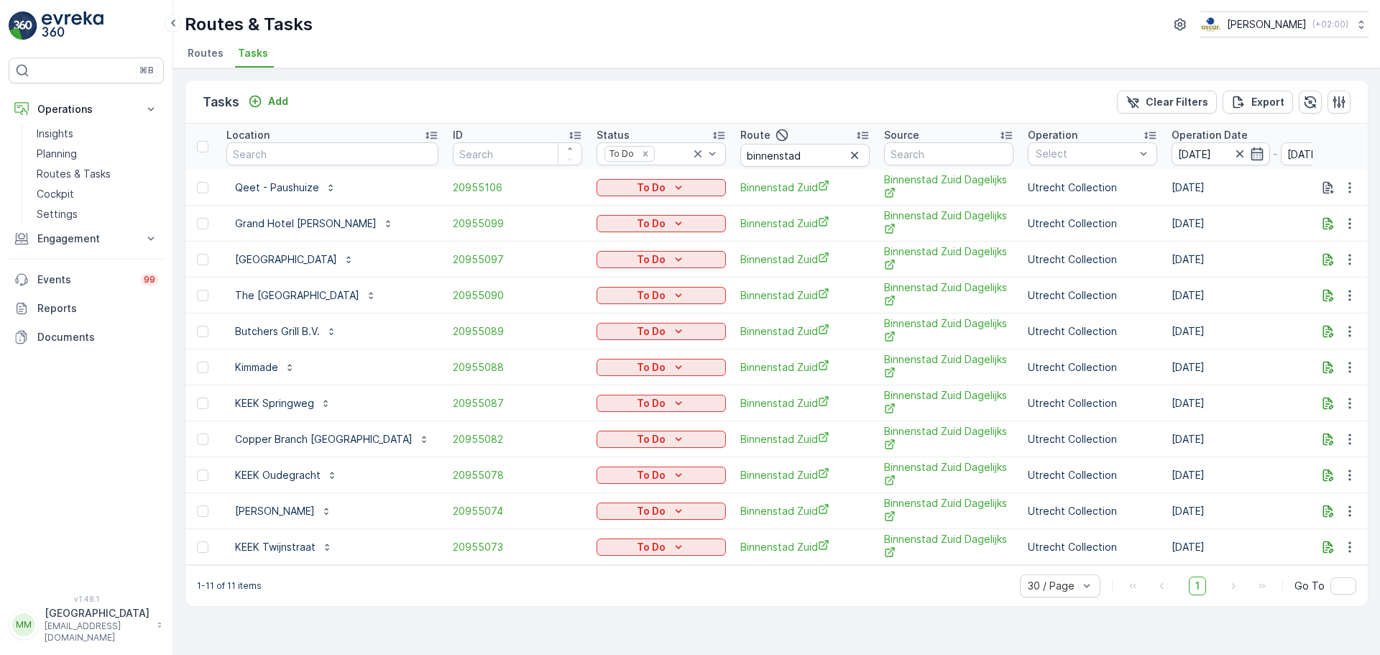
scroll to position [0, 0]
click at [637, 181] on p "To Do" at bounding box center [651, 187] width 29 height 14
click at [584, 266] on span "Cancelled" at bounding box center [575, 269] width 48 height 14
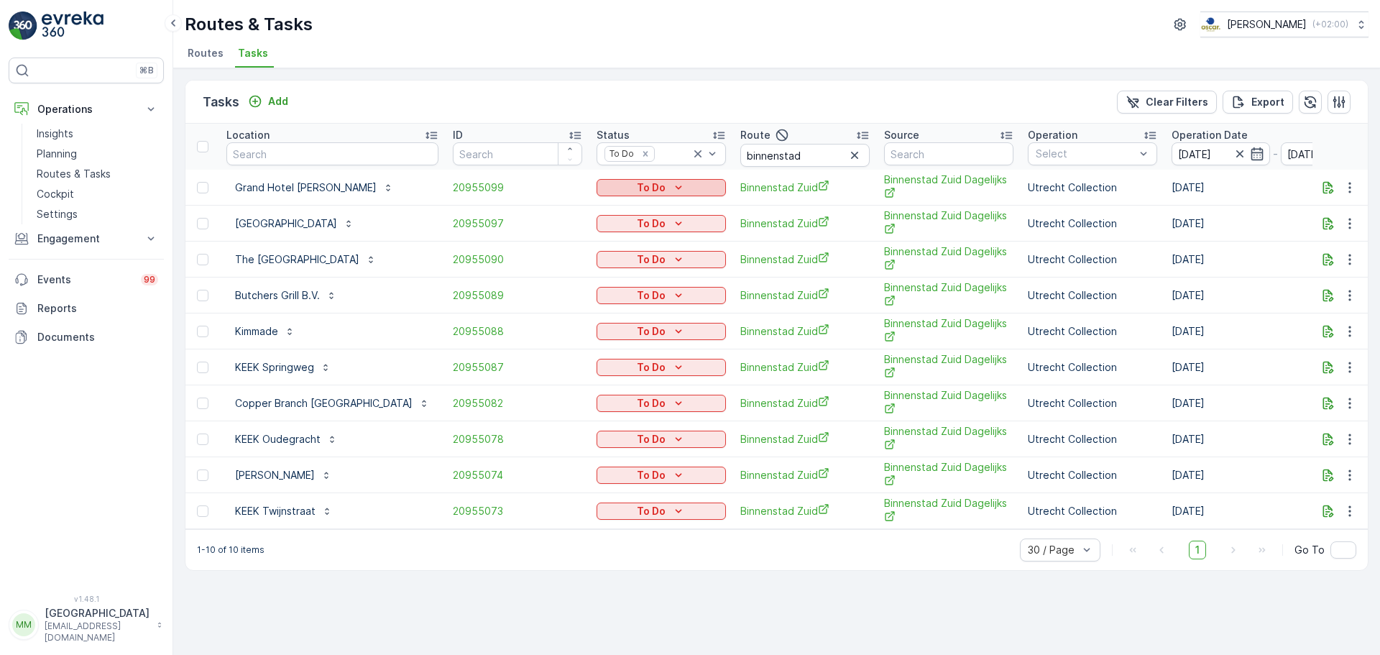
click at [637, 180] on p "To Do" at bounding box center [651, 187] width 29 height 14
click at [582, 273] on span "Cancelled" at bounding box center [575, 269] width 48 height 14
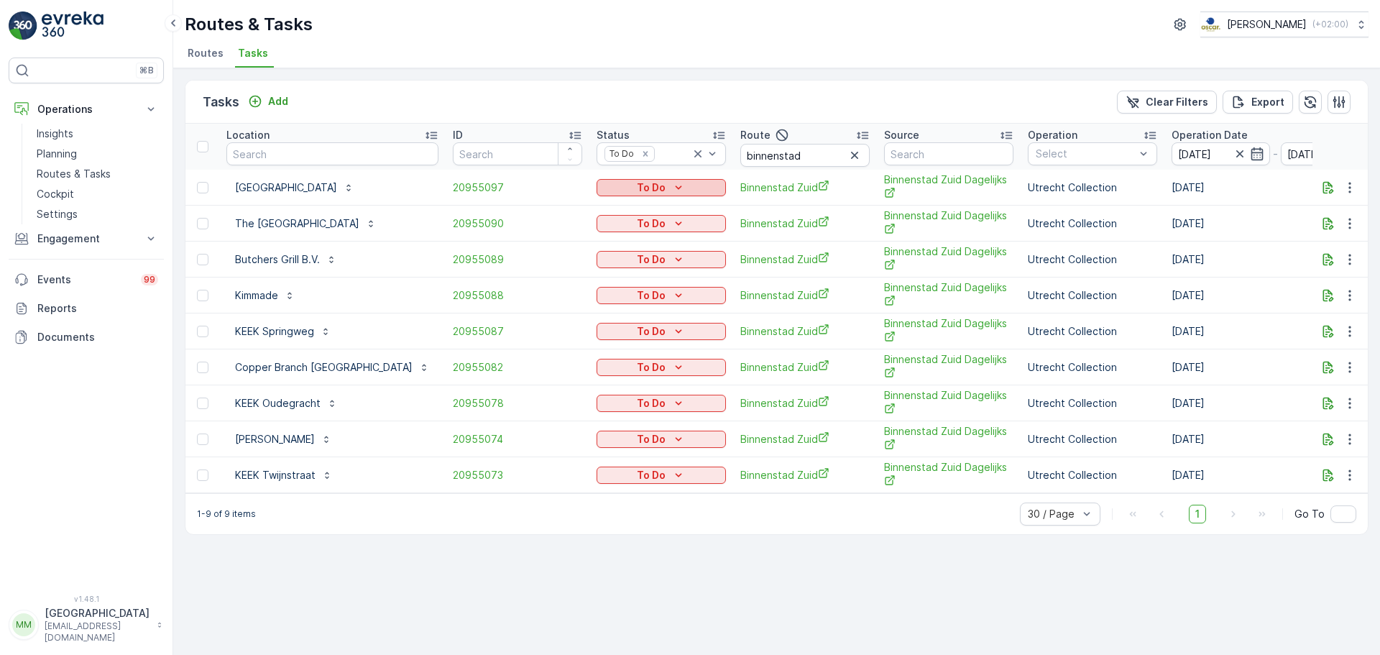
click at [672, 186] on icon "To Do" at bounding box center [679, 187] width 14 height 14
click at [583, 272] on span "Cancelled" at bounding box center [575, 269] width 48 height 14
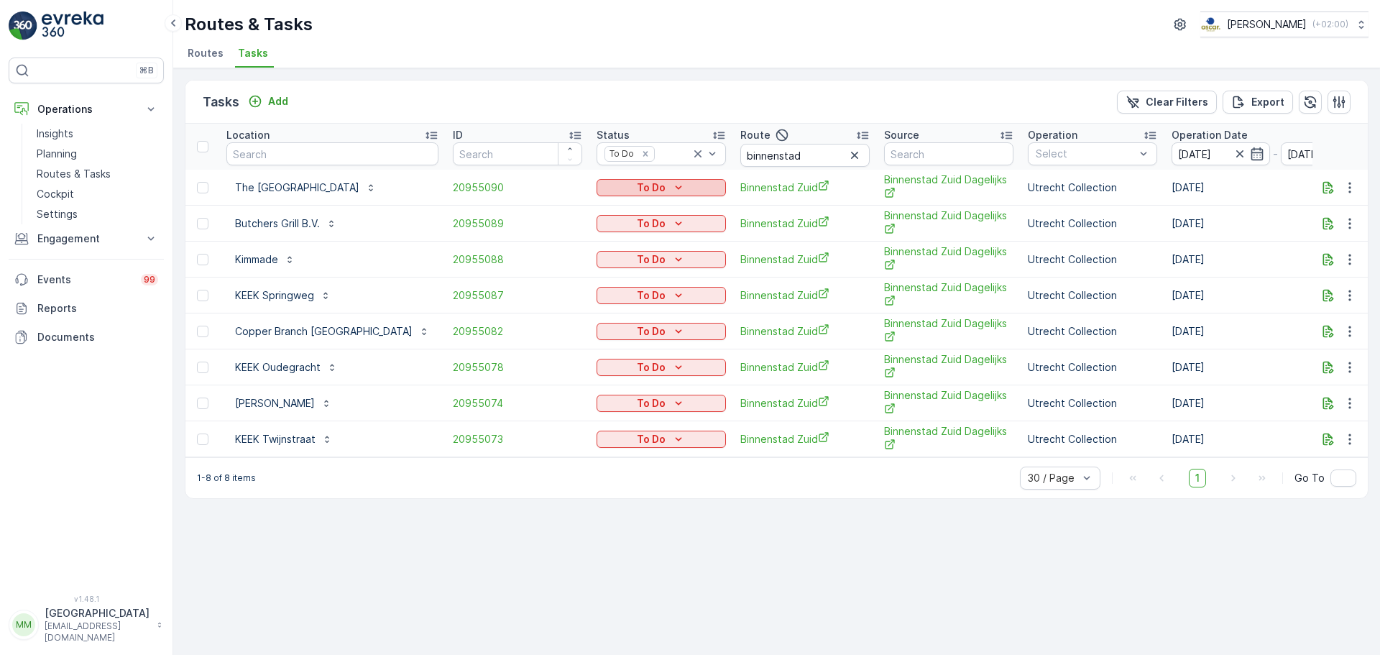
click at [602, 190] on div "To Do" at bounding box center [661, 187] width 118 height 14
click at [576, 274] on span "Cancelled" at bounding box center [575, 269] width 48 height 14
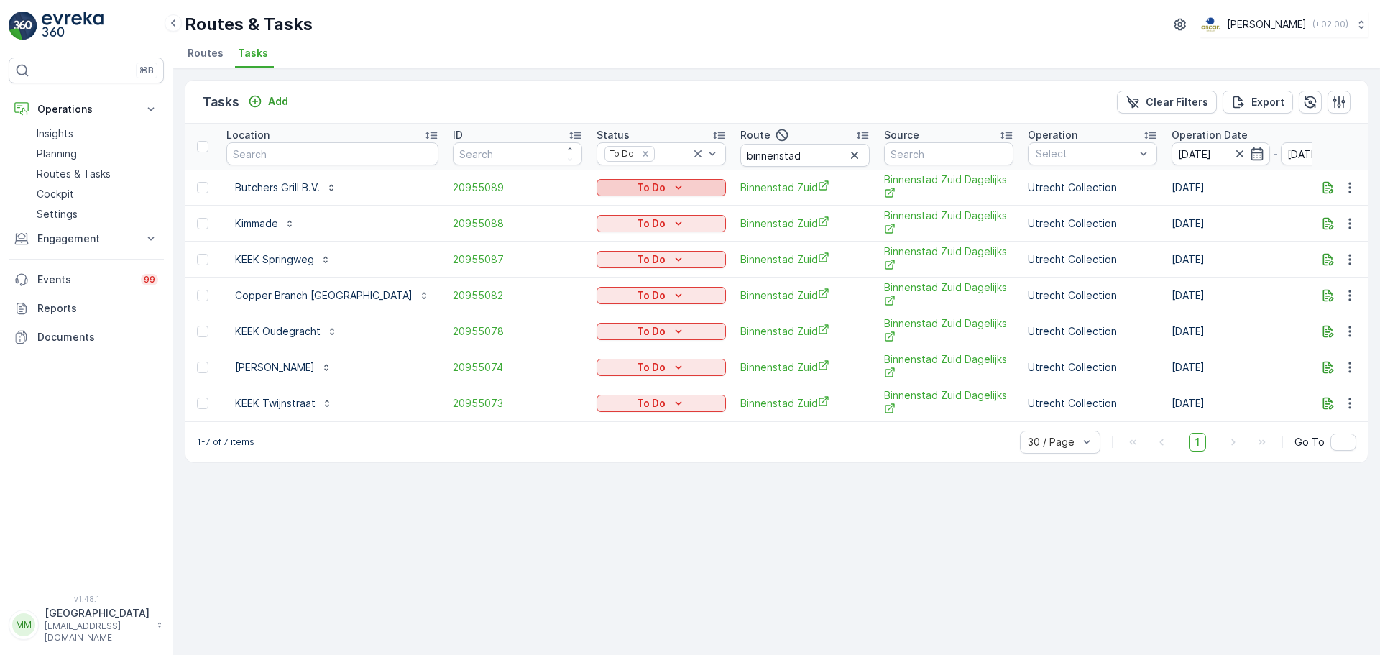
click at [637, 182] on p "To Do" at bounding box center [651, 187] width 29 height 14
click at [566, 271] on span "Cancelled" at bounding box center [575, 269] width 48 height 14
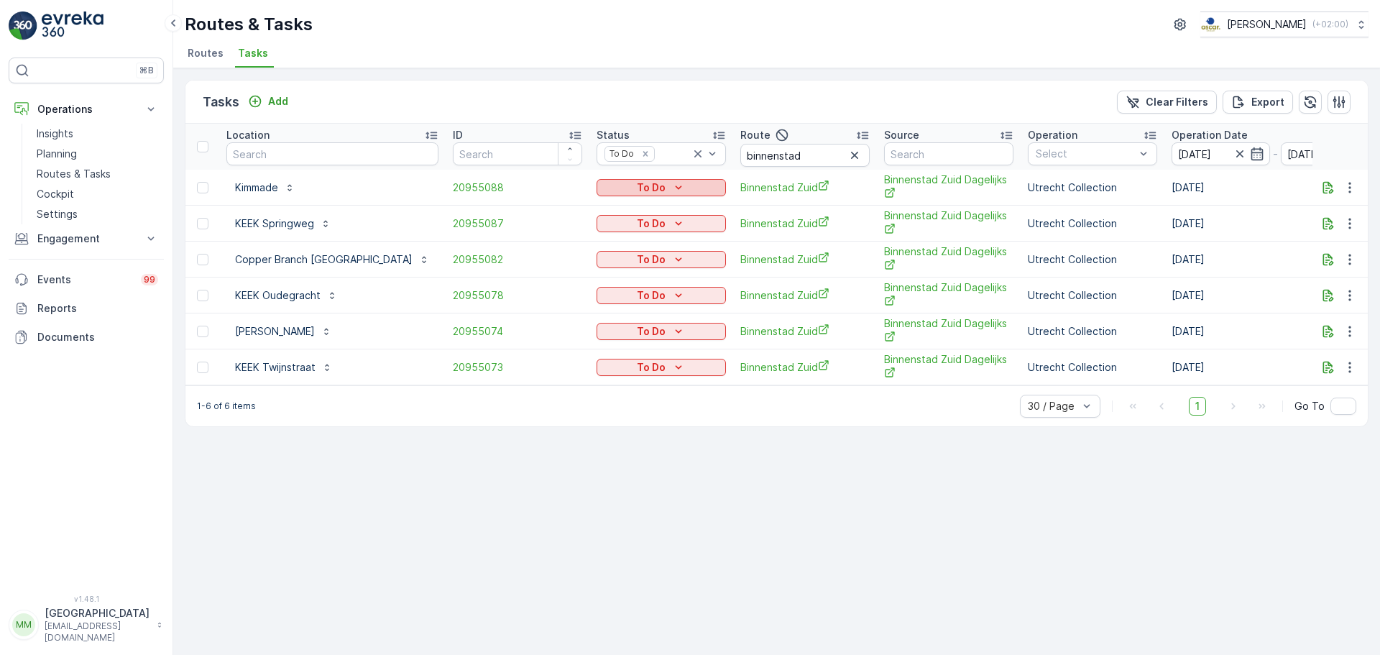
click at [602, 182] on div "To Do" at bounding box center [661, 187] width 118 height 14
click at [582, 267] on span "Cancelled" at bounding box center [575, 269] width 48 height 14
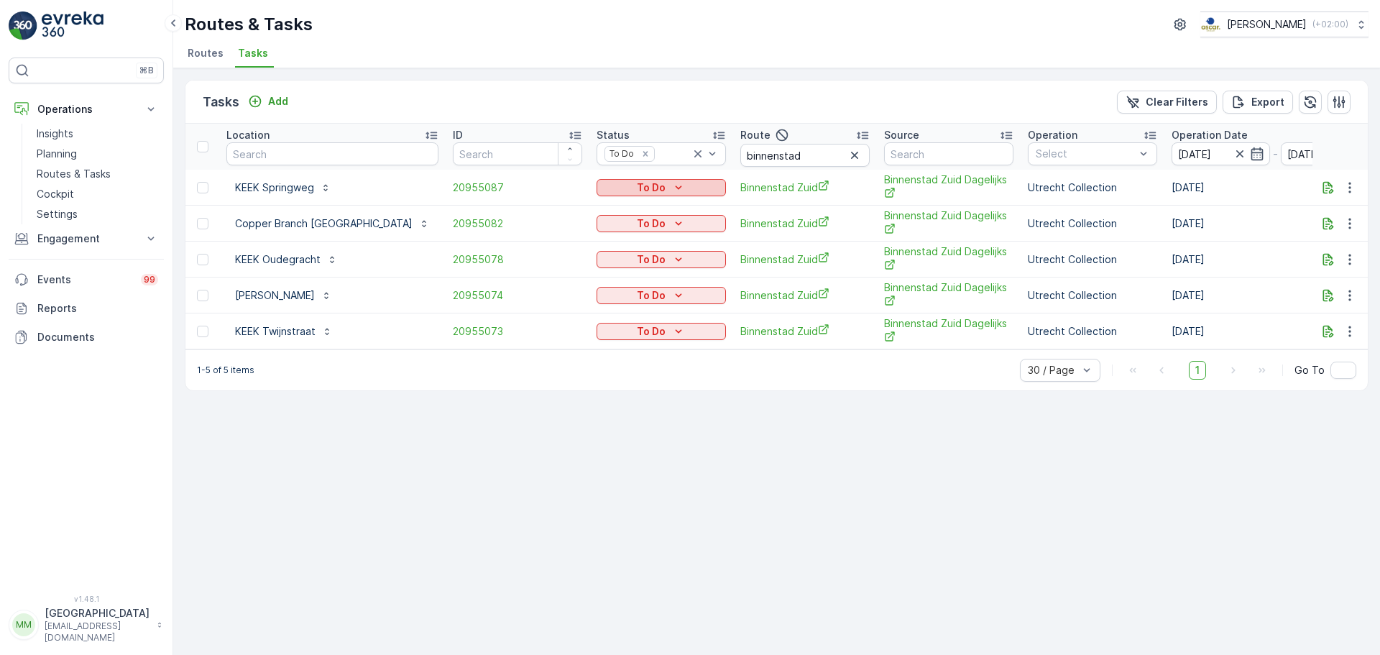
click at [637, 193] on p "To Do" at bounding box center [651, 187] width 29 height 14
click at [589, 272] on span "Cancelled" at bounding box center [575, 269] width 48 height 14
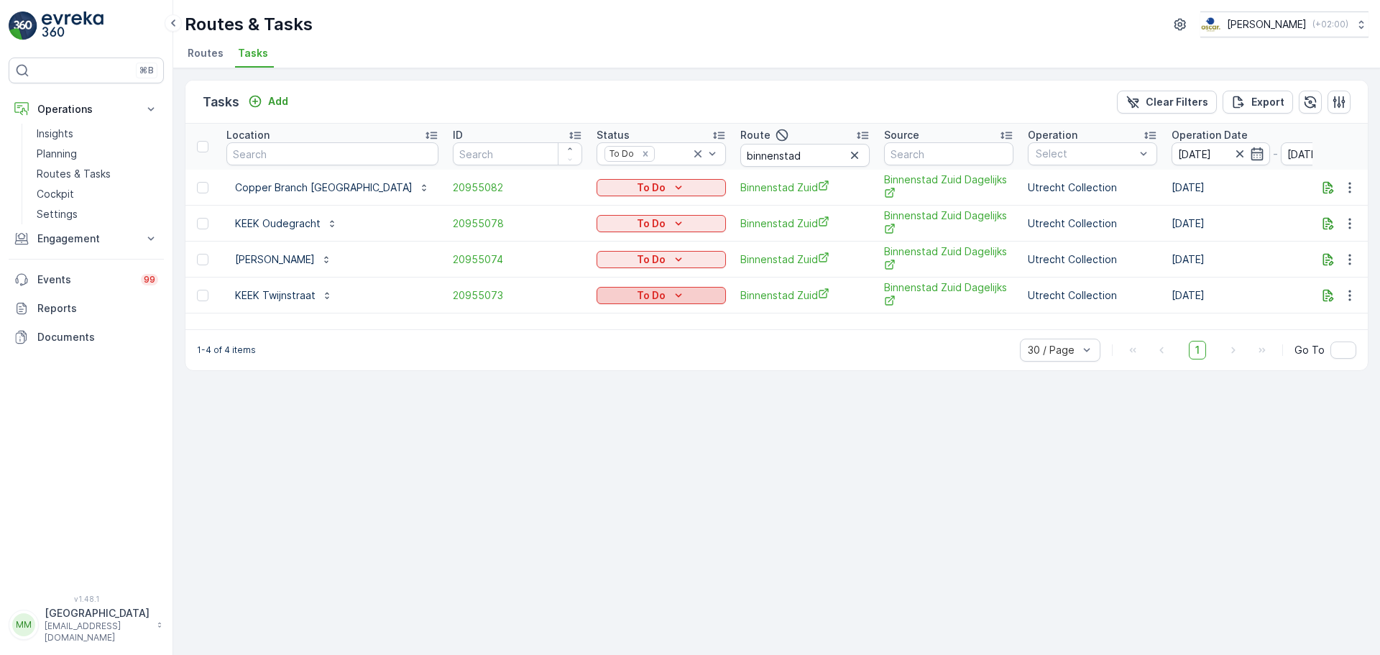
click at [637, 291] on p "To Do" at bounding box center [651, 295] width 29 height 14
click at [577, 372] on span "Cancelled" at bounding box center [575, 377] width 48 height 14
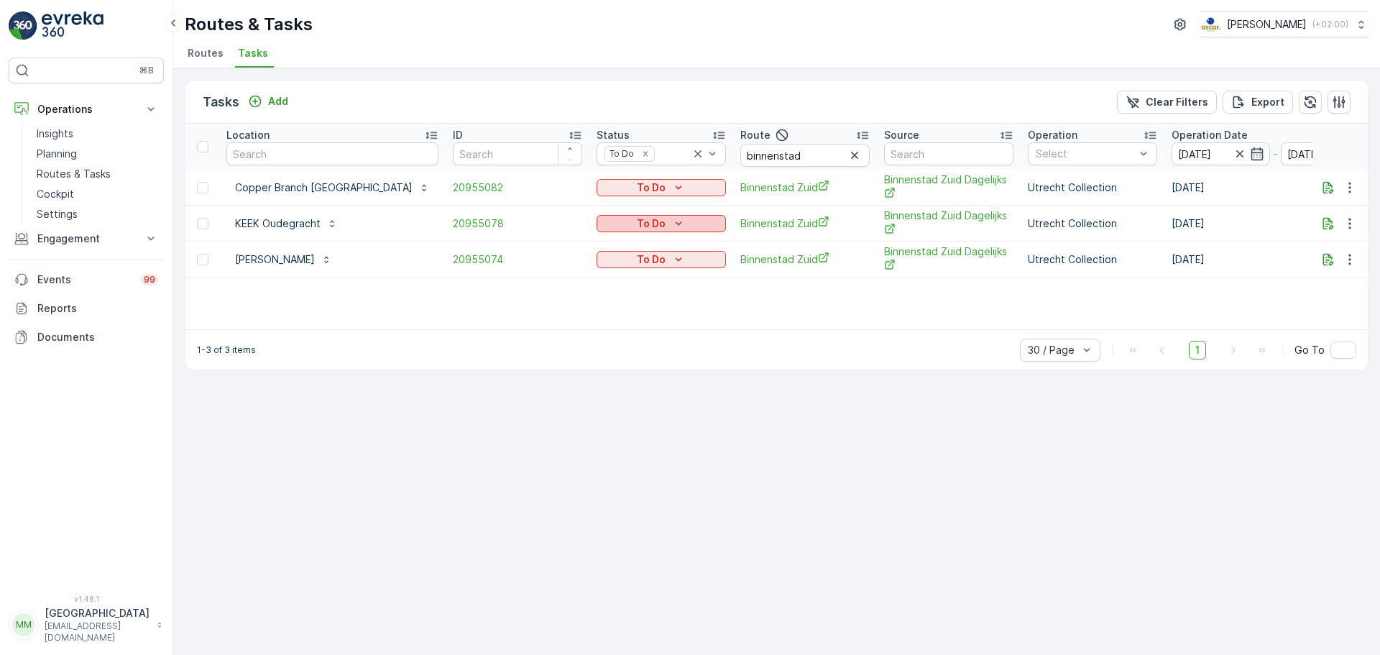
click at [637, 227] on p "To Do" at bounding box center [651, 223] width 29 height 14
click at [577, 303] on span "Cancelled" at bounding box center [575, 305] width 48 height 14
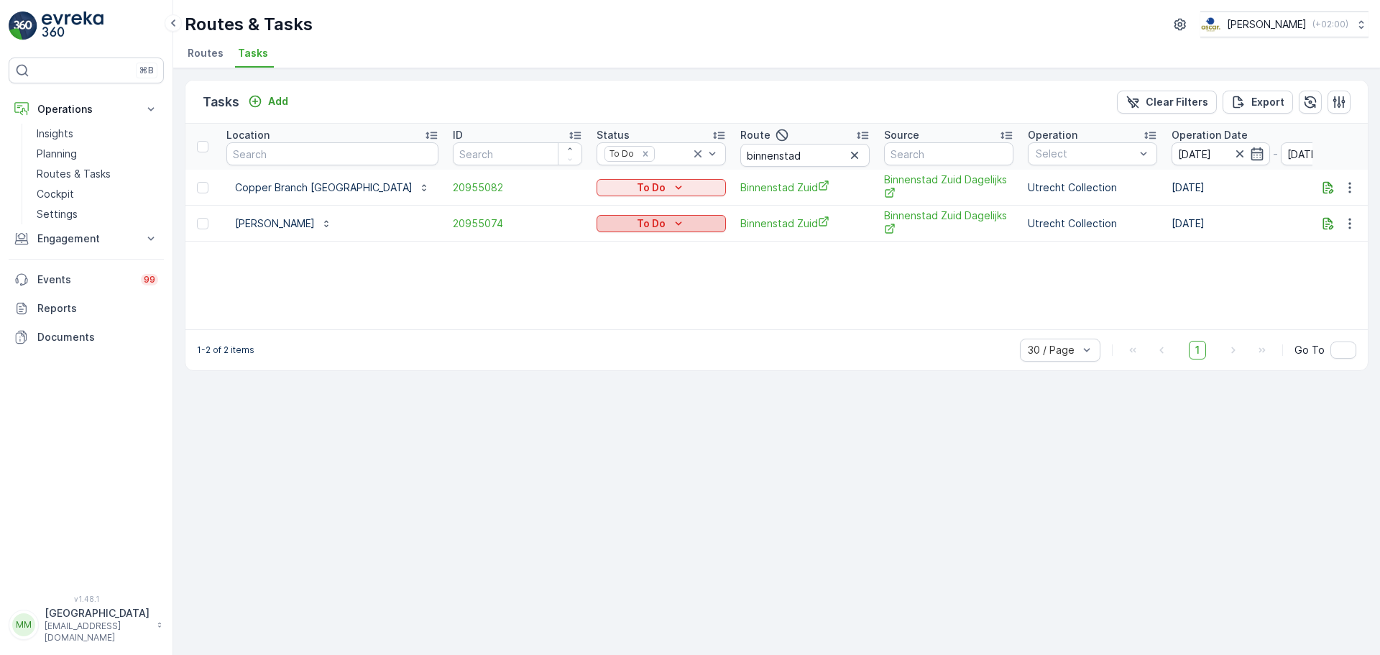
click at [637, 222] on p "To Do" at bounding box center [651, 223] width 29 height 14
click at [580, 302] on span "Cancelled" at bounding box center [575, 305] width 48 height 14
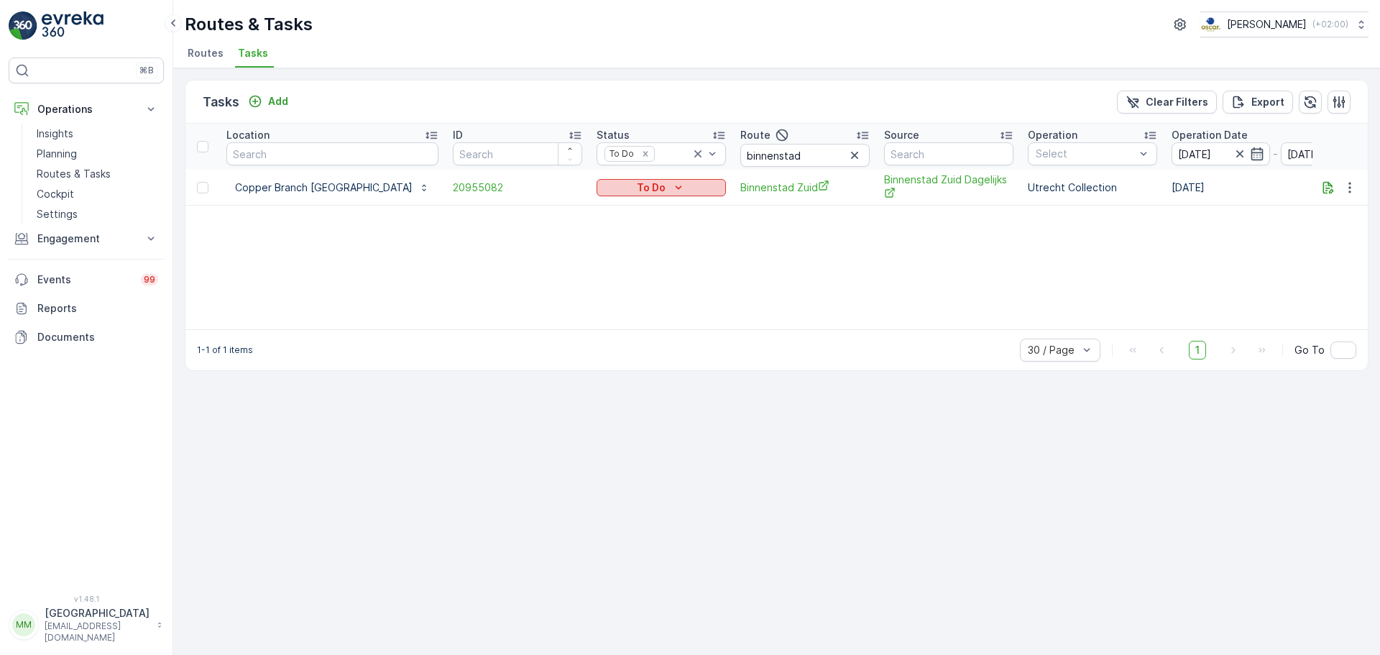
click at [637, 188] on p "To Do" at bounding box center [651, 187] width 29 height 14
click at [578, 274] on span "Cancelled" at bounding box center [575, 269] width 48 height 14
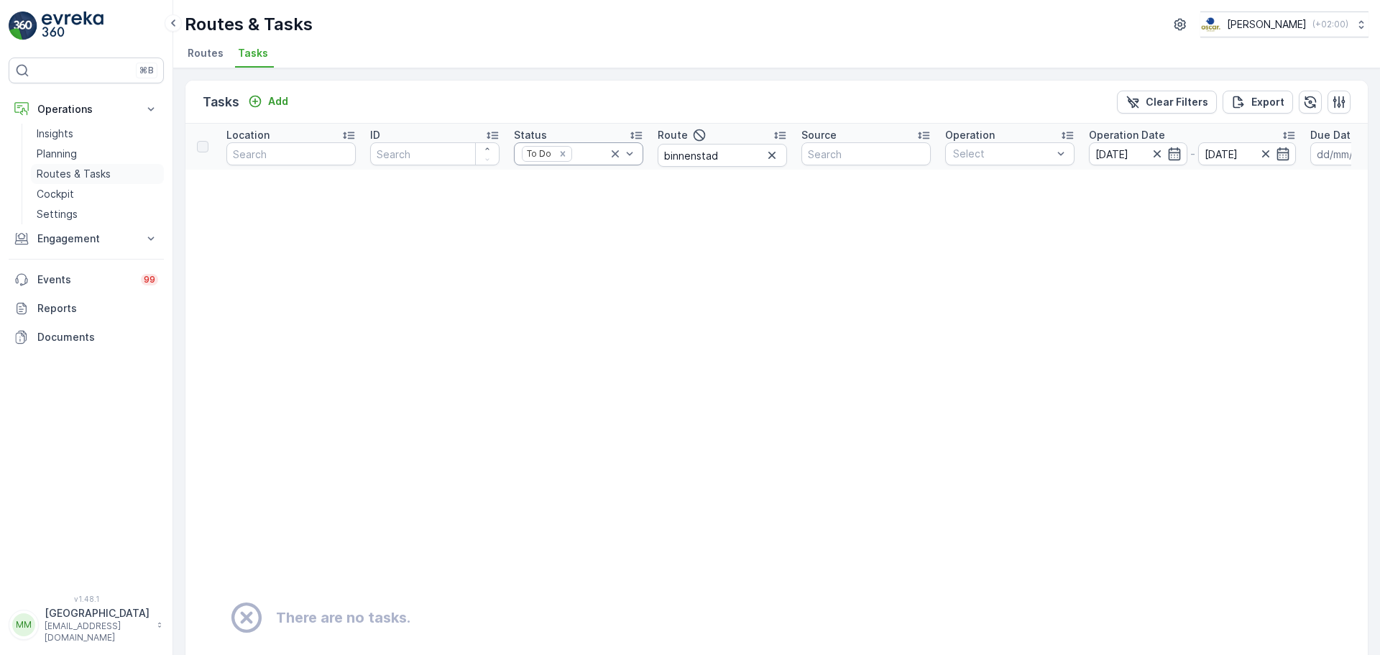
click at [45, 173] on p "Routes & Tasks" at bounding box center [74, 174] width 74 height 14
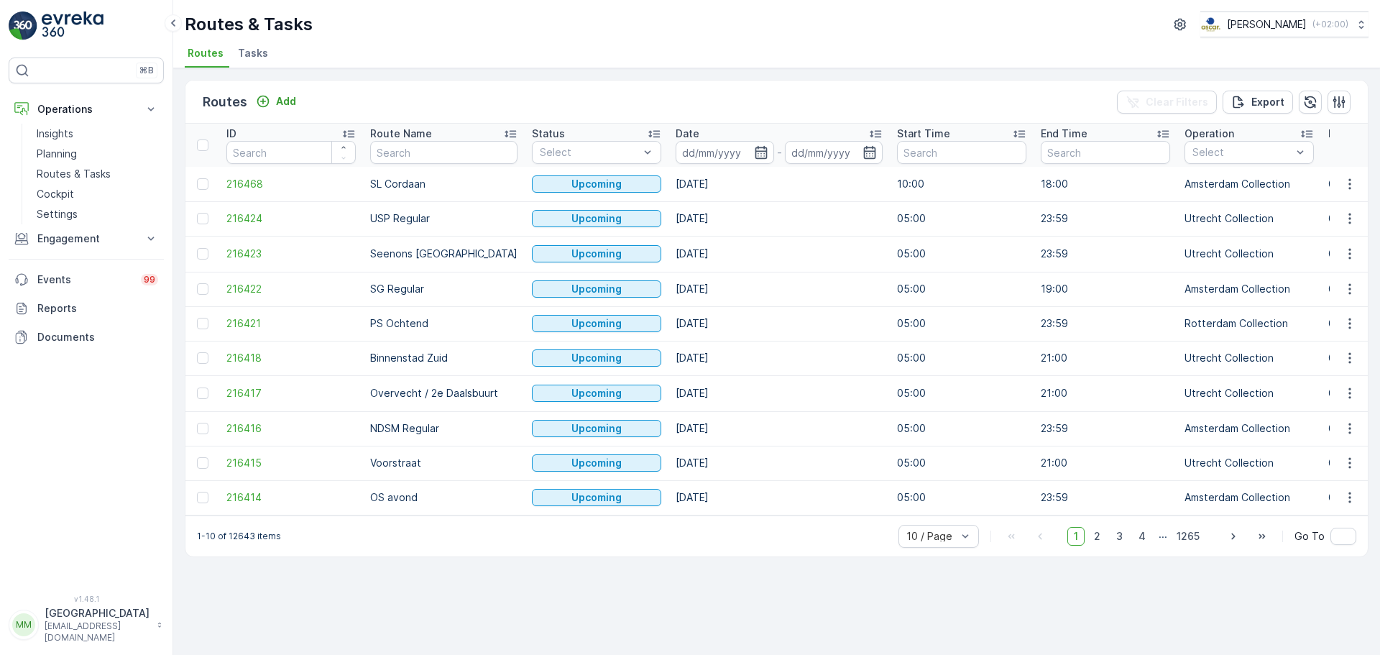
click at [247, 59] on span "Tasks" at bounding box center [253, 53] width 30 height 14
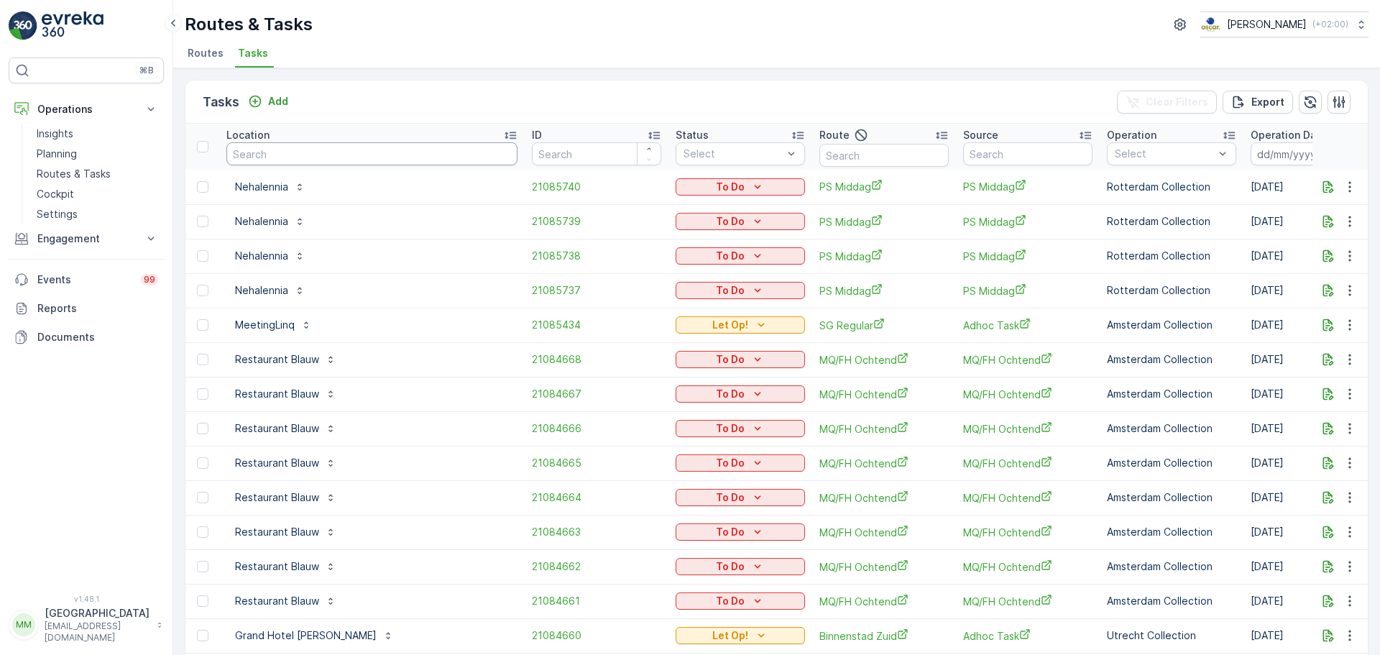
click at [324, 147] on input "text" at bounding box center [371, 153] width 291 height 23
type input "sea pal"
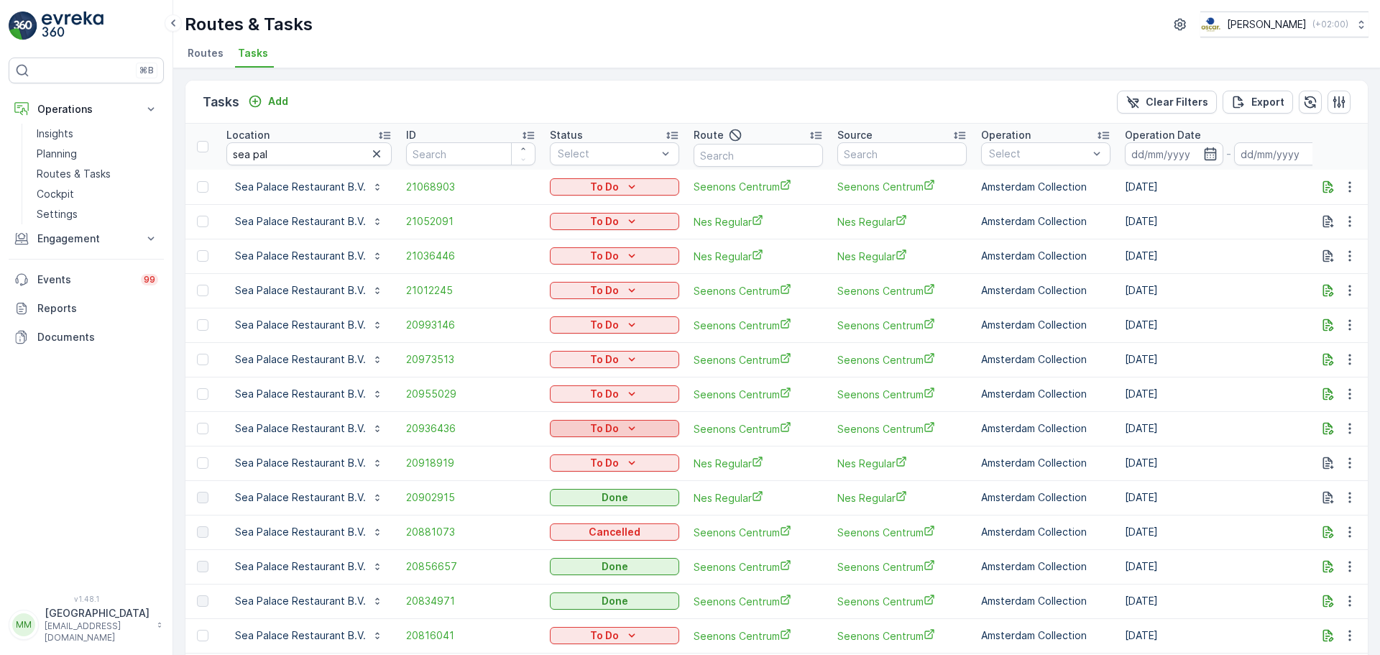
click at [644, 434] on div "To Do" at bounding box center [615, 428] width 118 height 14
click at [576, 487] on span "Done" at bounding box center [569, 490] width 26 height 14
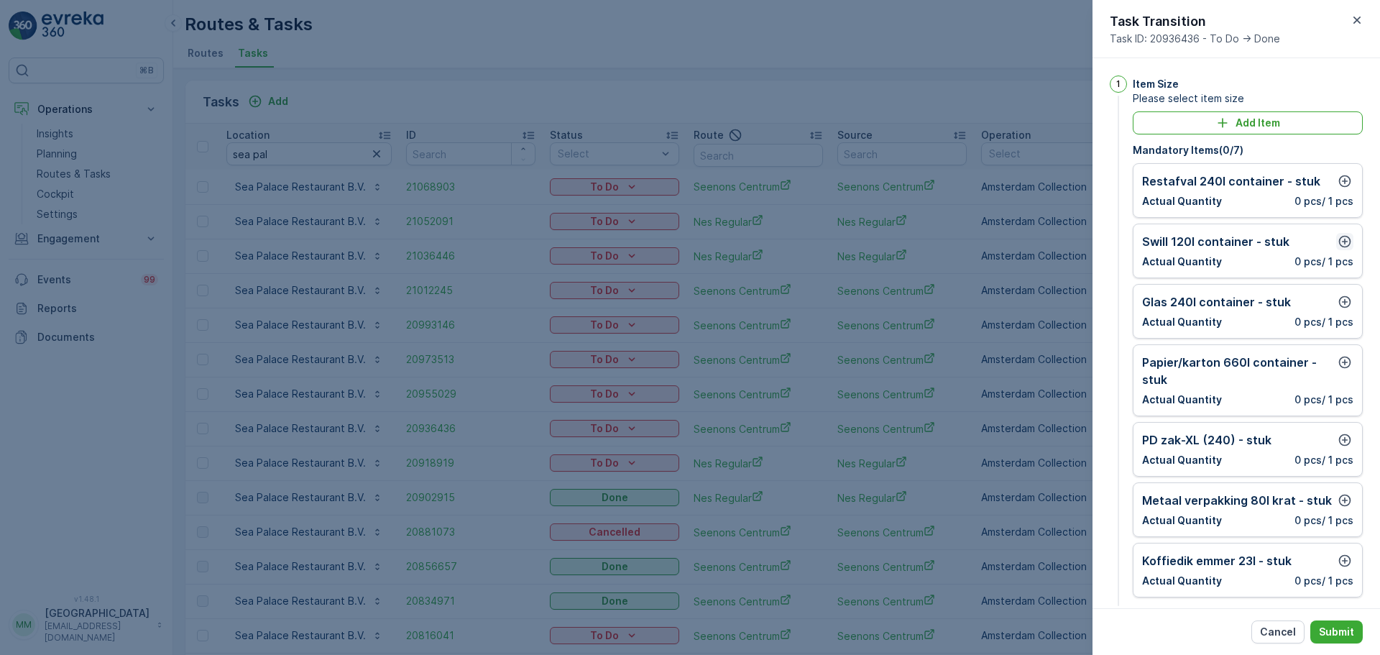
click at [1345, 242] on icon "button" at bounding box center [1345, 241] width 14 height 14
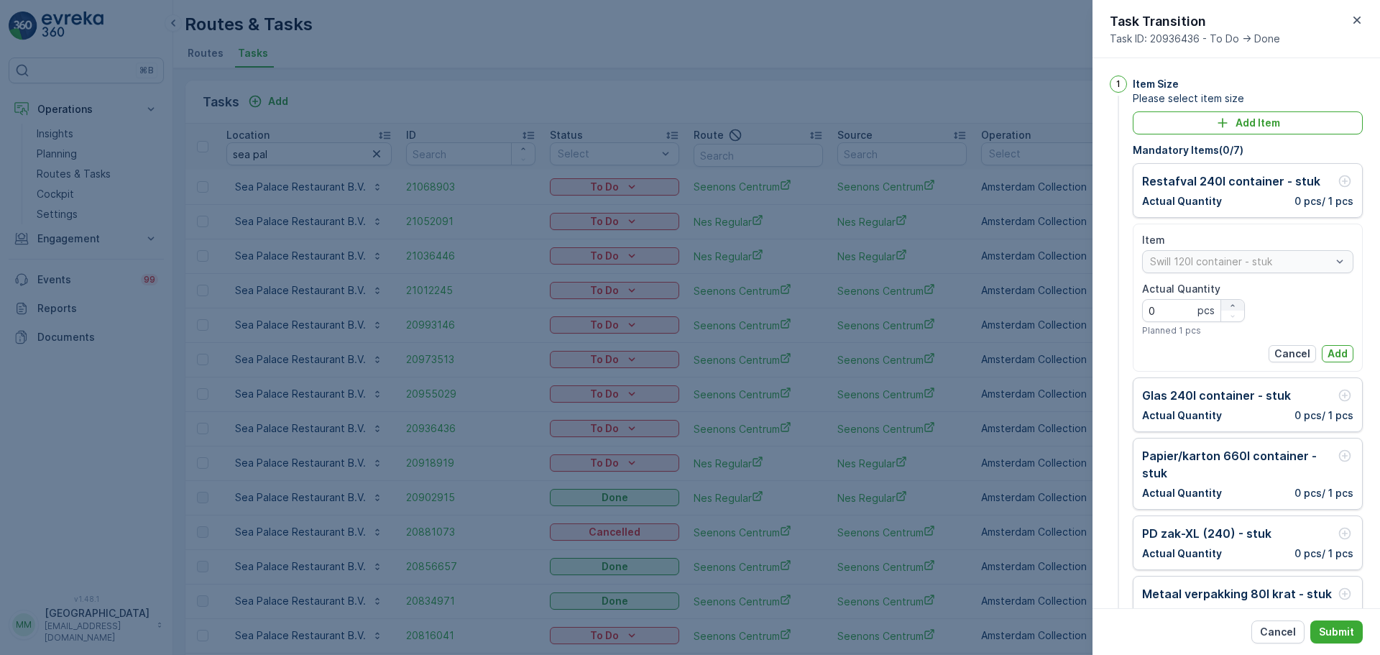
click at [1224, 307] on div "button" at bounding box center [1233, 305] width 23 height 9
click at [1232, 303] on icon "button" at bounding box center [1233, 305] width 9 height 9
type Quantity "3"
click at [1335, 356] on p "Add" at bounding box center [1338, 354] width 20 height 14
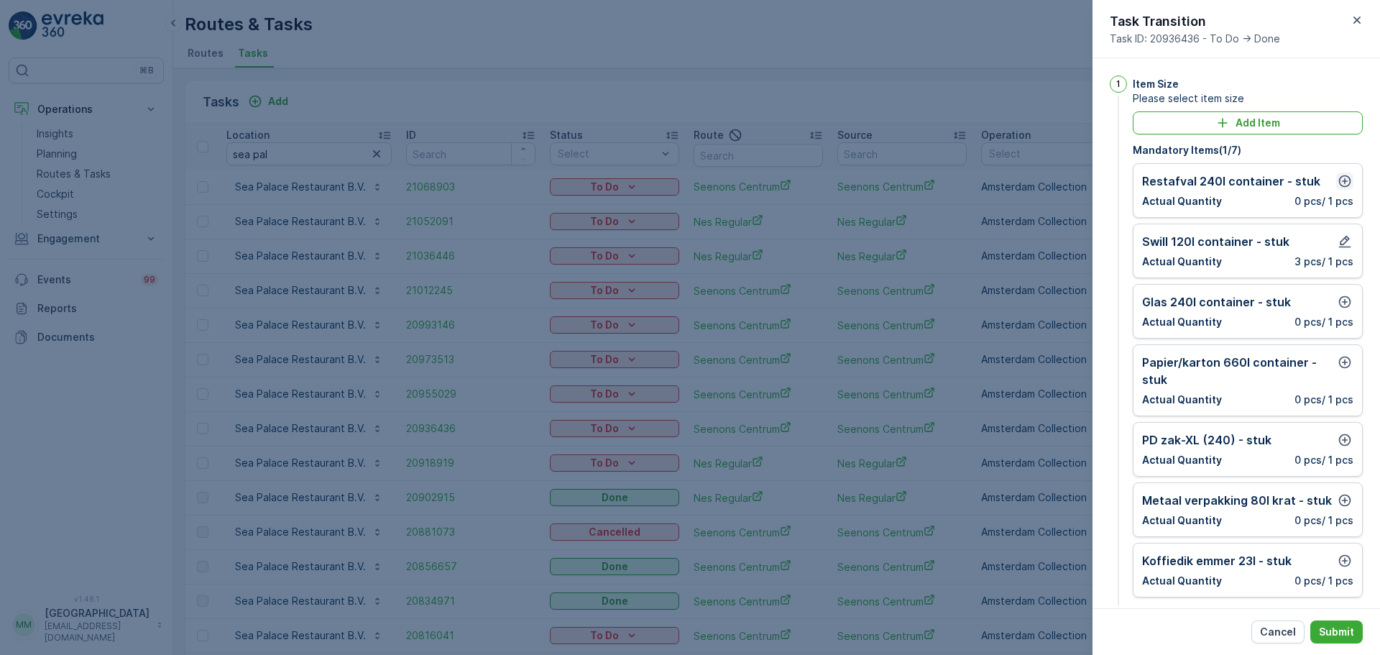
click at [1338, 187] on icon "button" at bounding box center [1345, 181] width 14 height 14
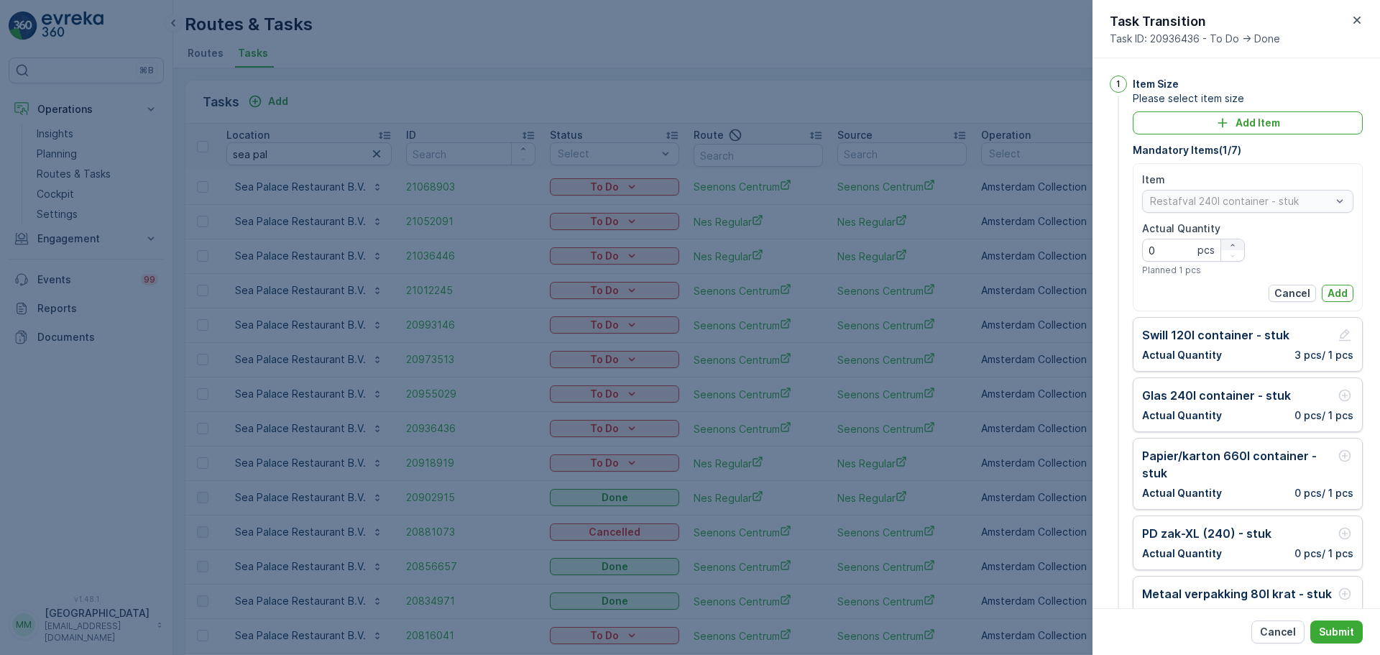
click at [1229, 244] on icon "button" at bounding box center [1233, 245] width 9 height 9
type Quantity "3"
click at [1335, 293] on p "Add" at bounding box center [1338, 293] width 20 height 14
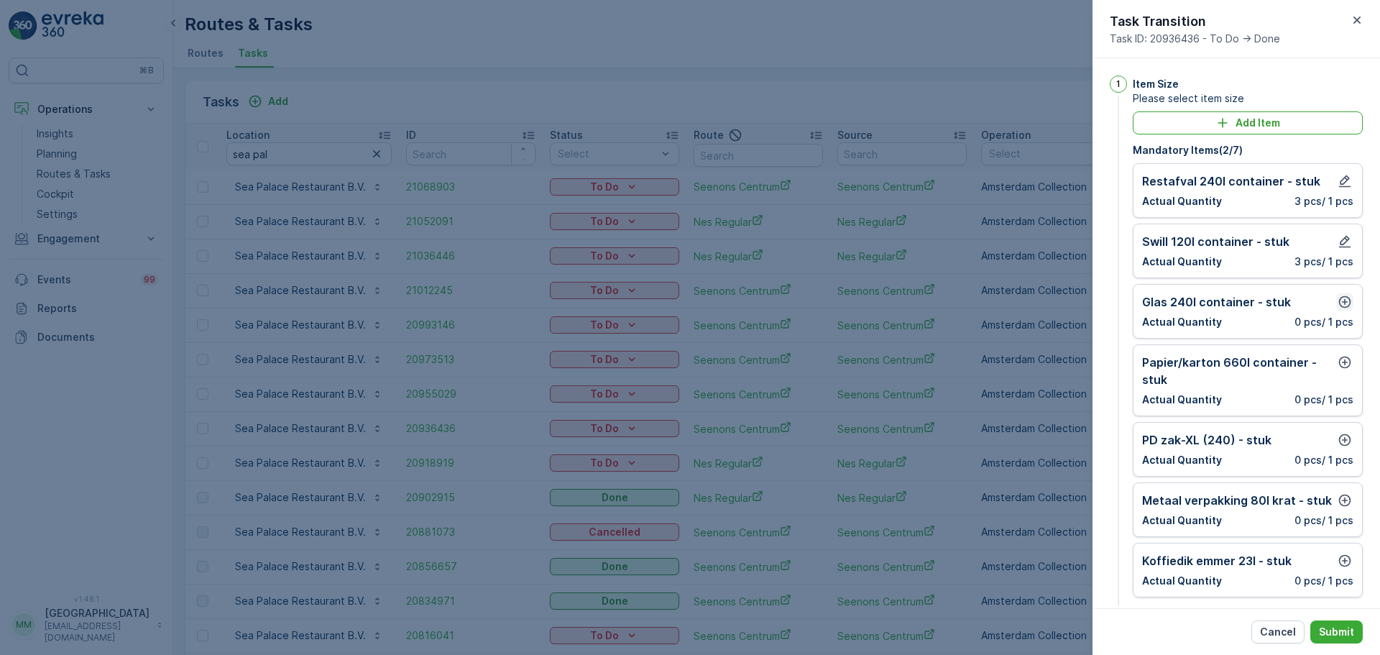
click at [1338, 297] on icon "button" at bounding box center [1345, 302] width 14 height 14
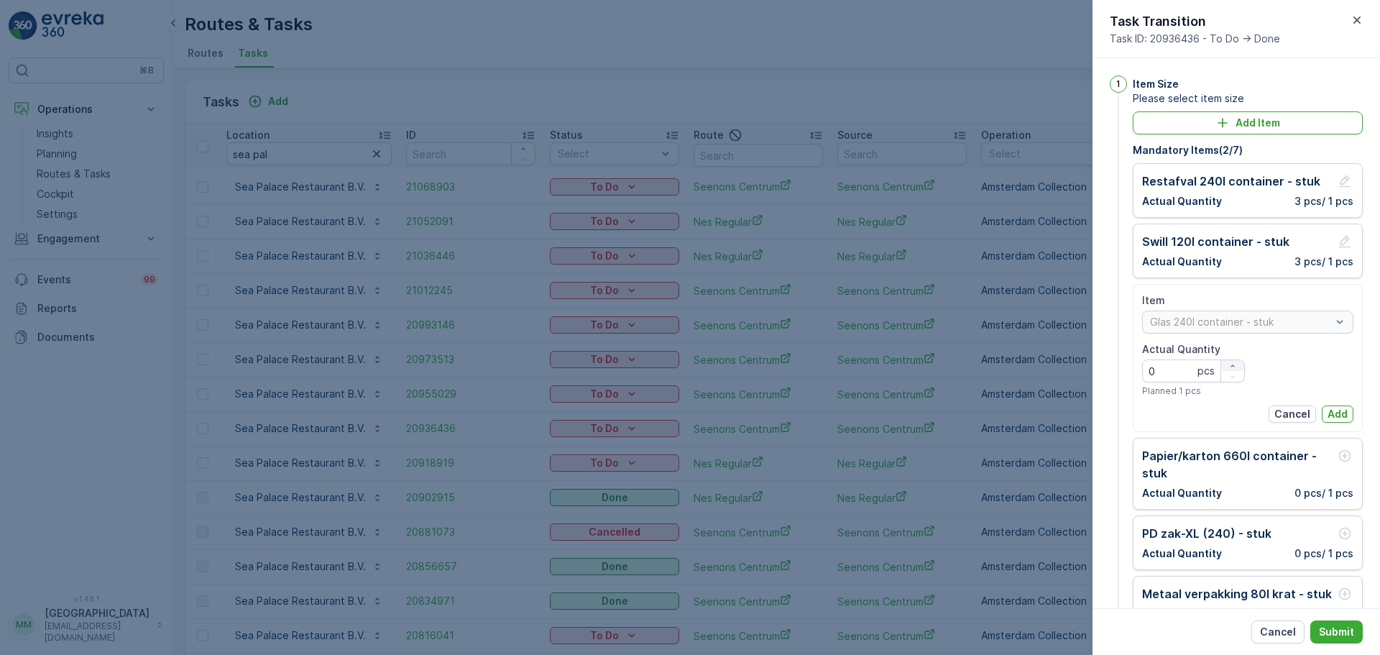
click at [1234, 362] on icon "button" at bounding box center [1233, 366] width 9 height 9
type Quantity "1"
click at [1331, 408] on p "Add" at bounding box center [1338, 414] width 20 height 14
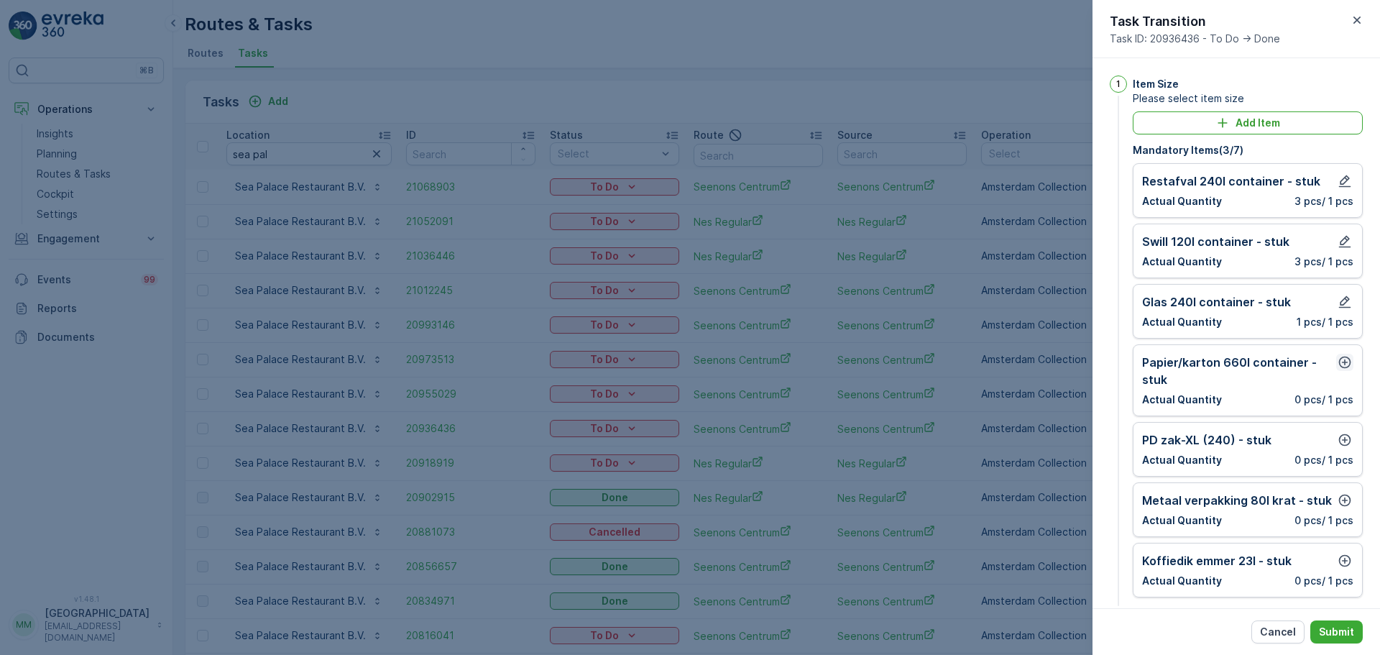
click at [1344, 362] on icon "button" at bounding box center [1345, 362] width 14 height 14
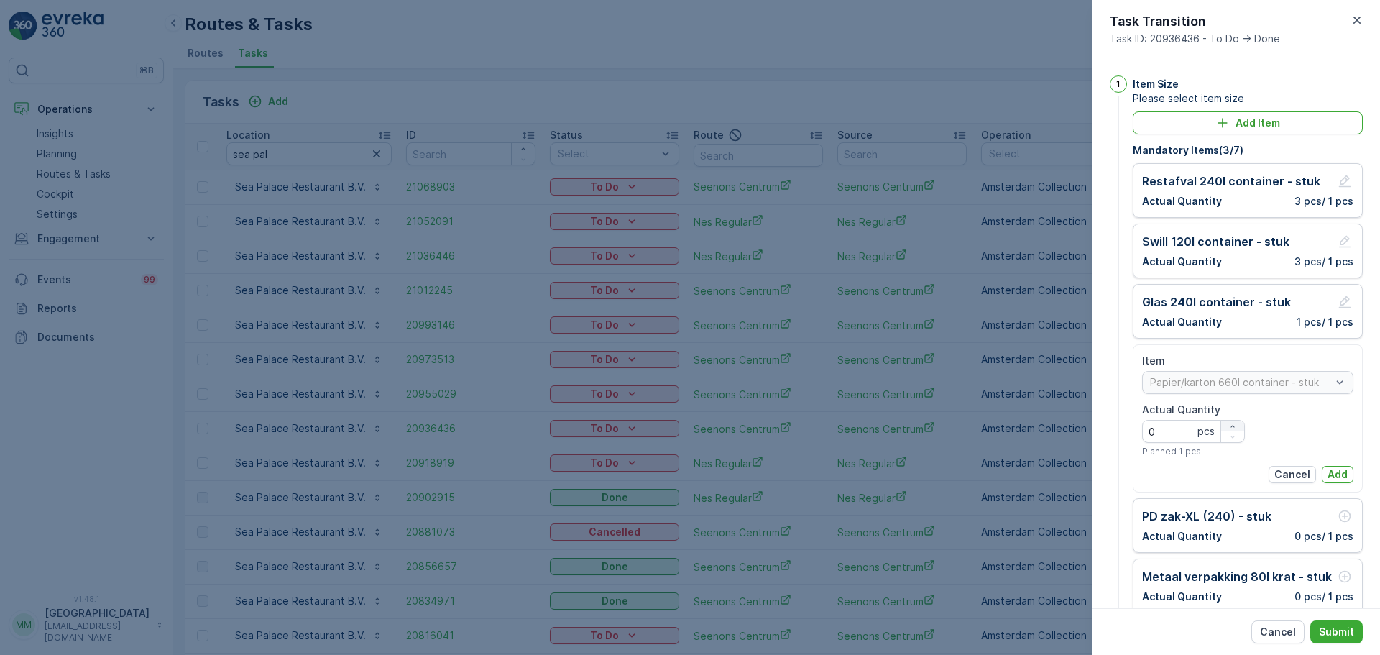
click at [1234, 424] on icon "button" at bounding box center [1233, 426] width 9 height 9
type Quantity "1"
click at [1333, 472] on p "Add" at bounding box center [1338, 474] width 20 height 14
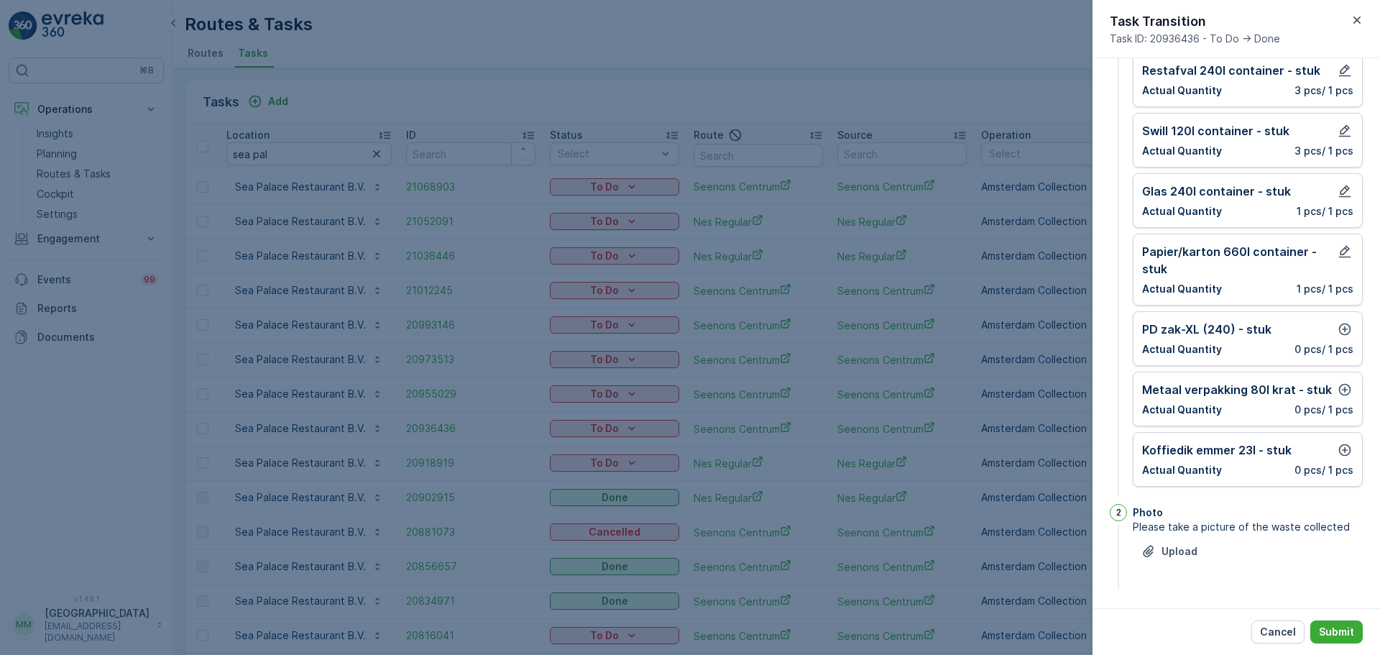
scroll to position [111, 0]
click at [1340, 329] on icon "button" at bounding box center [1345, 328] width 14 height 14
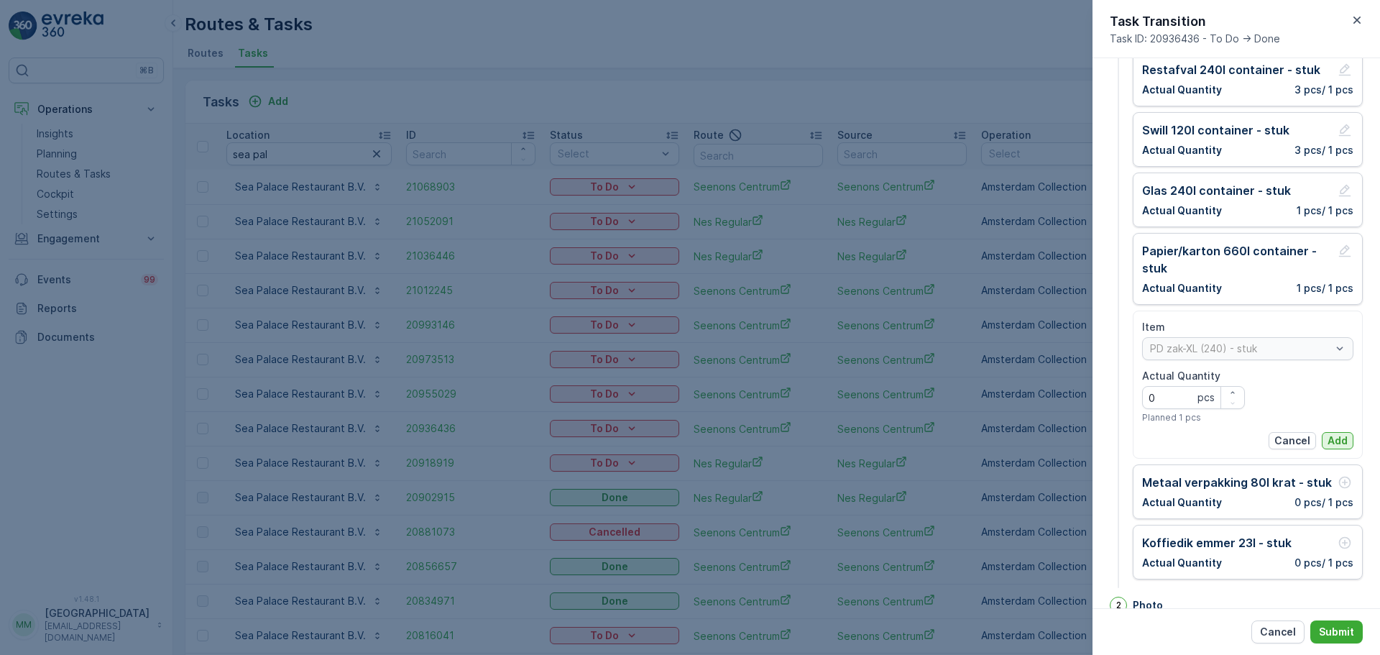
click at [1333, 441] on p "Add" at bounding box center [1338, 441] width 20 height 14
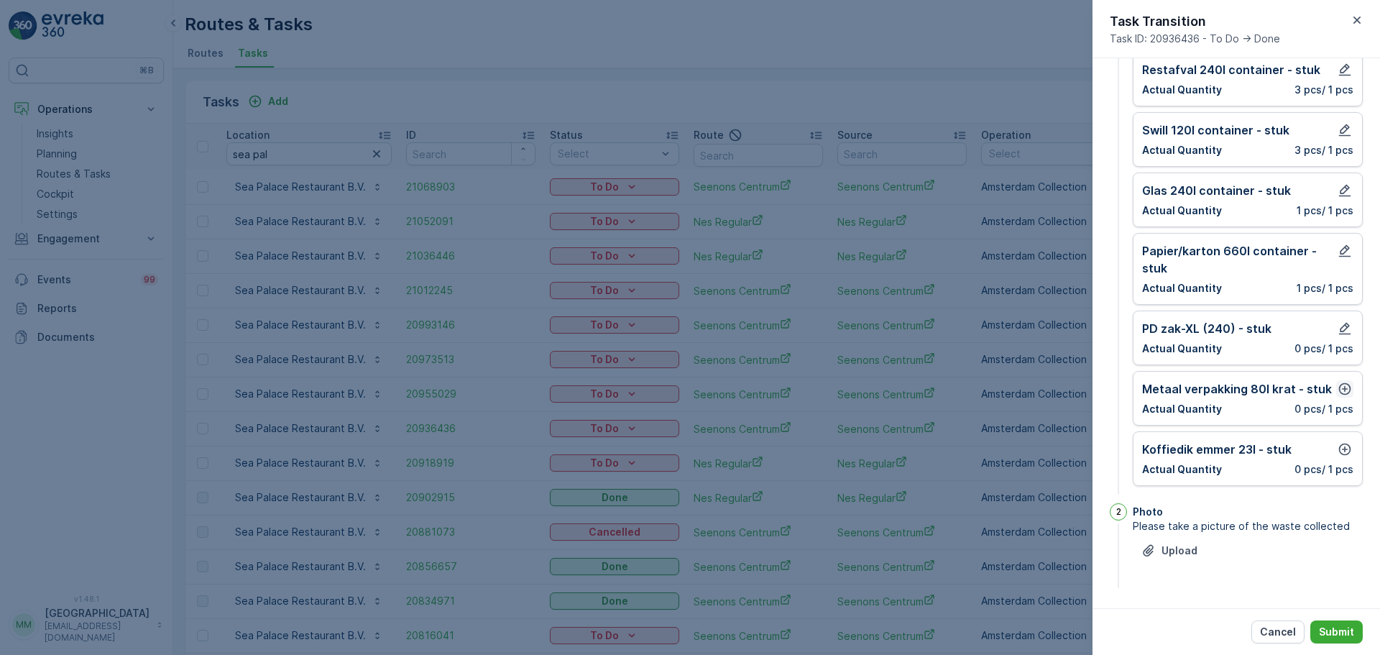
click at [1342, 385] on icon "button" at bounding box center [1345, 389] width 14 height 14
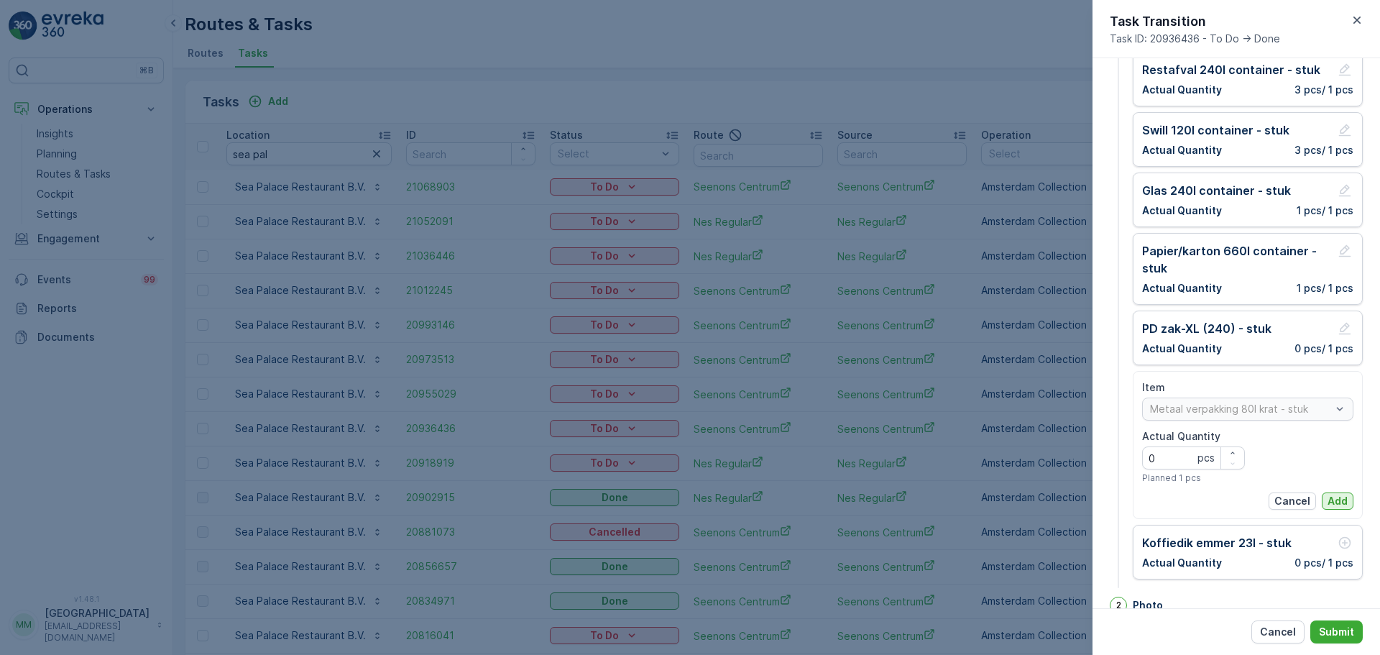
click at [1335, 495] on p "Add" at bounding box center [1338, 501] width 20 height 14
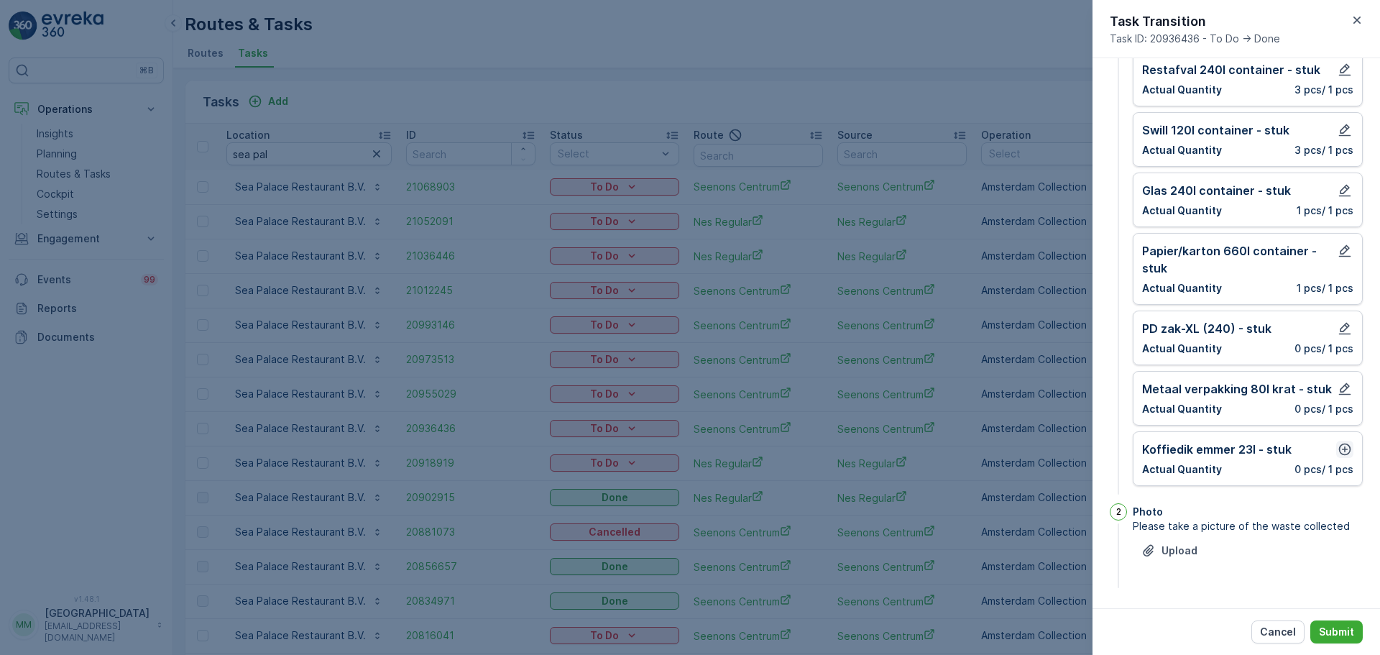
click at [1347, 447] on icon "button" at bounding box center [1345, 450] width 12 height 12
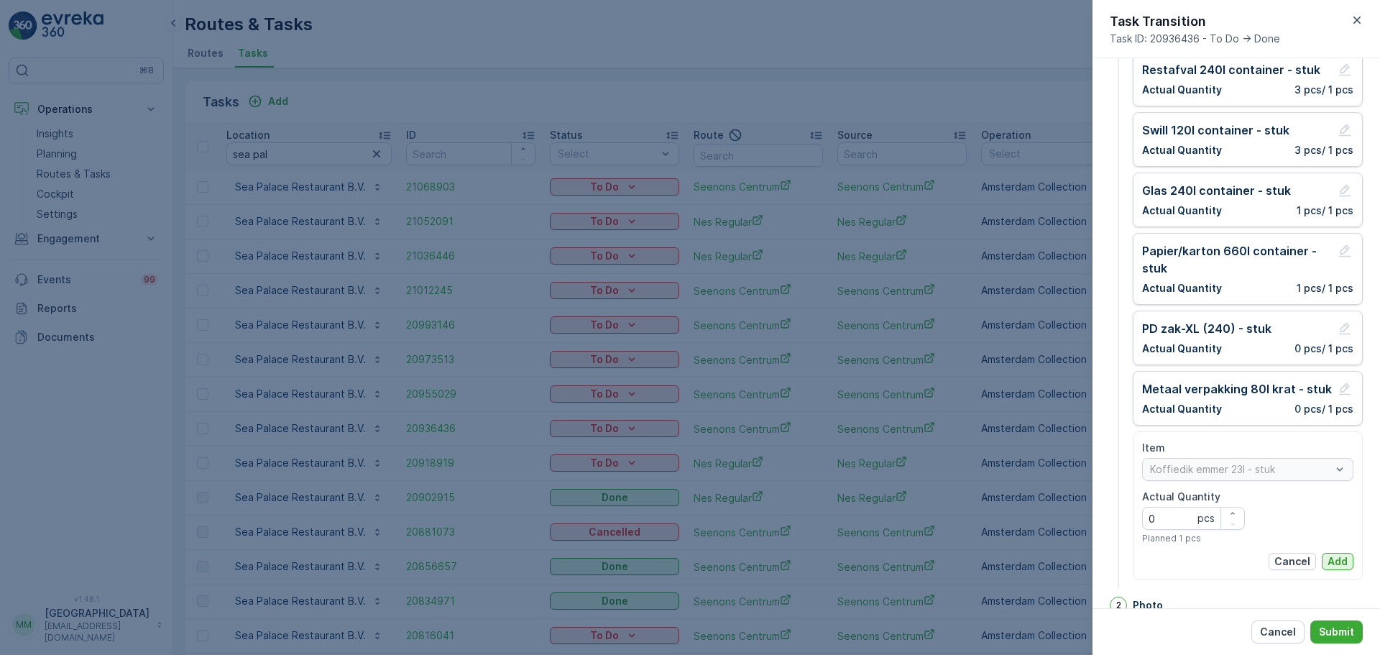
click at [1324, 562] on button "Add" at bounding box center [1338, 561] width 32 height 17
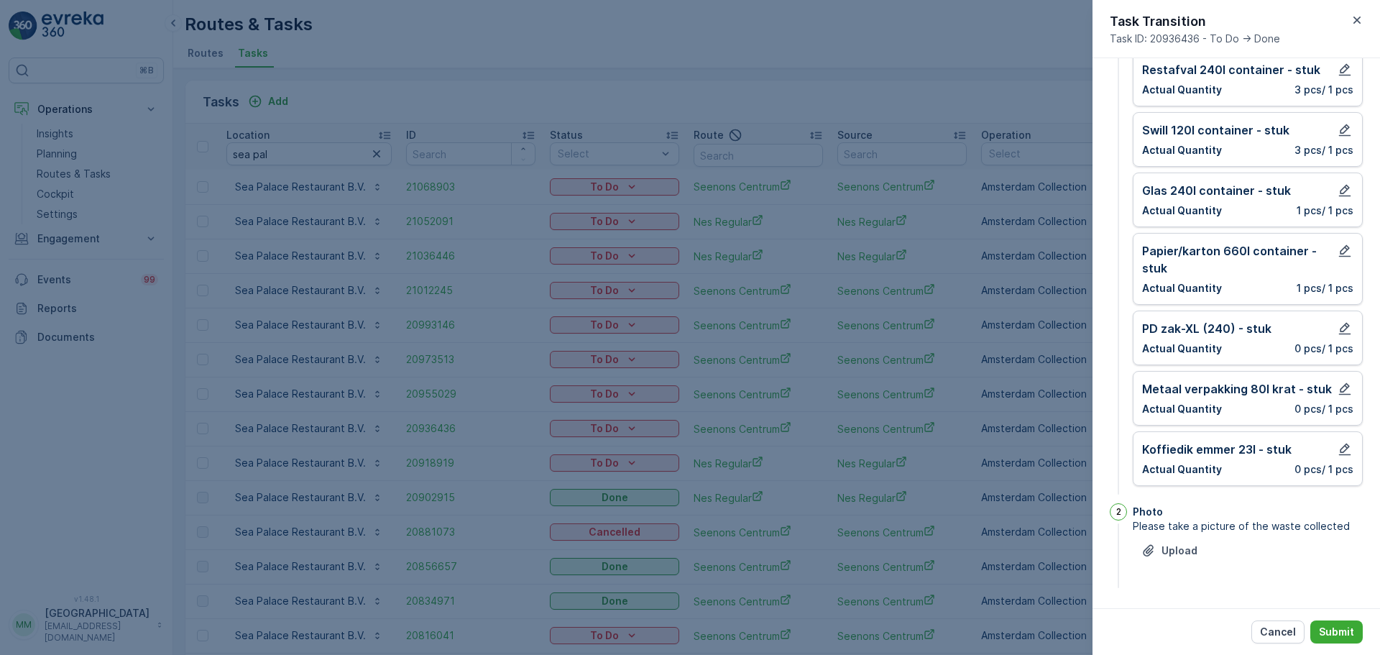
click at [1346, 641] on button "Submit" at bounding box center [1337, 631] width 52 height 23
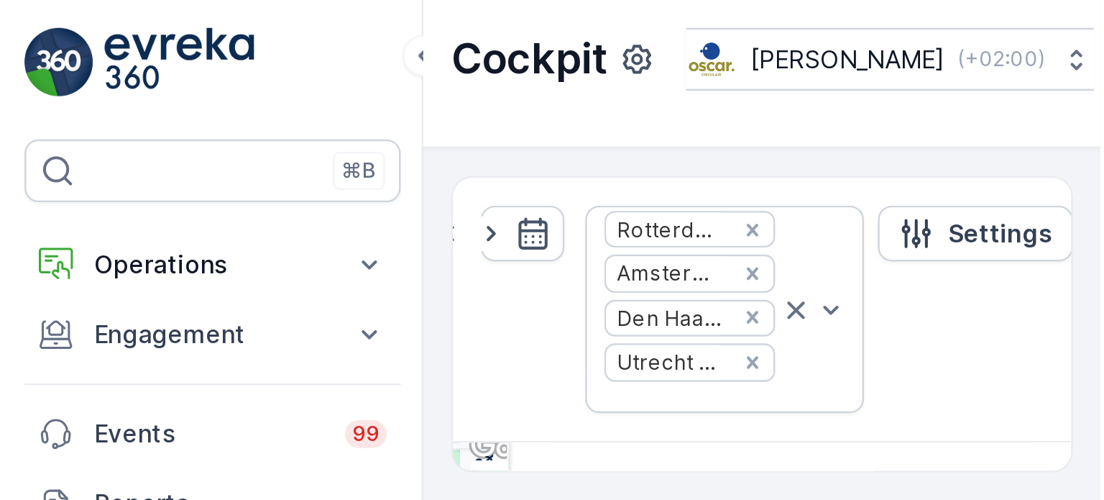
scroll to position [35, 0]
